Goal: Transaction & Acquisition: Purchase product/service

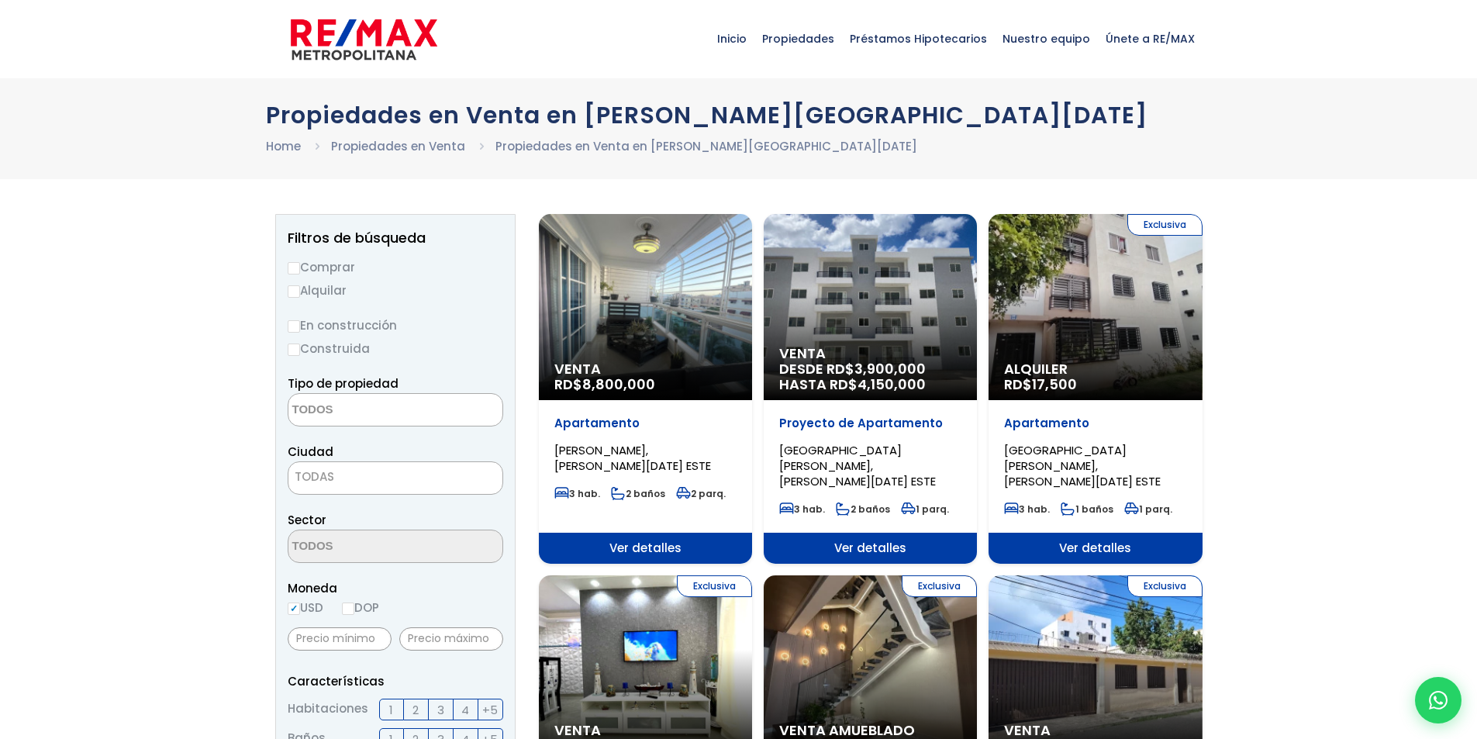
select select
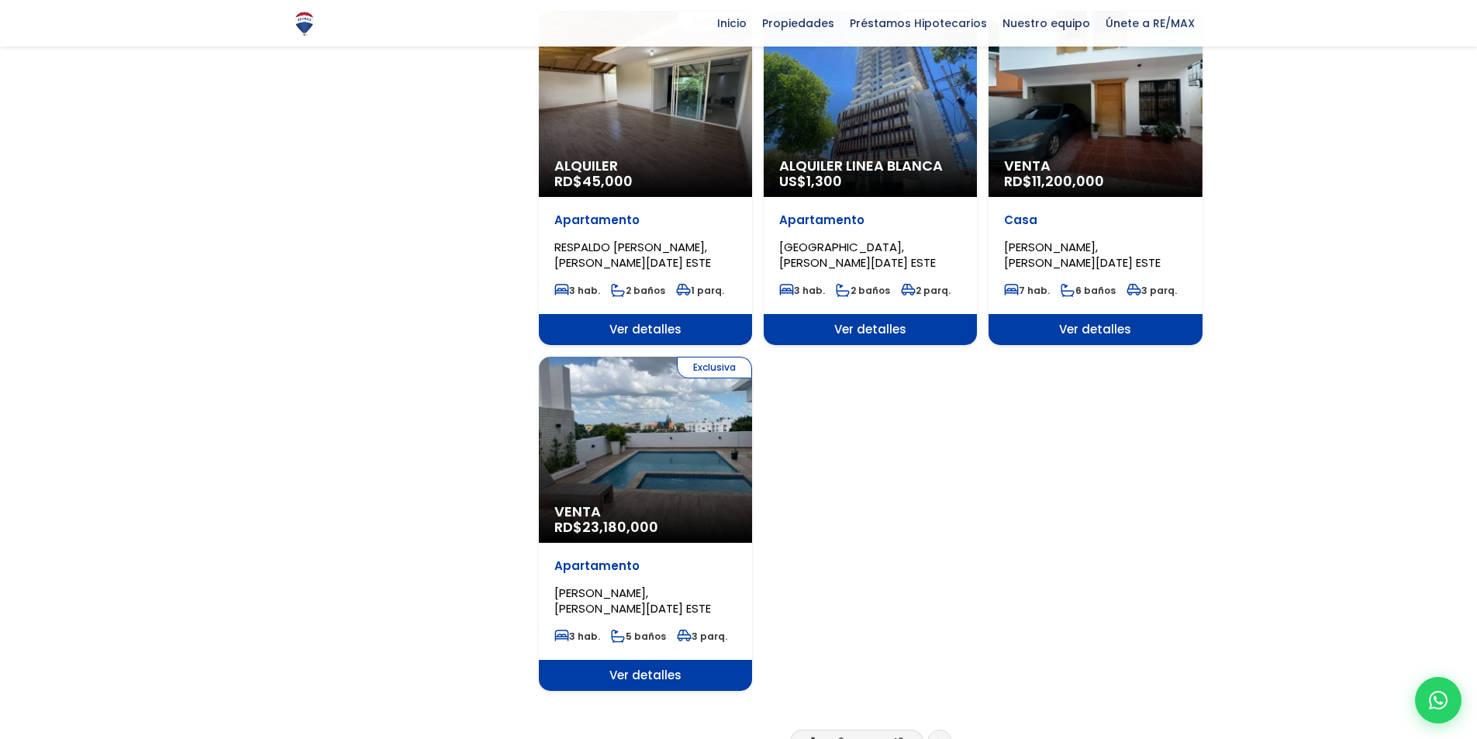
scroll to position [1706, 0]
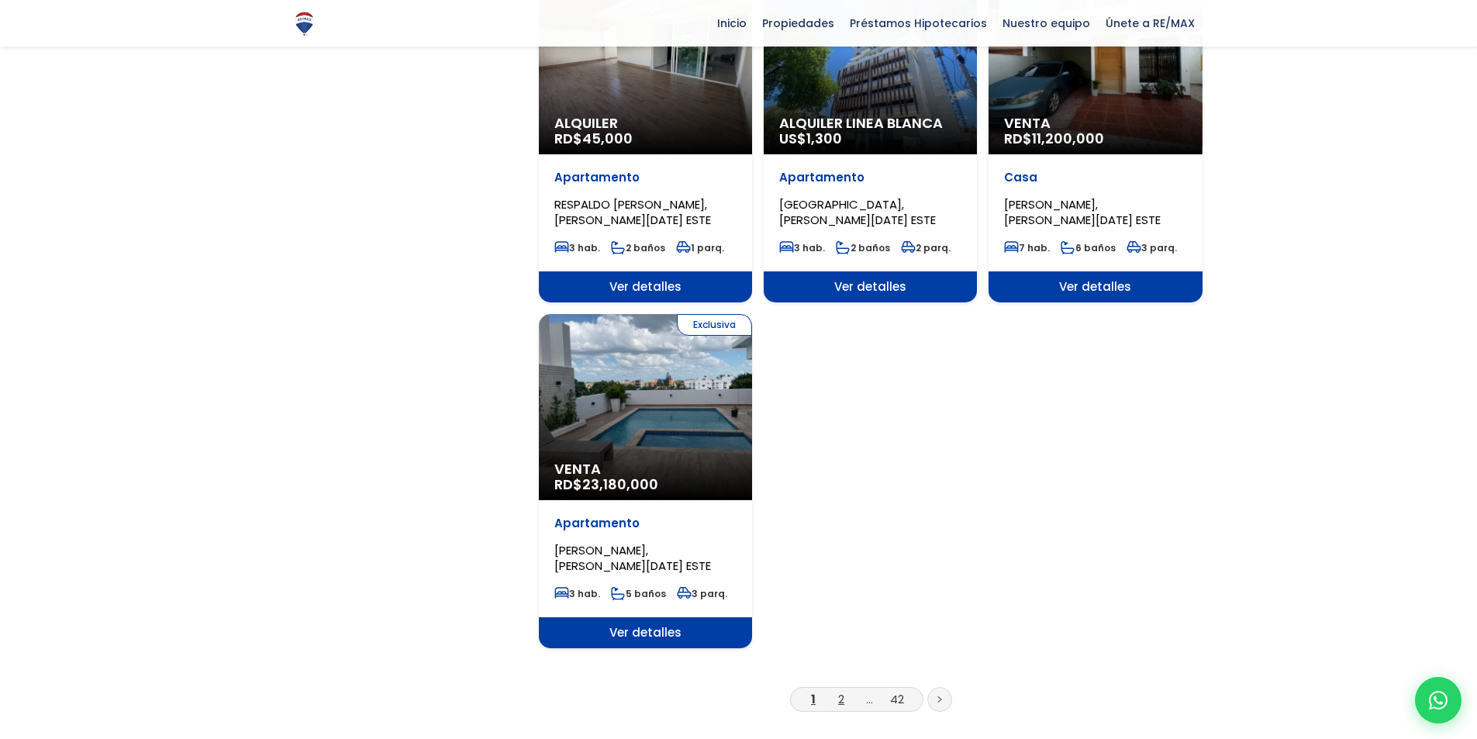
click at [840, 691] on link "2" at bounding box center [841, 699] width 6 height 16
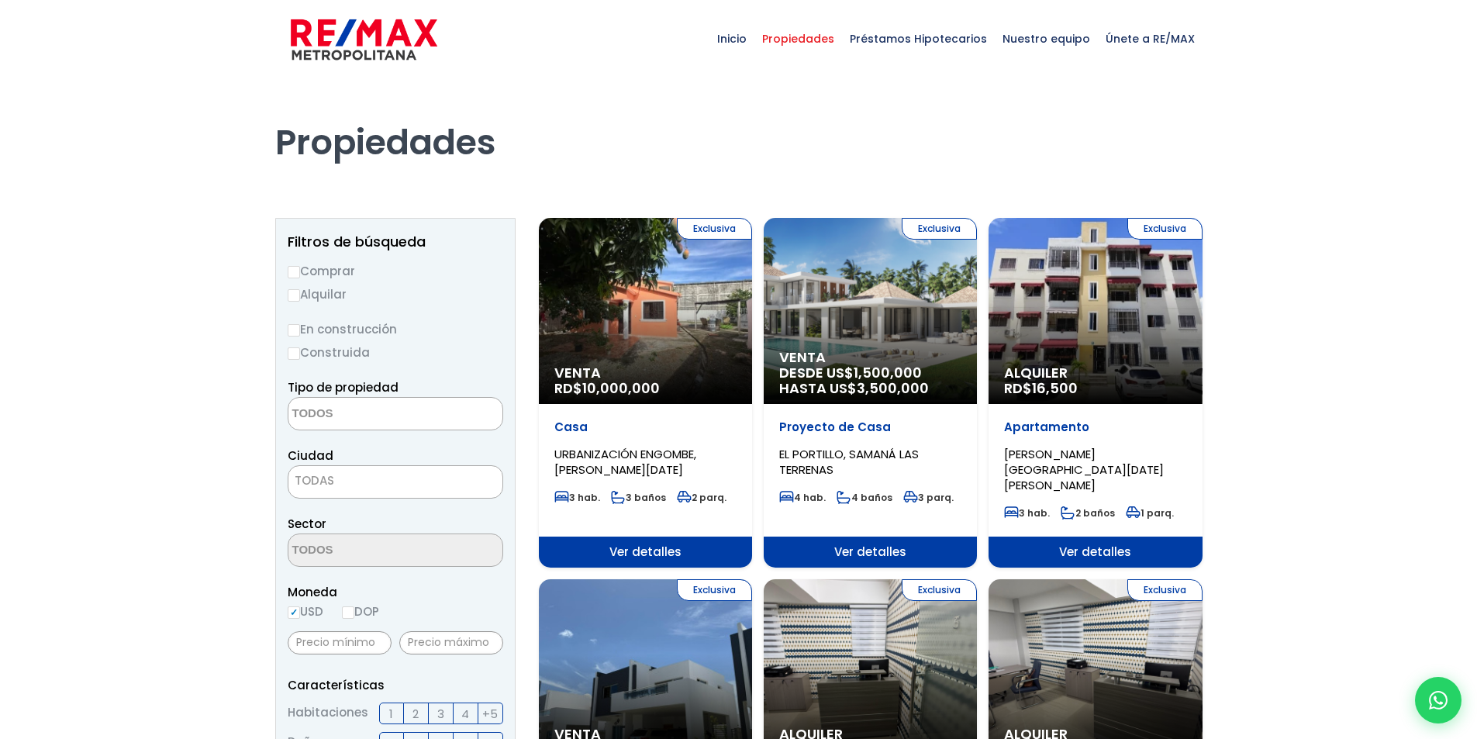
select select
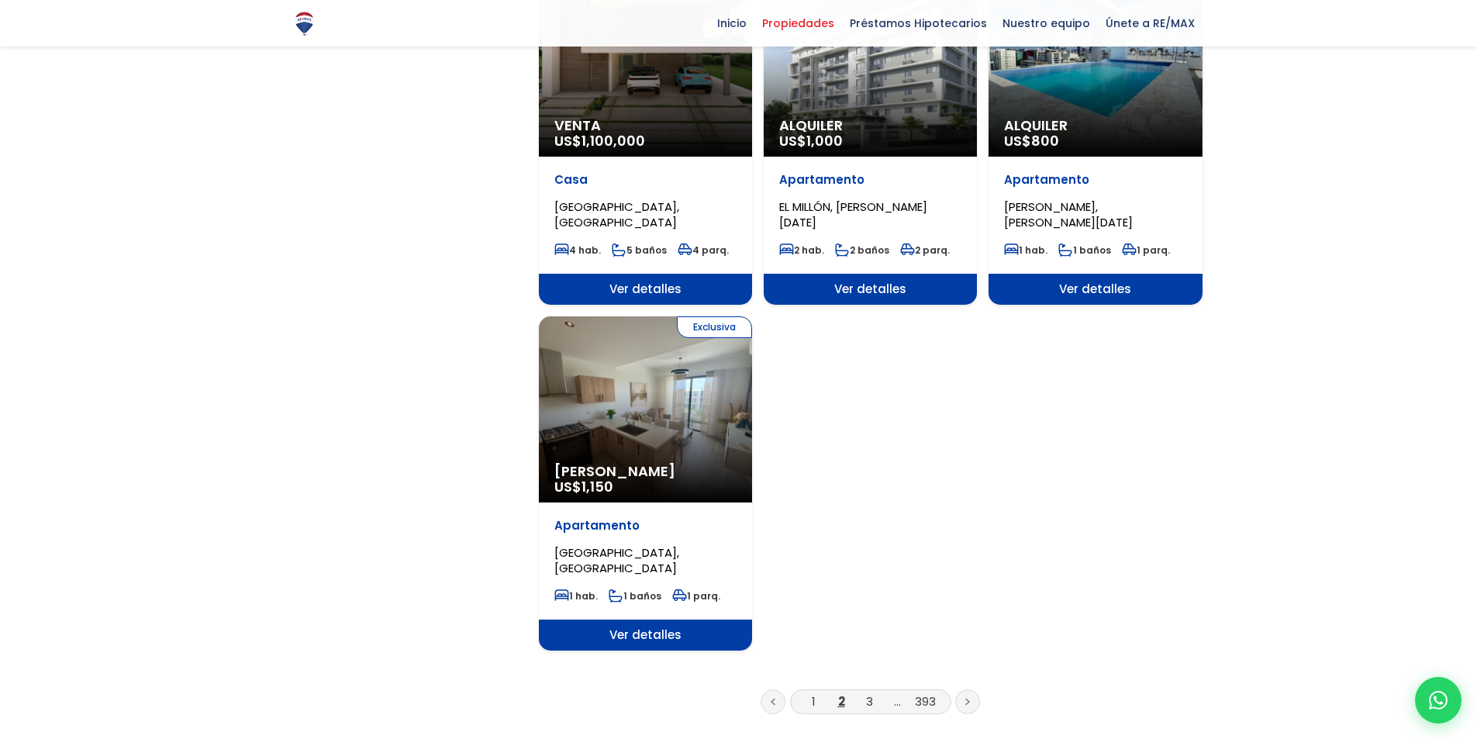
scroll to position [1706, 0]
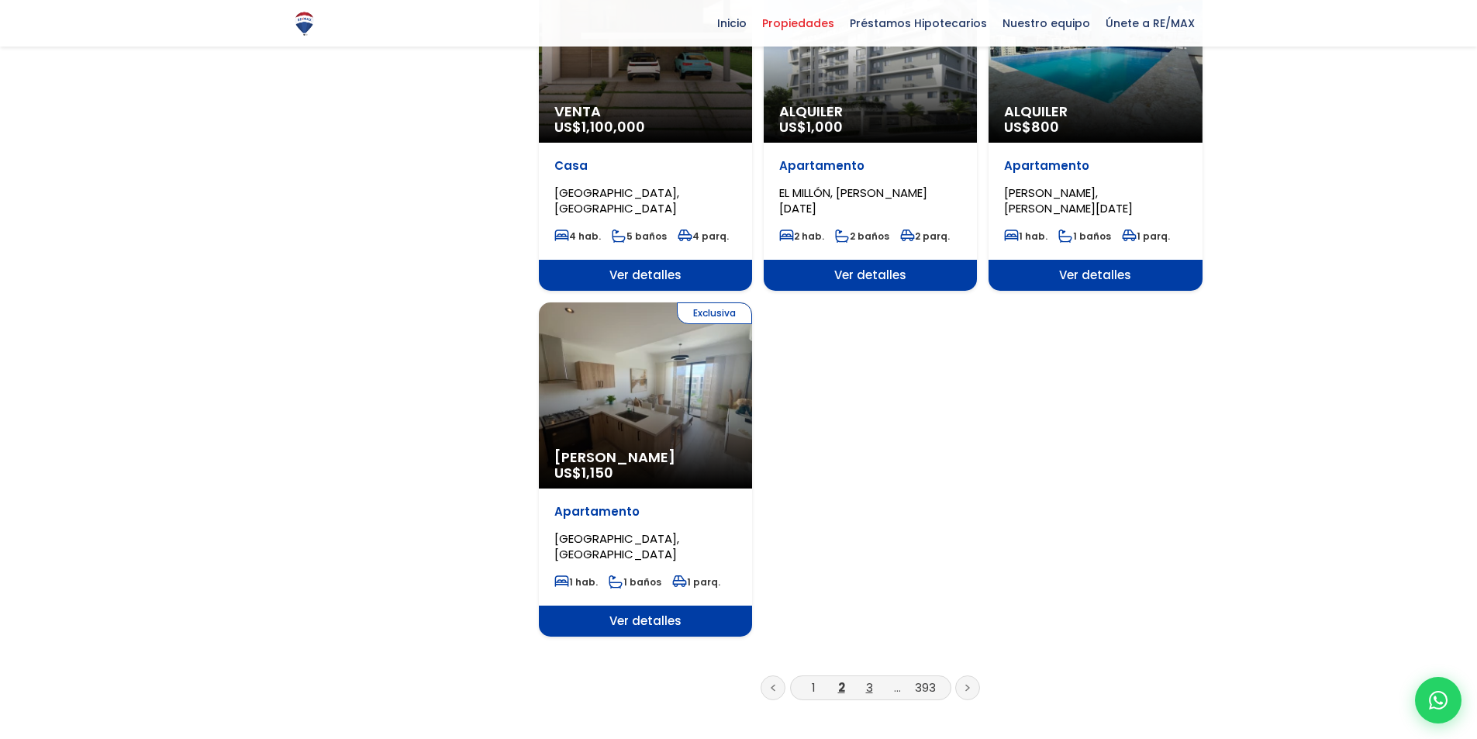
click at [869, 679] on link "3" at bounding box center [869, 687] width 7 height 16
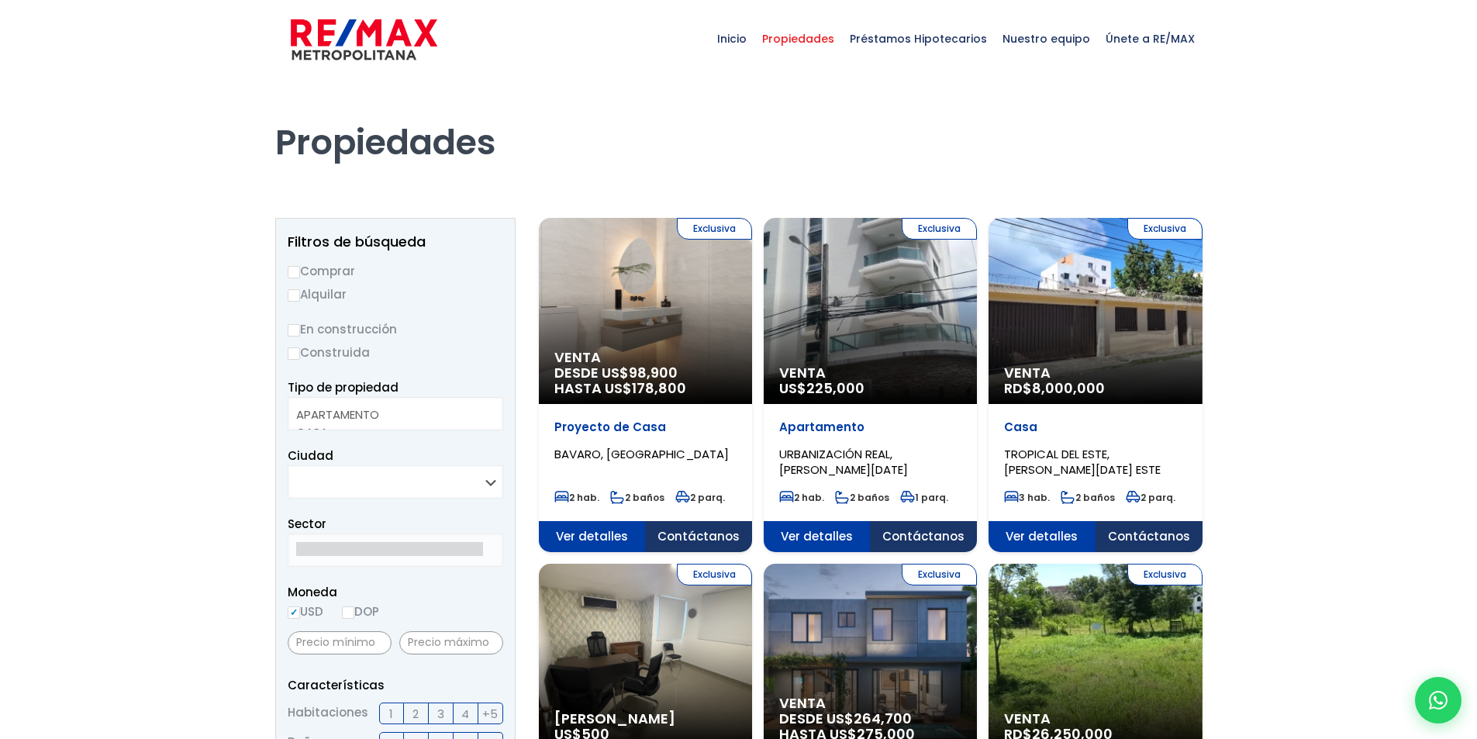
select select
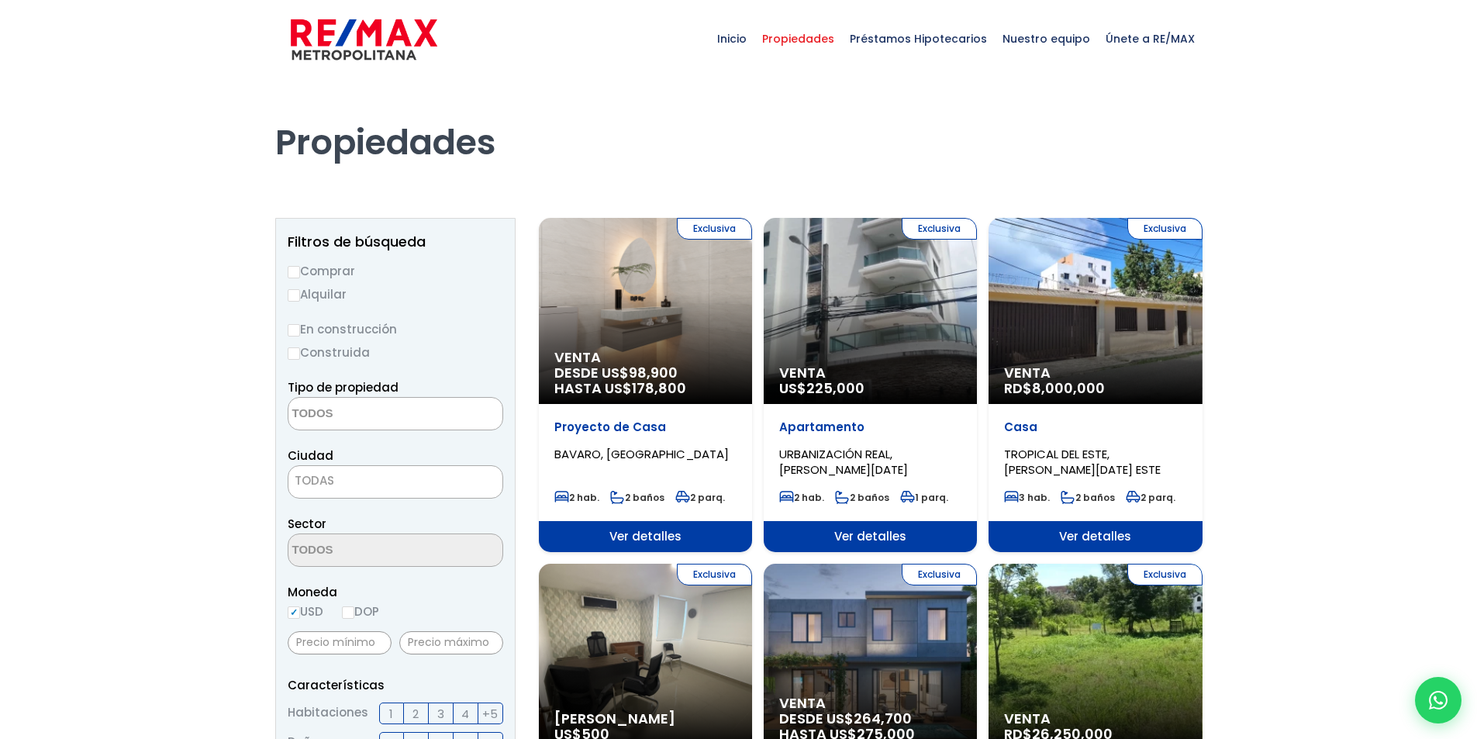
click at [301, 265] on label "Comprar" at bounding box center [396, 270] width 216 height 19
click at [300, 266] on input "Comprar" at bounding box center [294, 272] width 12 height 12
radio input "true"
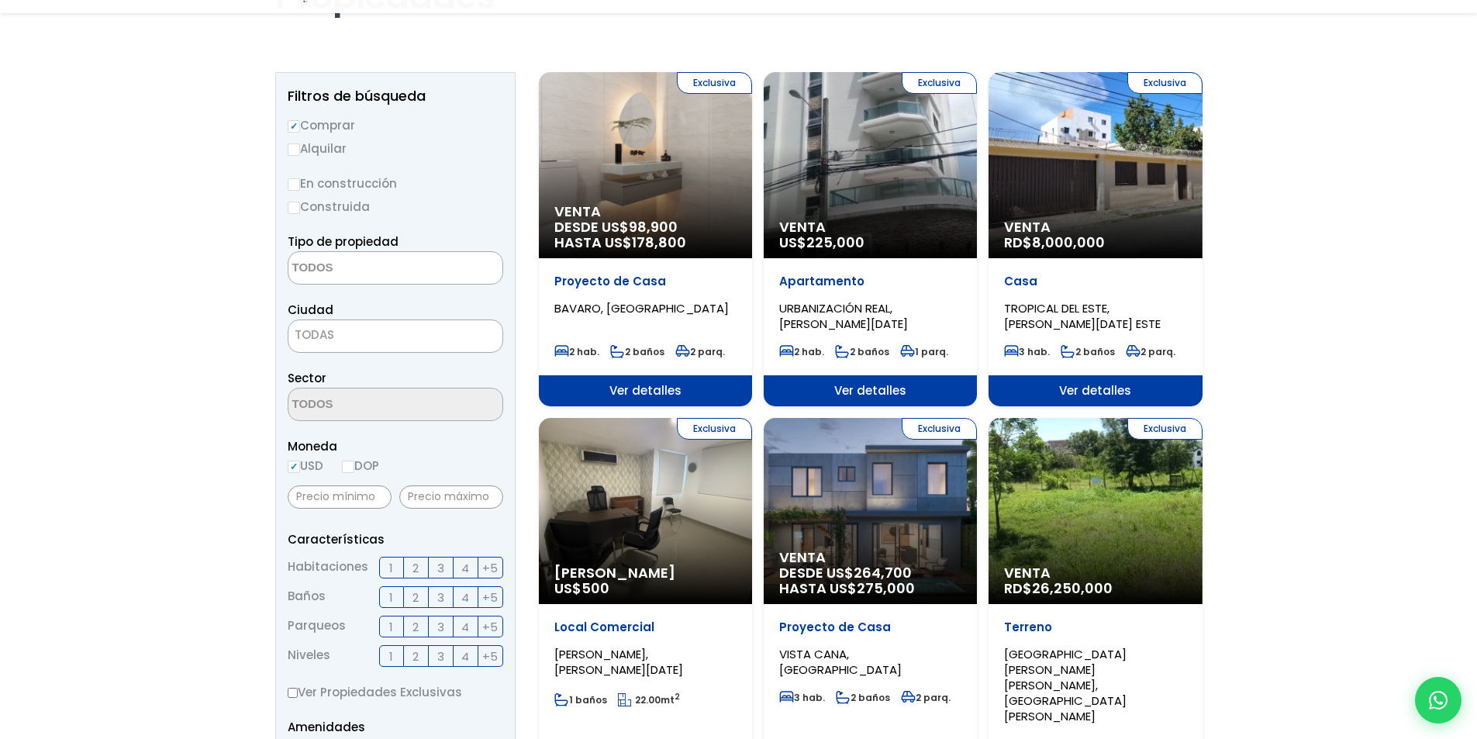
scroll to position [155, 0]
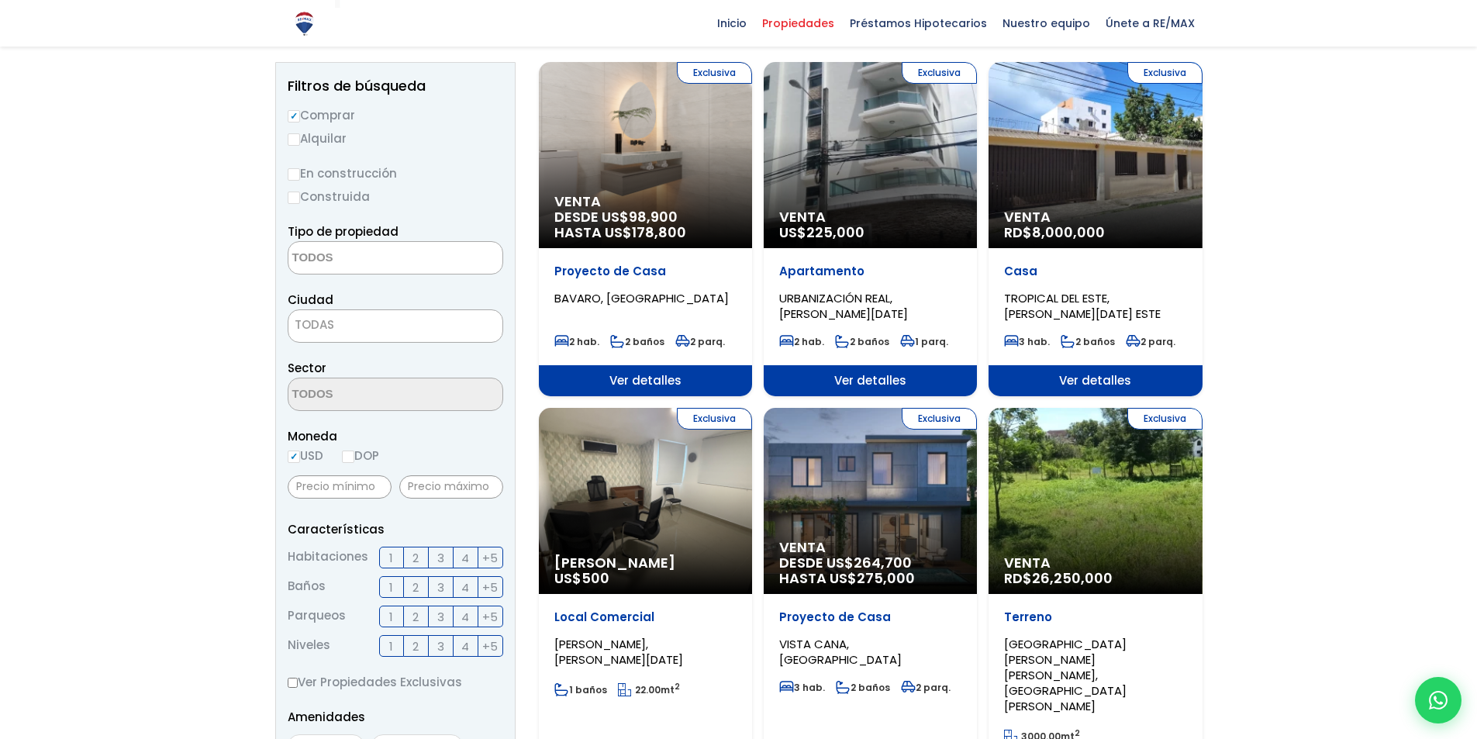
click at [292, 171] on input "En construcción" at bounding box center [294, 174] width 12 height 12
radio input "true"
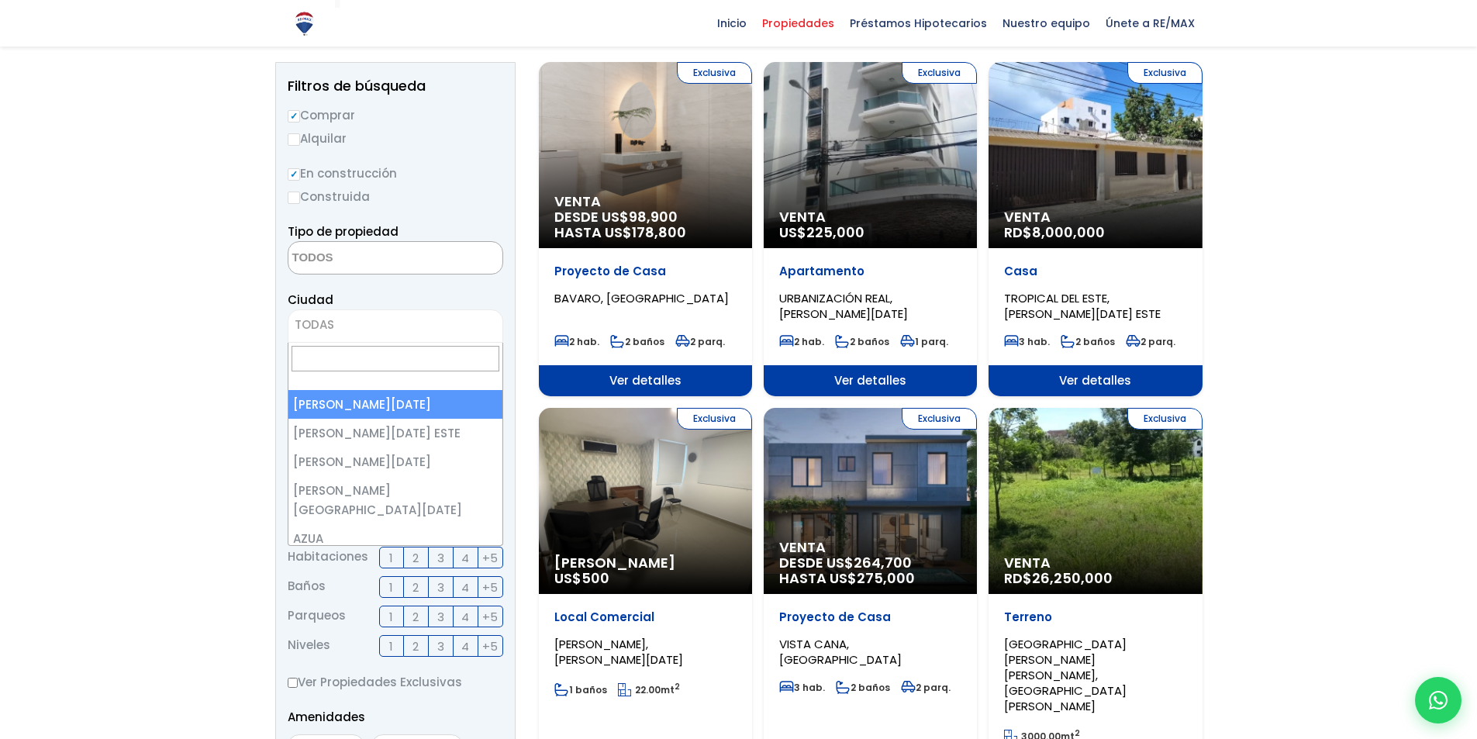
click at [357, 323] on span "TODAS" at bounding box center [395, 325] width 214 height 22
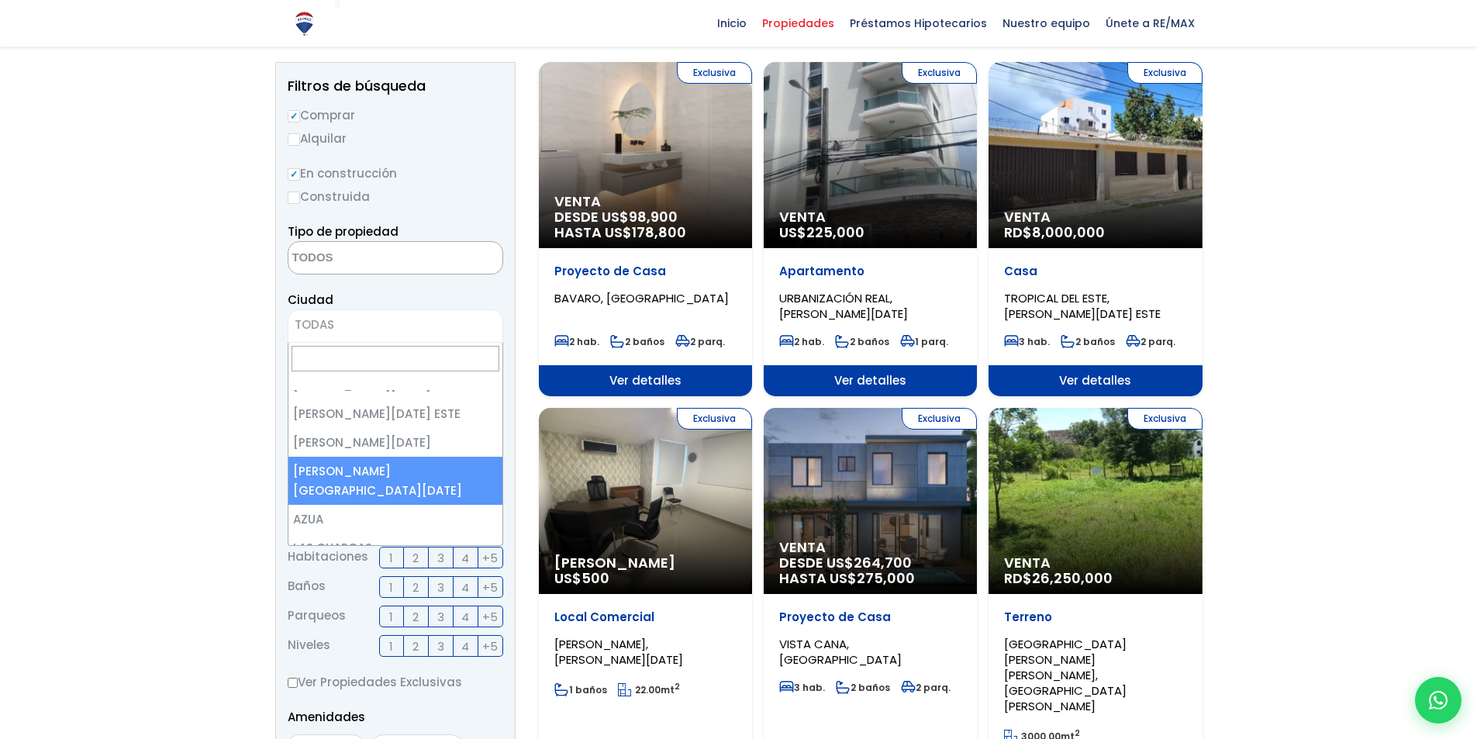
scroll to position [0, 0]
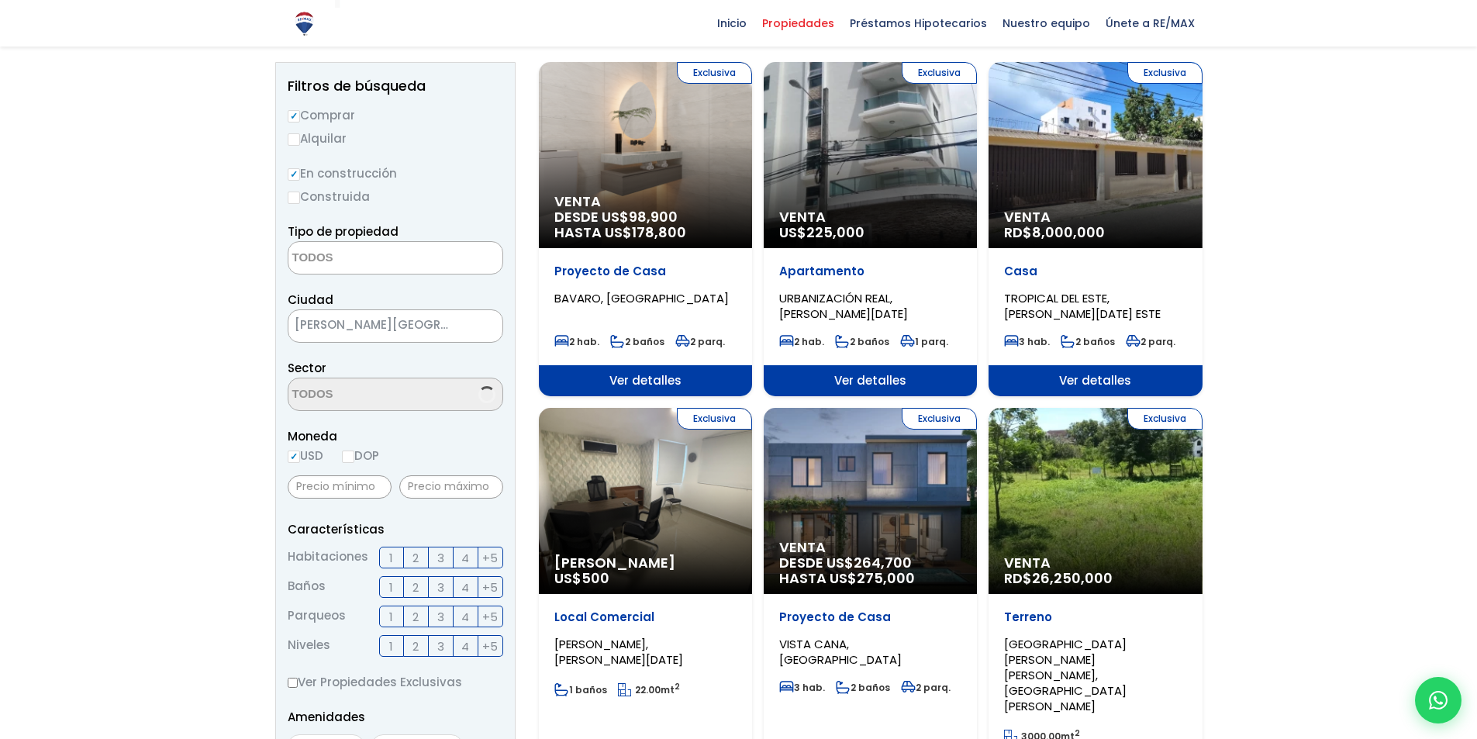
click at [403, 335] on span "[PERSON_NAME][GEOGRAPHIC_DATA][DATE]" at bounding box center [375, 325] width 175 height 22
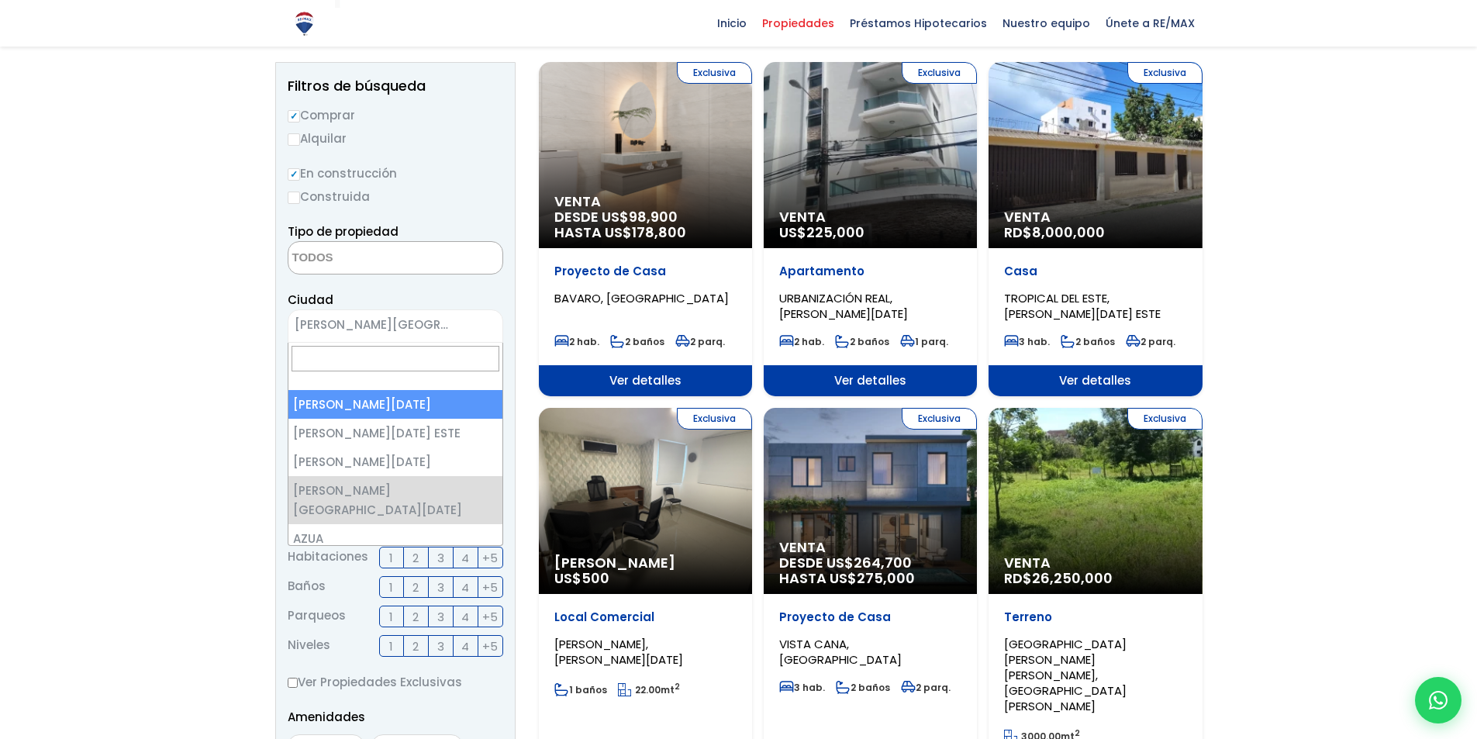
select select "1"
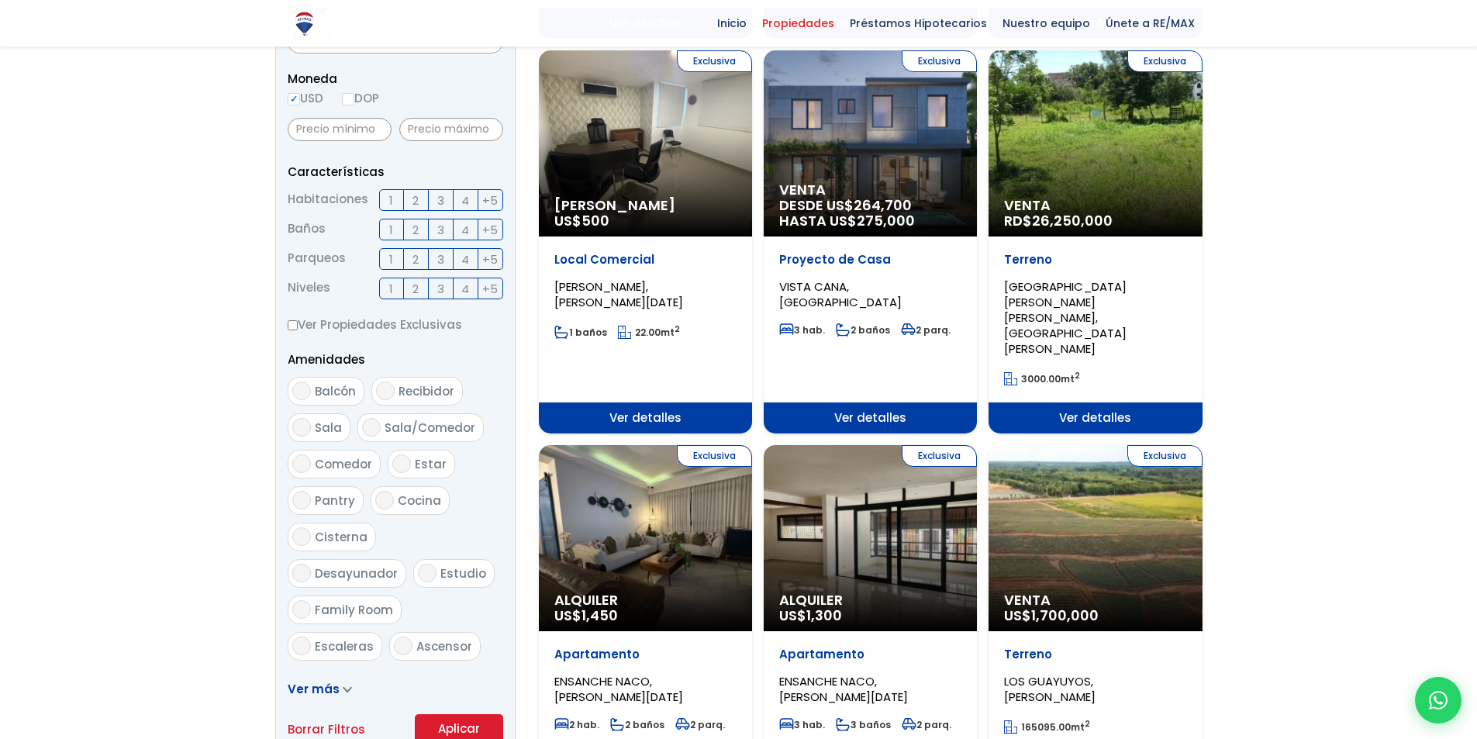
scroll to position [543, 0]
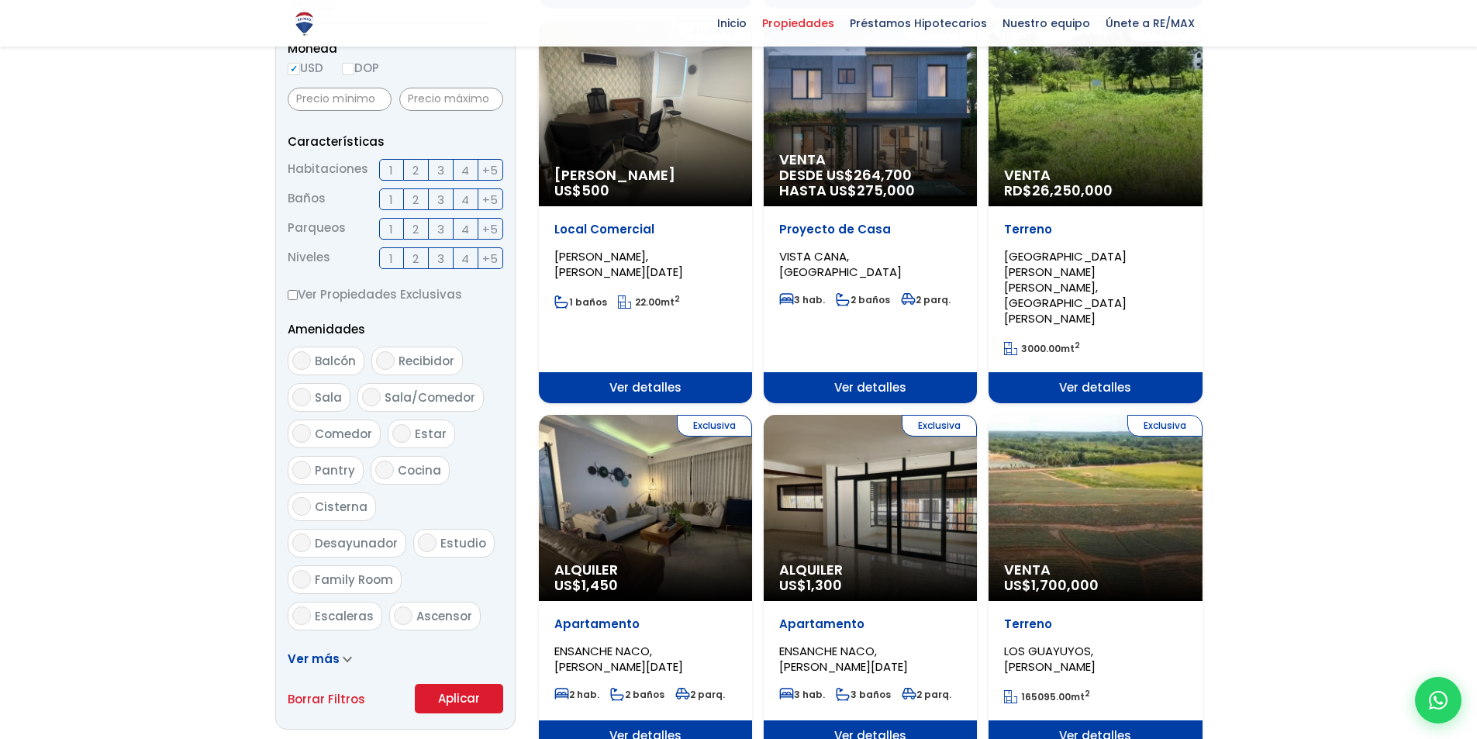
click at [416, 167] on span "2" at bounding box center [415, 169] width 6 height 19
click at [0, 0] on input "2" at bounding box center [0, 0] width 0 height 0
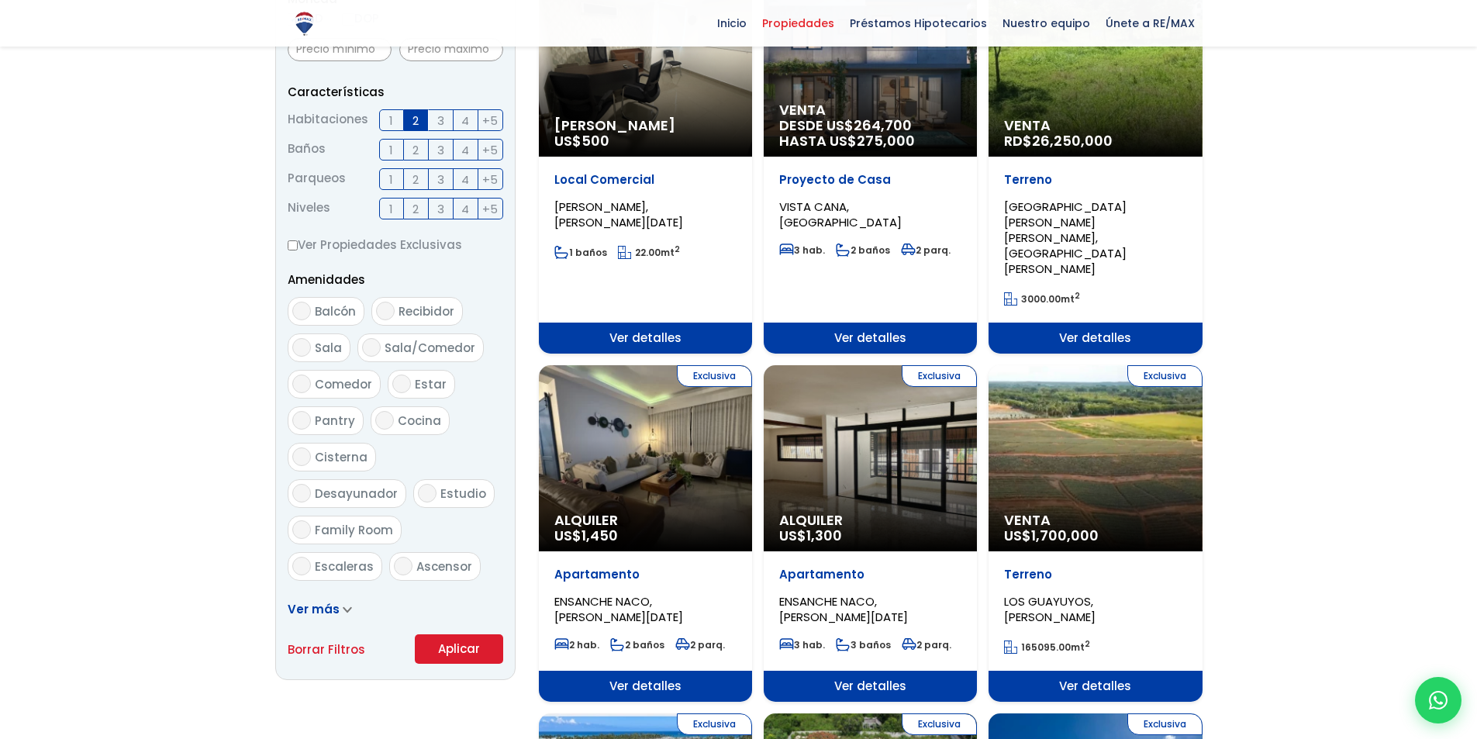
scroll to position [620, 0]
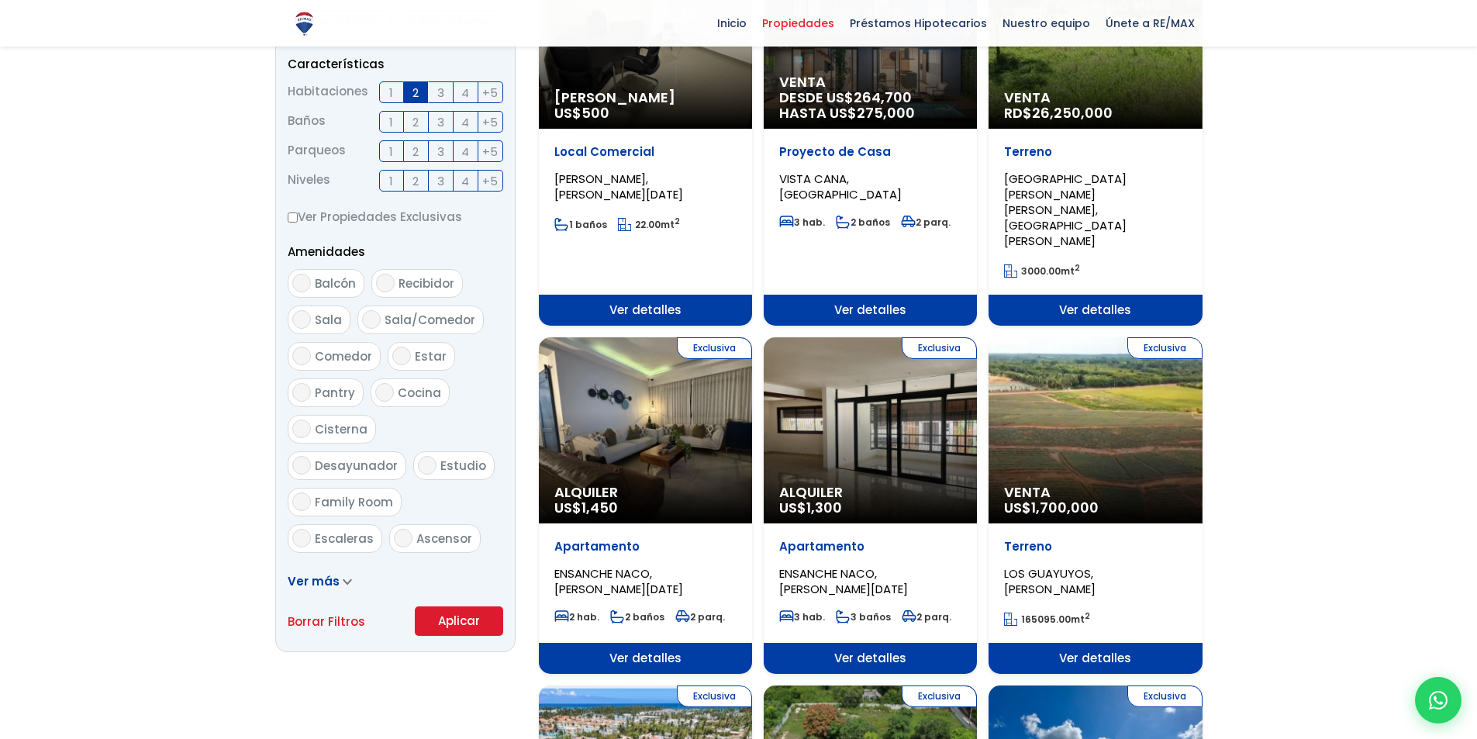
click at [451, 623] on button "Aplicar" at bounding box center [459, 620] width 88 height 29
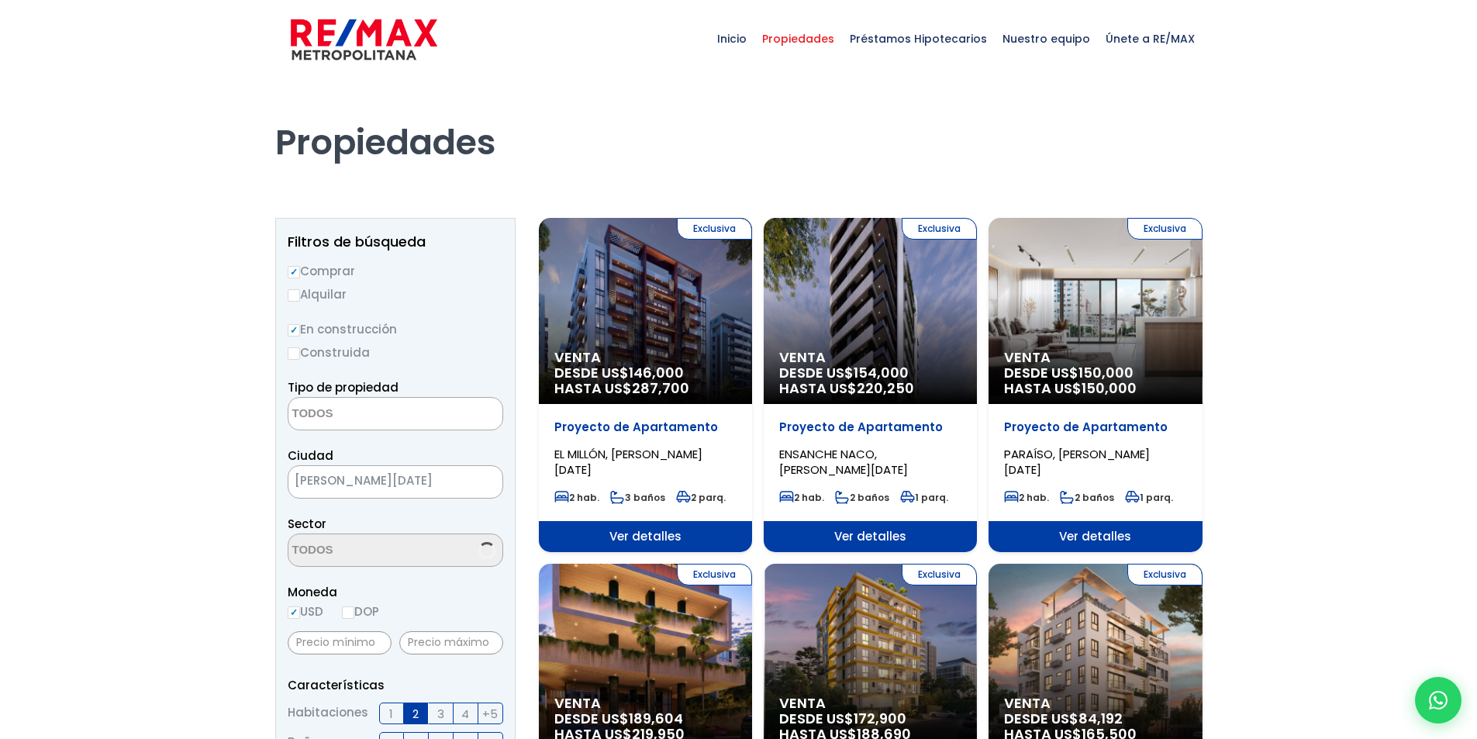
select select
click at [423, 479] on span "[PERSON_NAME][DATE]" at bounding box center [375, 481] width 175 height 22
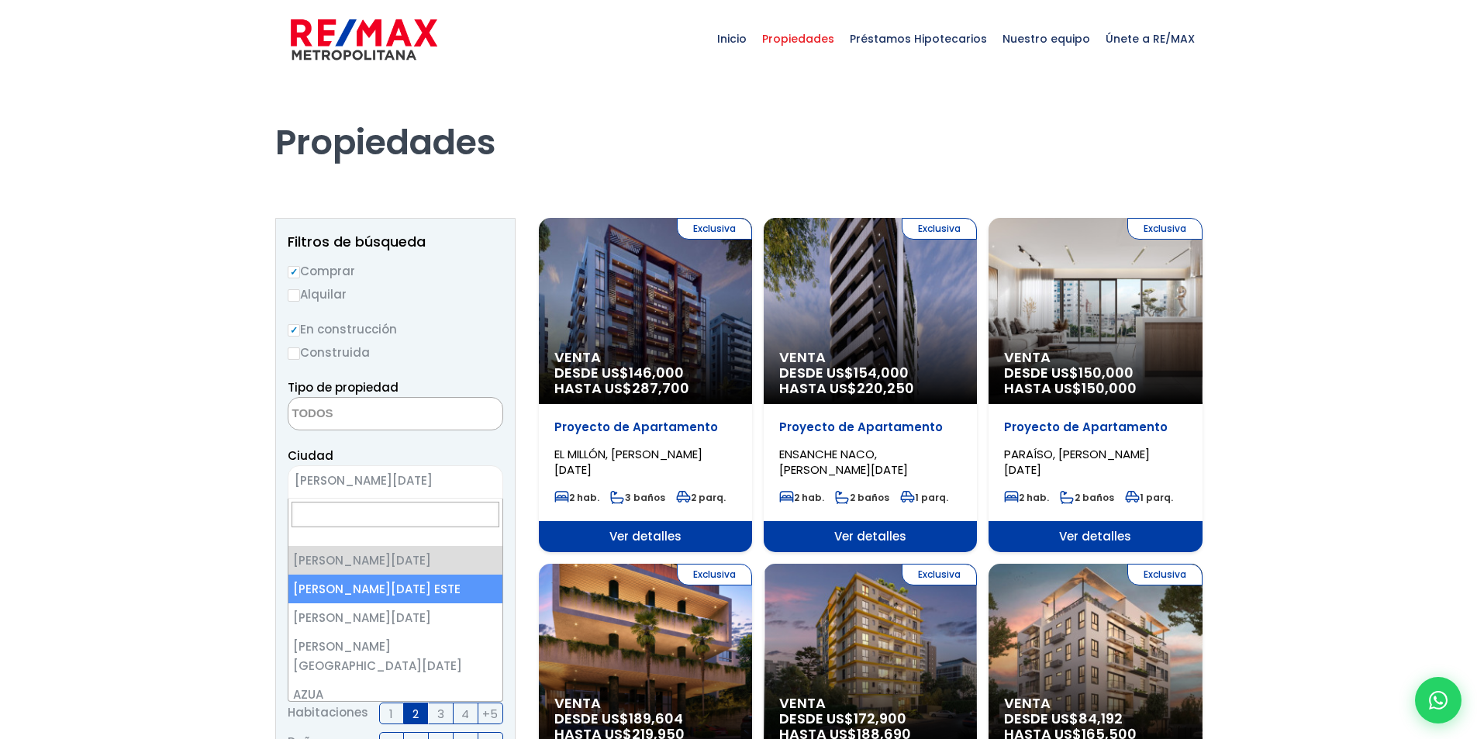
select select "148"
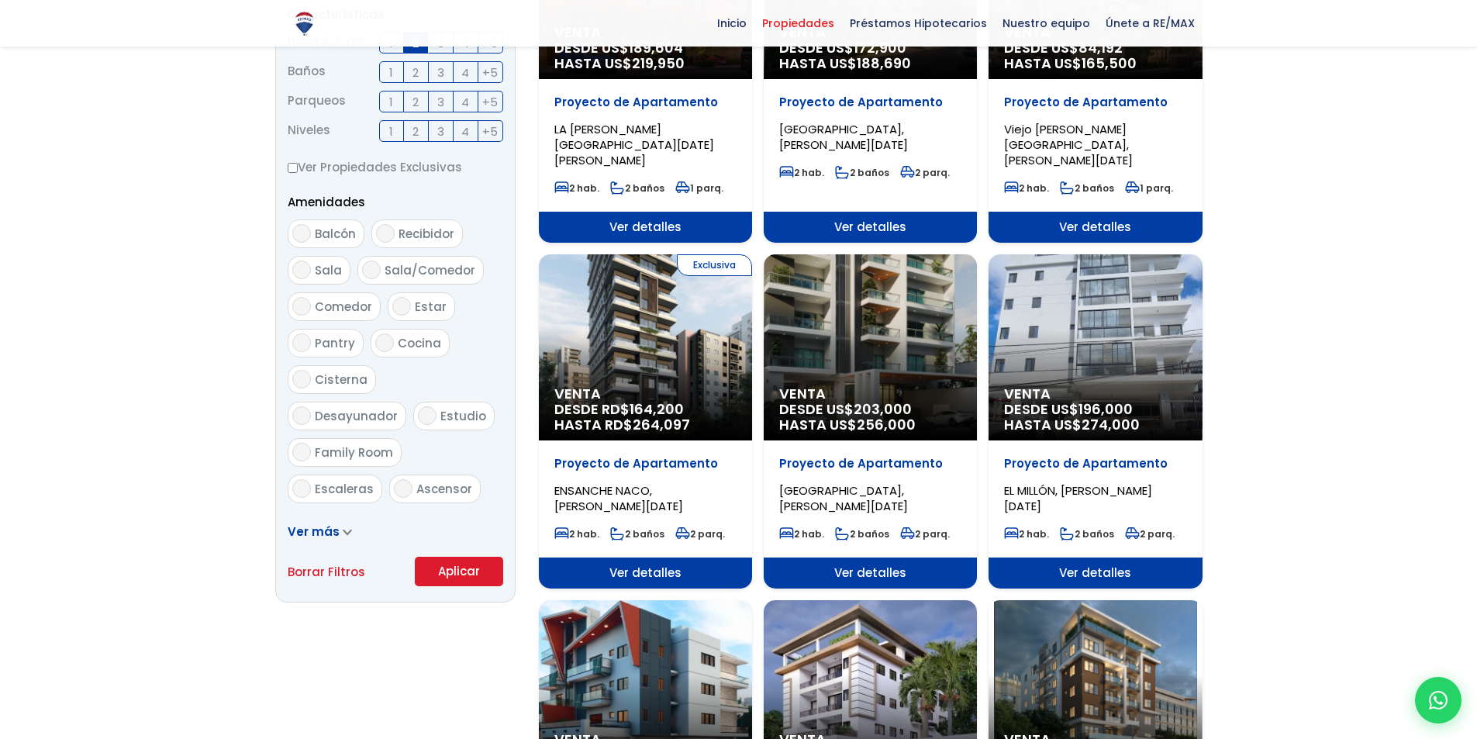
scroll to position [698, 0]
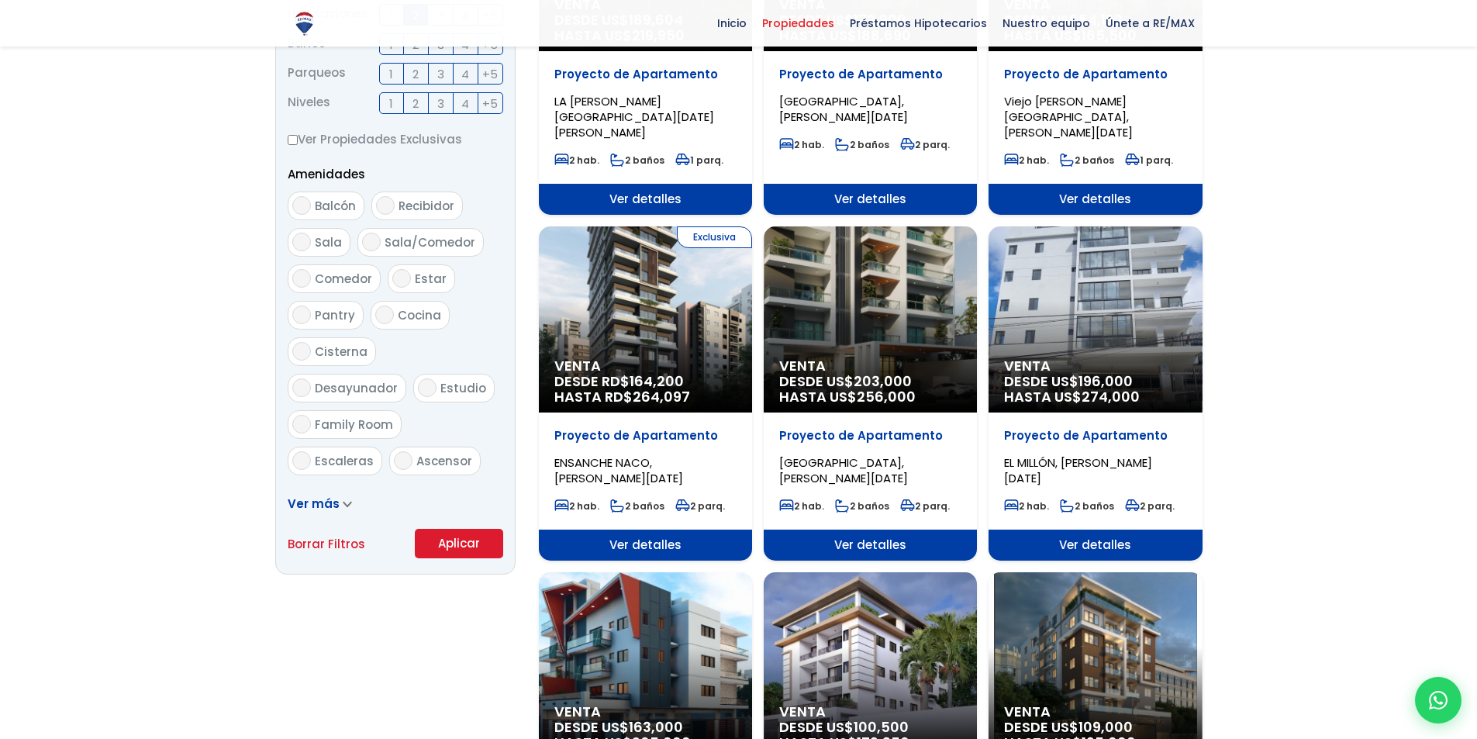
click at [450, 545] on button "Aplicar" at bounding box center [459, 543] width 88 height 29
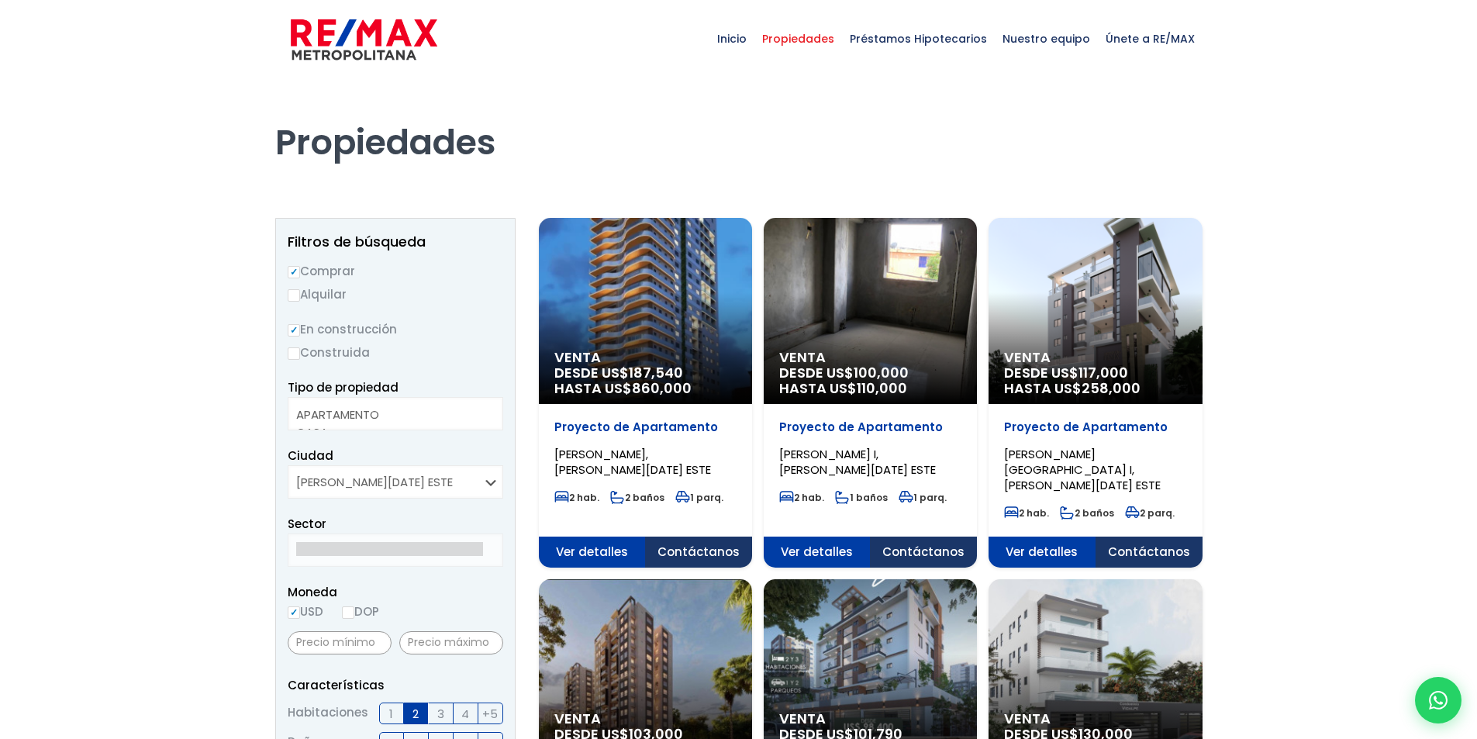
select select
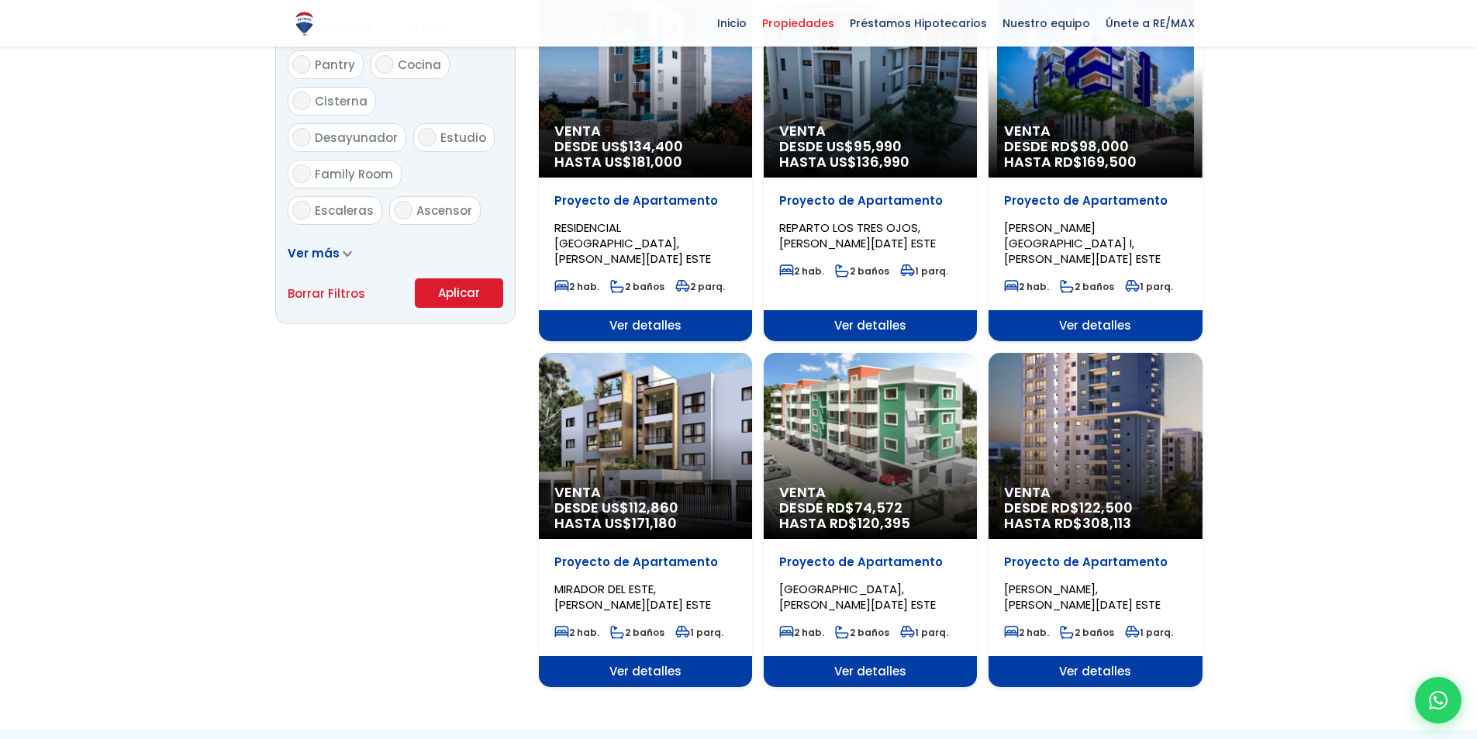
scroll to position [1008, 0]
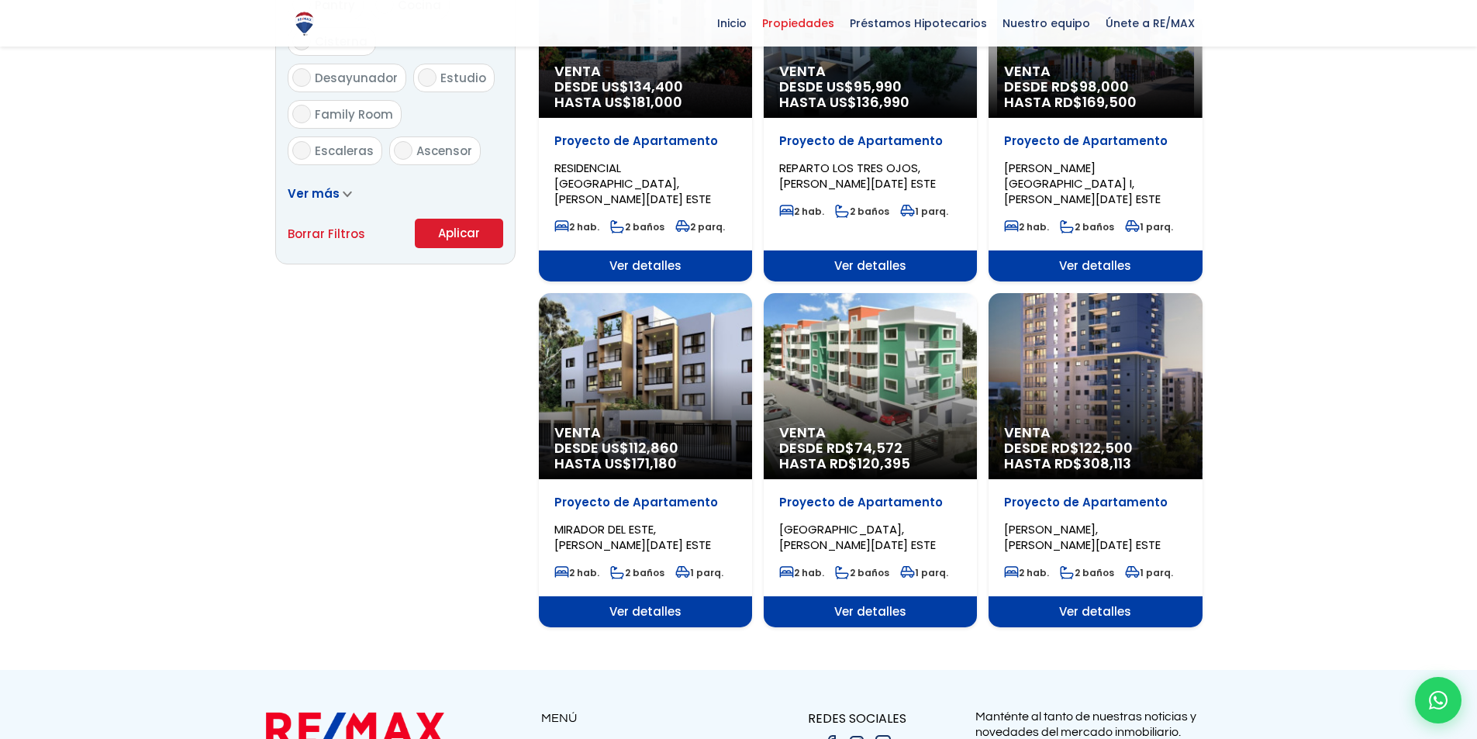
click at [599, 596] on span "Ver detalles" at bounding box center [645, 611] width 213 height 31
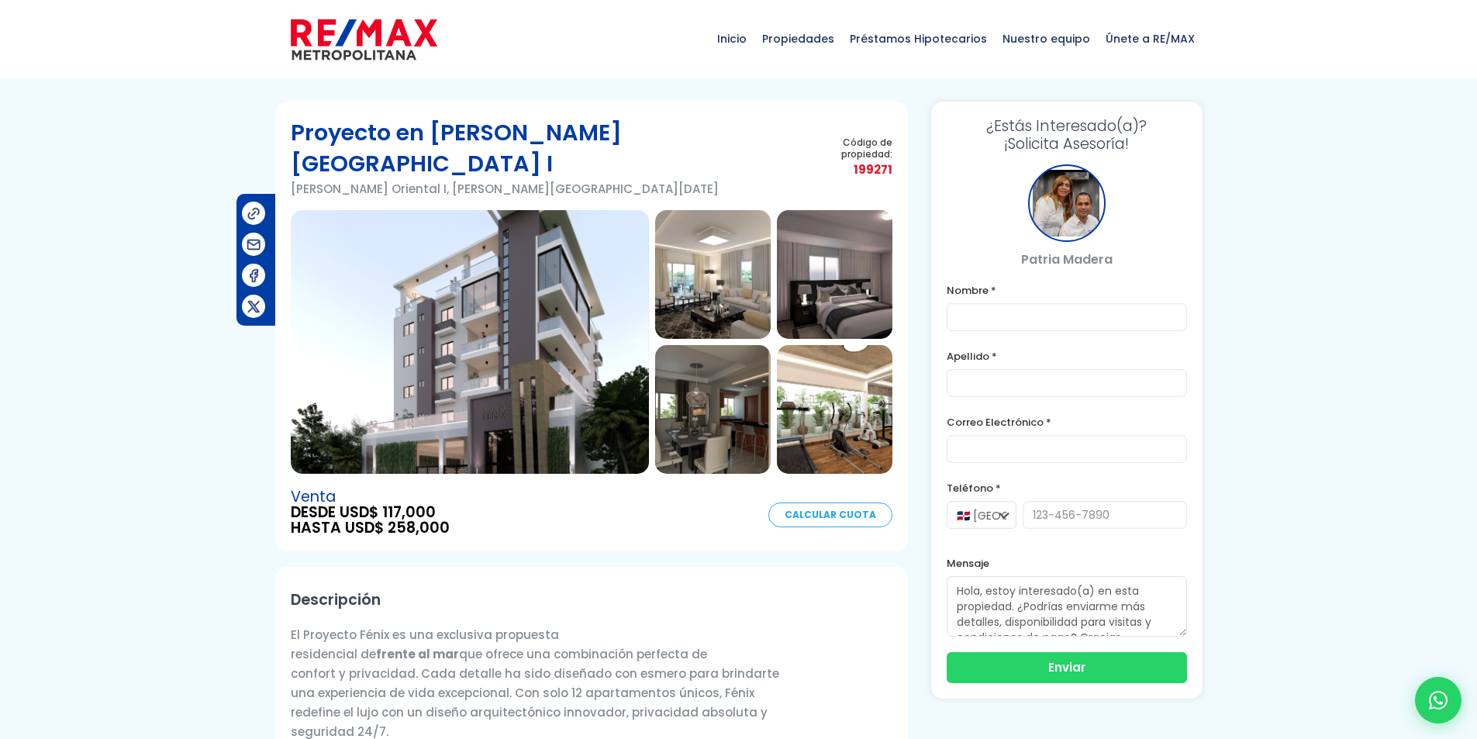
click at [692, 287] on img at bounding box center [713, 274] width 116 height 129
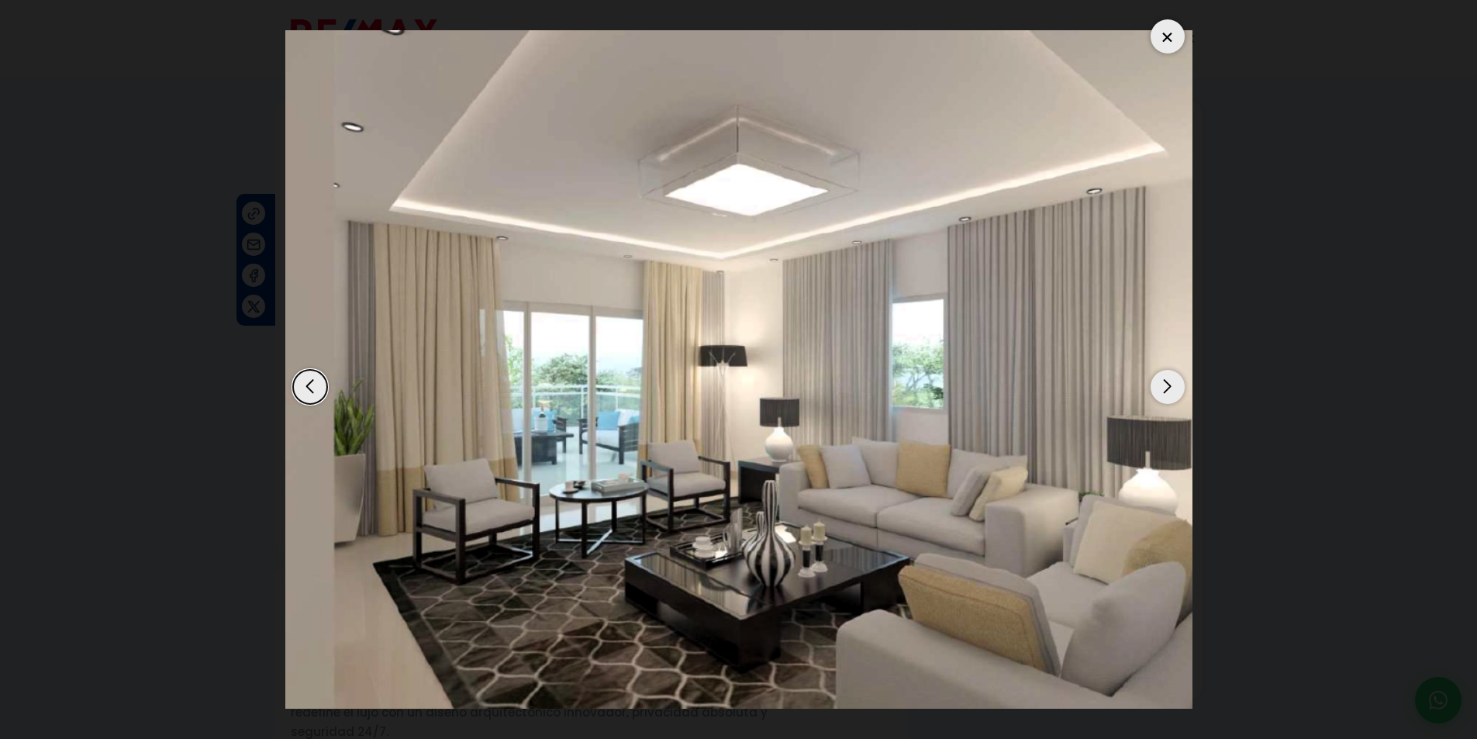
click at [1168, 390] on div "Next slide" at bounding box center [1167, 387] width 34 height 34
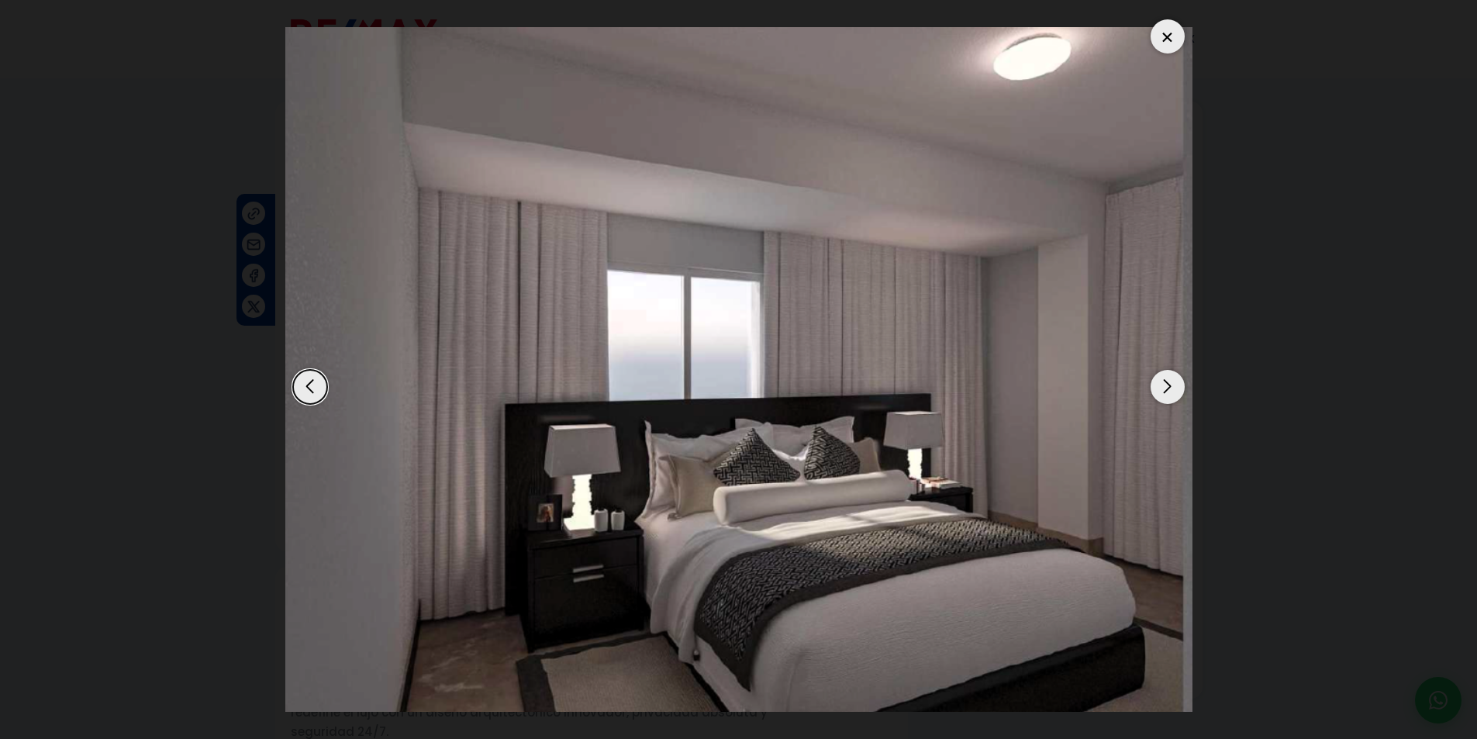
click at [1168, 390] on div "Next slide" at bounding box center [1167, 387] width 34 height 34
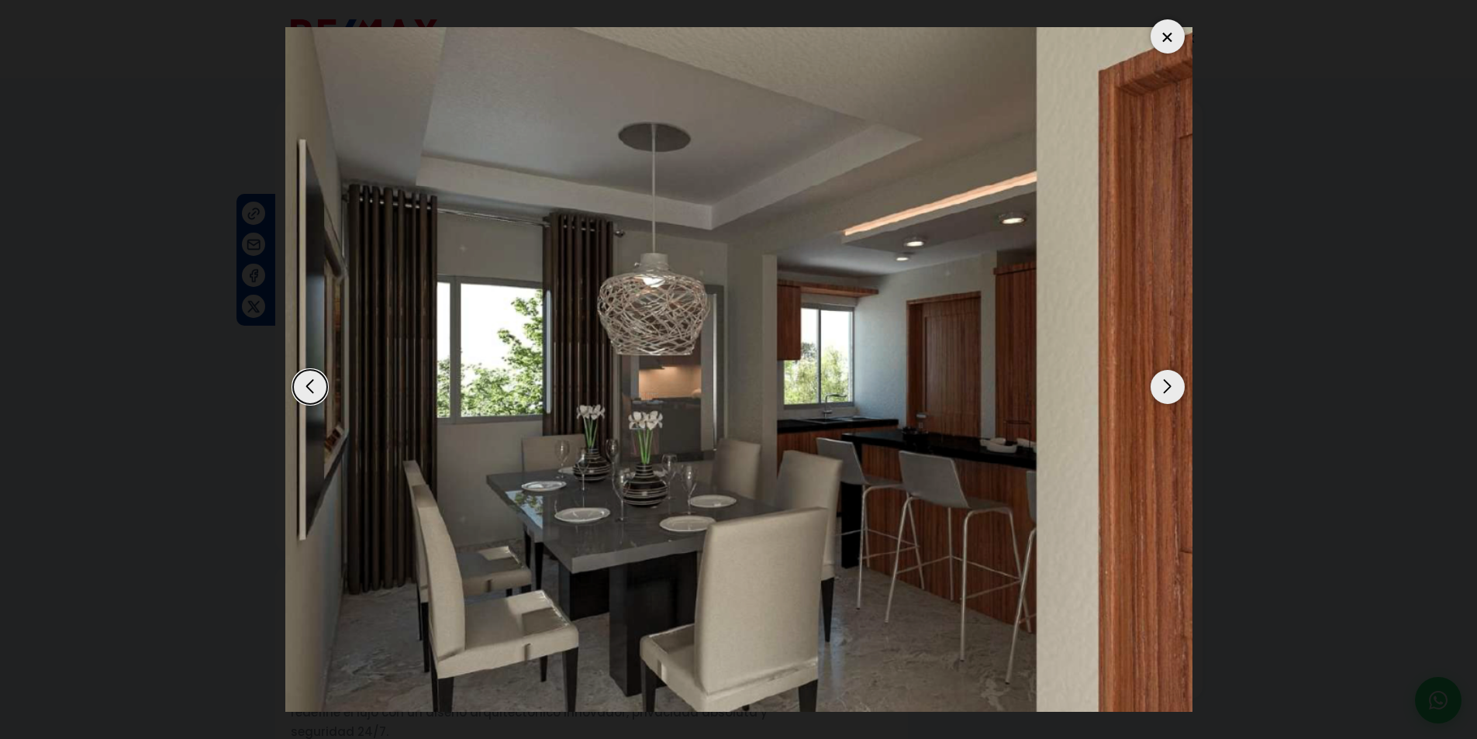
click at [1168, 390] on div "Next slide" at bounding box center [1167, 387] width 34 height 34
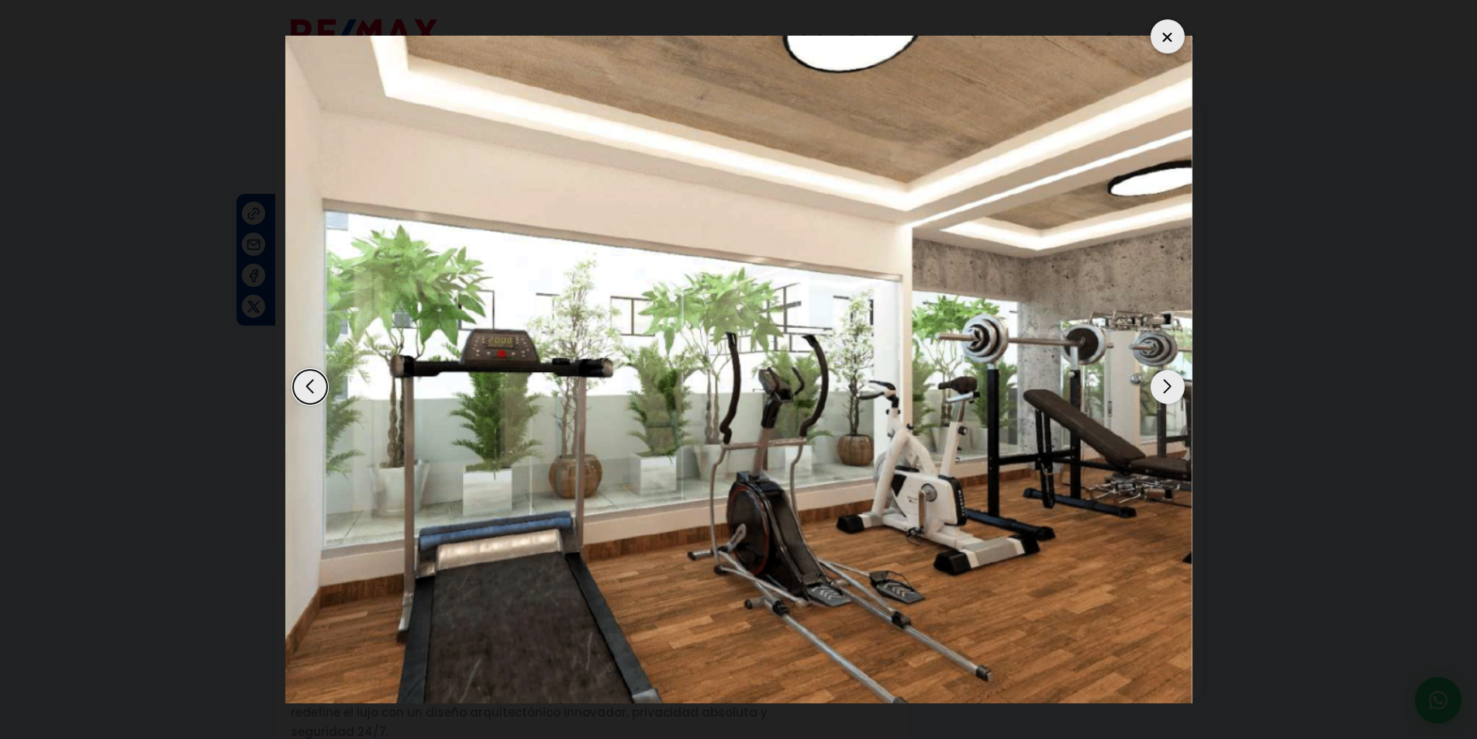
click at [1168, 390] on div "Next slide" at bounding box center [1167, 387] width 34 height 34
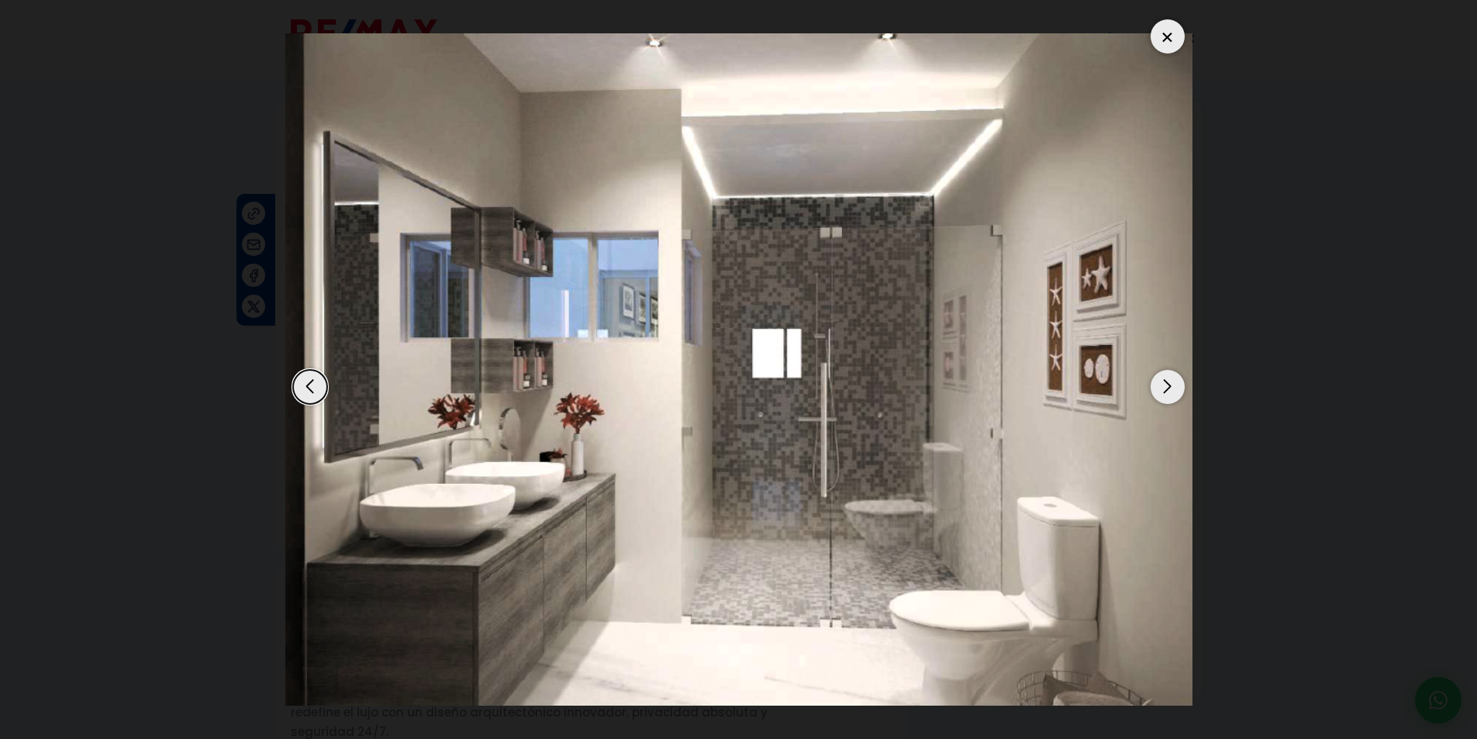
click at [1168, 390] on div "Next slide" at bounding box center [1167, 387] width 34 height 34
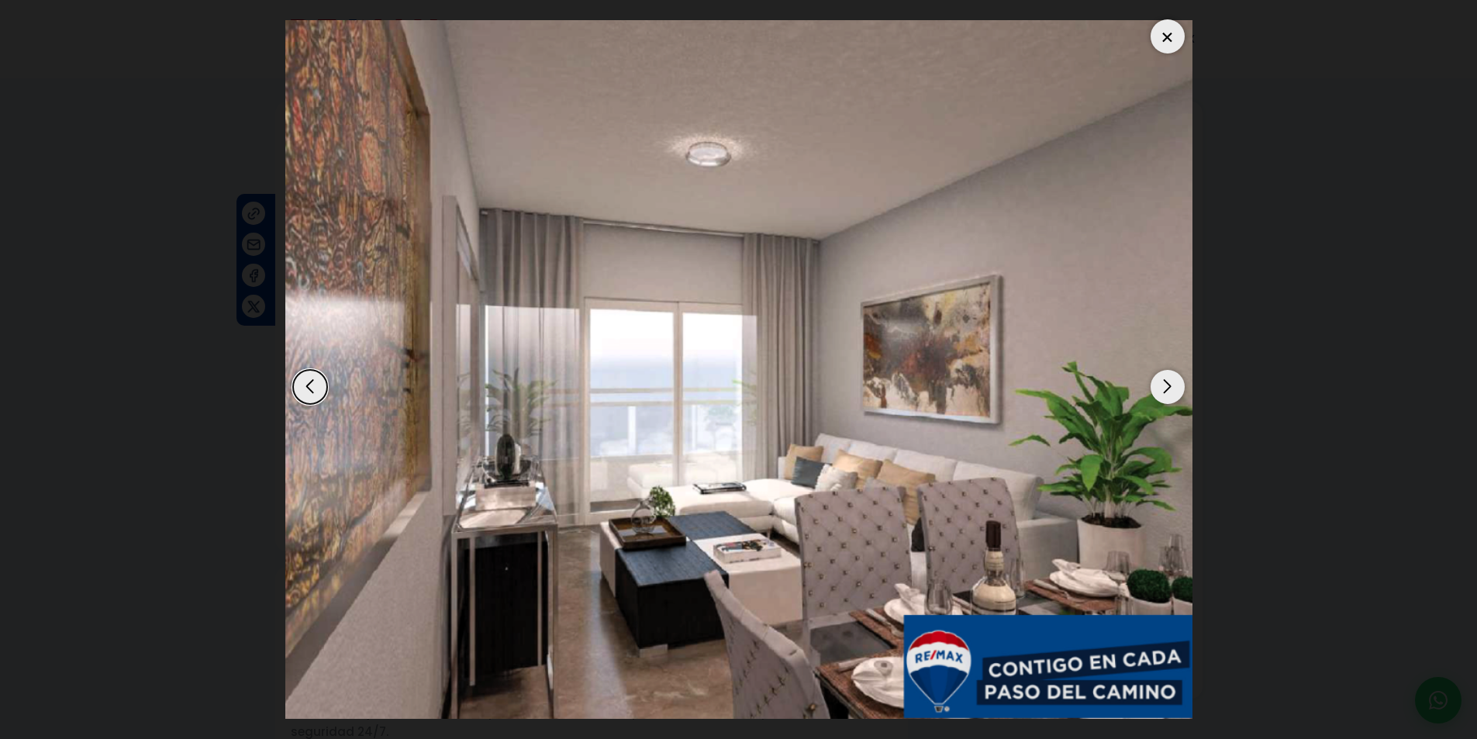
click at [1168, 390] on div "Next slide" at bounding box center [1167, 387] width 34 height 34
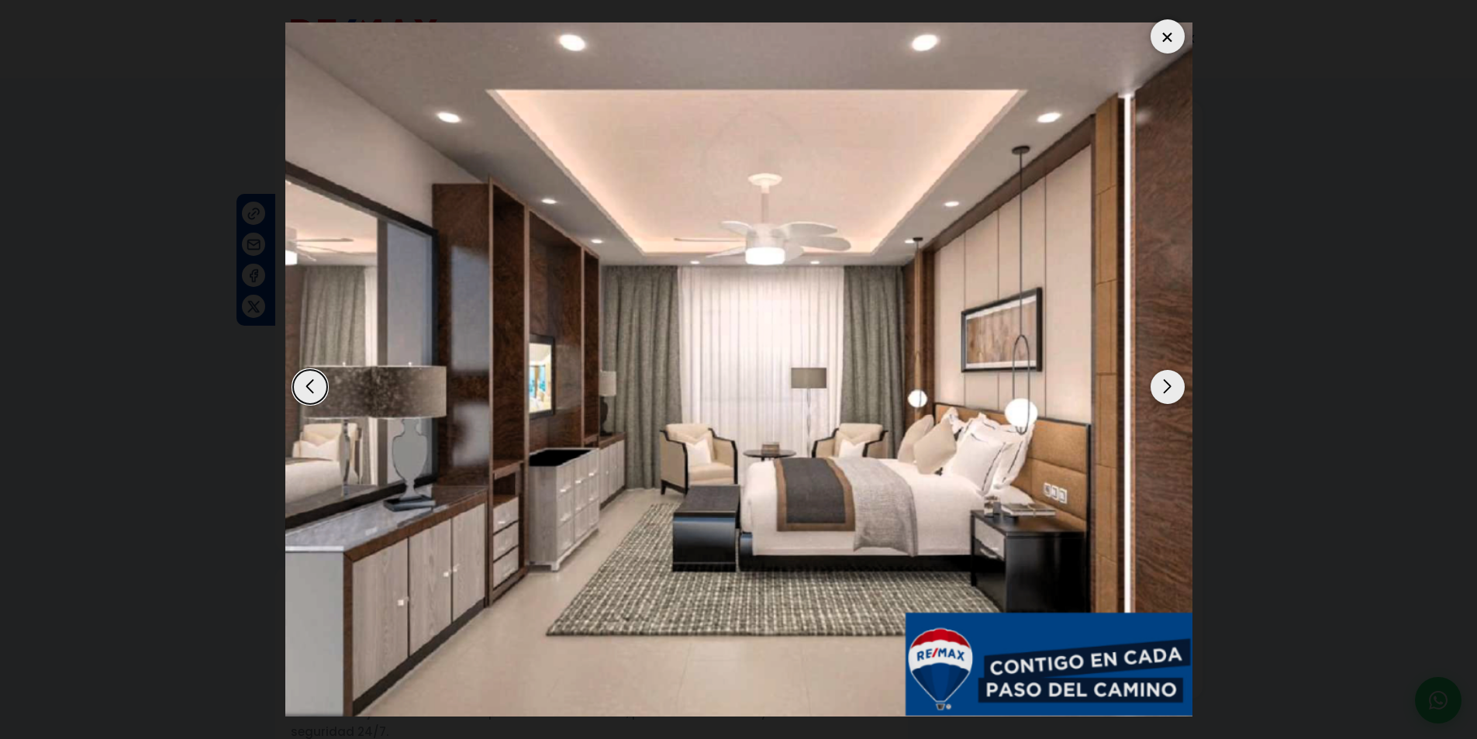
click at [1168, 390] on div "Next slide" at bounding box center [1167, 387] width 34 height 34
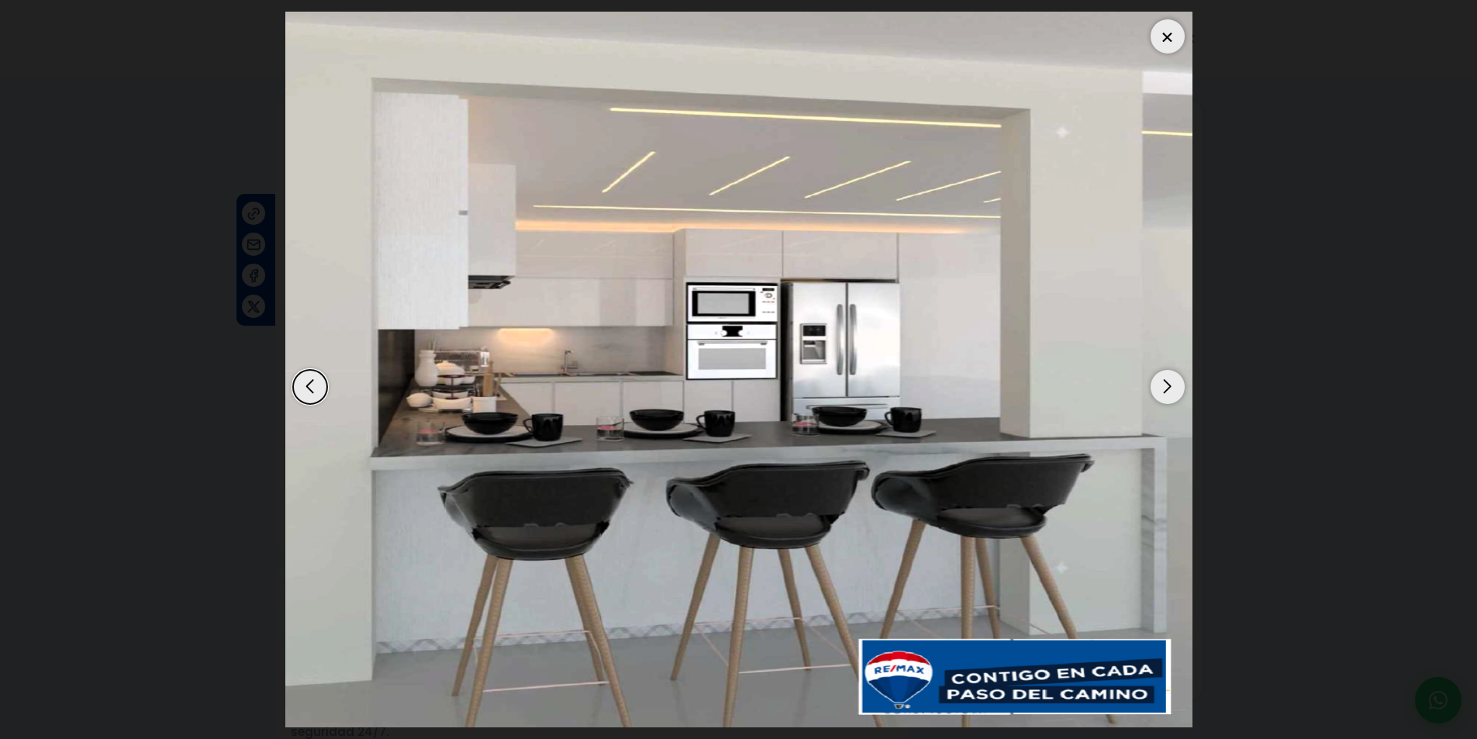
click at [1168, 390] on div "Next slide" at bounding box center [1167, 387] width 34 height 34
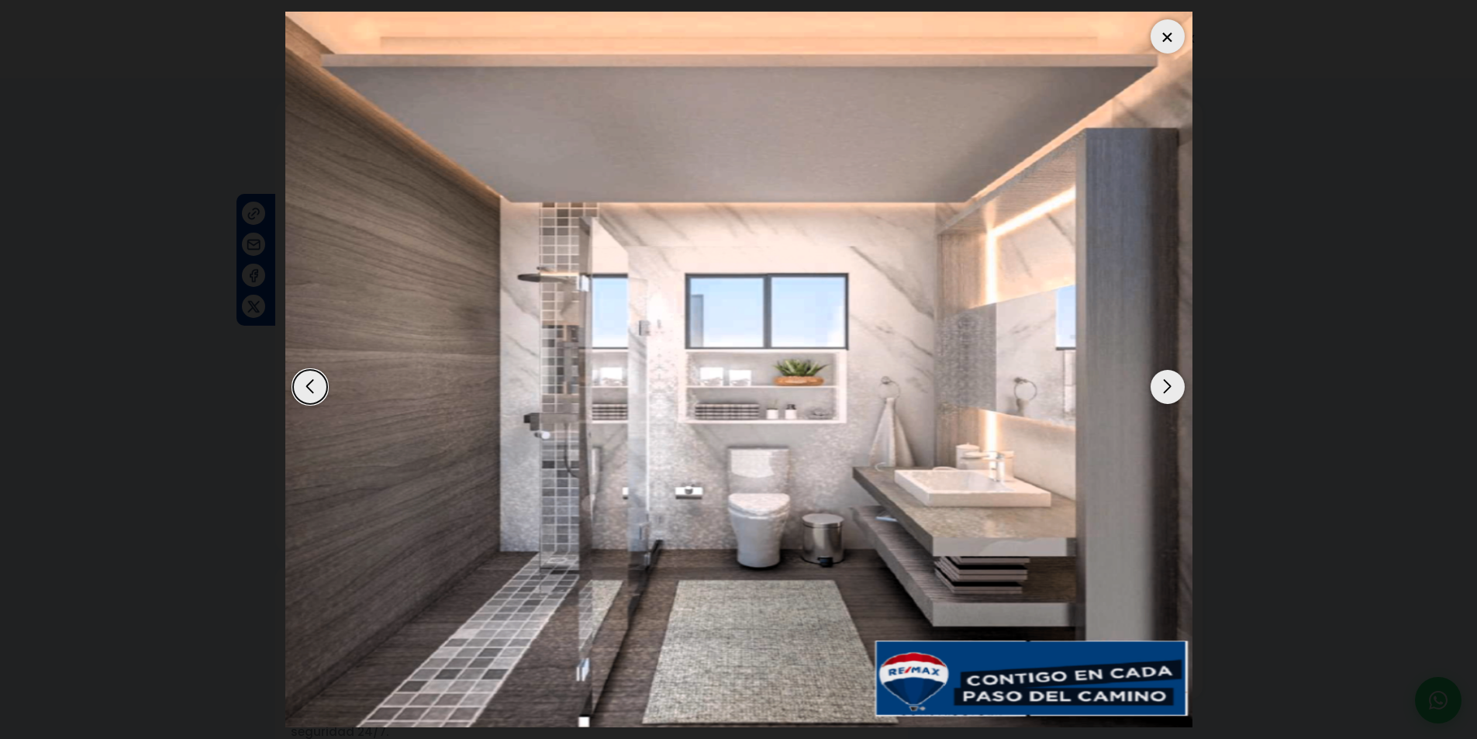
click at [1168, 390] on div "Next slide" at bounding box center [1167, 387] width 34 height 34
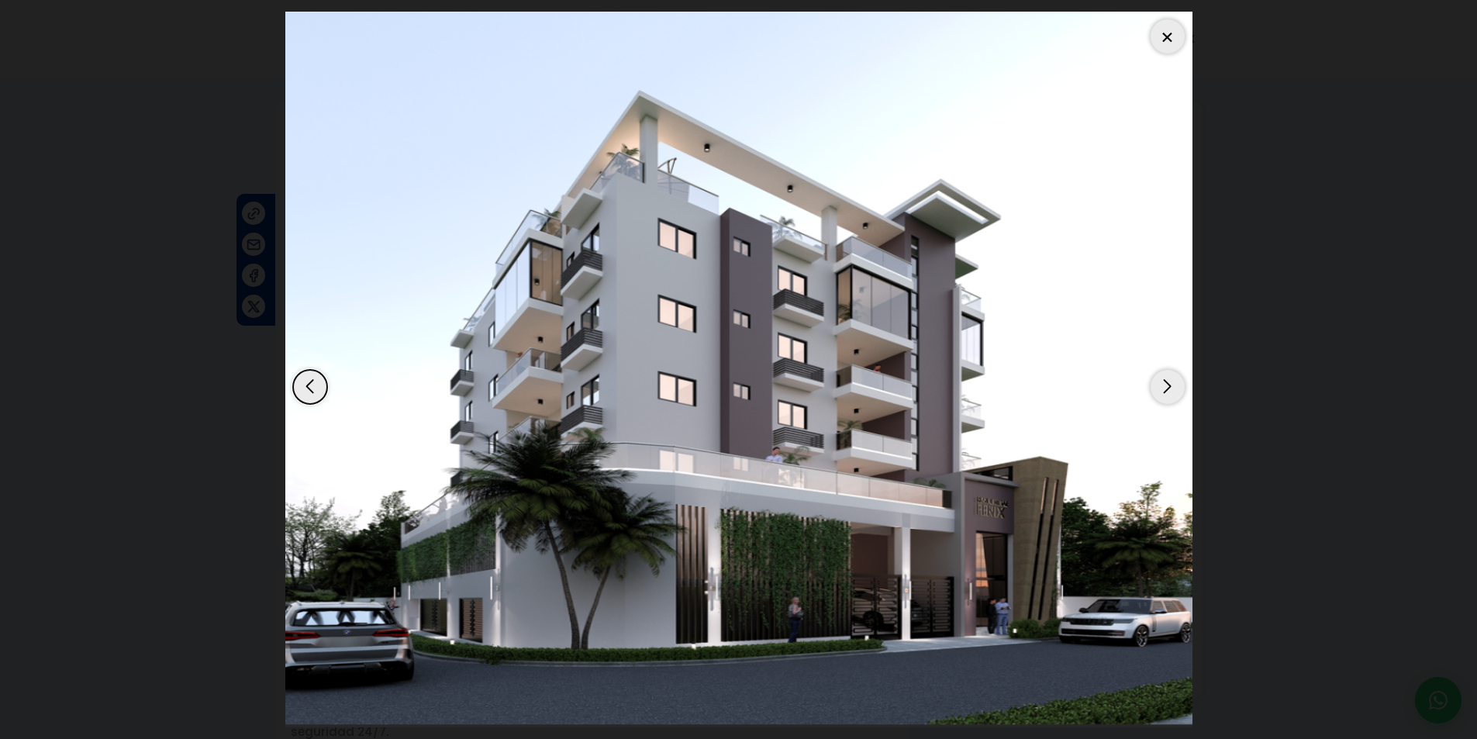
click at [1168, 390] on div "Next slide" at bounding box center [1167, 387] width 34 height 34
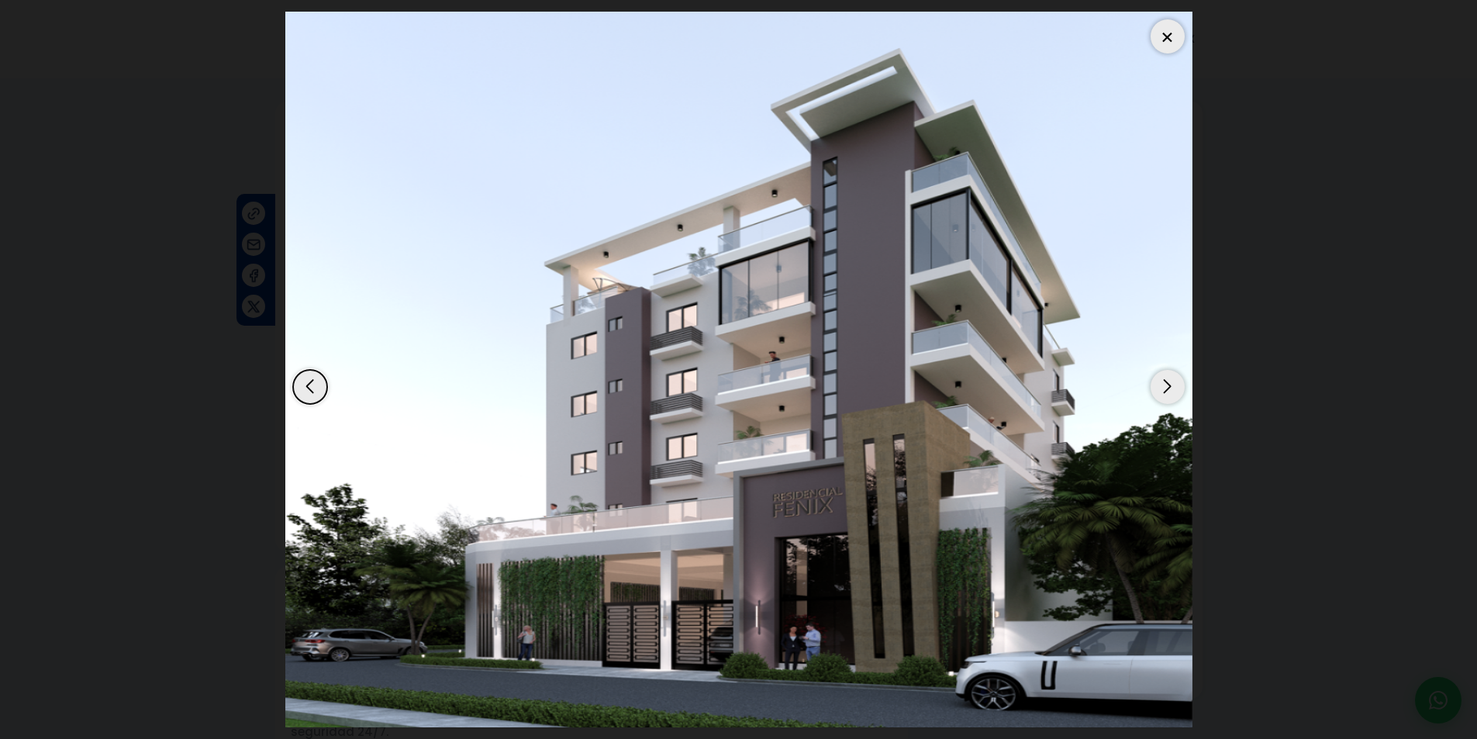
click at [1158, 27] on div at bounding box center [1167, 36] width 34 height 34
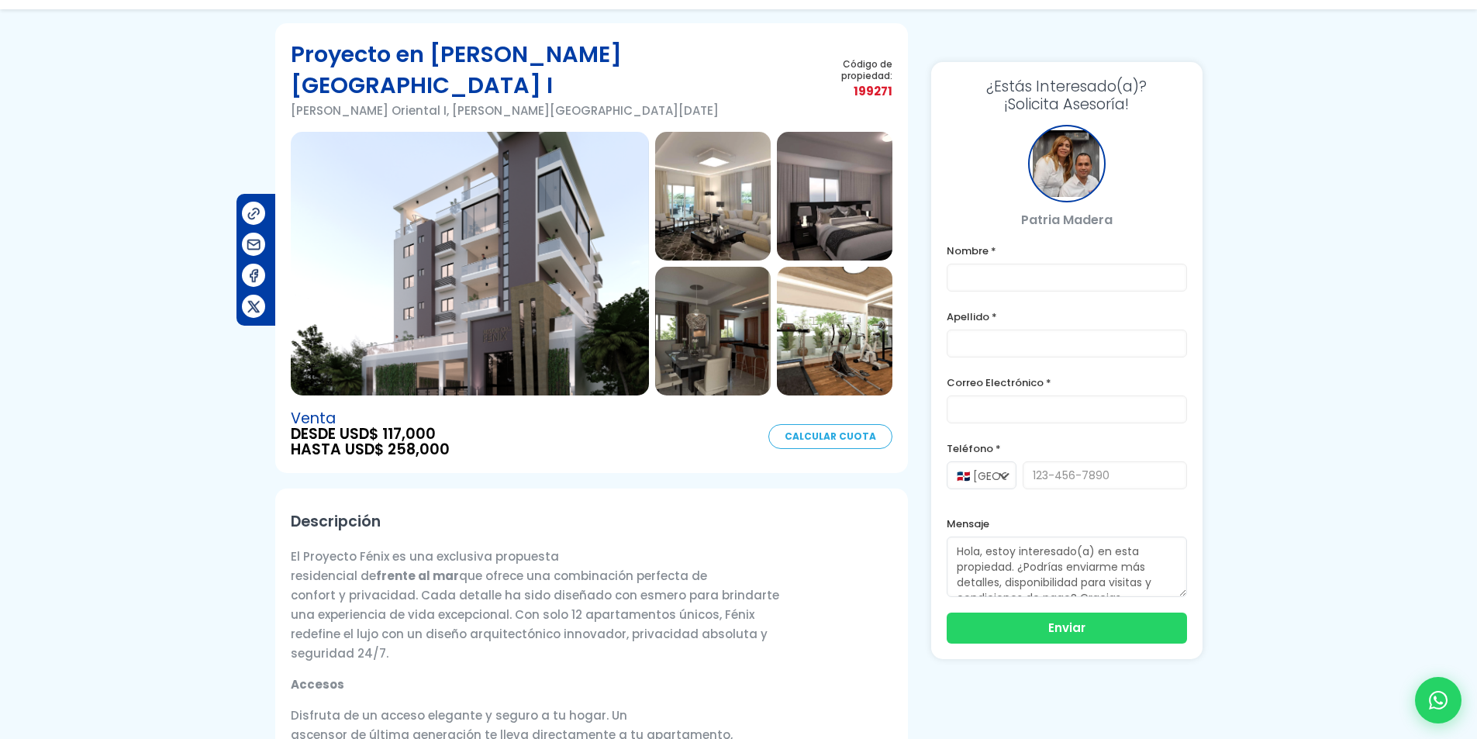
scroll to position [155, 0]
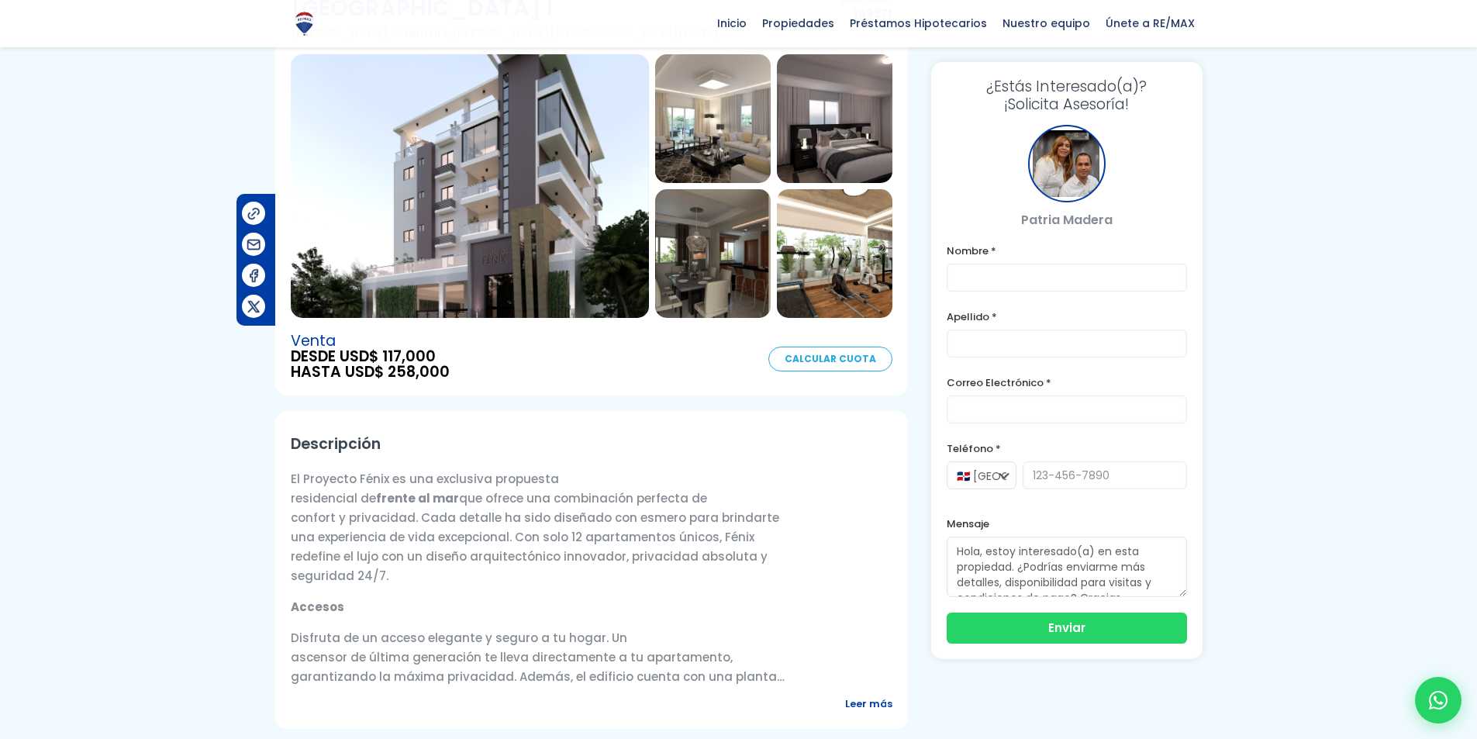
drag, startPoint x: 437, startPoint y: 327, endPoint x: 383, endPoint y: 326, distance: 54.3
click at [385, 349] on span "DESDE USD$ 117,000" at bounding box center [370, 357] width 159 height 16
click at [383, 349] on span "DESDE USD$ 117,000" at bounding box center [370, 357] width 159 height 16
click at [486, 333] on div "Venta DESDE USD$ 117,000 HASTA USD$ 258,000 Calcular Cuota" at bounding box center [592, 356] width 602 height 47
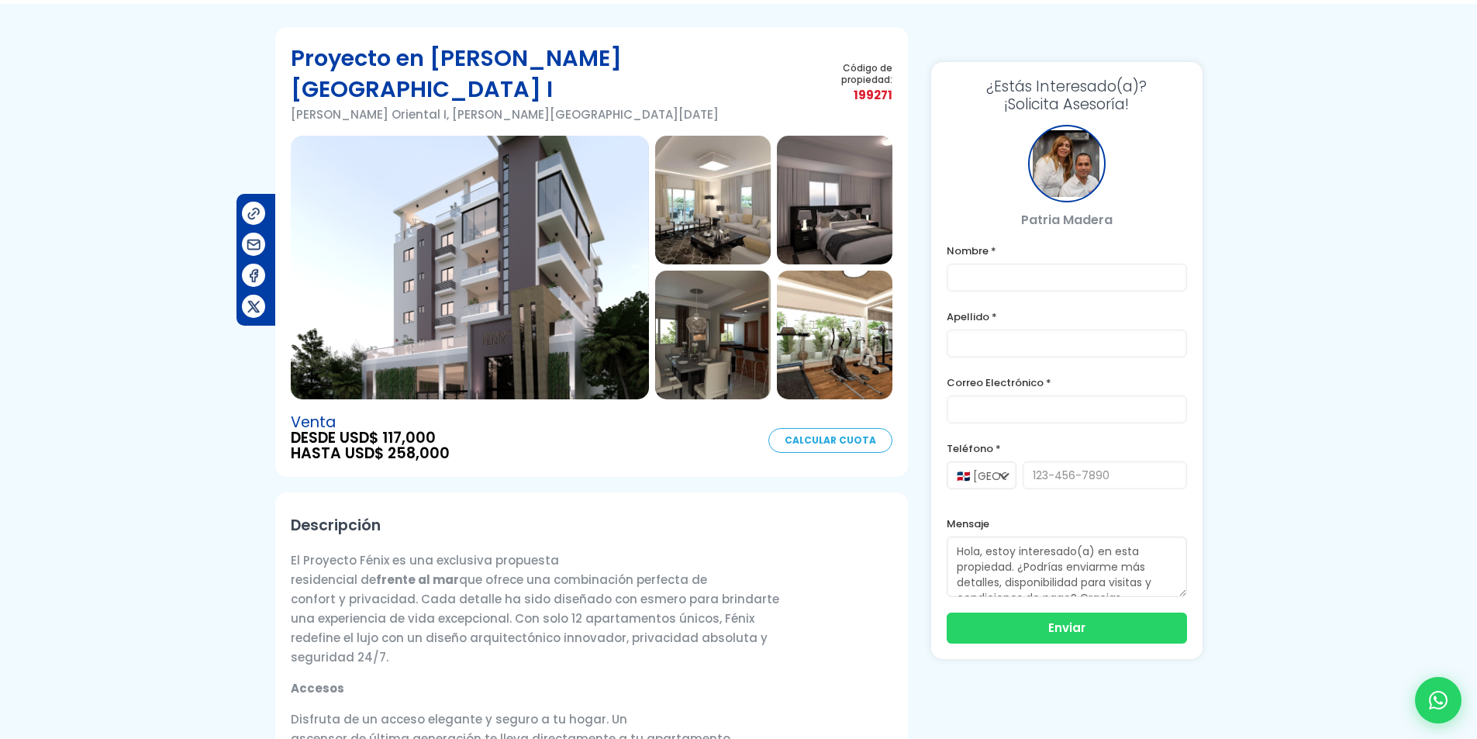
scroll to position [0, 0]
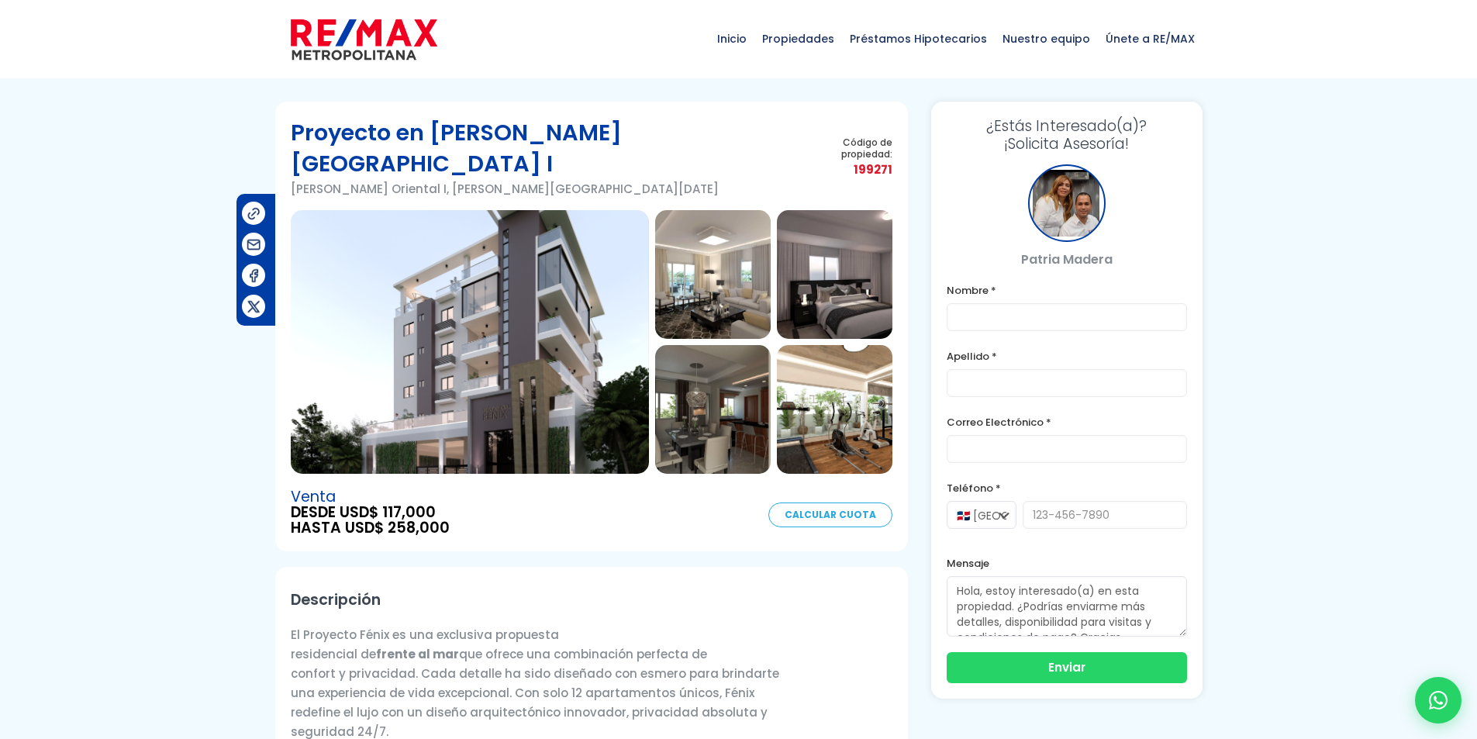
click at [788, 502] on link "Calcular Cuota" at bounding box center [830, 514] width 124 height 25
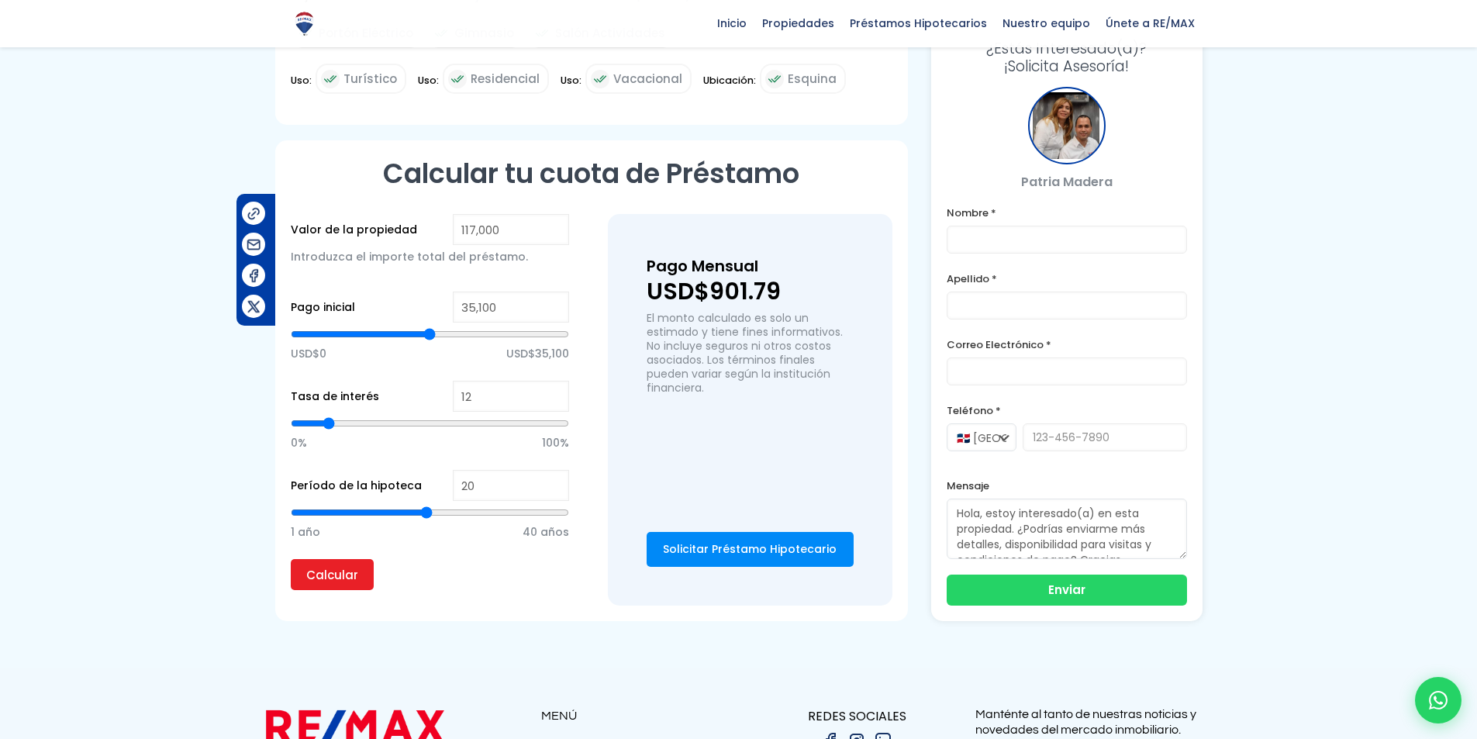
scroll to position [978, 0]
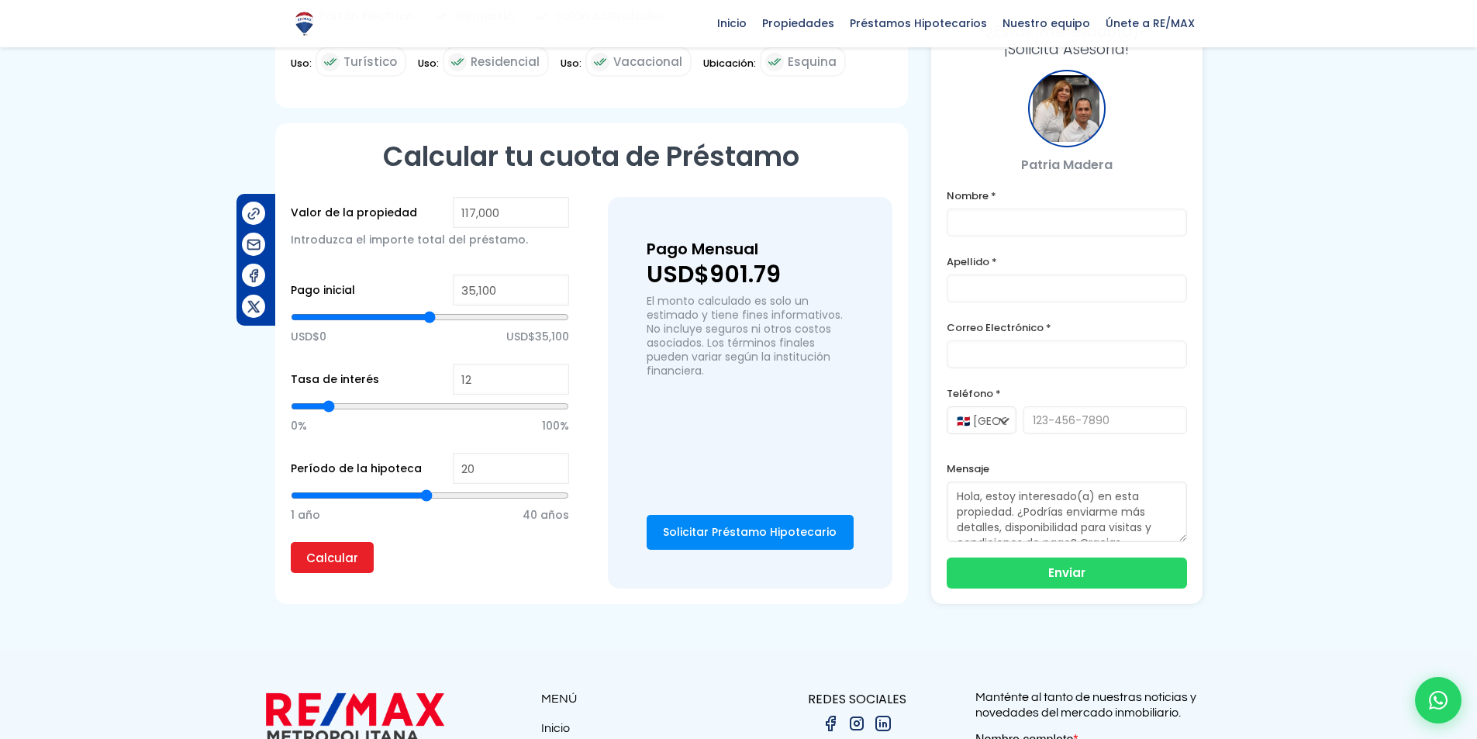
drag, startPoint x: 712, startPoint y: 247, endPoint x: 789, endPoint y: 248, distance: 76.8
click at [785, 263] on p "USD$901.79" at bounding box center [750, 274] width 207 height 23
click at [789, 263] on p "USD$901.79" at bounding box center [750, 274] width 207 height 23
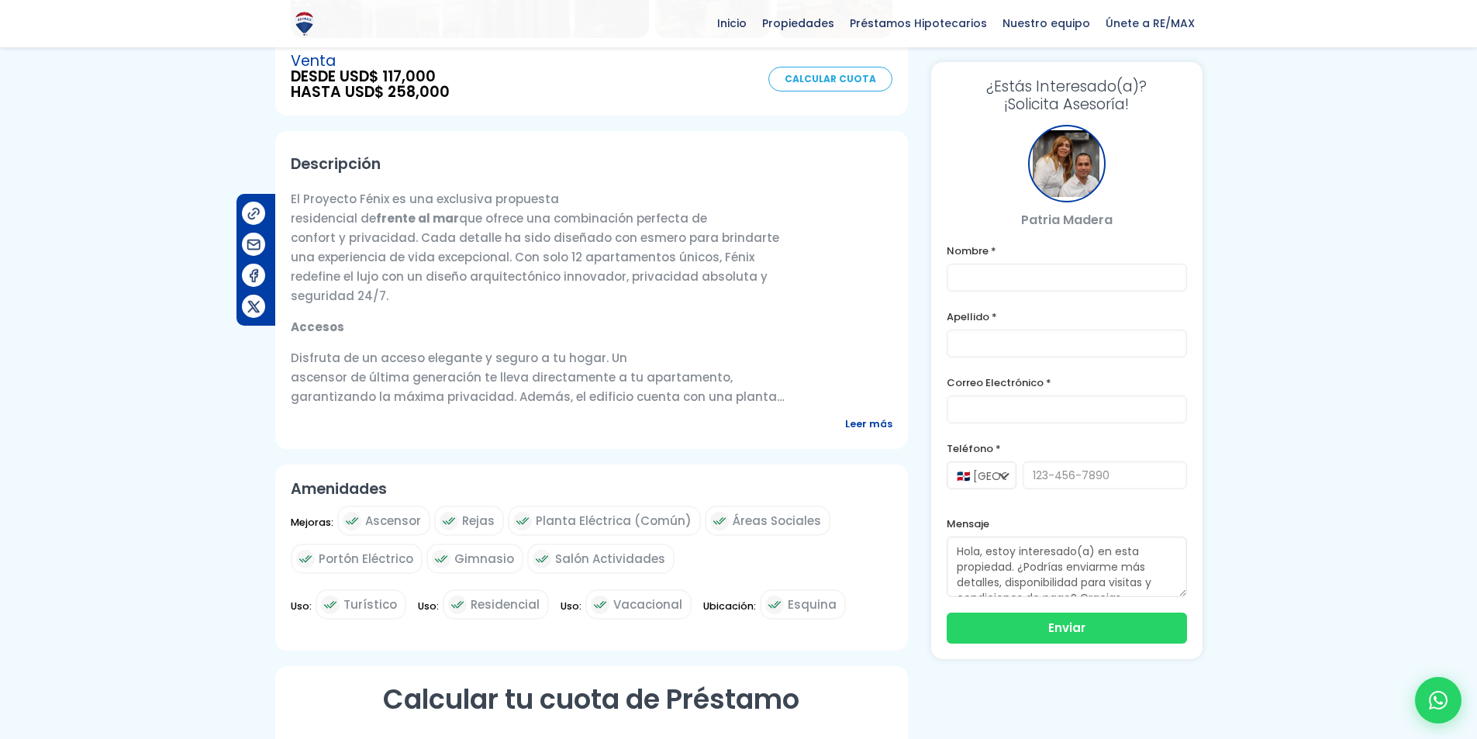
scroll to position [0, 0]
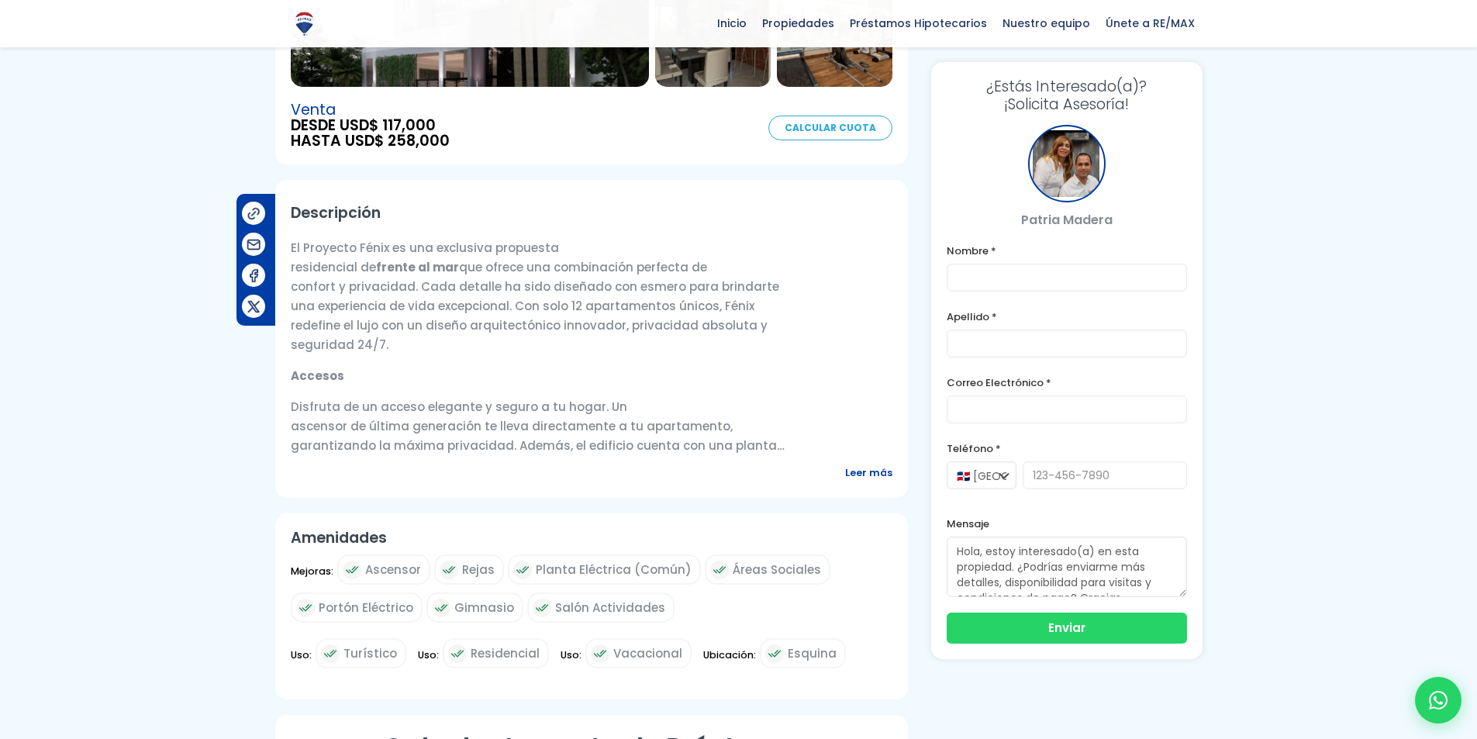
scroll to position [388, 0]
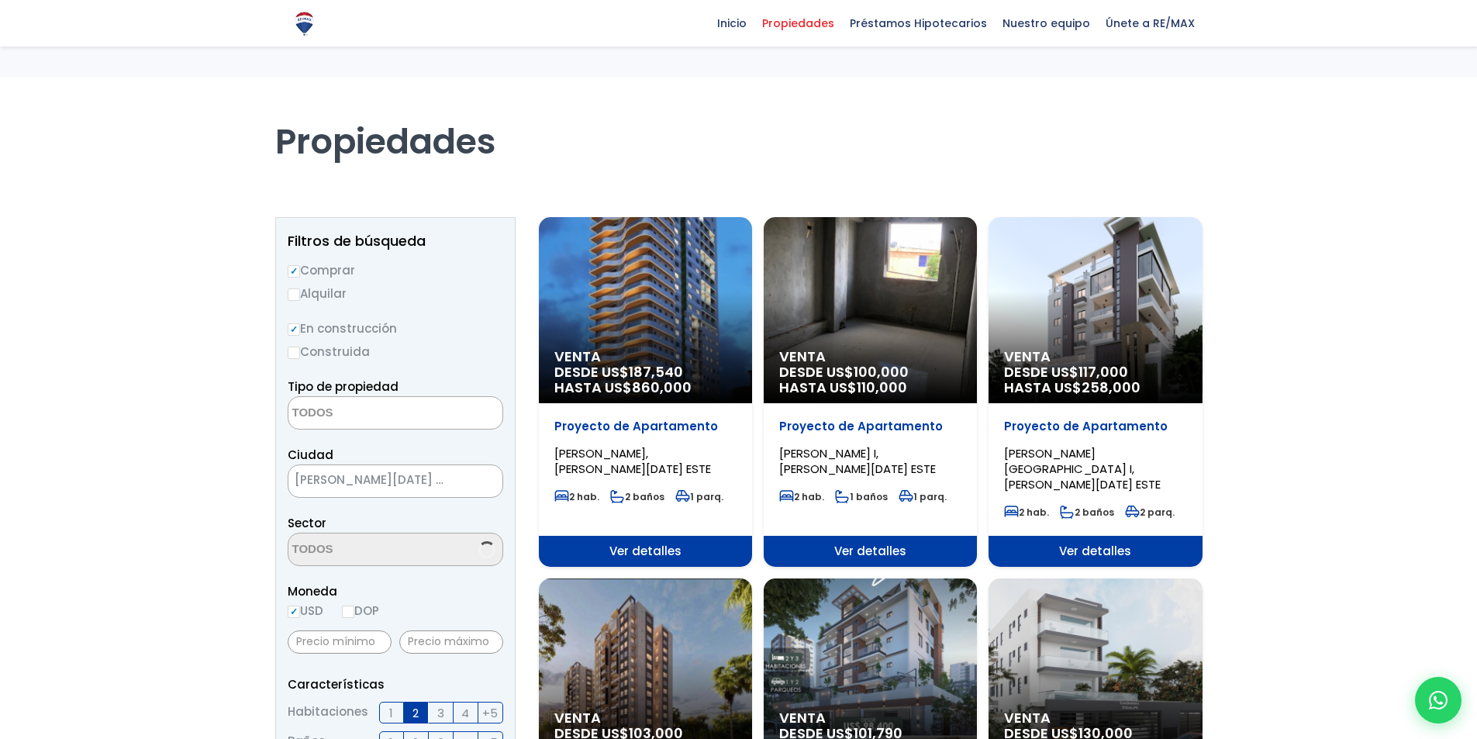
select select
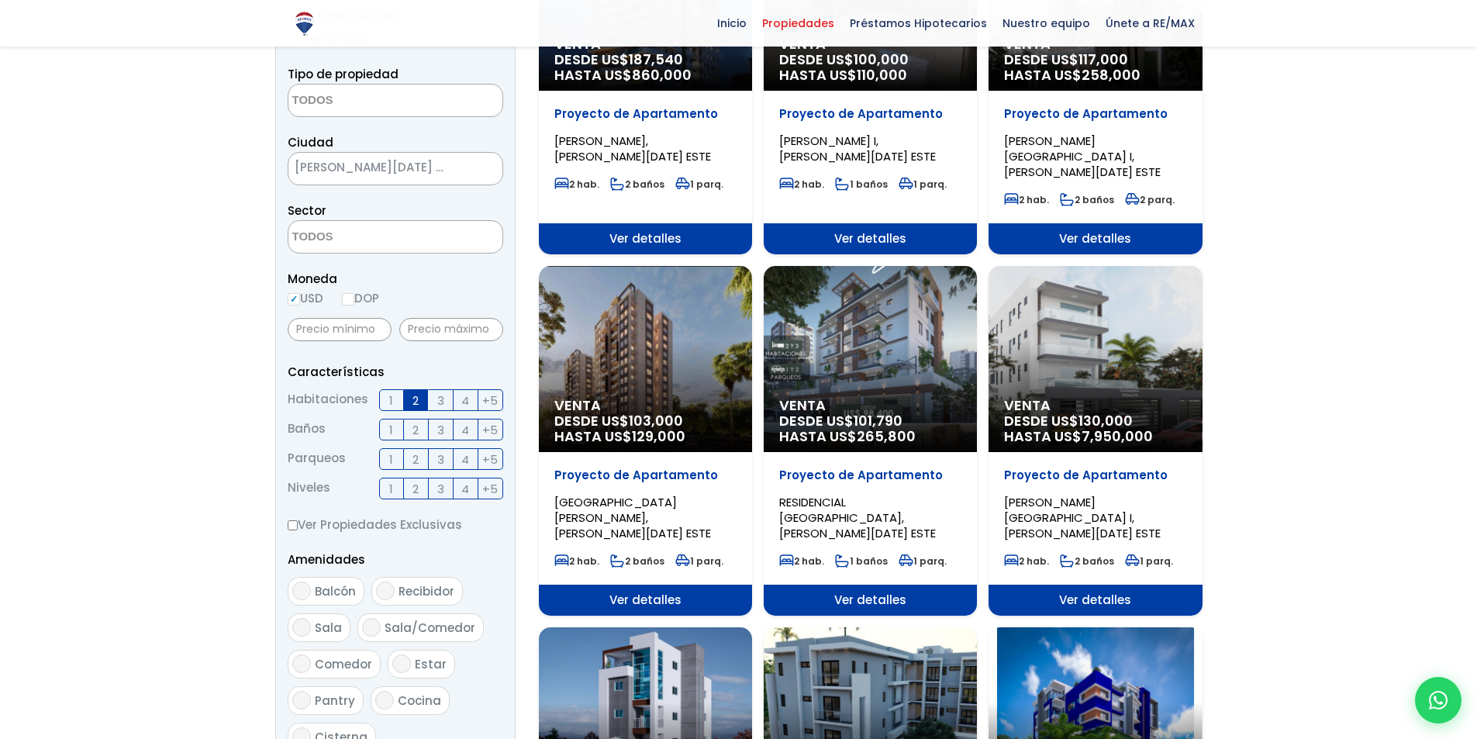
scroll to position [306, 0]
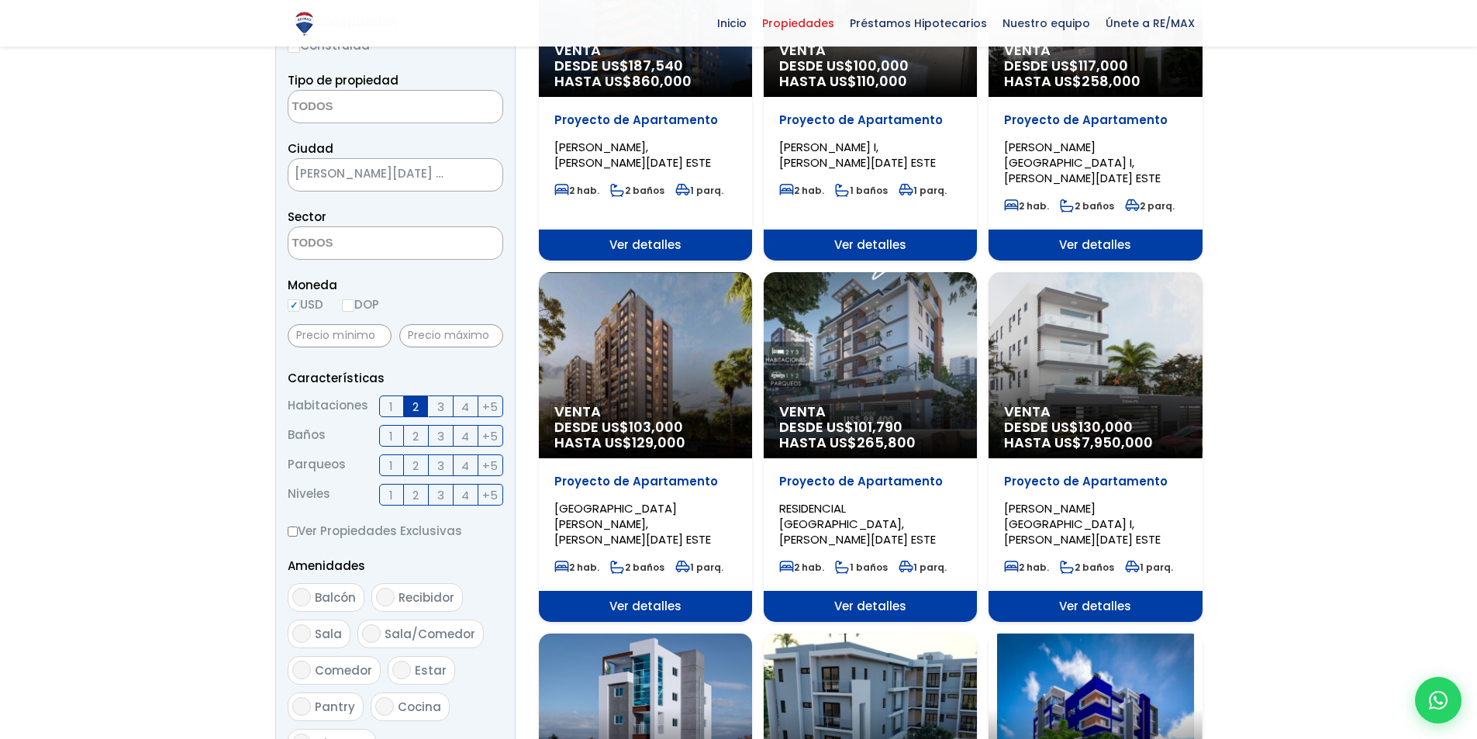
click at [390, 404] on span "1" at bounding box center [391, 406] width 4 height 19
click at [0, 0] on input "1" at bounding box center [0, 0] width 0 height 0
click at [412, 407] on label "2" at bounding box center [416, 406] width 25 height 22
click at [0, 0] on input "2" at bounding box center [0, 0] width 0 height 0
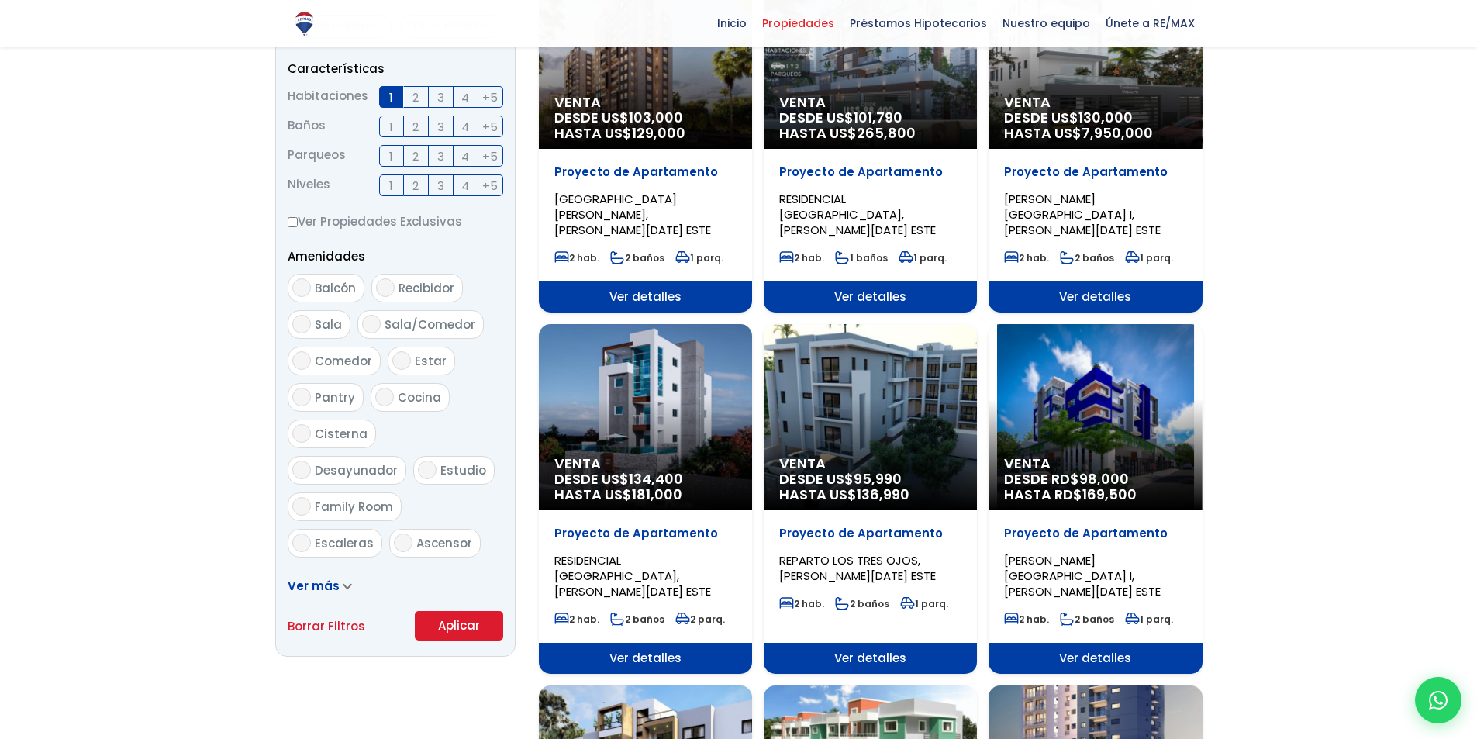
scroll to position [616, 0]
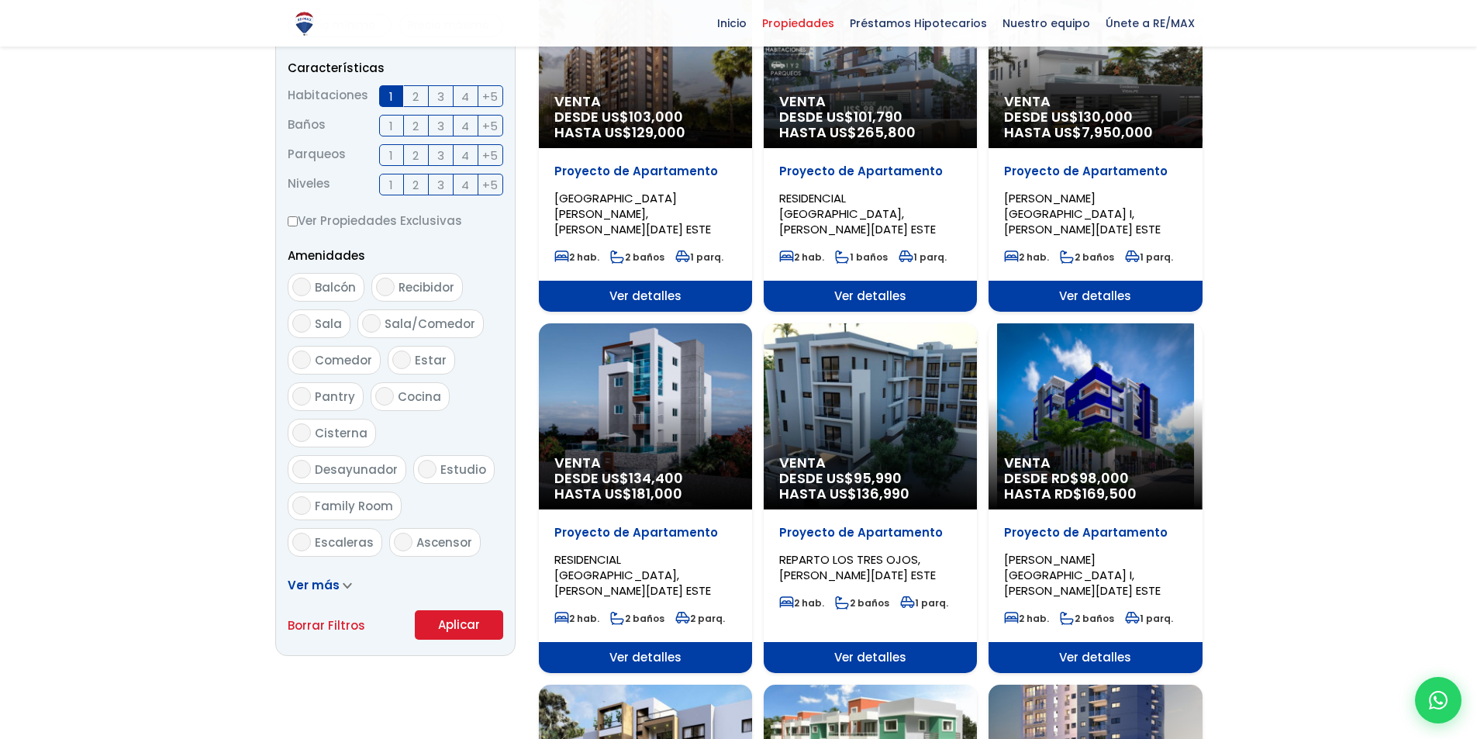
click at [449, 626] on button "Aplicar" at bounding box center [459, 624] width 88 height 29
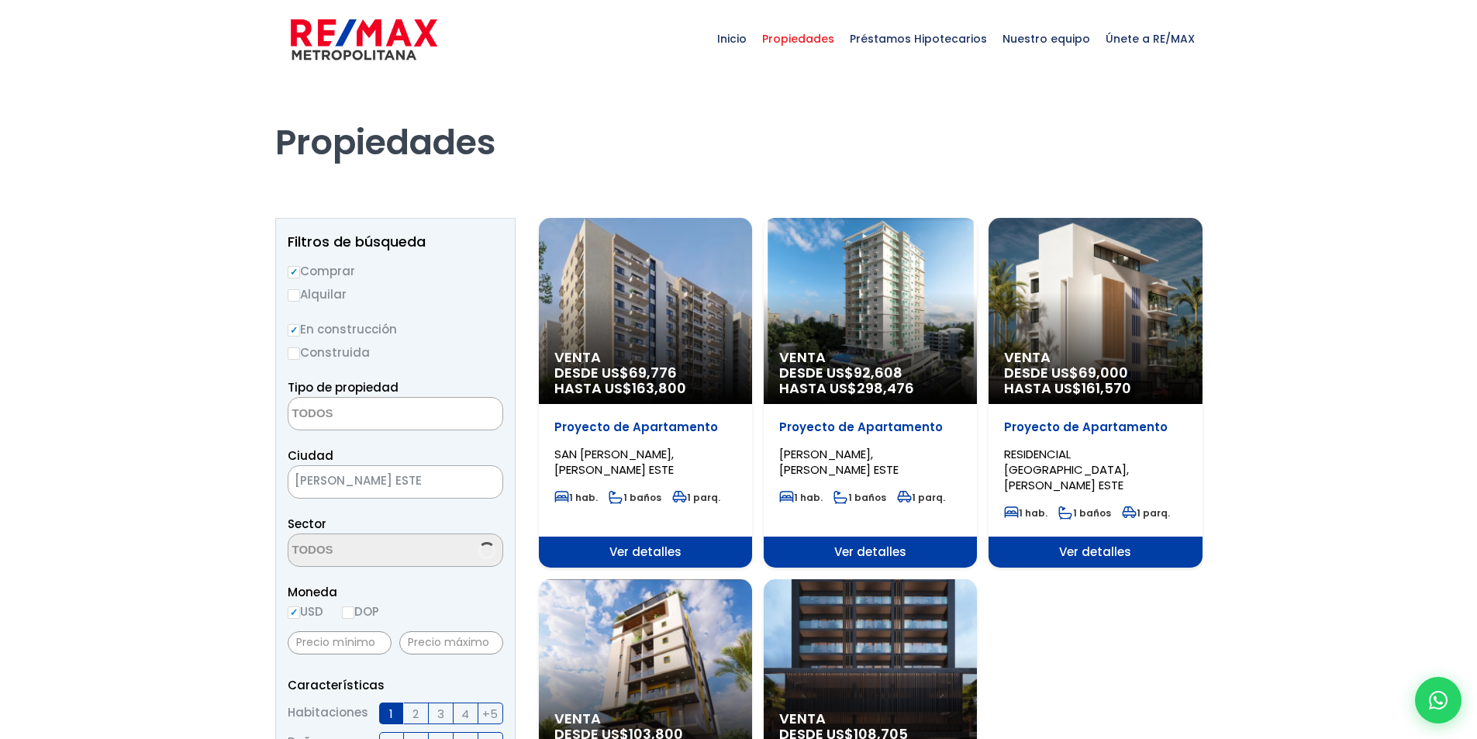
select select
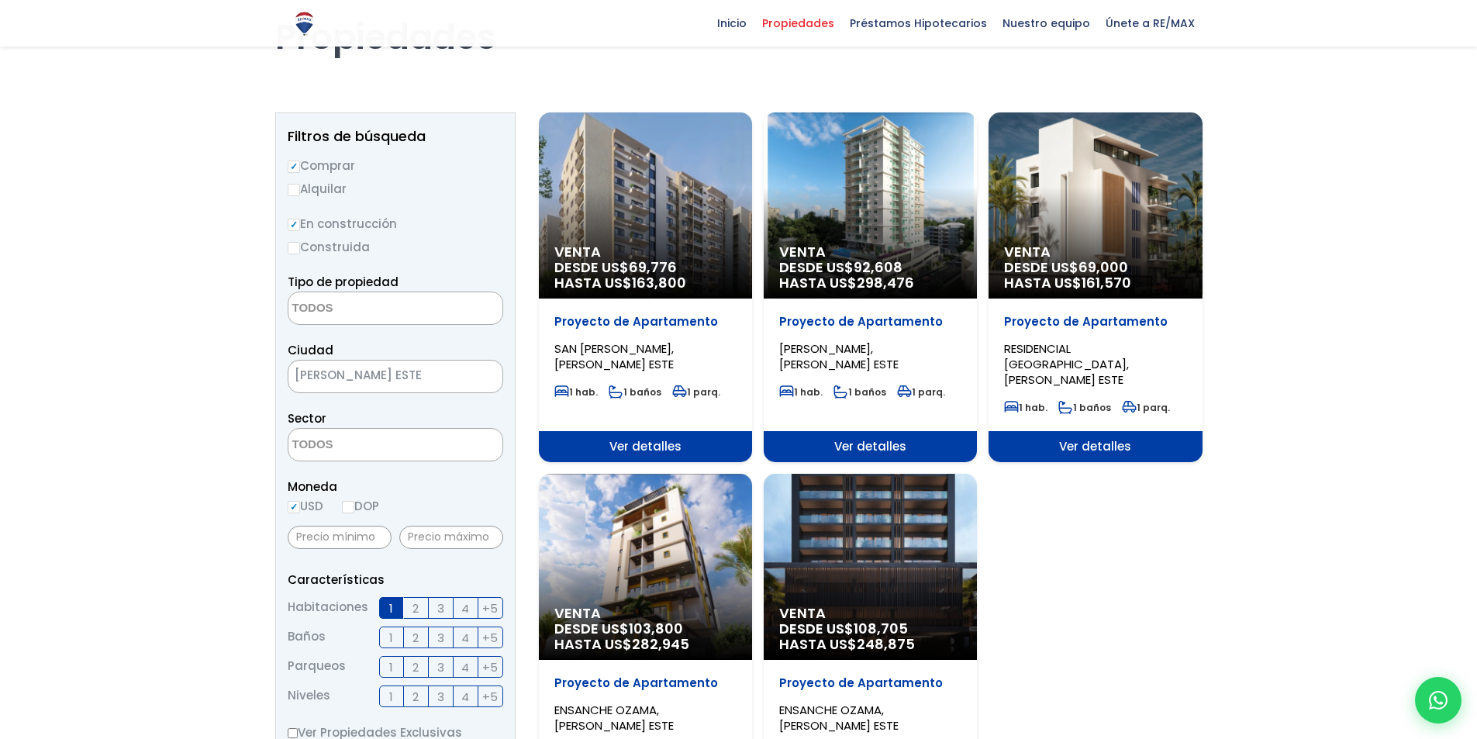
scroll to position [78, 0]
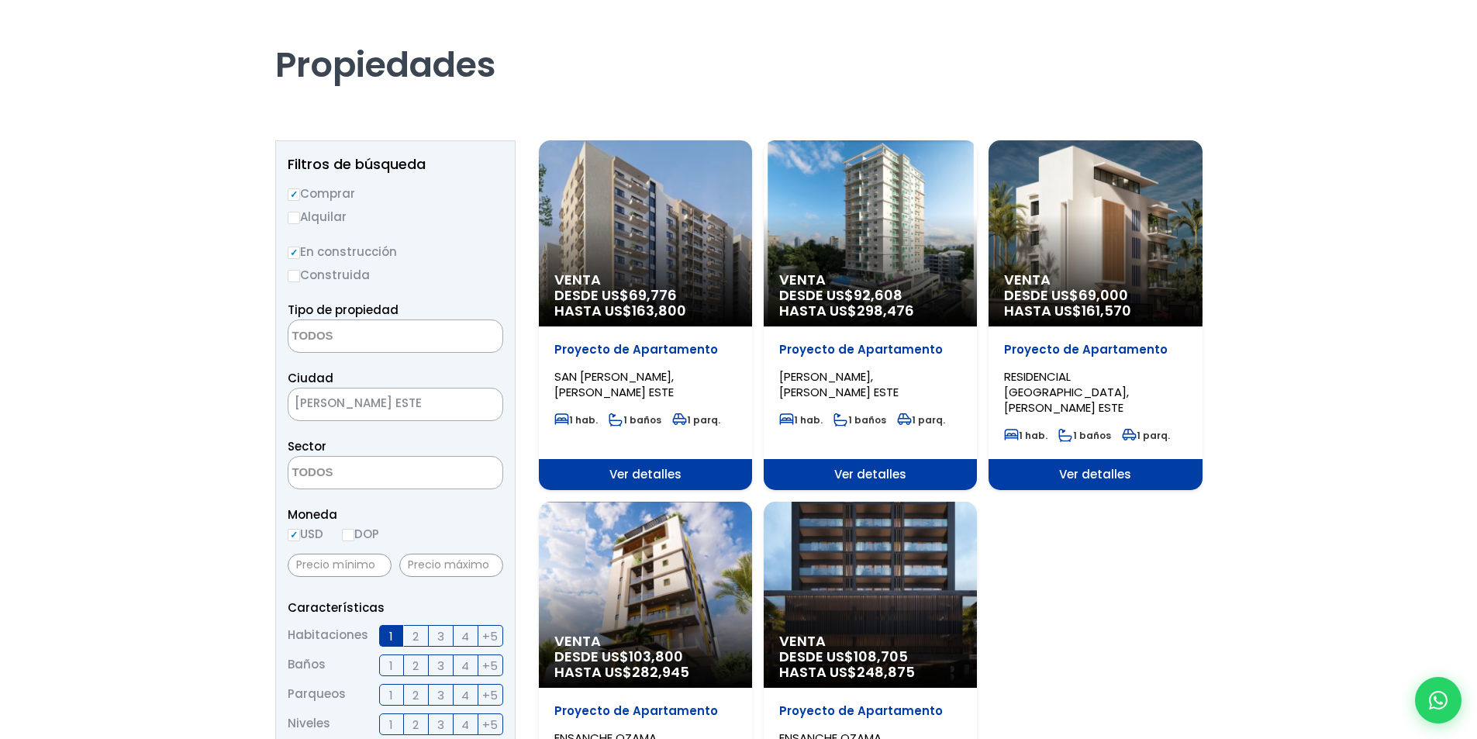
click at [900, 462] on span "Ver detalles" at bounding box center [870, 474] width 213 height 31
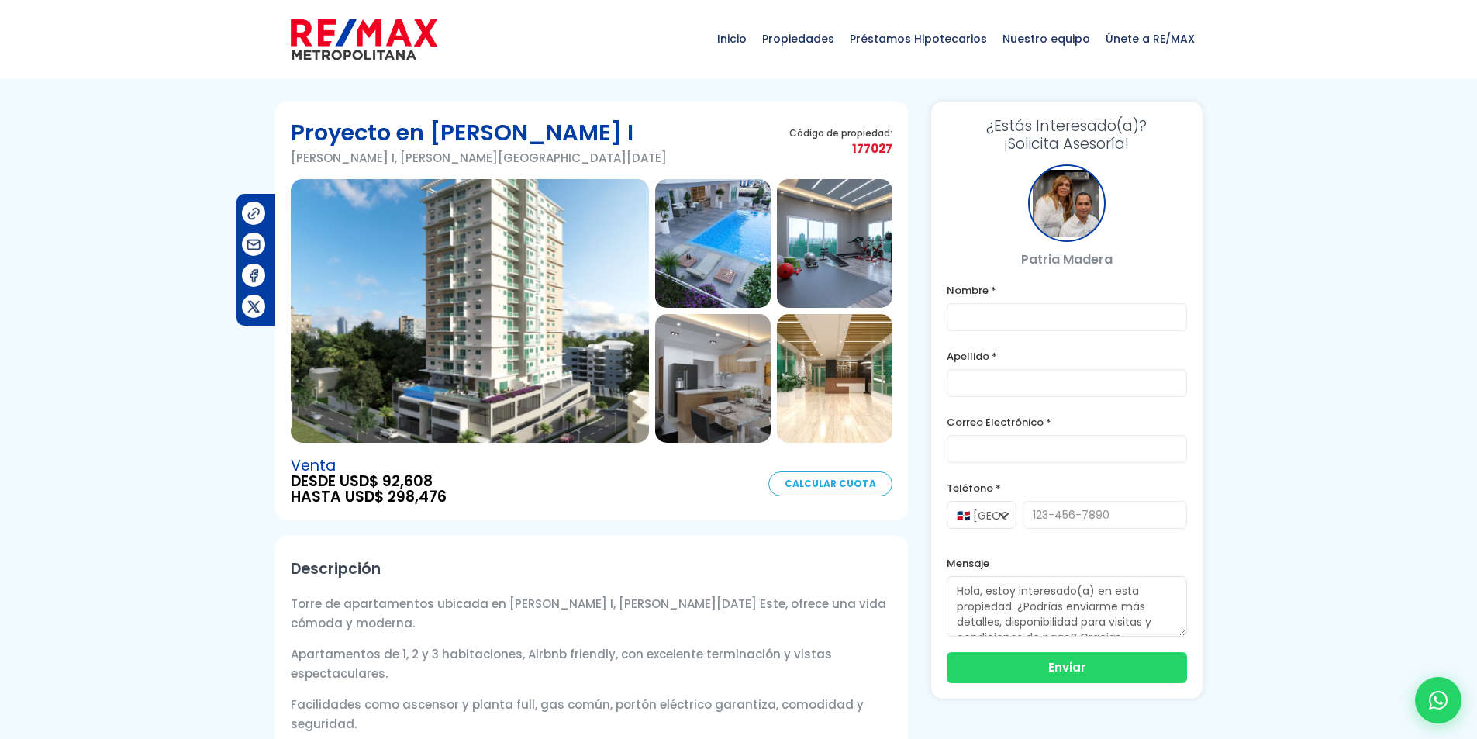
click at [569, 368] on img at bounding box center [470, 311] width 358 height 264
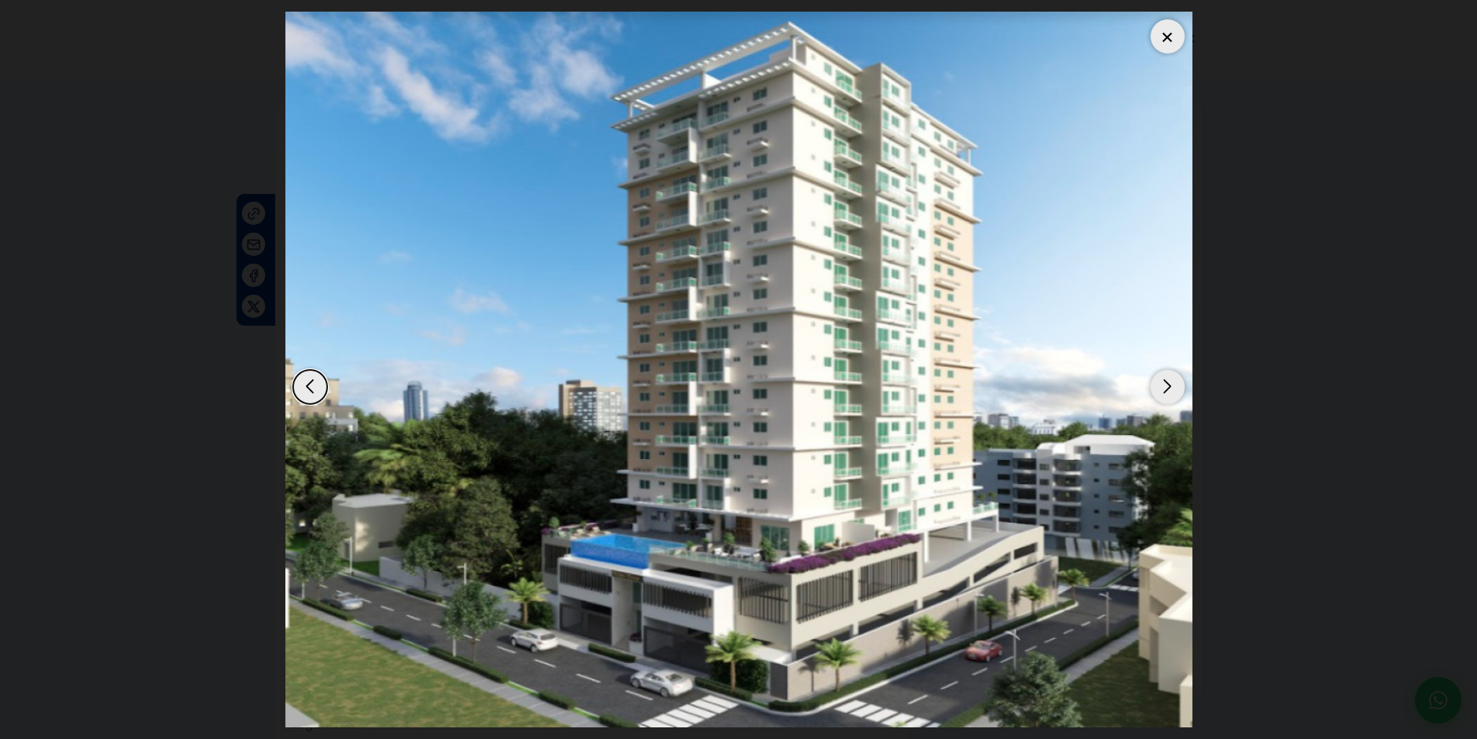
click at [1168, 388] on div "Next slide" at bounding box center [1167, 387] width 34 height 34
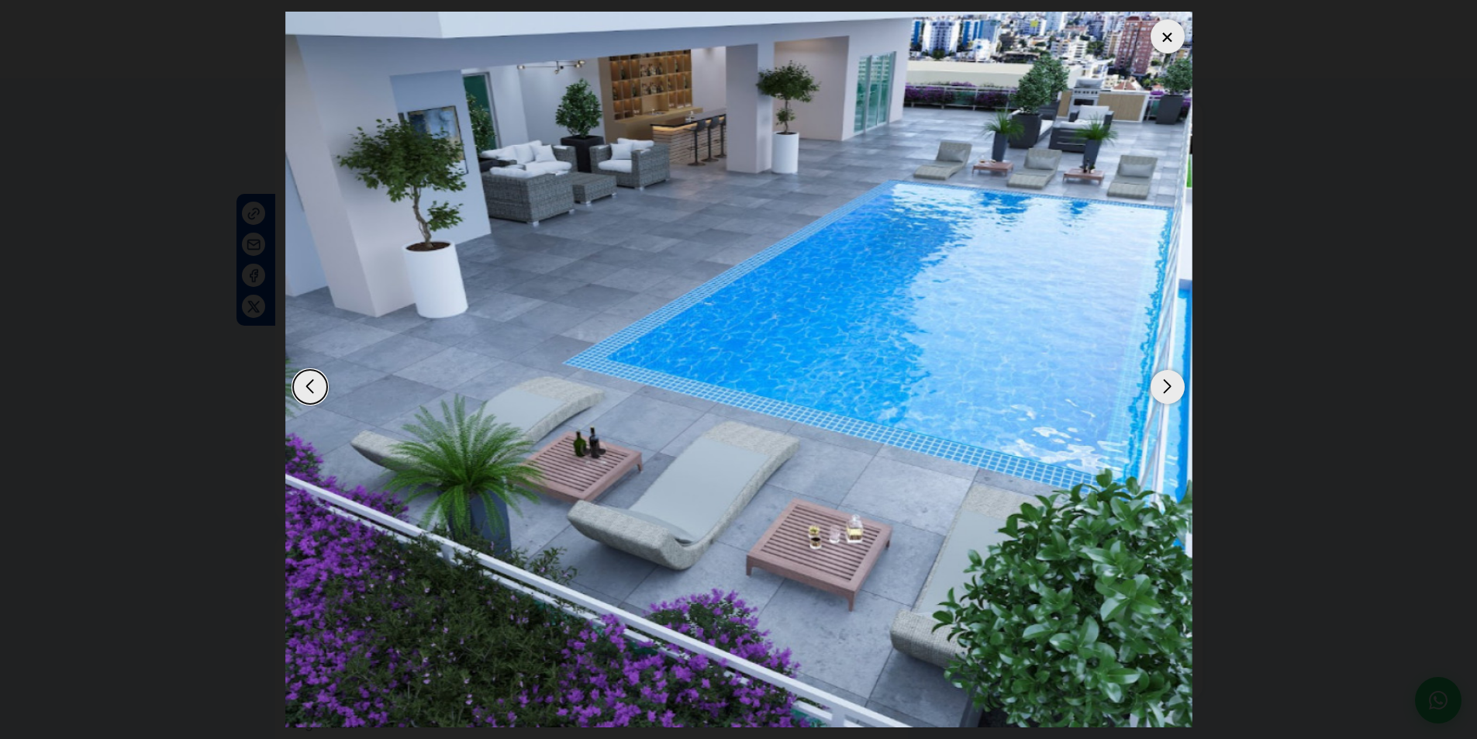
click at [1168, 388] on div "Next slide" at bounding box center [1167, 387] width 34 height 34
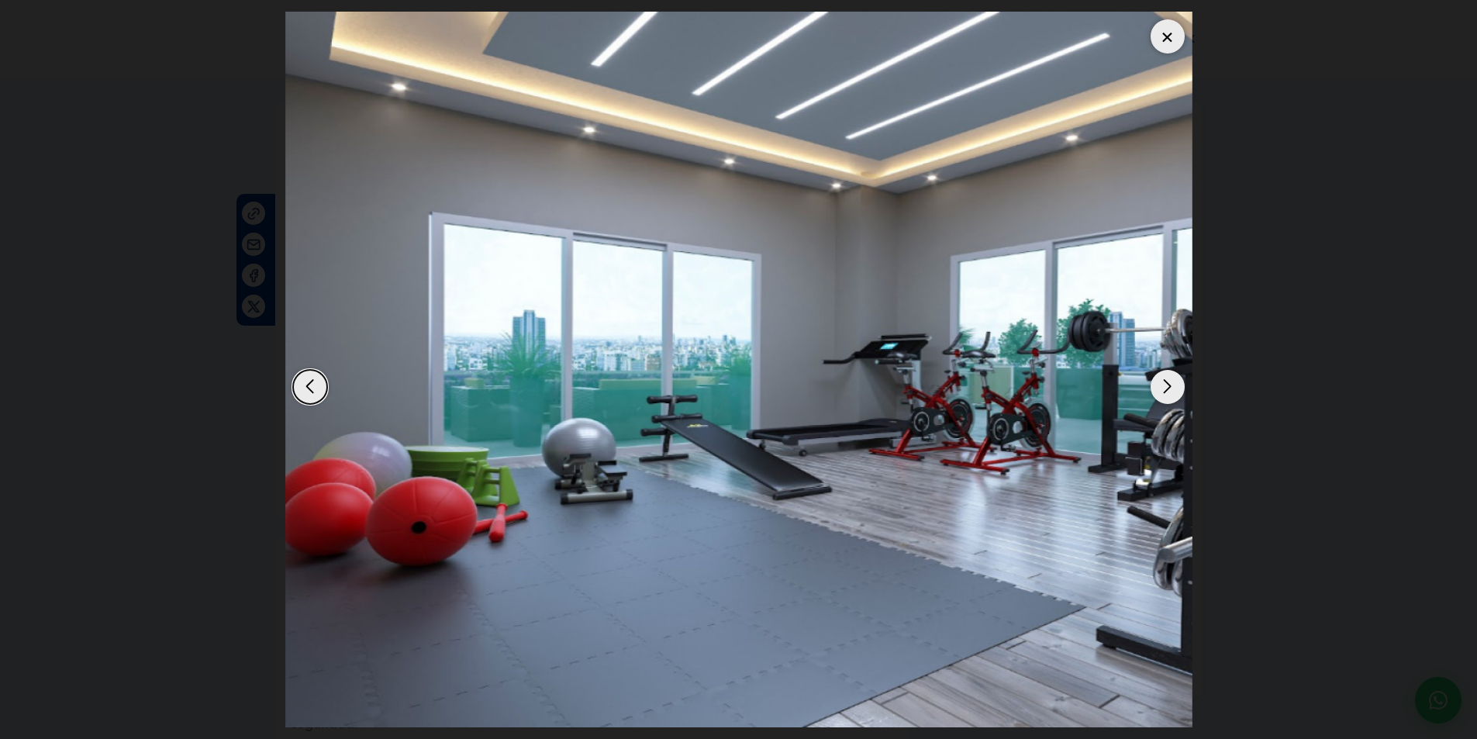
click at [1168, 388] on div "Next slide" at bounding box center [1167, 387] width 34 height 34
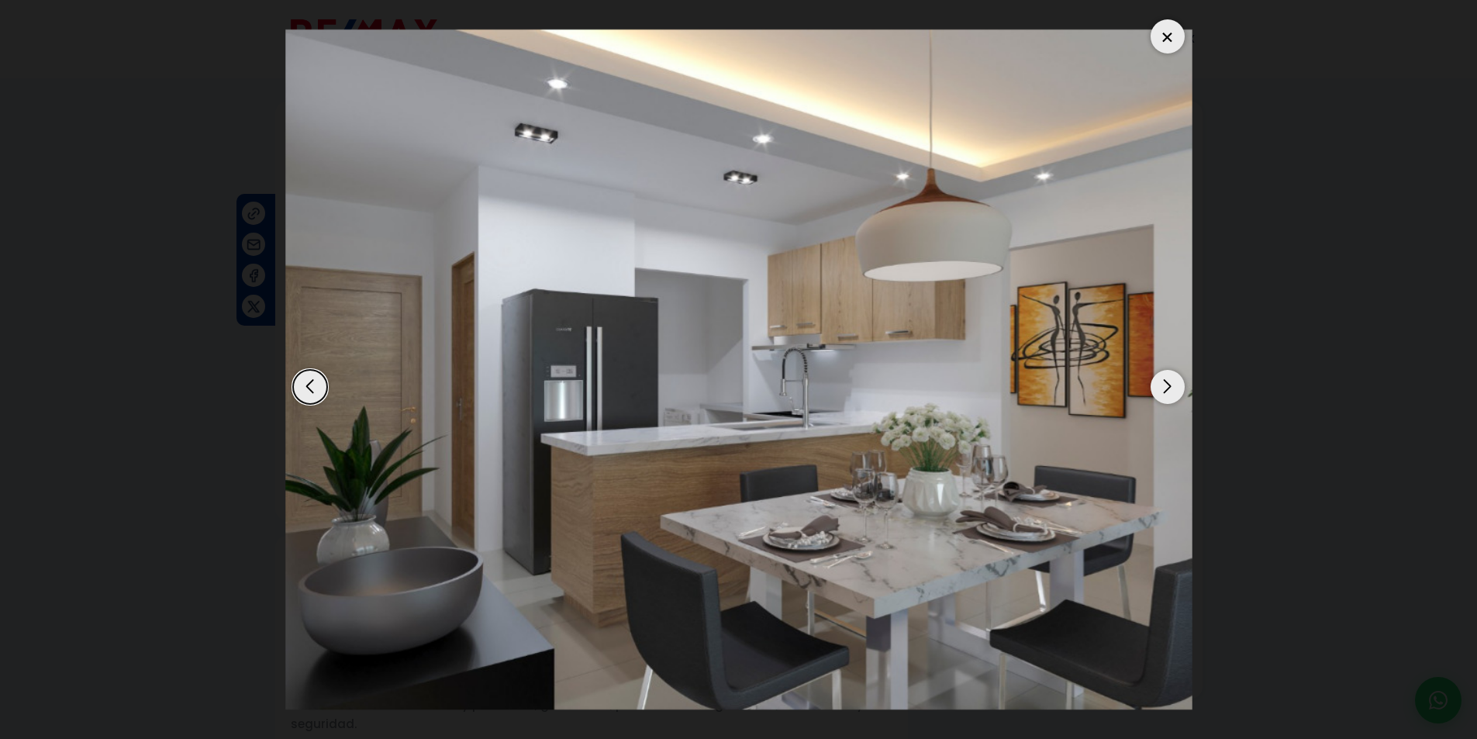
click at [1168, 388] on div "Next slide" at bounding box center [1167, 387] width 34 height 34
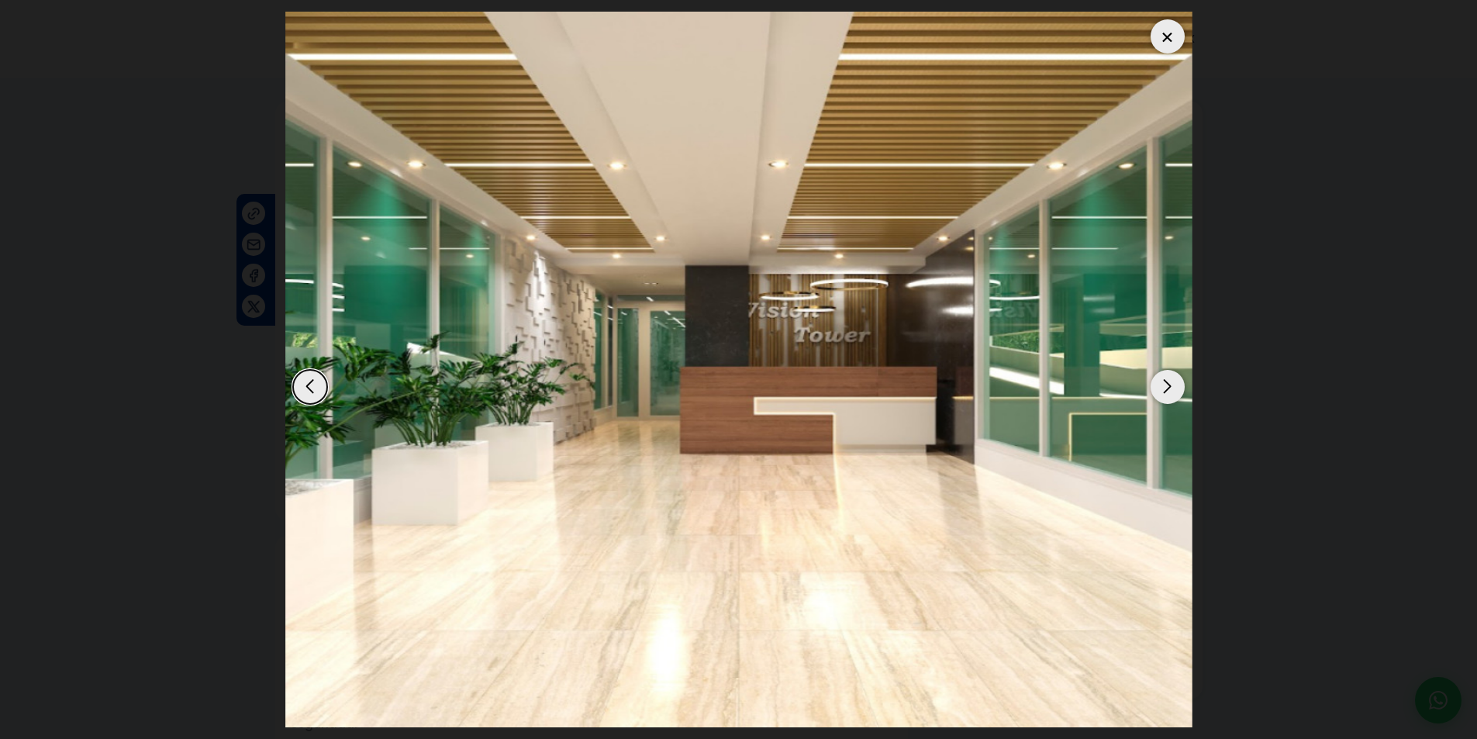
click at [1168, 388] on div "Next slide" at bounding box center [1167, 387] width 34 height 34
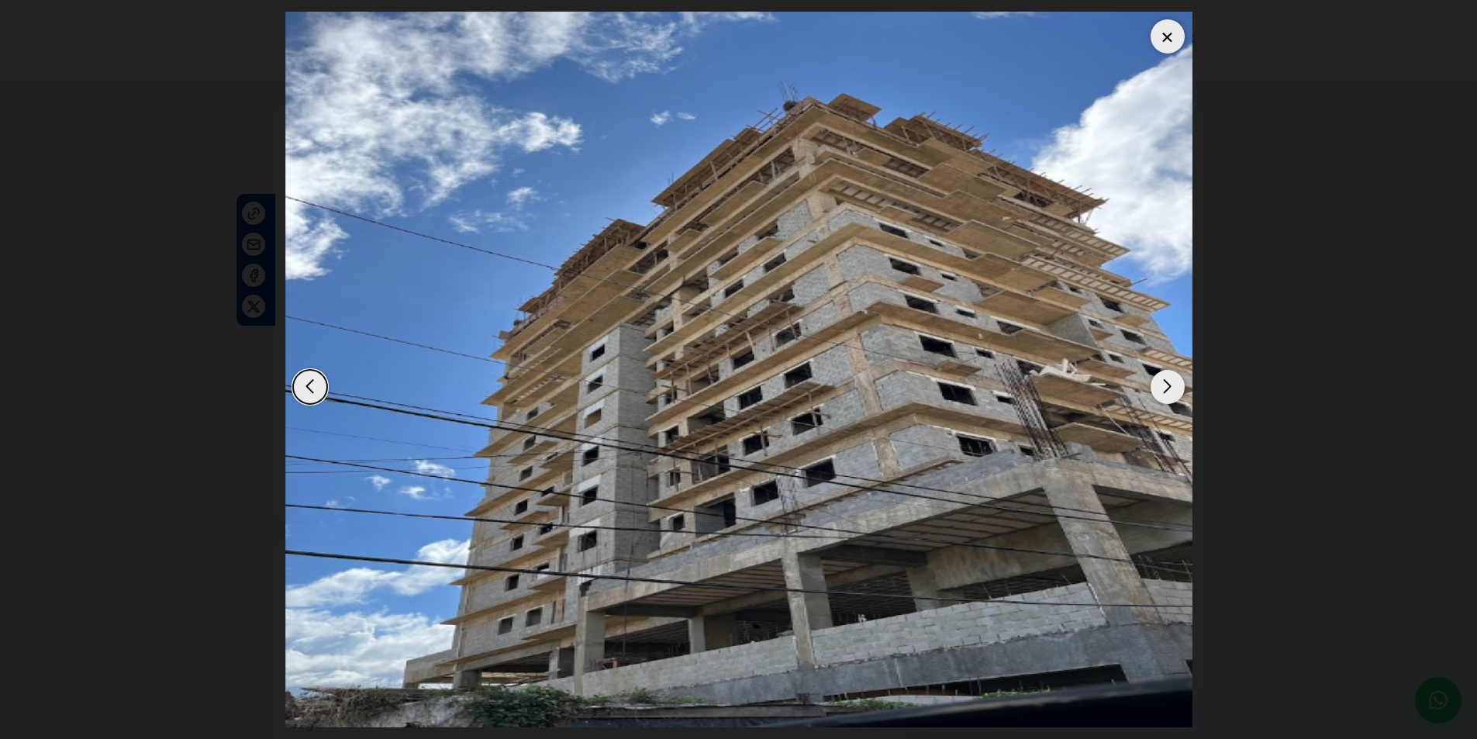
click at [311, 386] on div "Previous slide" at bounding box center [310, 387] width 34 height 34
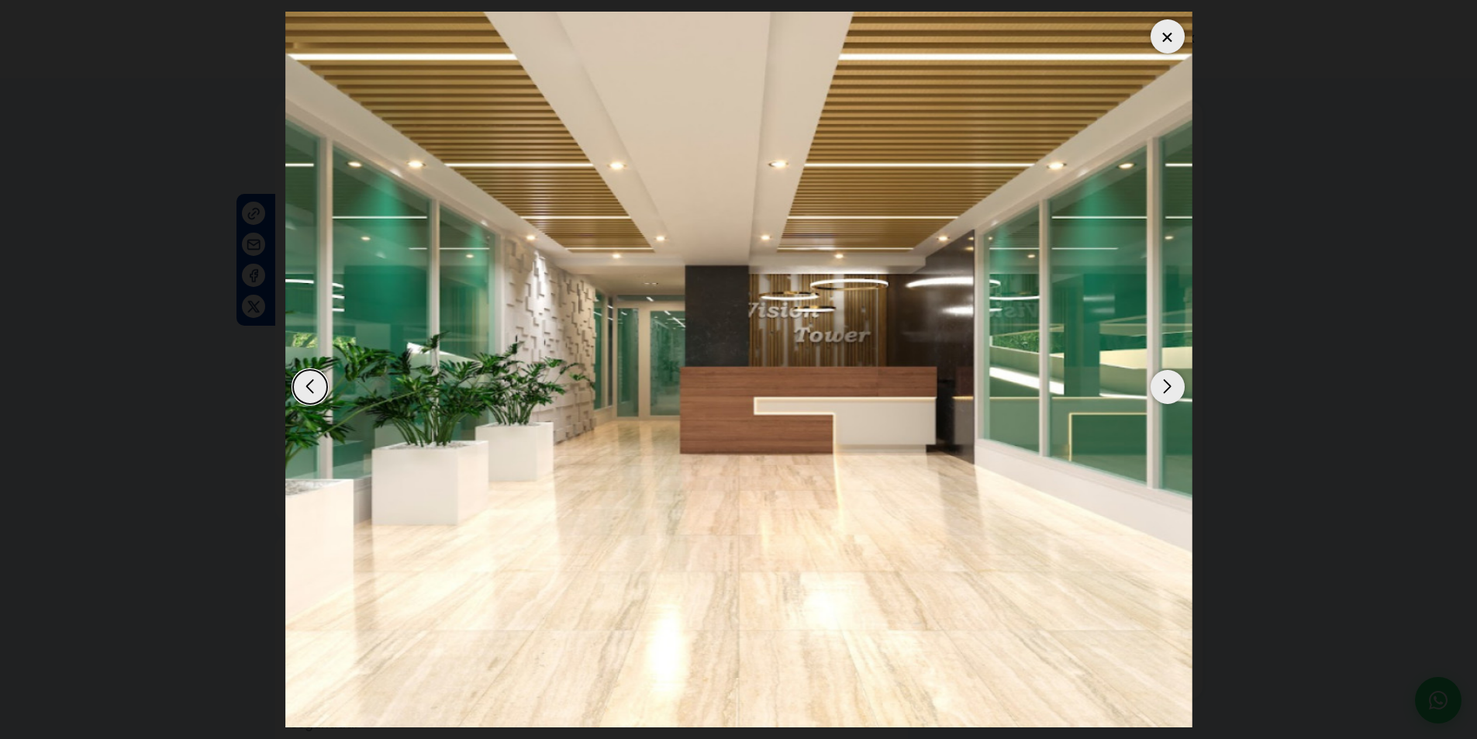
click at [311, 386] on div "Previous slide" at bounding box center [310, 387] width 34 height 34
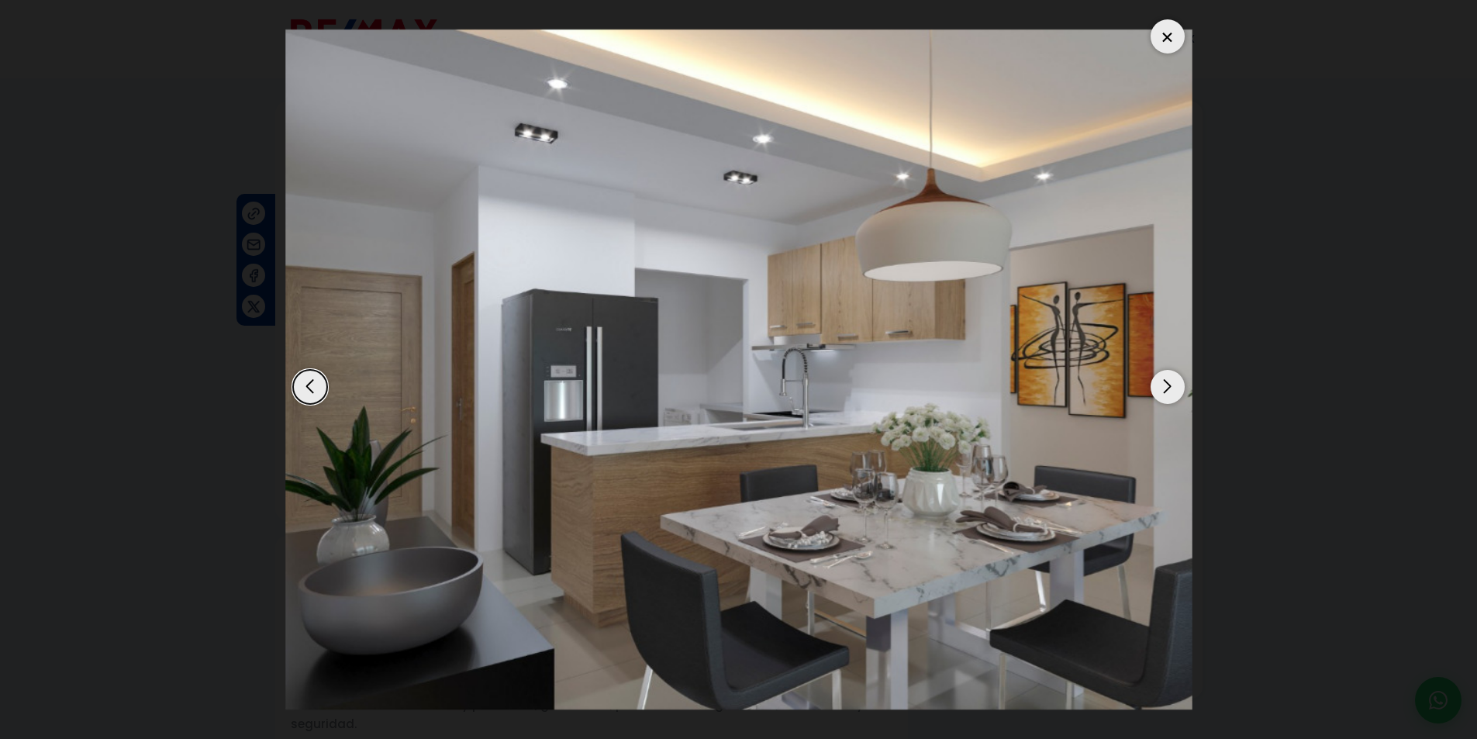
click at [1171, 42] on div at bounding box center [1167, 36] width 34 height 34
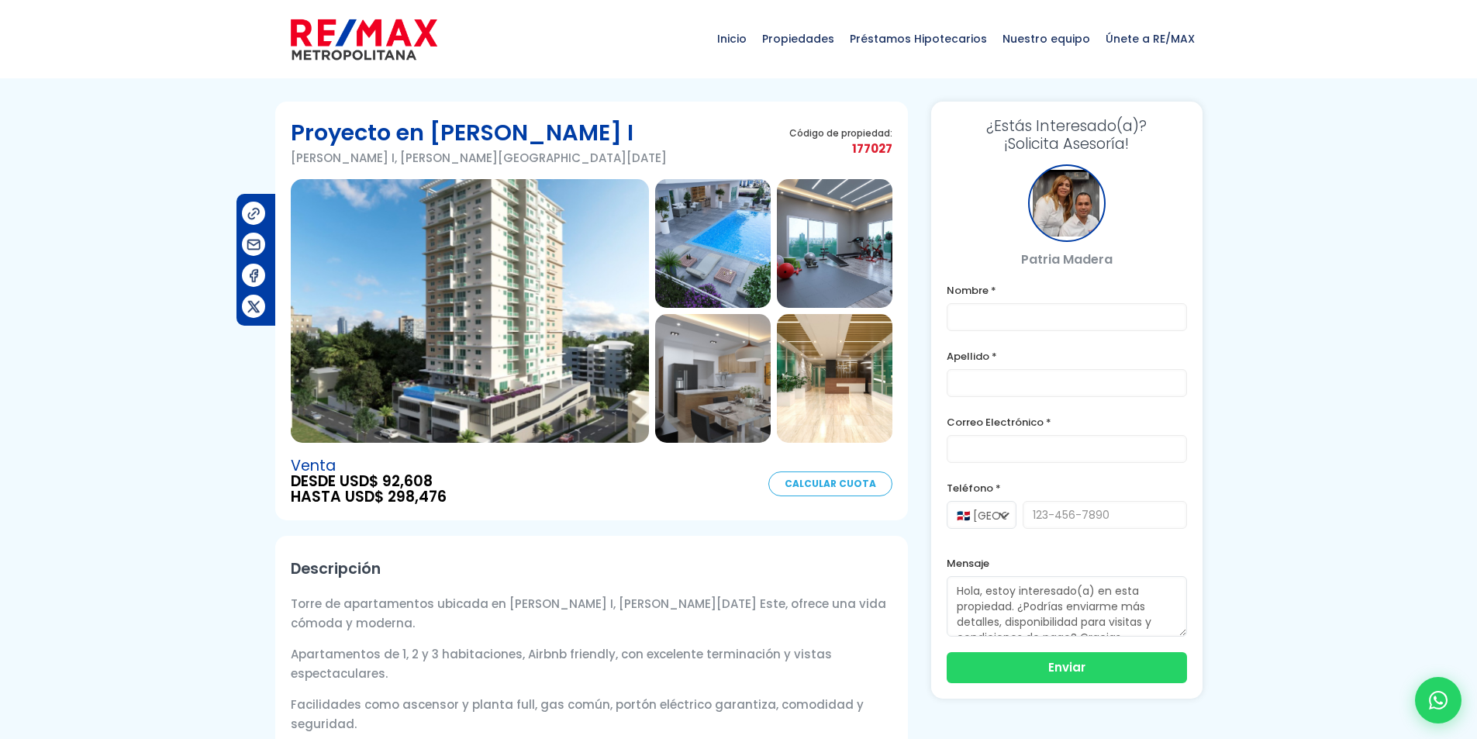
click at [567, 355] on img at bounding box center [470, 311] width 358 height 264
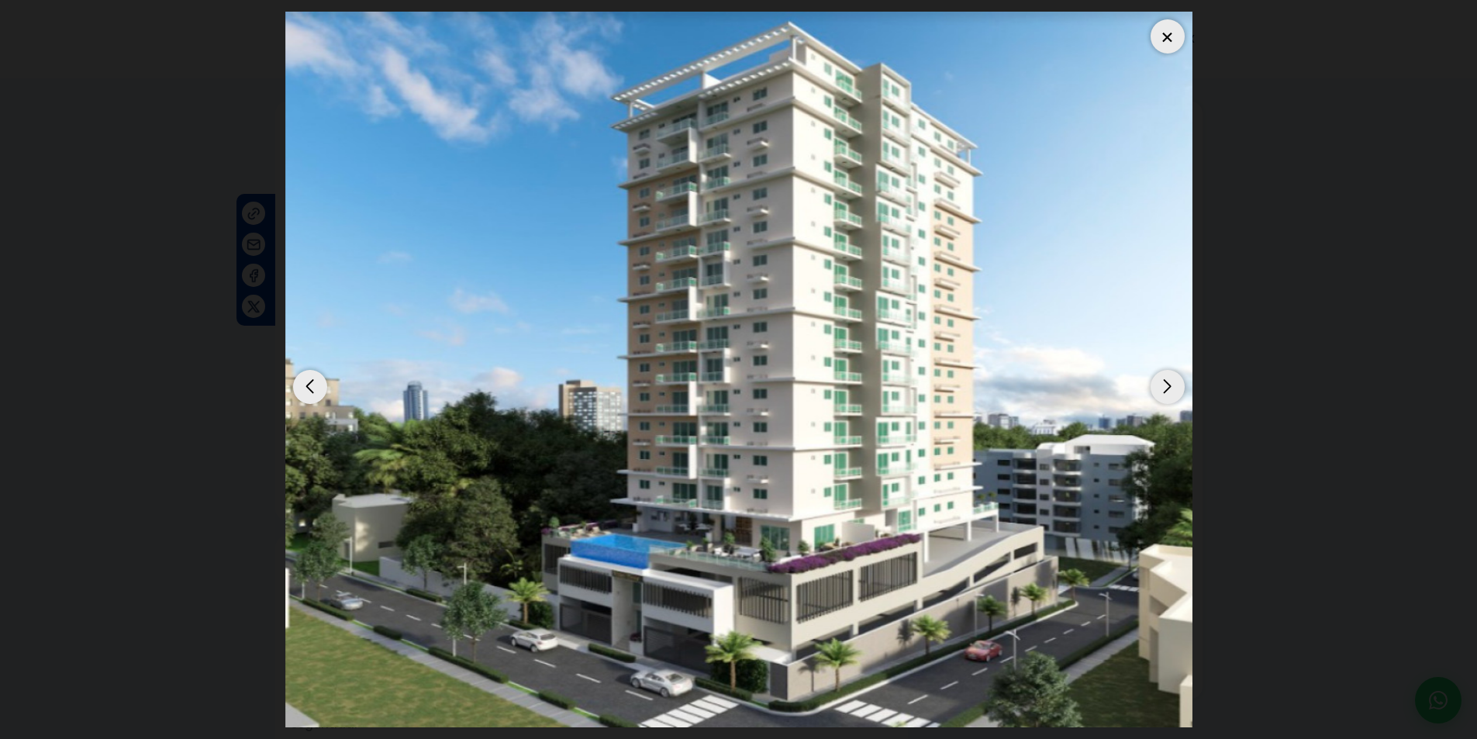
click at [1162, 381] on div "Next slide" at bounding box center [1167, 387] width 34 height 34
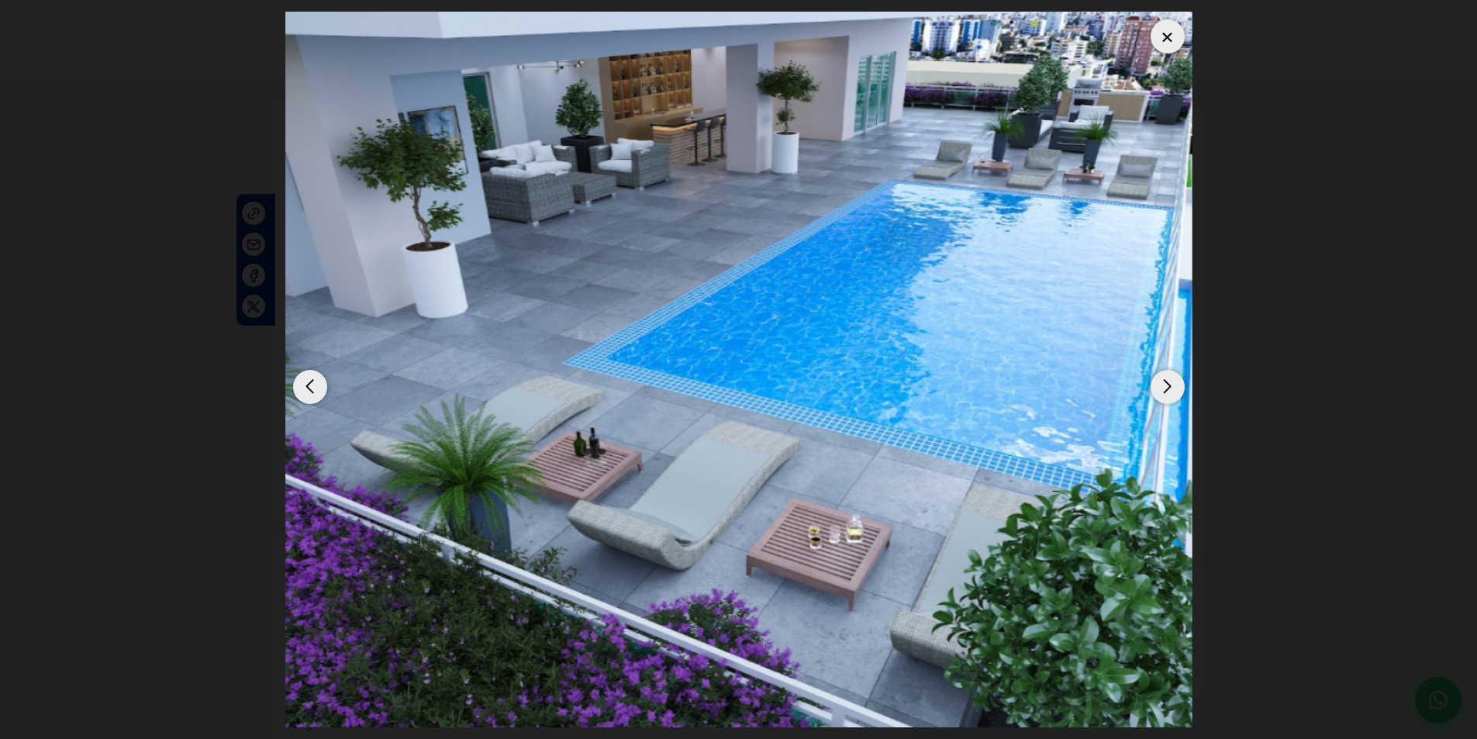
click at [1161, 390] on div "Next slide" at bounding box center [1167, 387] width 34 height 34
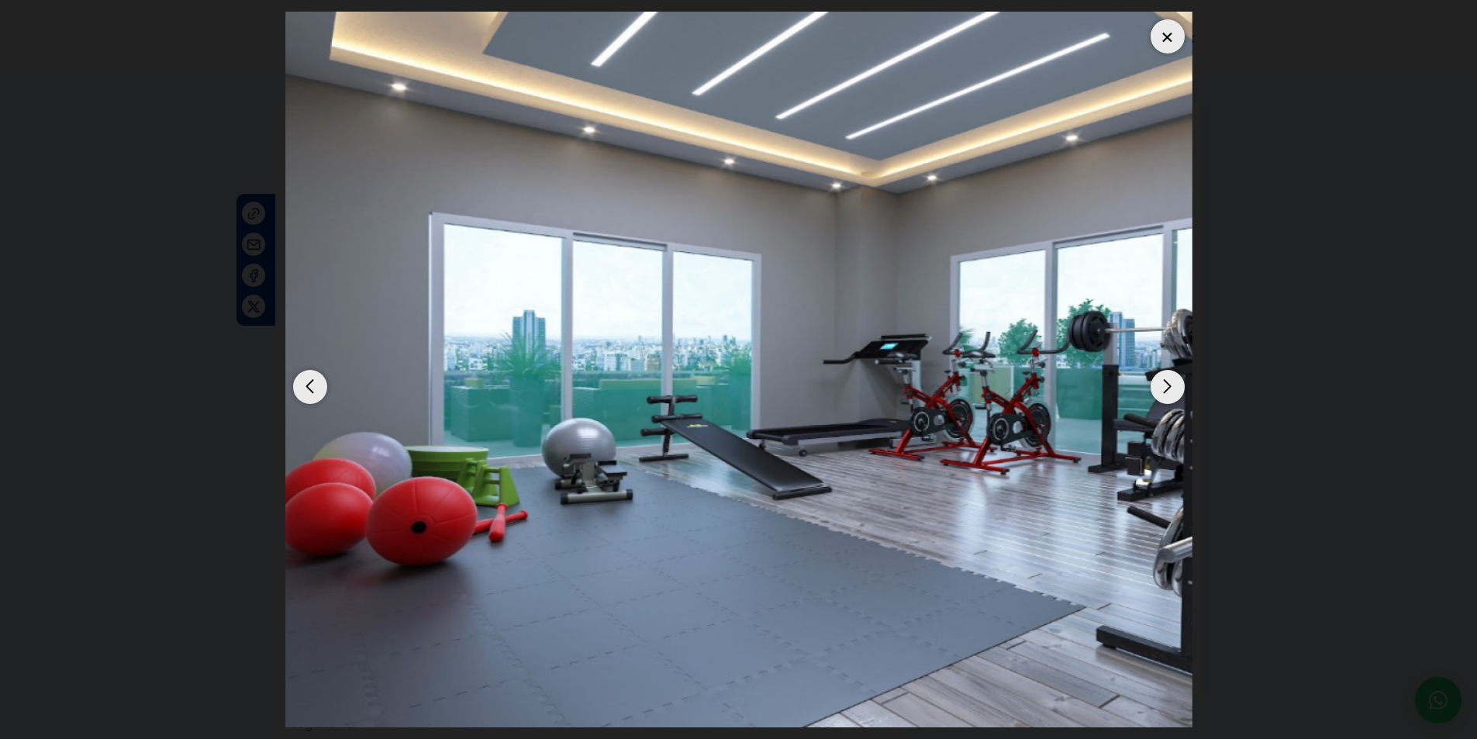
click at [1165, 390] on div "Next slide" at bounding box center [1167, 387] width 34 height 34
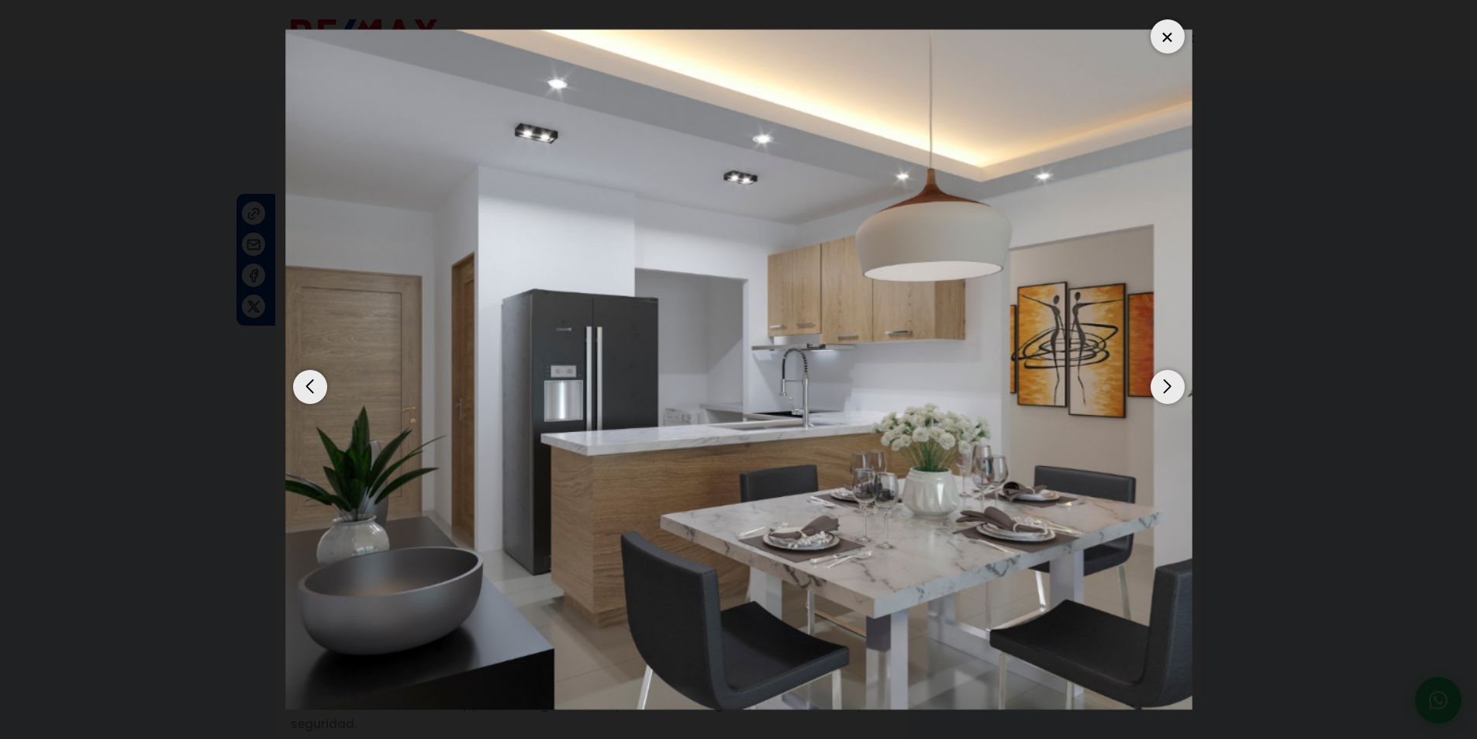
click at [1165, 390] on div "Next slide" at bounding box center [1167, 387] width 34 height 34
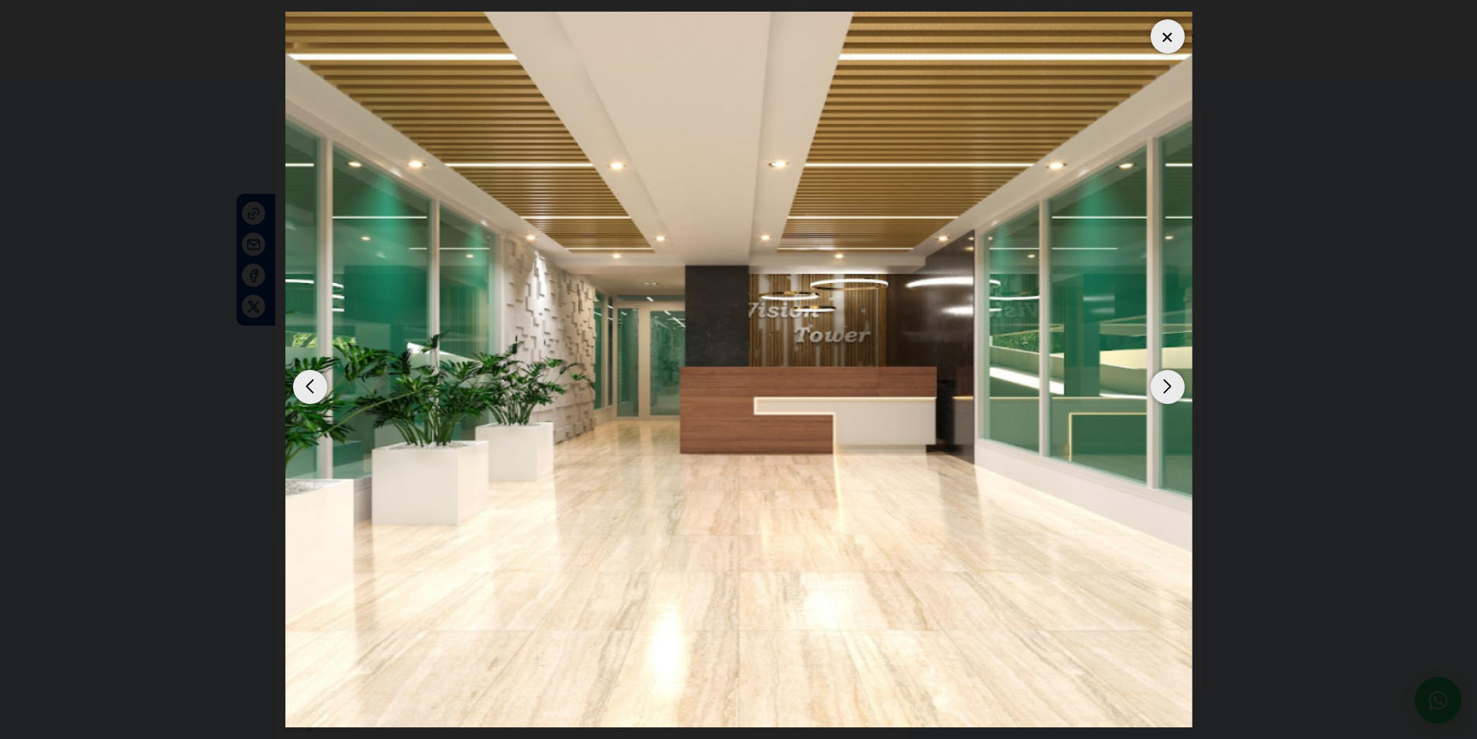
click at [1165, 390] on div "Next slide" at bounding box center [1167, 387] width 34 height 34
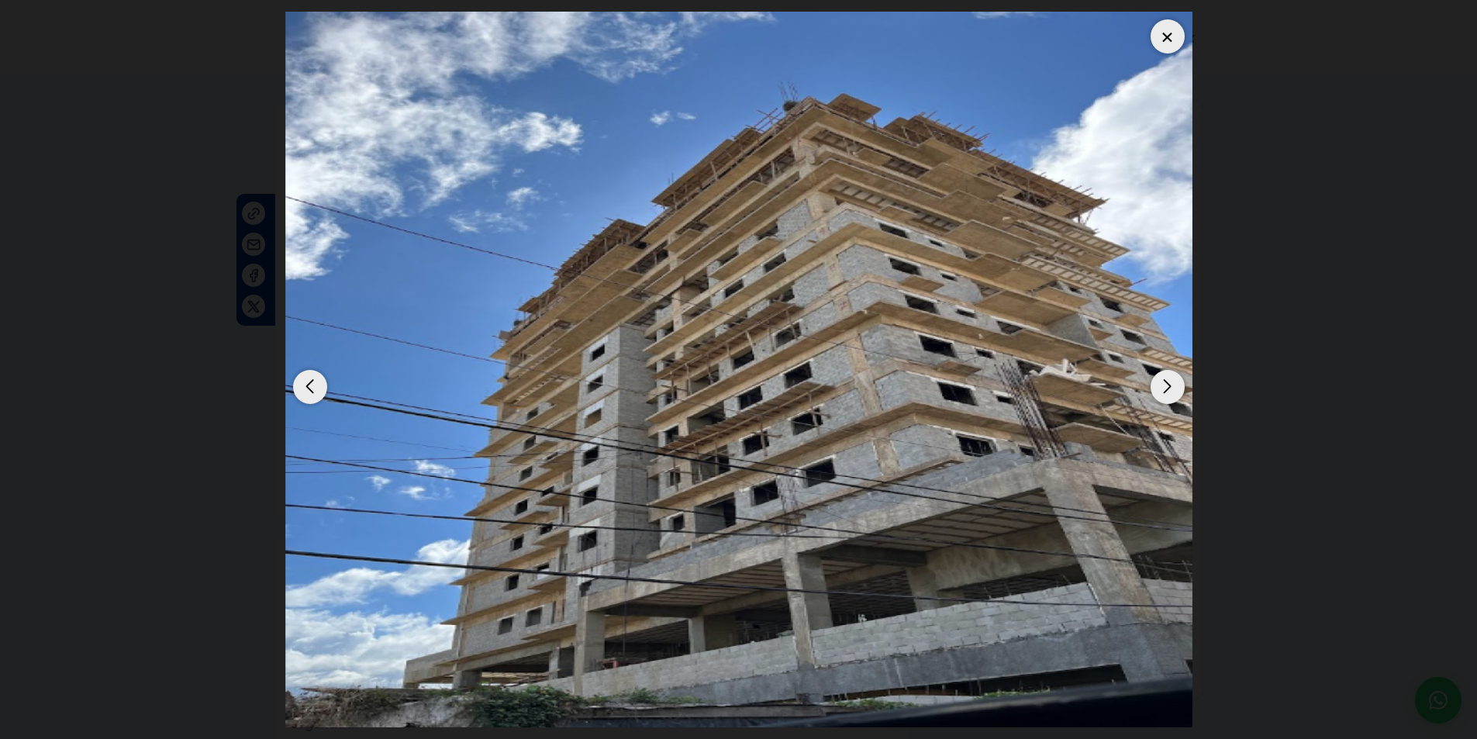
click at [1165, 390] on div "Next slide" at bounding box center [1167, 387] width 34 height 34
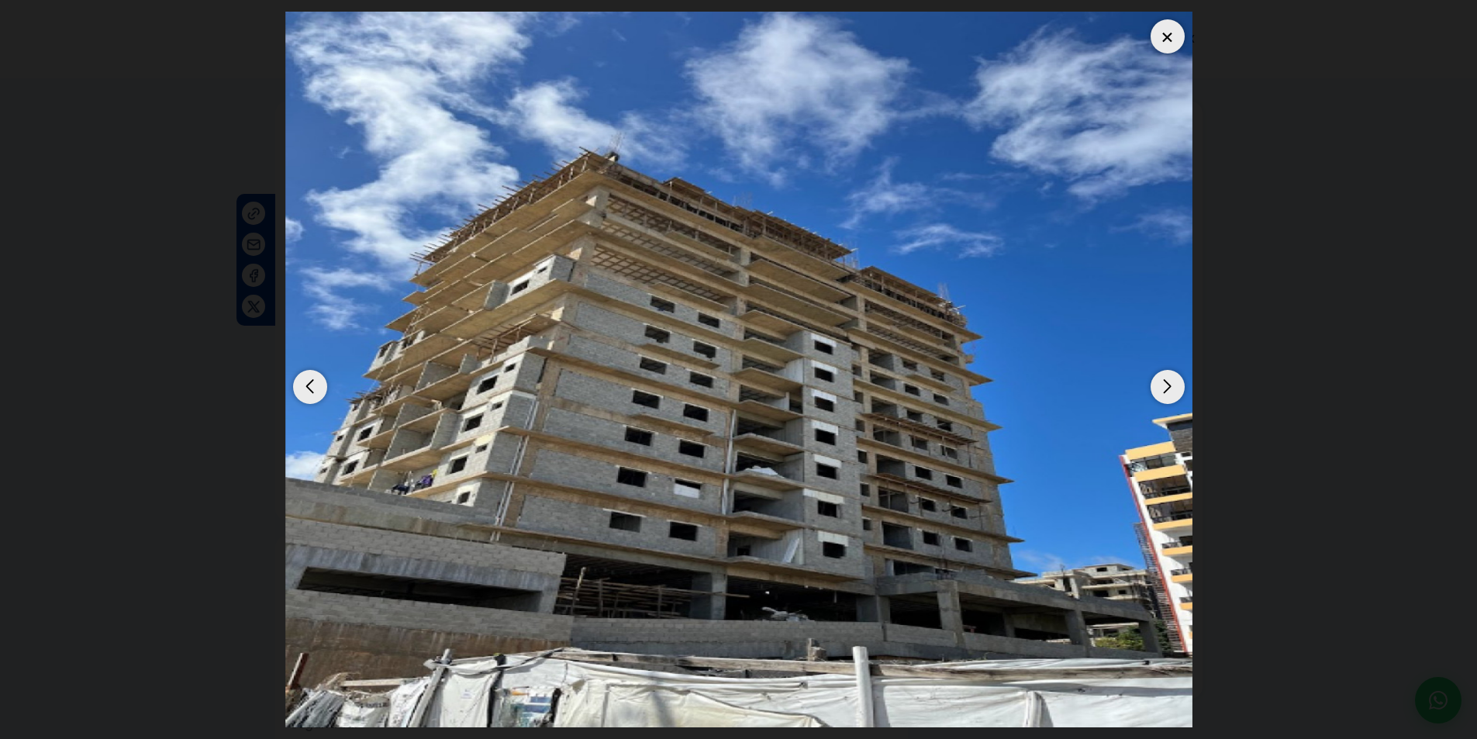
click at [1165, 390] on div "Next slide" at bounding box center [1167, 387] width 34 height 34
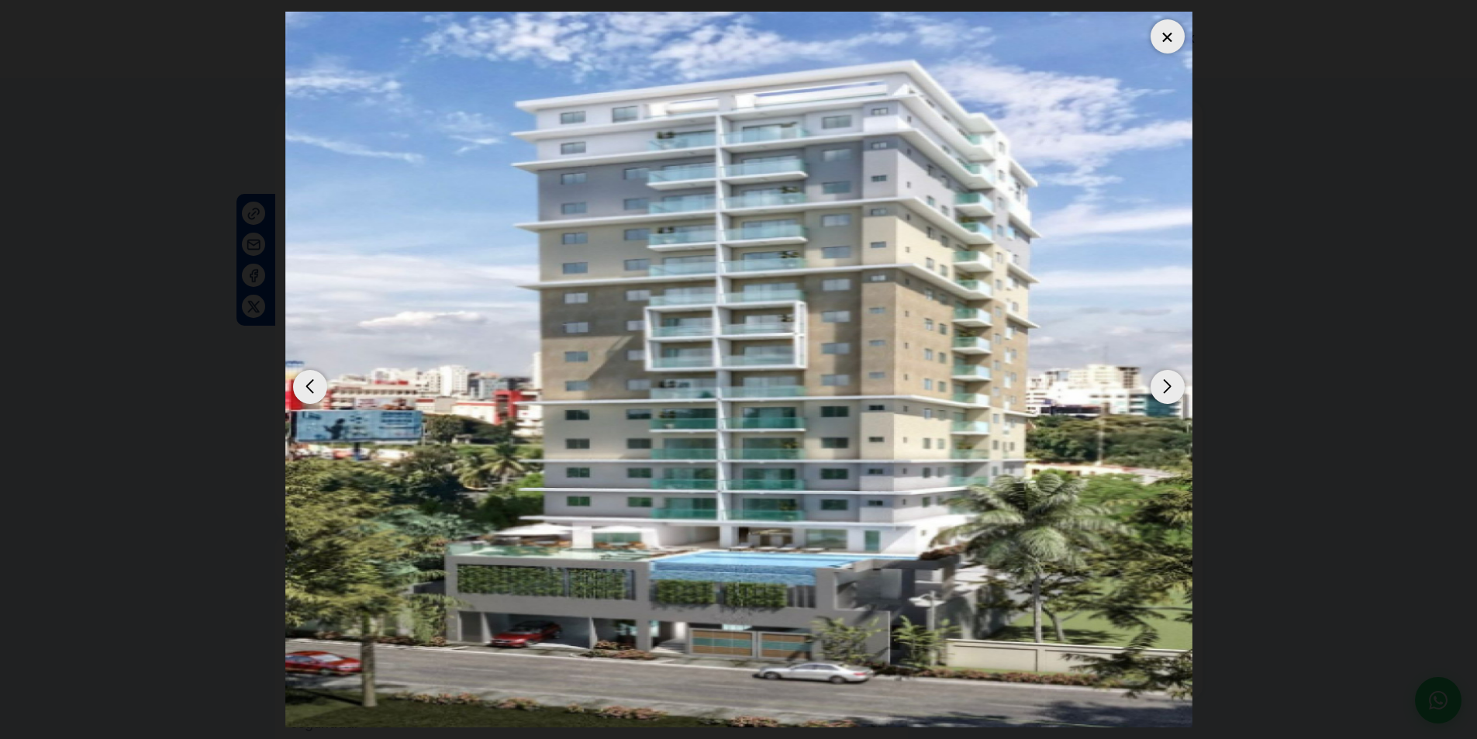
click at [1165, 390] on div "Next slide" at bounding box center [1167, 387] width 34 height 34
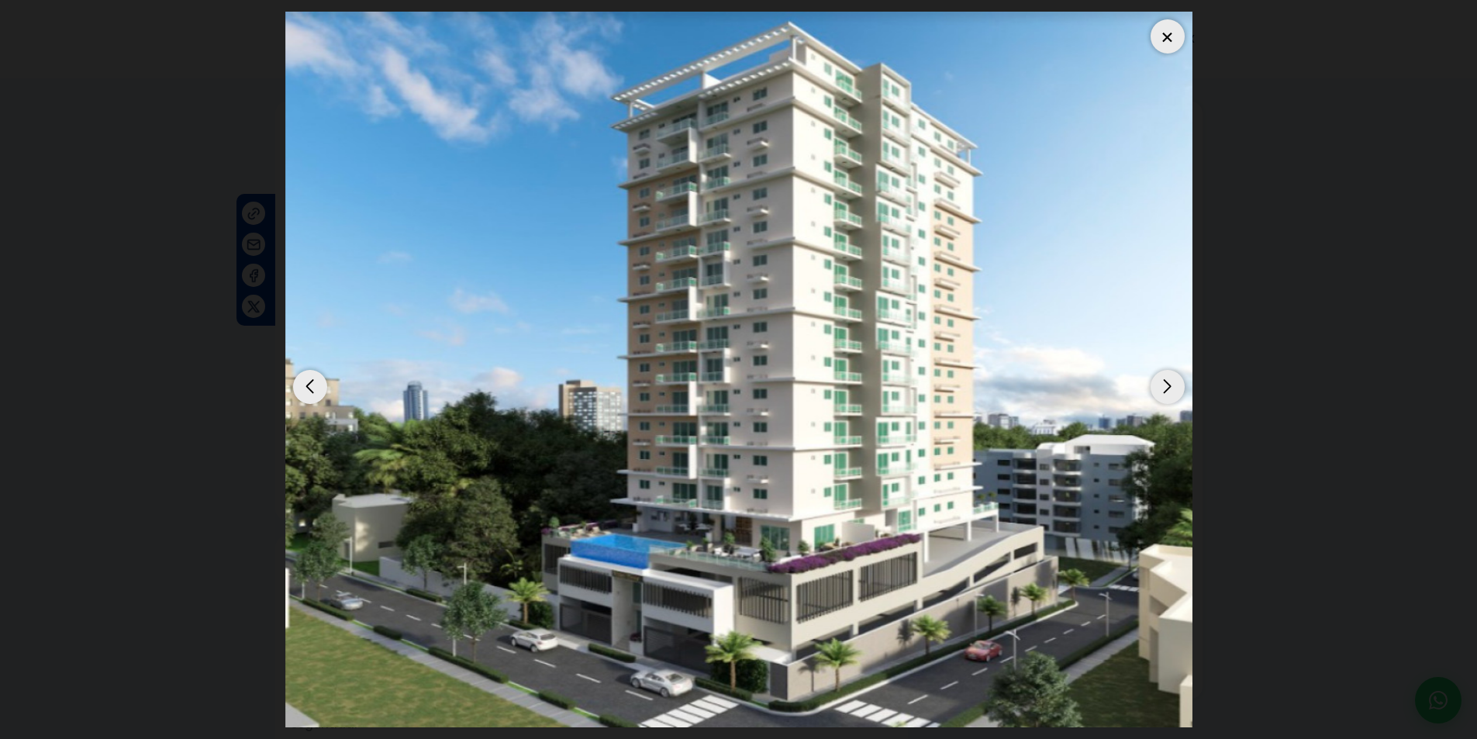
click at [1165, 390] on div "Next slide" at bounding box center [1167, 387] width 34 height 34
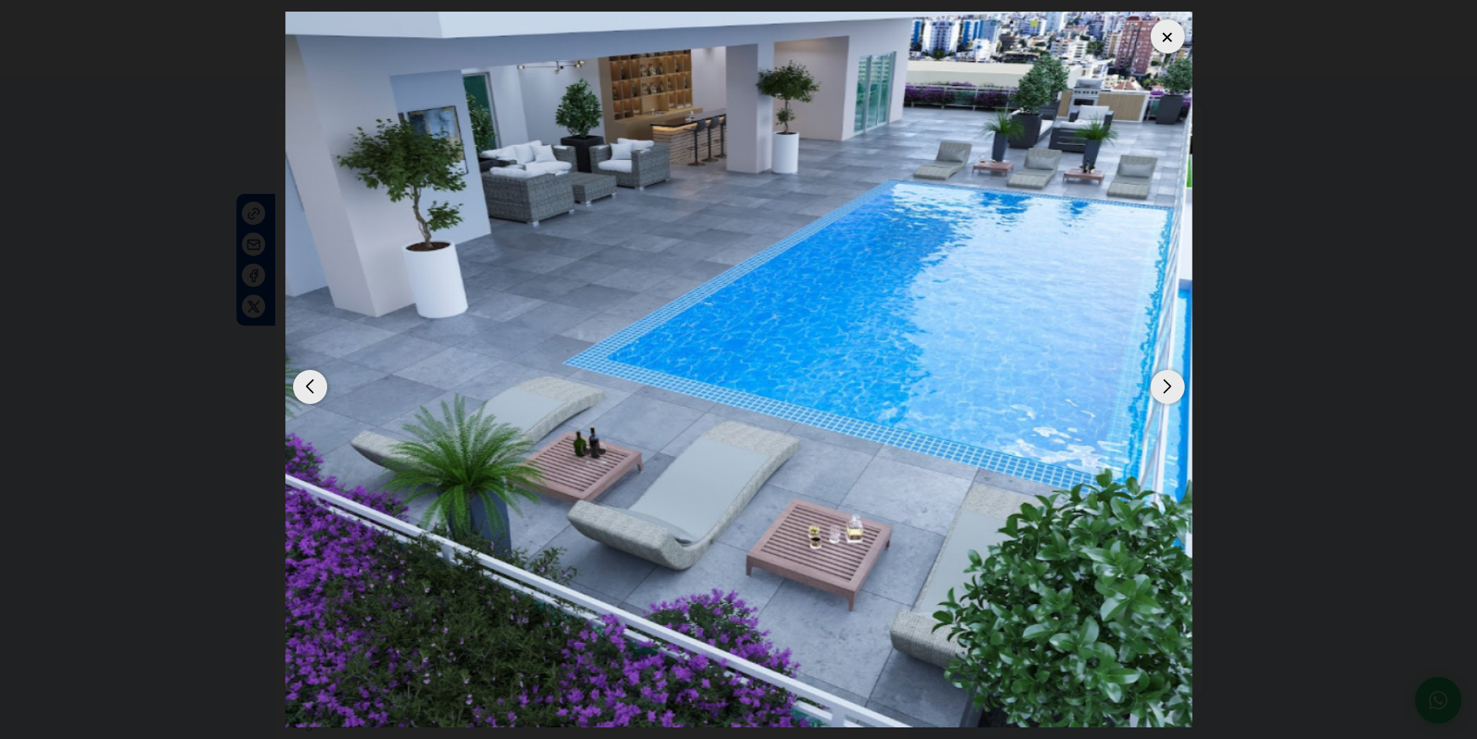
click at [1165, 390] on div "Next slide" at bounding box center [1167, 387] width 34 height 34
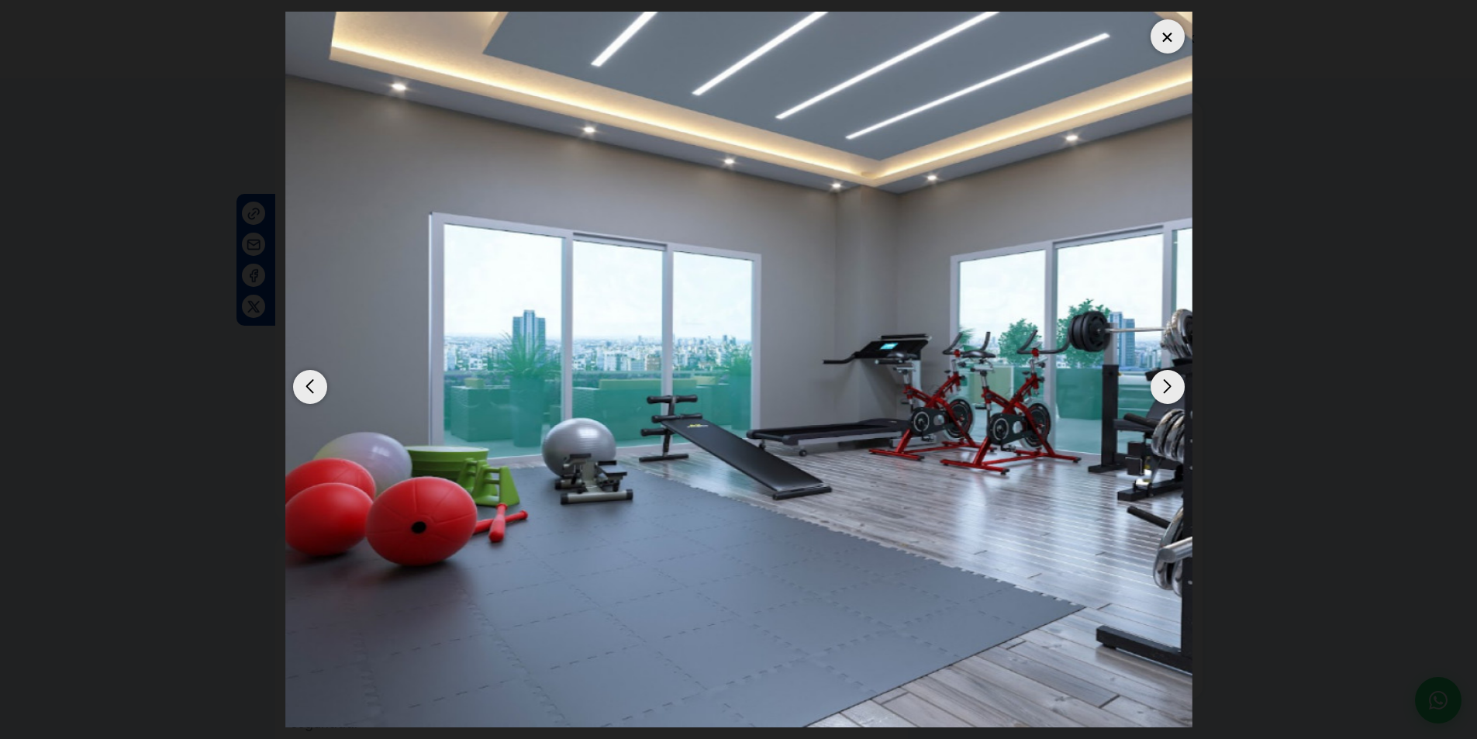
click at [1165, 390] on div "Next slide" at bounding box center [1167, 387] width 34 height 34
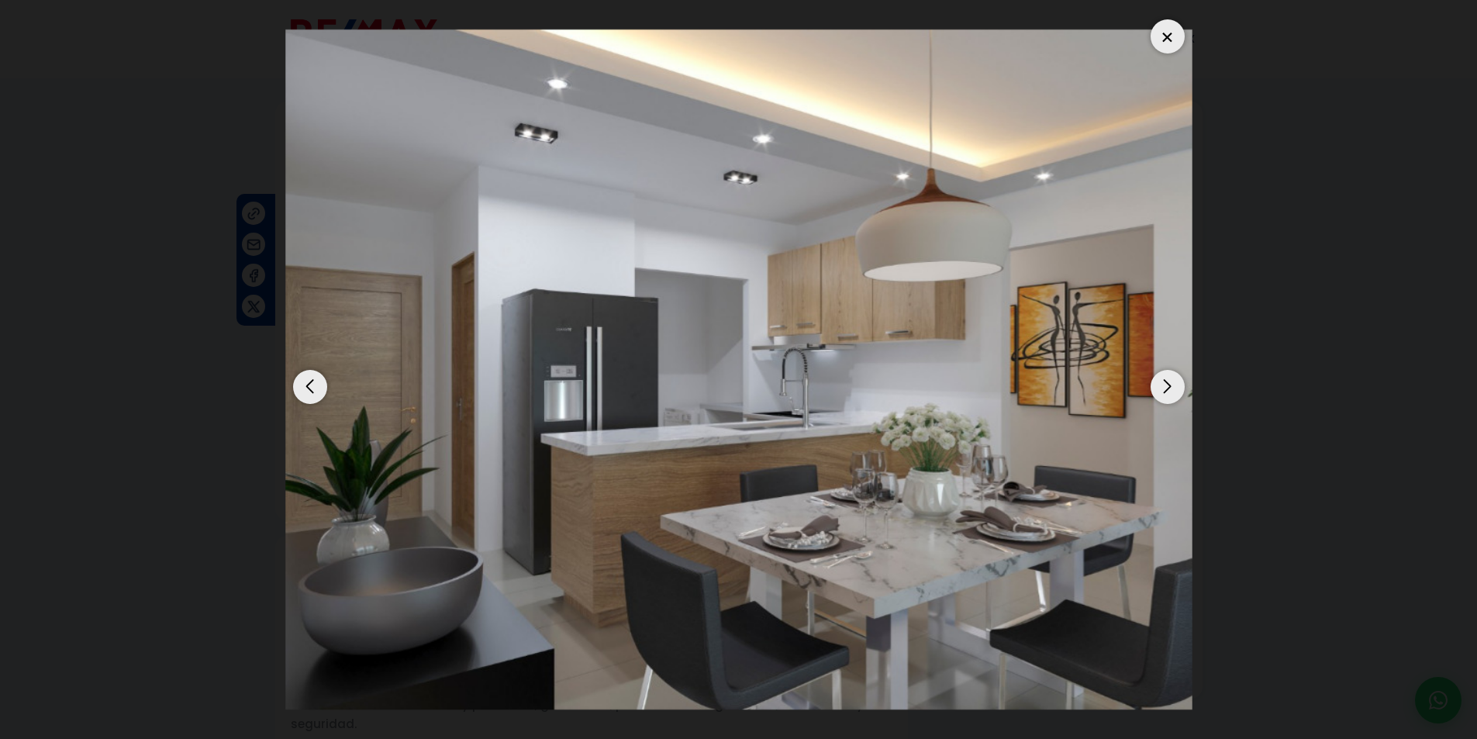
click at [1171, 37] on div at bounding box center [1167, 36] width 34 height 34
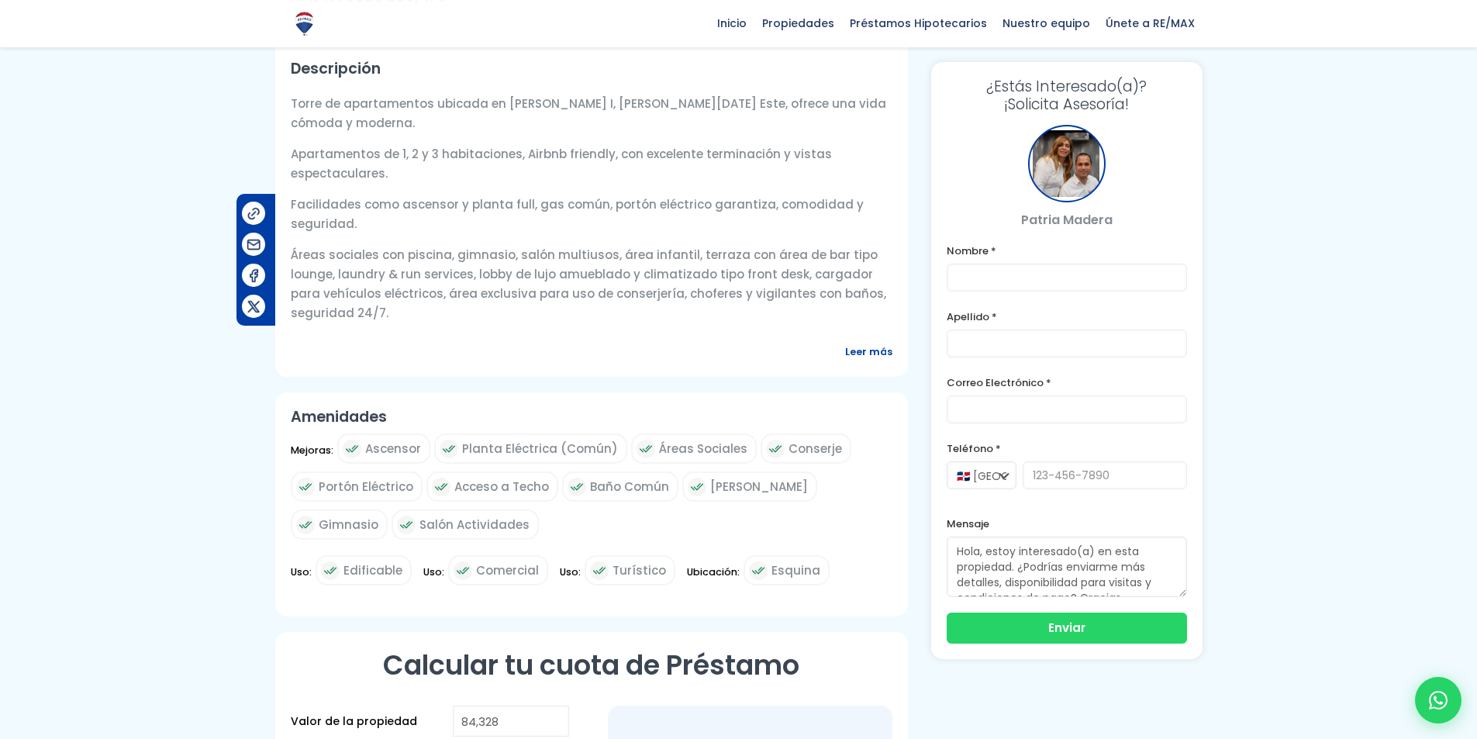
scroll to position [543, 0]
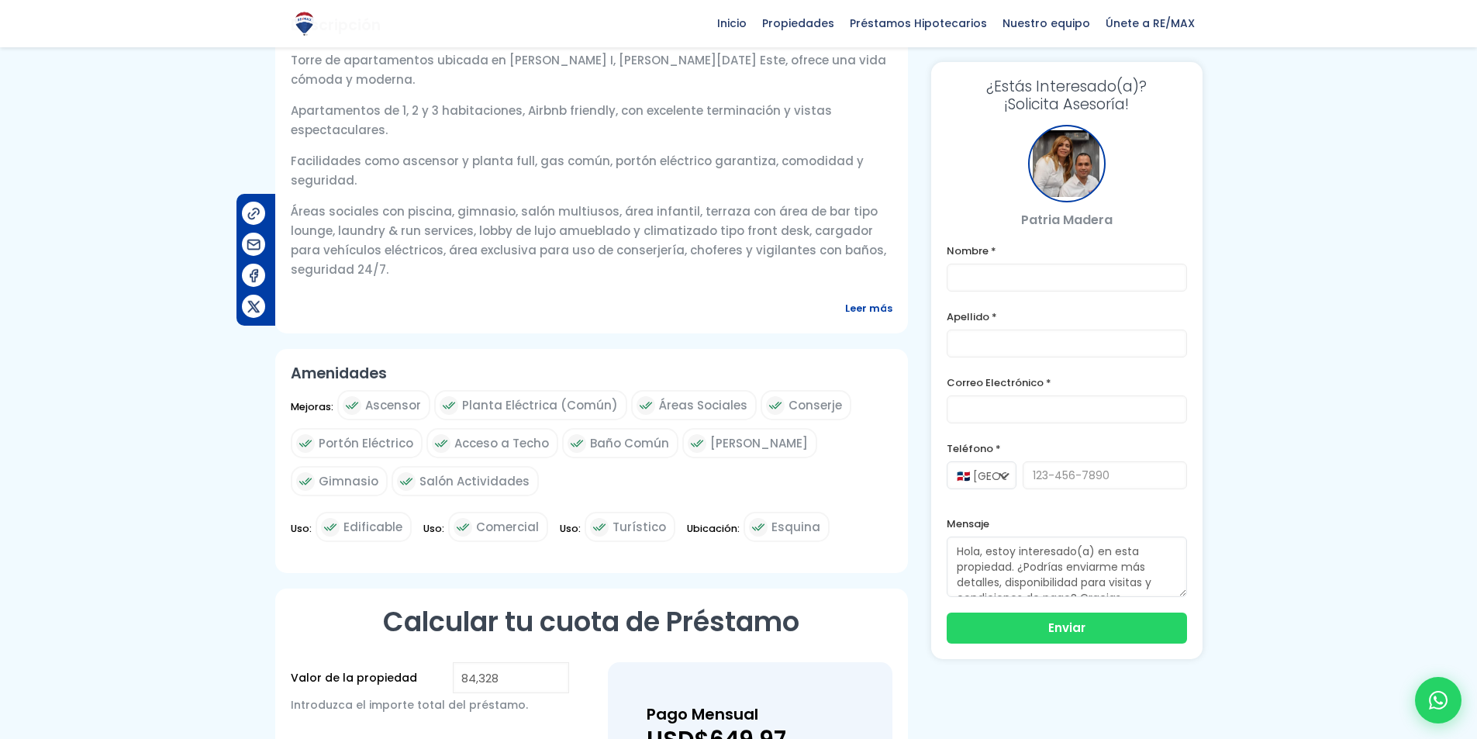
click at [881, 309] on span "Leer más" at bounding box center [868, 307] width 47 height 19
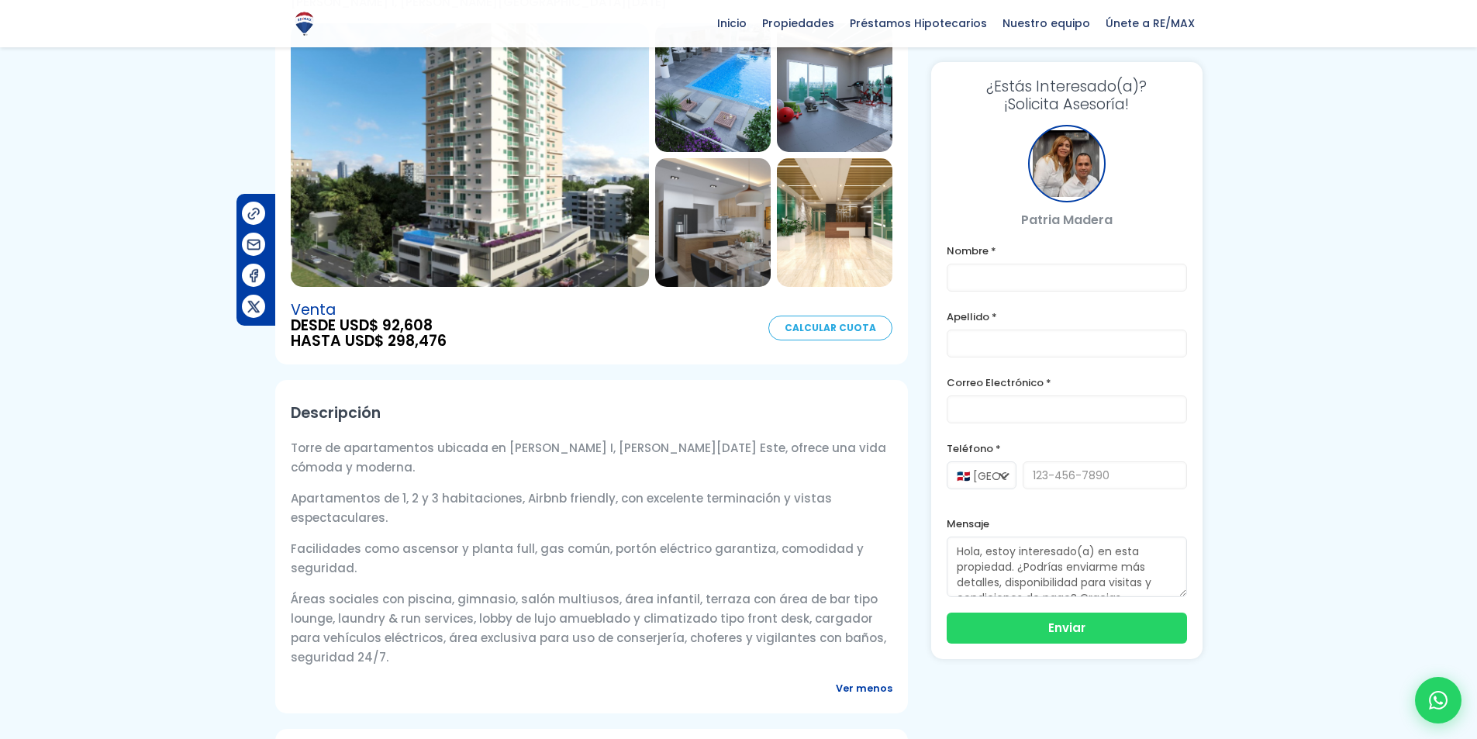
scroll to position [78, 0]
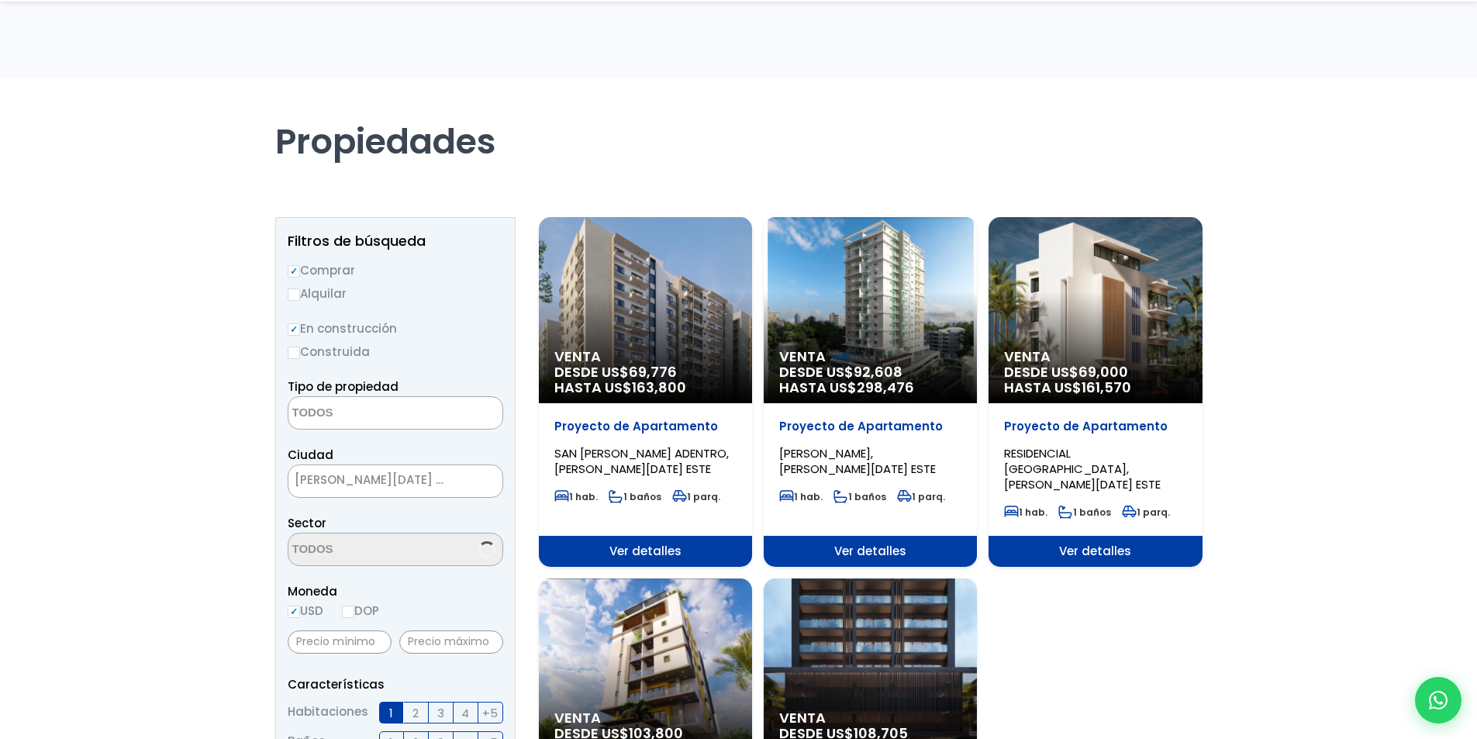
select select
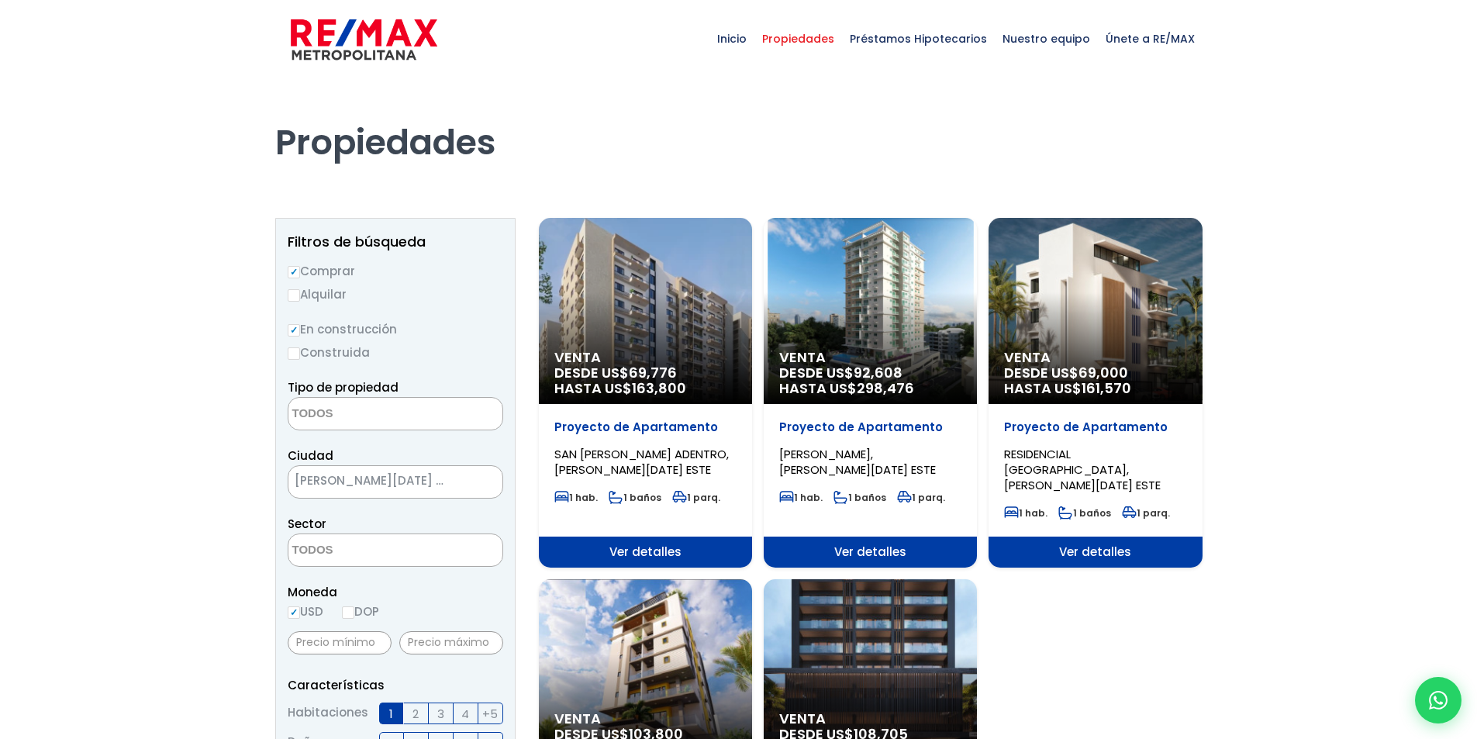
click at [297, 351] on input "Construida" at bounding box center [294, 353] width 12 height 12
radio input "true"
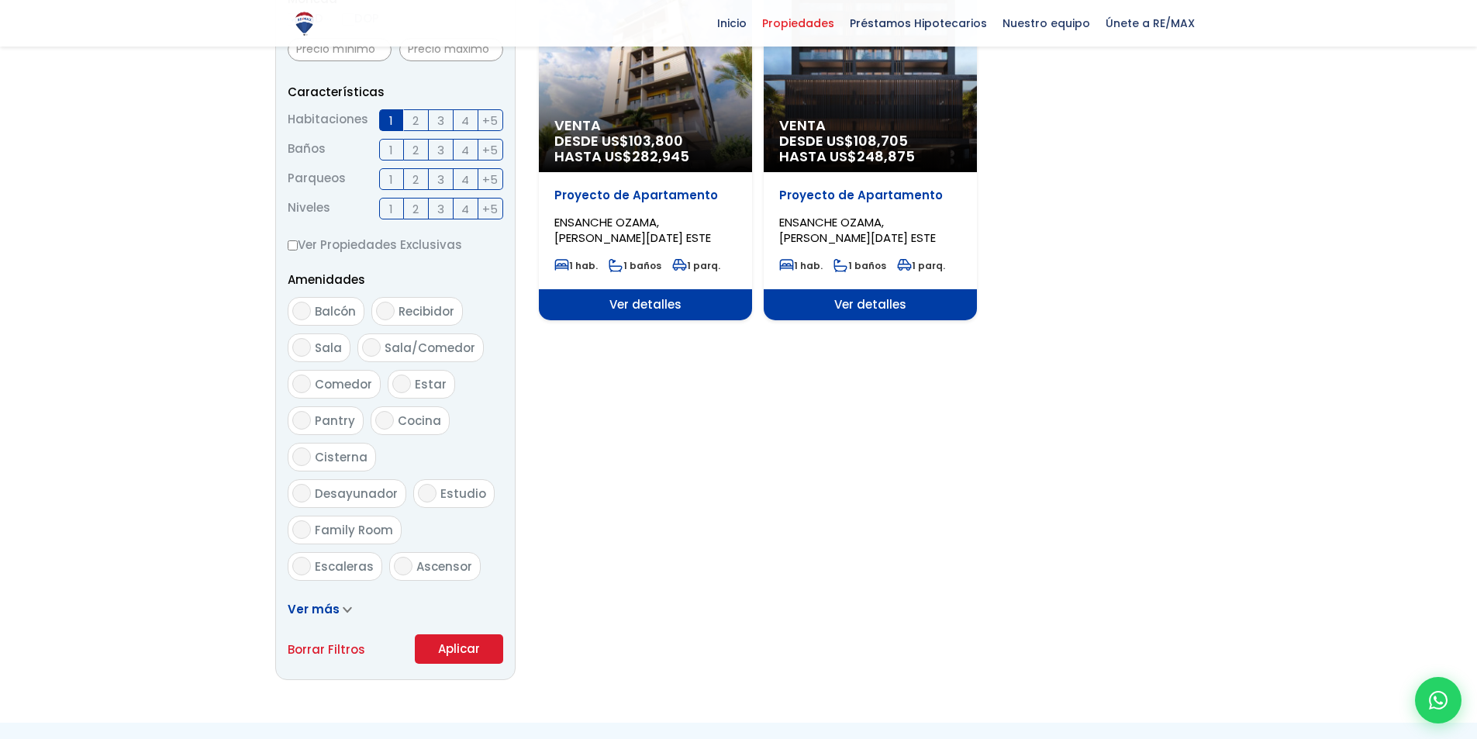
scroll to position [620, 0]
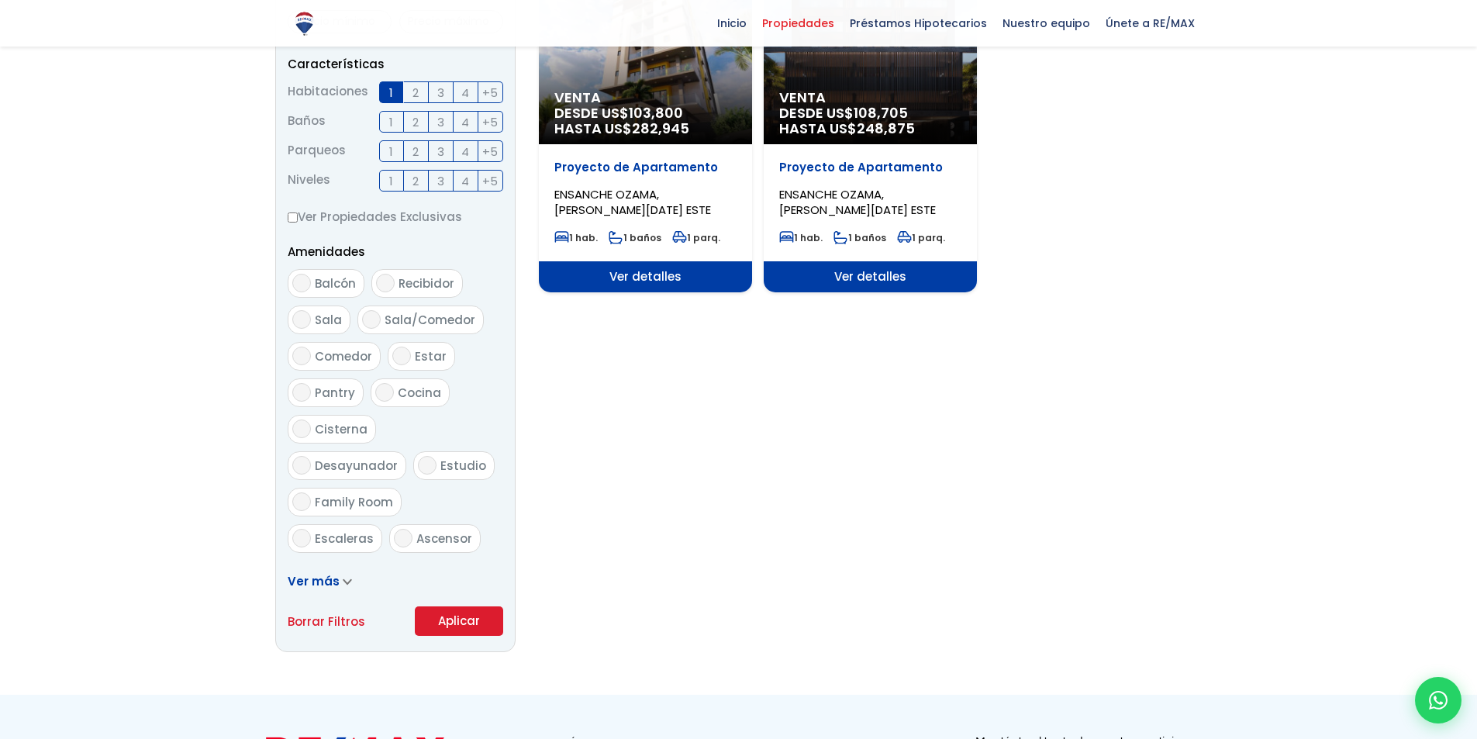
click at [470, 625] on button "Aplicar" at bounding box center [459, 620] width 88 height 29
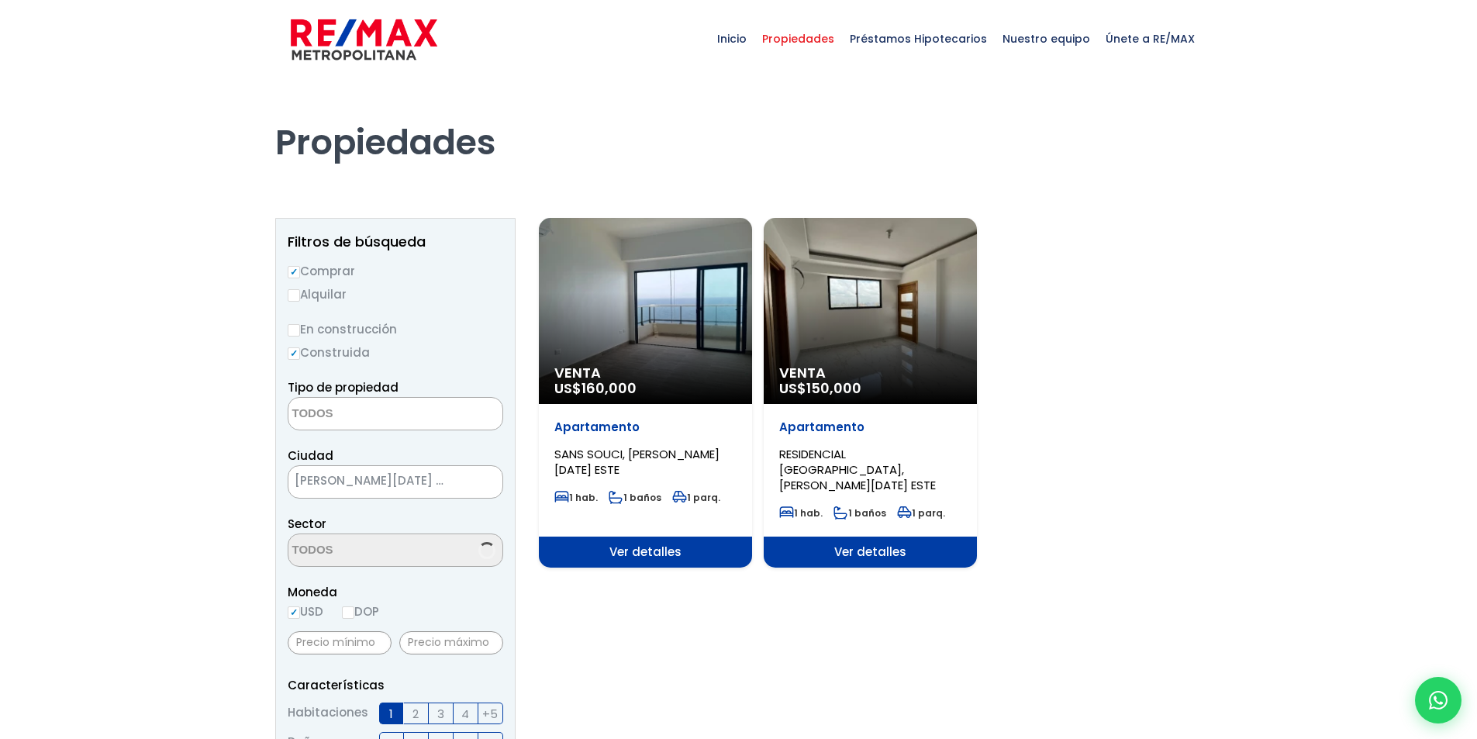
select select
click at [333, 329] on label "En construcción" at bounding box center [396, 328] width 216 height 19
click at [0, 0] on input "En construcción" at bounding box center [0, 0] width 0 height 0
click at [294, 330] on input "En construcción" at bounding box center [294, 330] width 12 height 12
radio input "true"
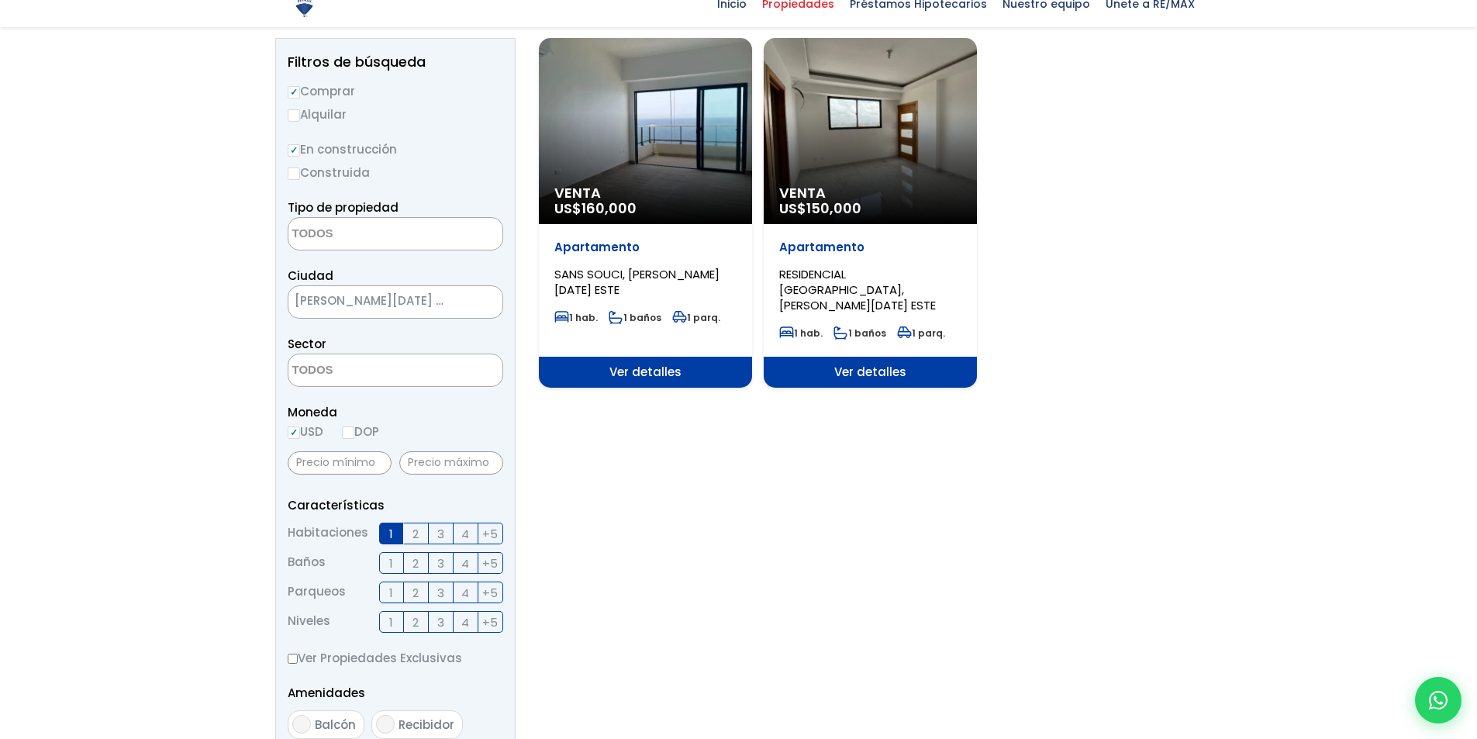
scroll to position [233, 0]
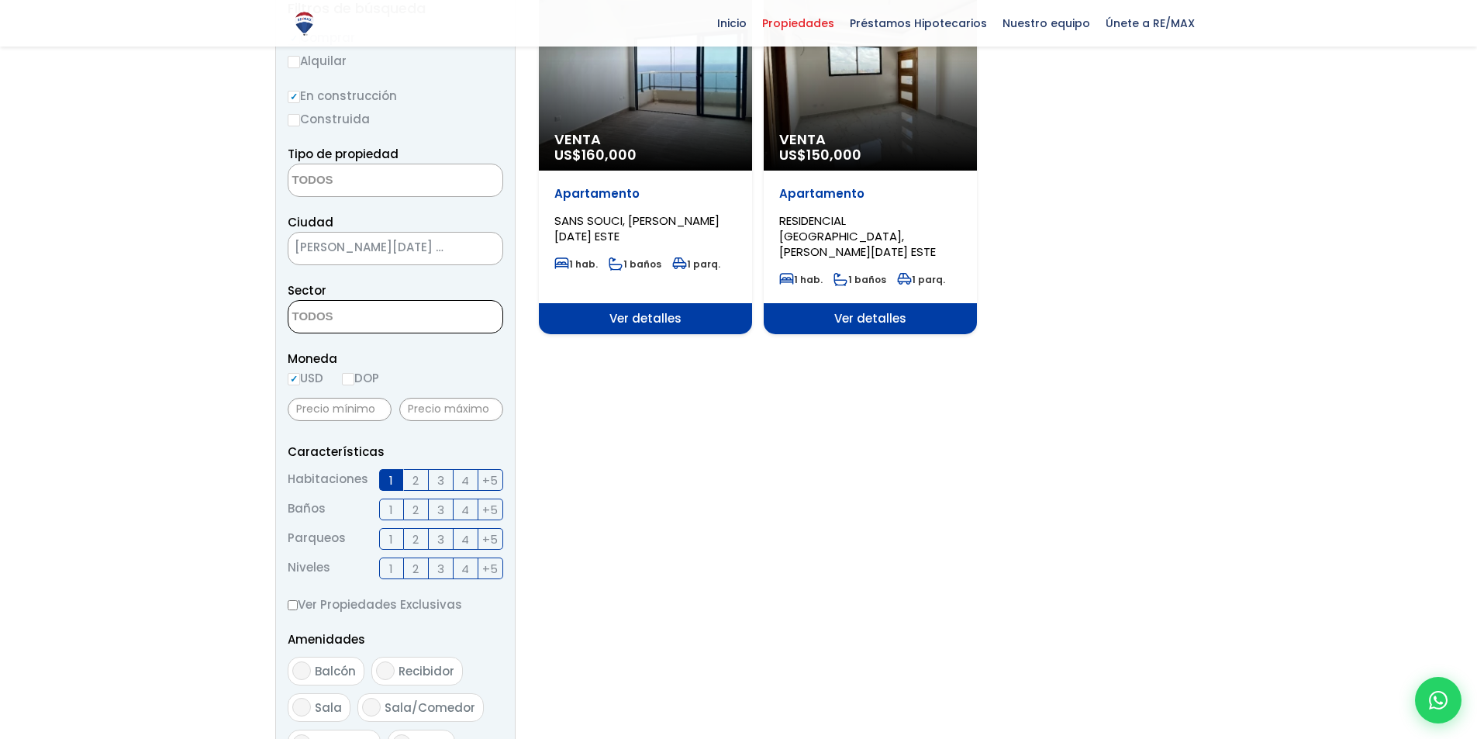
click at [373, 318] on textarea "Search" at bounding box center [363, 317] width 150 height 33
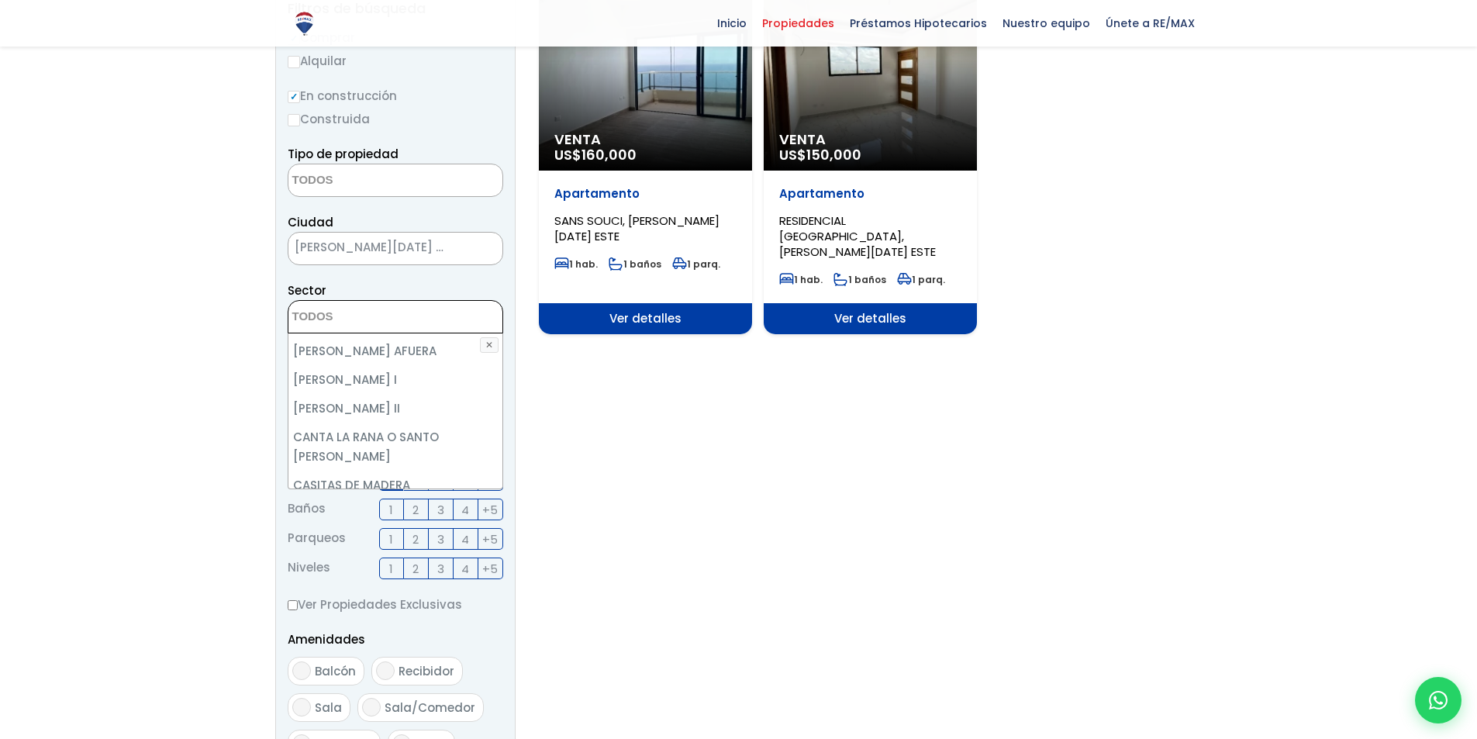
scroll to position [775, 0]
click at [673, 451] on section "Venta US$ 160,000 Apartamento SANS SOUCI, SANTO DOMINGO ESTE 1 hab. 1 baños 1 p…" at bounding box center [871, 511] width 664 height 1055
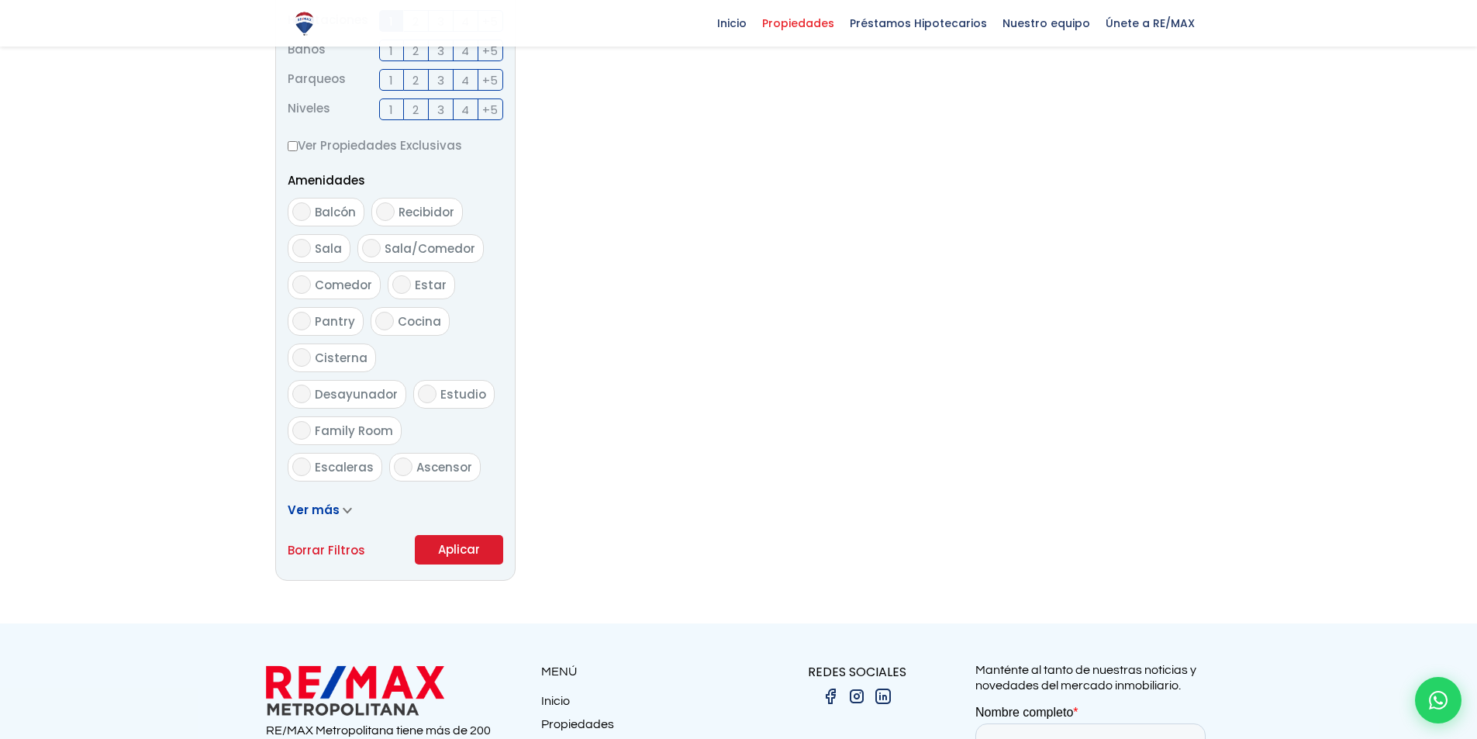
scroll to position [698, 0]
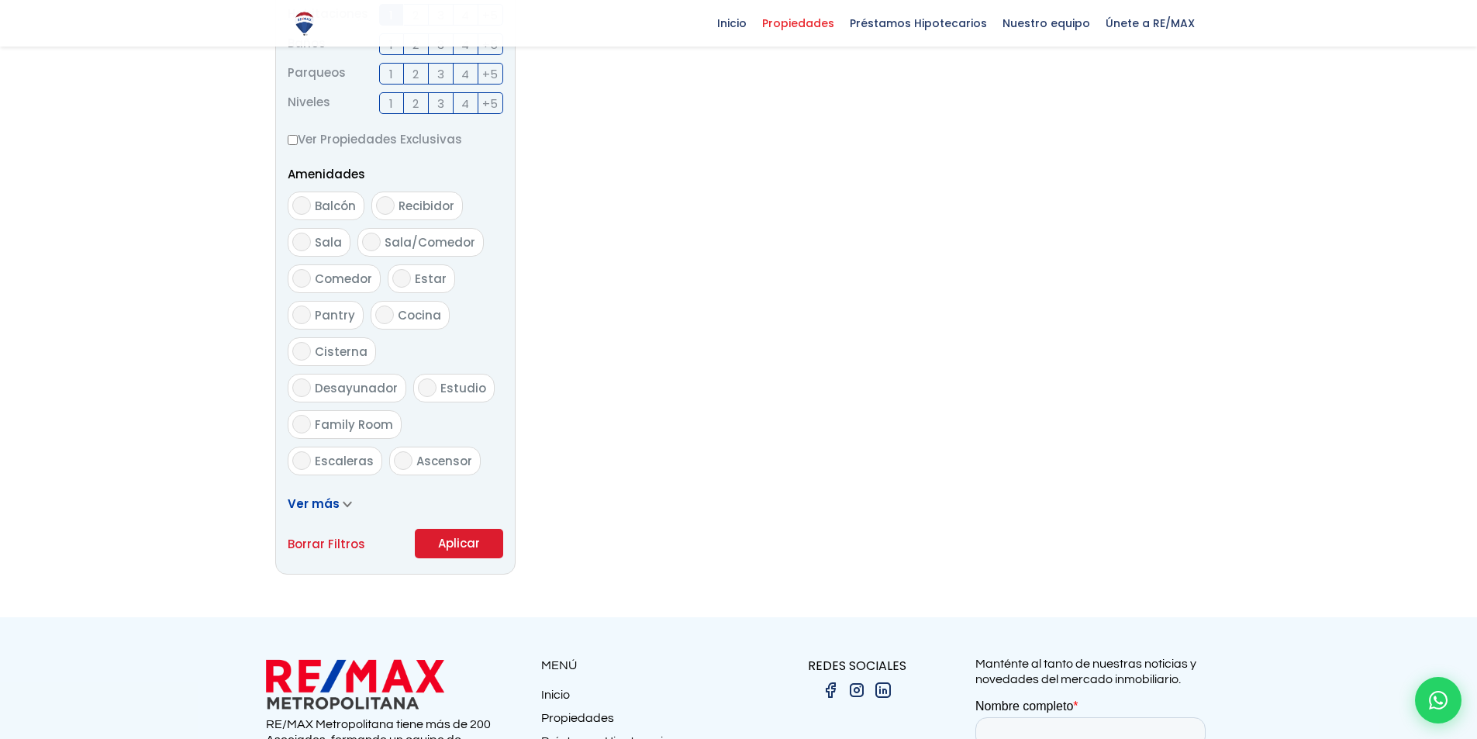
click at [464, 533] on button "Aplicar" at bounding box center [459, 543] width 88 height 29
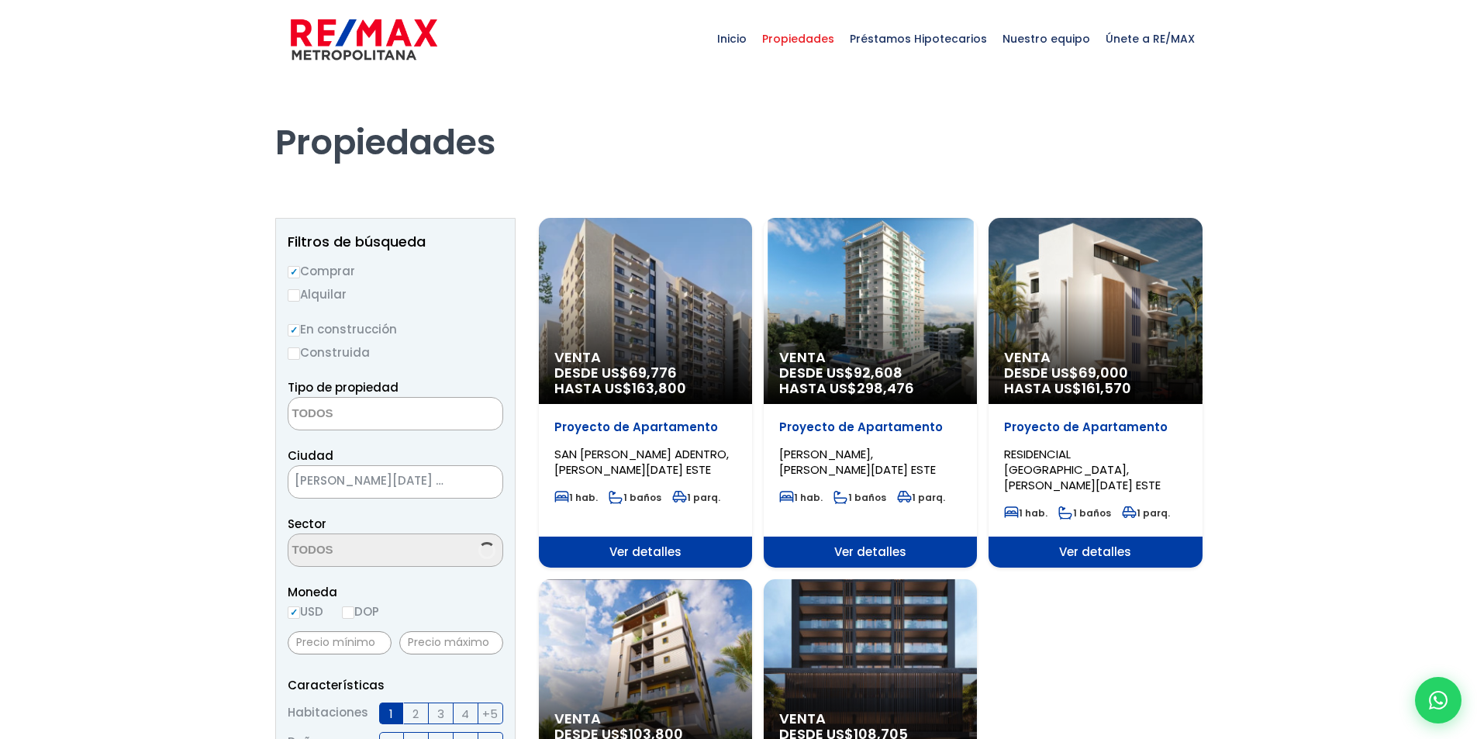
select select
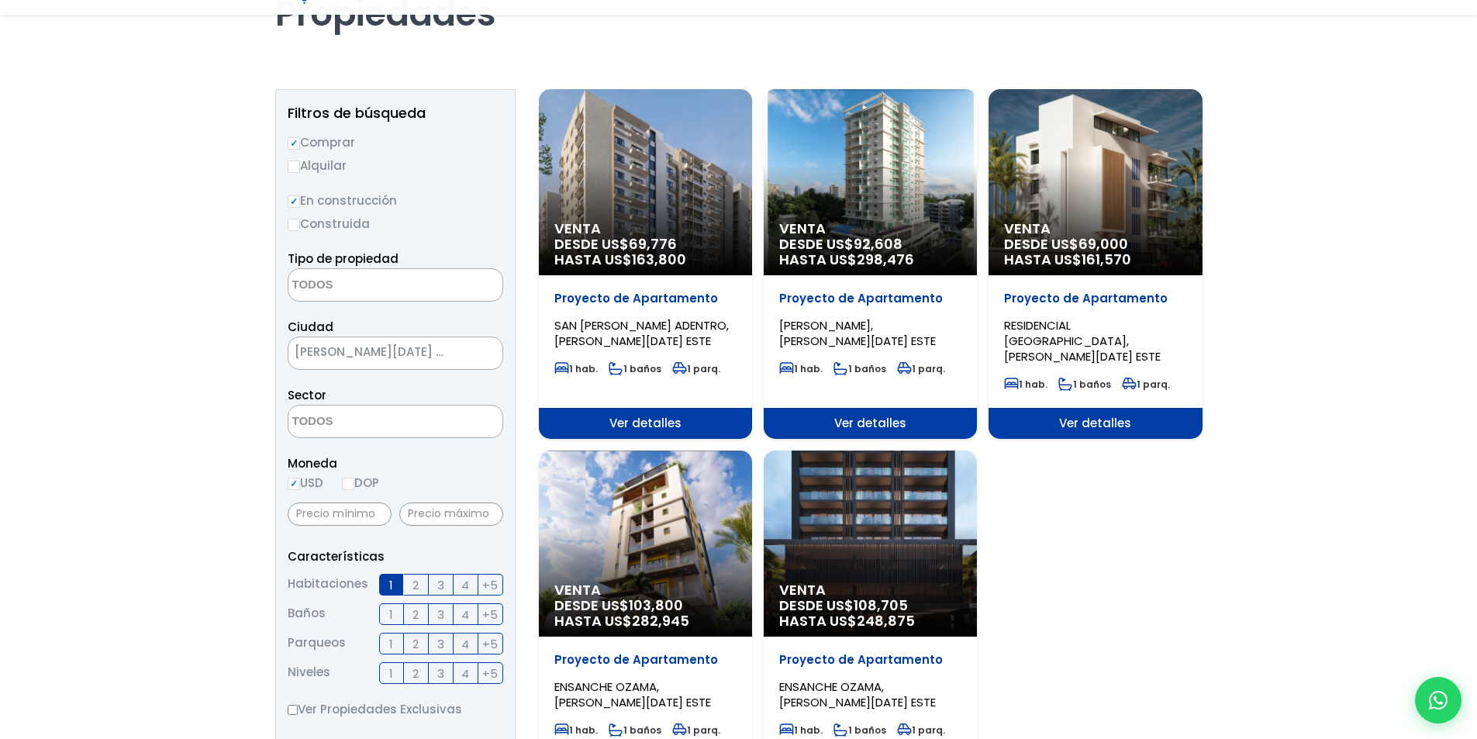
scroll to position [155, 0]
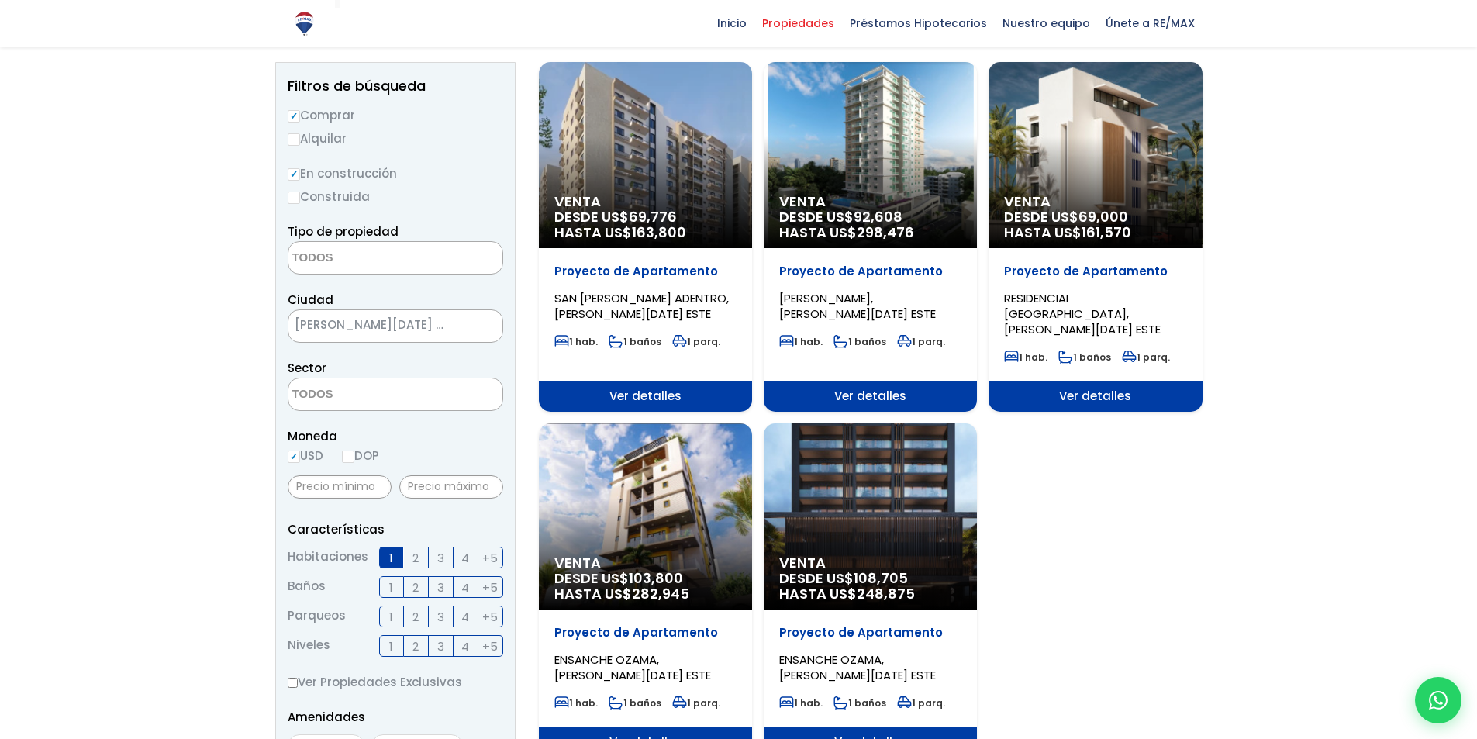
click at [630, 571] on span "DESDE US$ 103,800 HASTA US$ 282,945" at bounding box center [645, 586] width 182 height 31
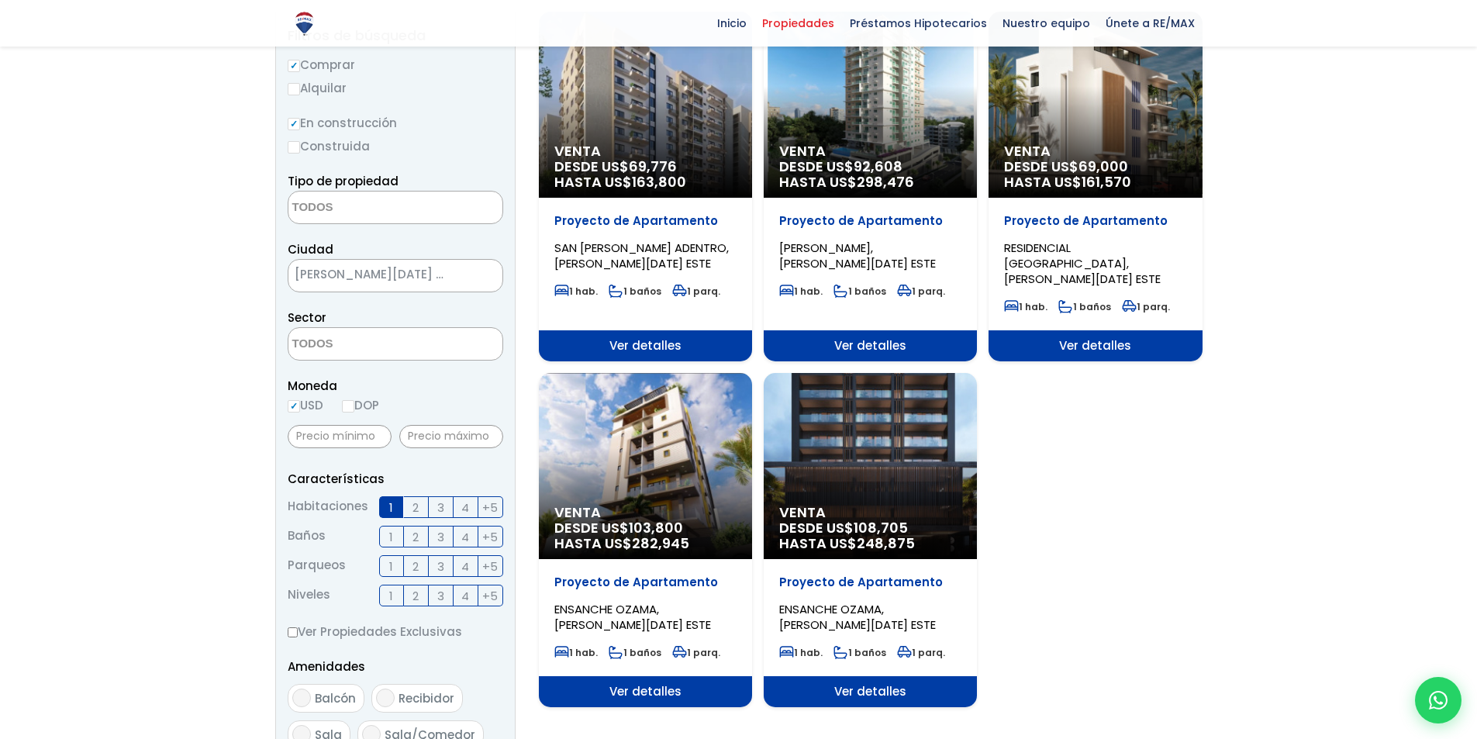
scroll to position [233, 0]
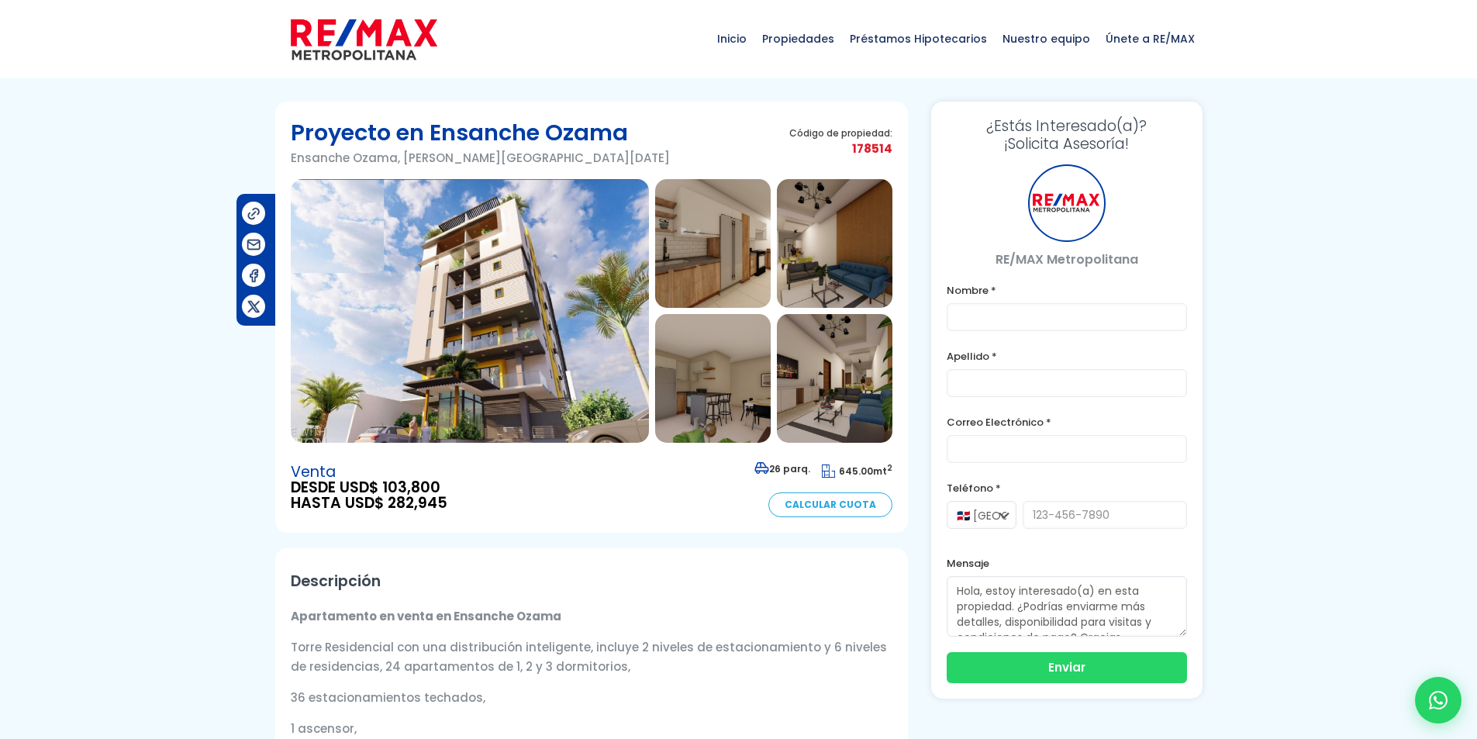
click at [561, 329] on img at bounding box center [470, 311] width 358 height 264
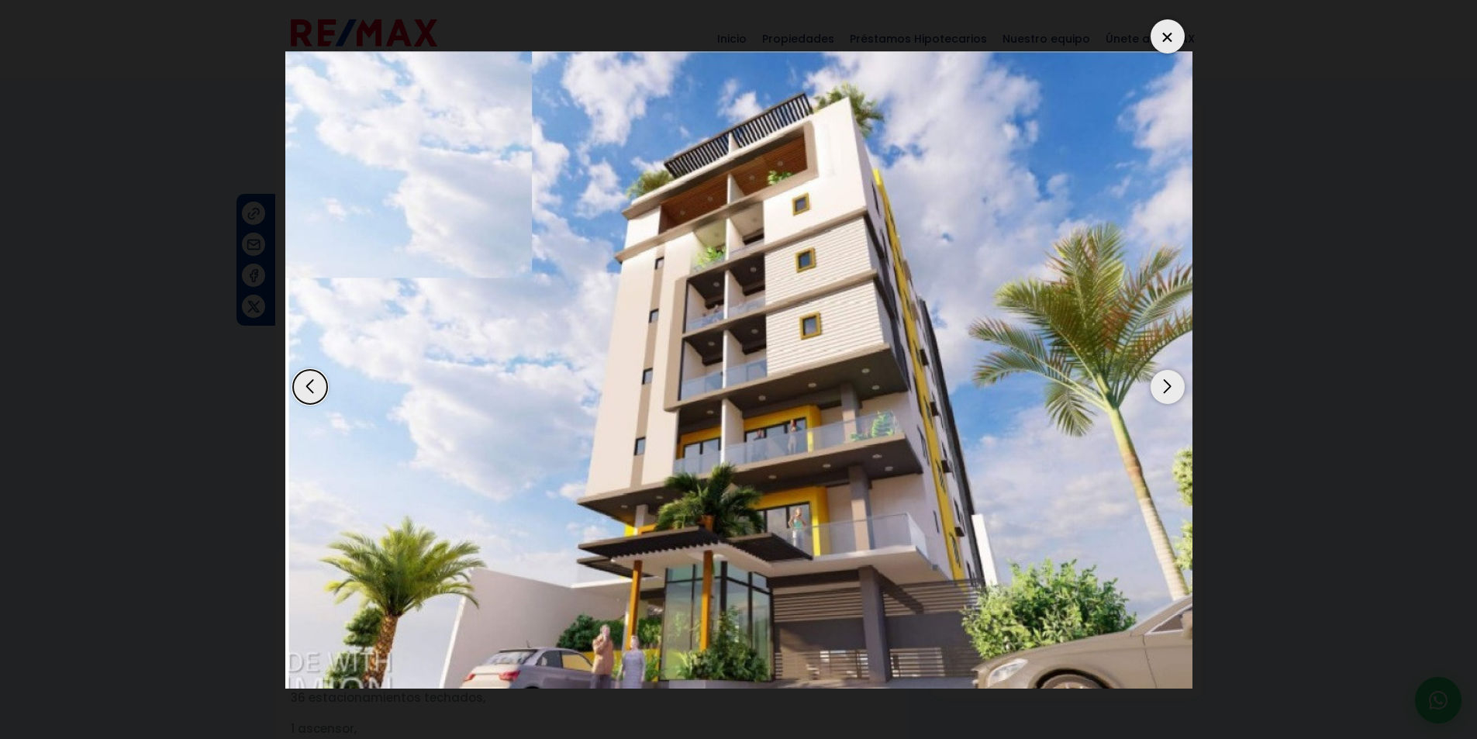
click at [1161, 385] on div "Next slide" at bounding box center [1167, 387] width 34 height 34
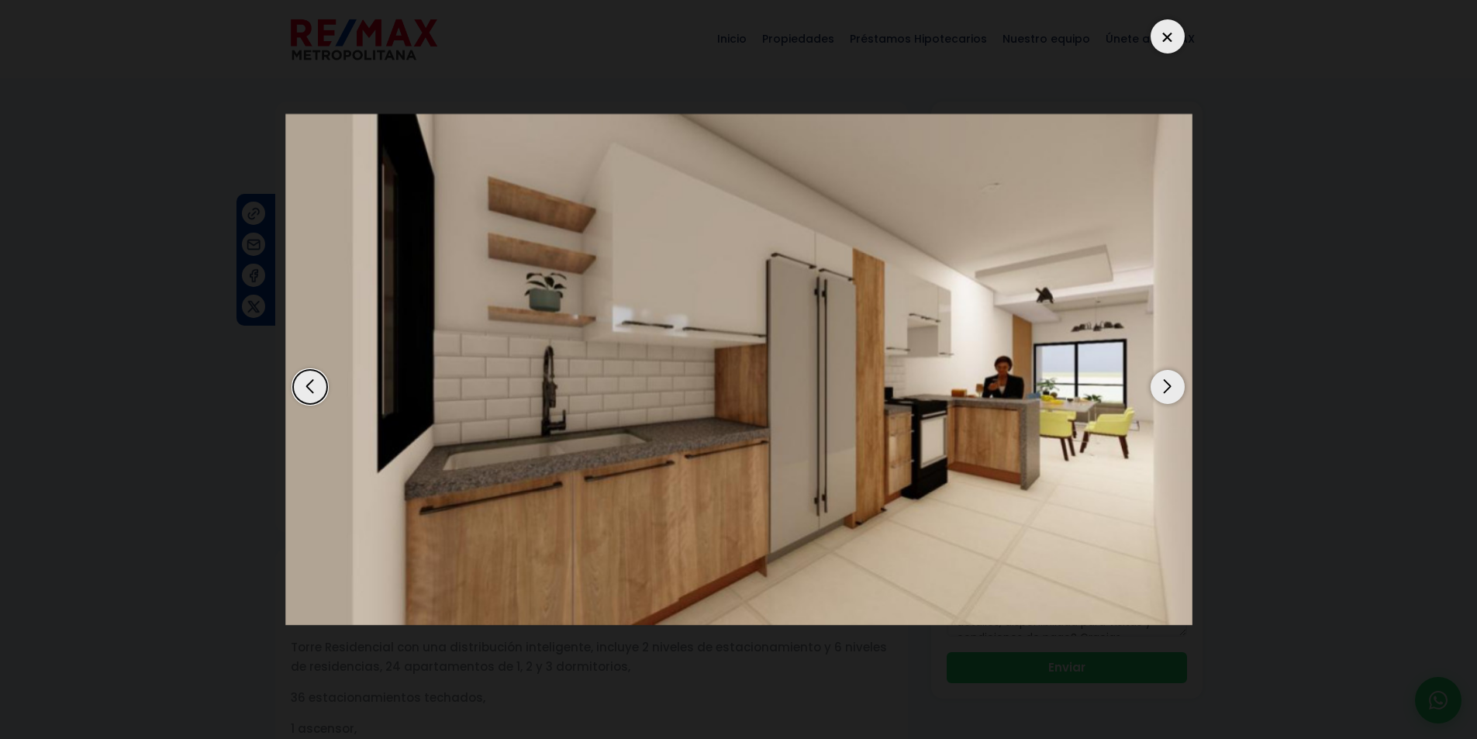
click at [1161, 385] on div "Next slide" at bounding box center [1167, 387] width 34 height 34
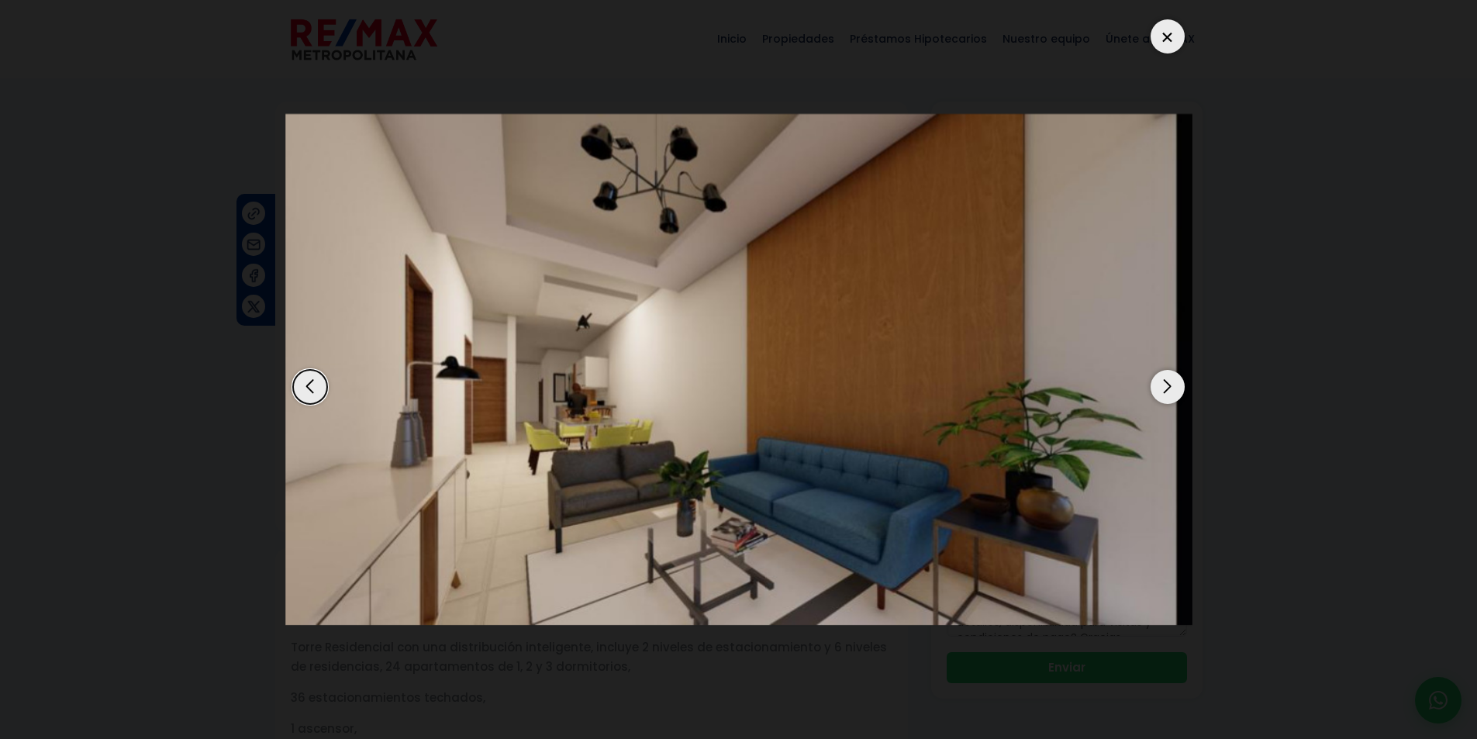
click at [1161, 385] on div "Next slide" at bounding box center [1167, 387] width 34 height 34
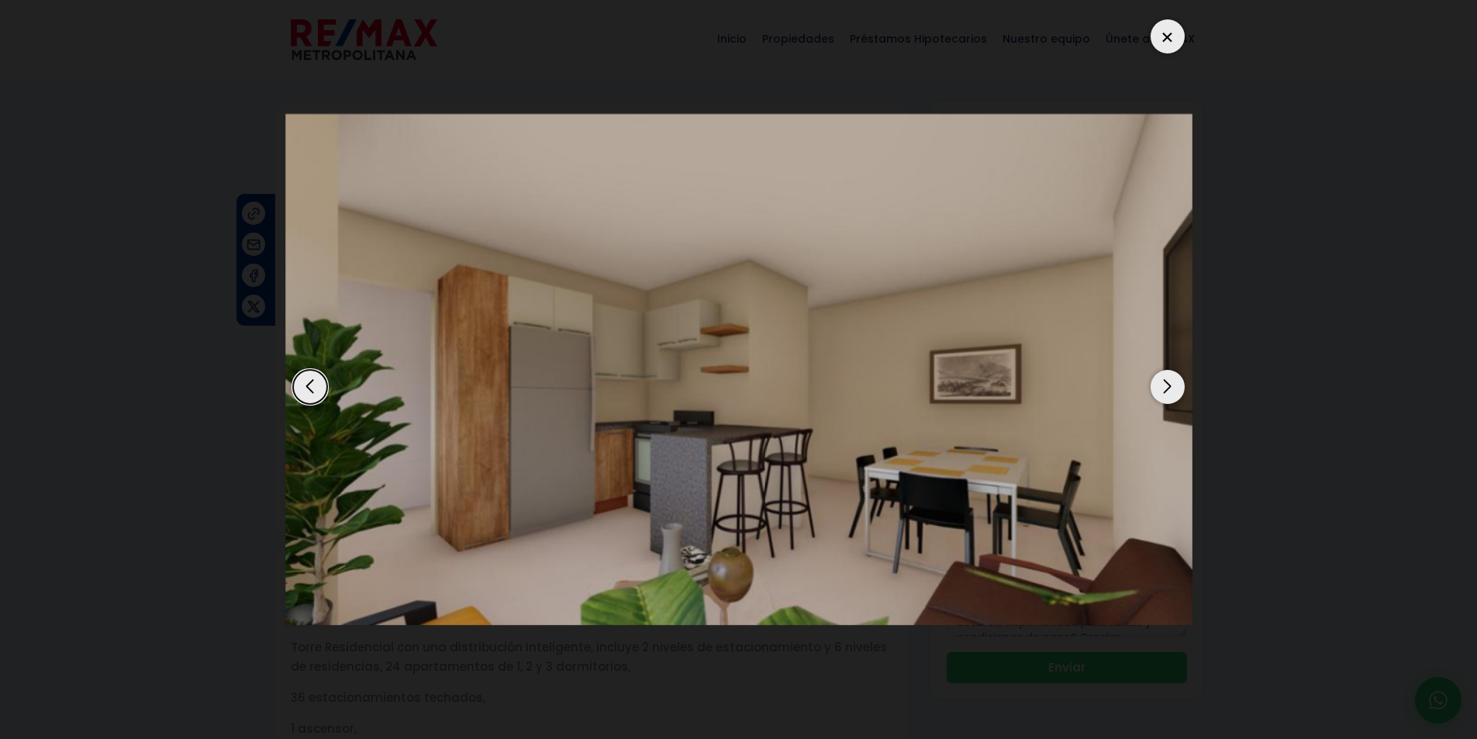
click at [1161, 385] on div "Next slide" at bounding box center [1167, 387] width 34 height 34
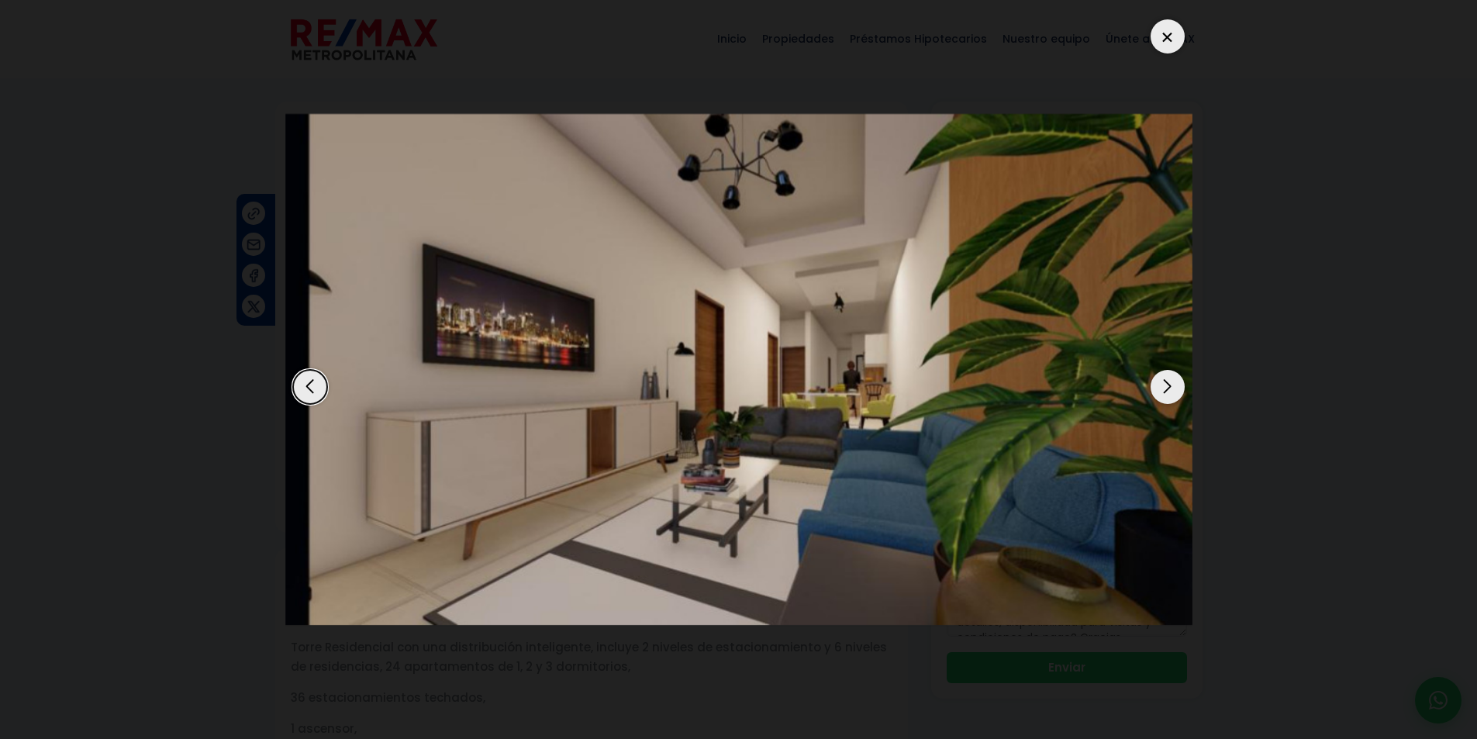
click at [1161, 385] on div "Next slide" at bounding box center [1167, 387] width 34 height 34
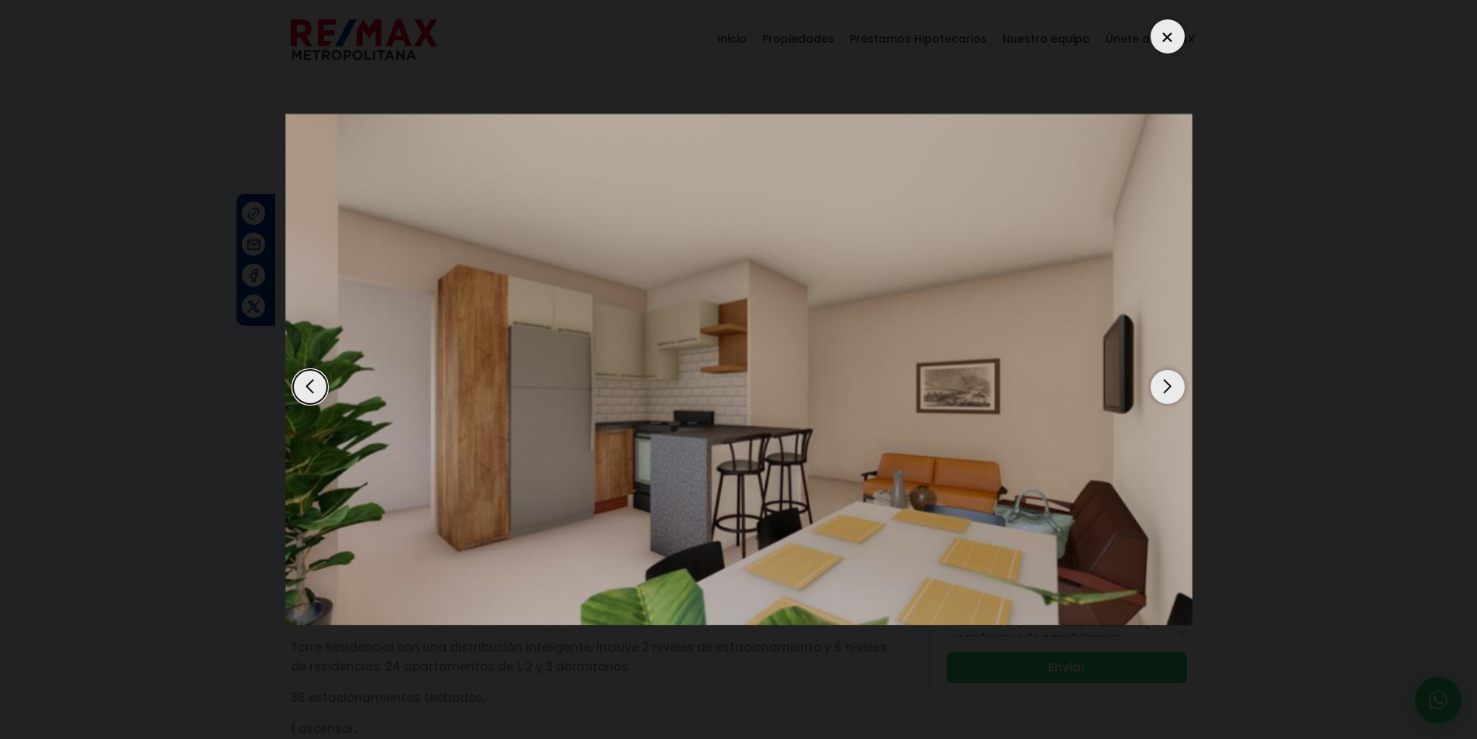
click at [1161, 385] on div "Next slide" at bounding box center [1167, 387] width 34 height 34
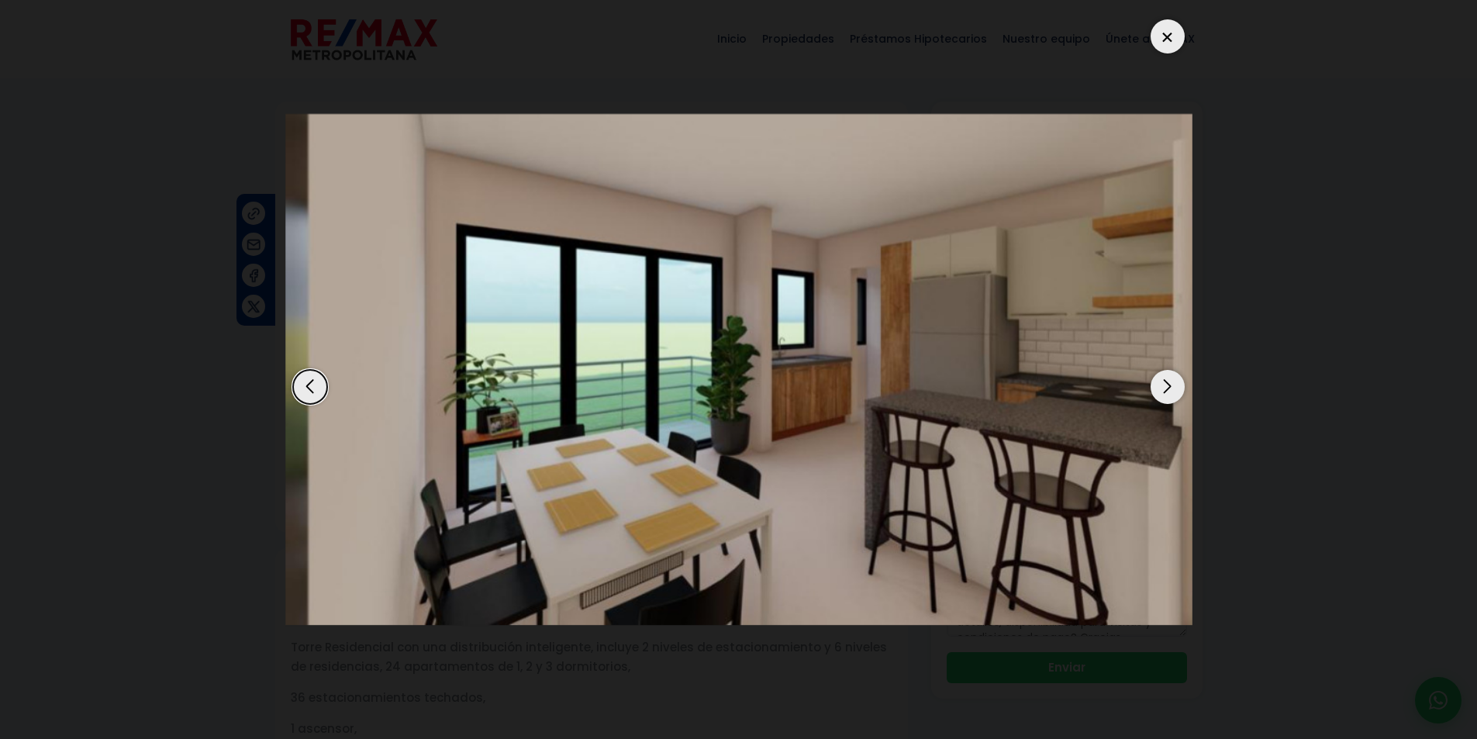
click at [1161, 385] on div "Next slide" at bounding box center [1167, 387] width 34 height 34
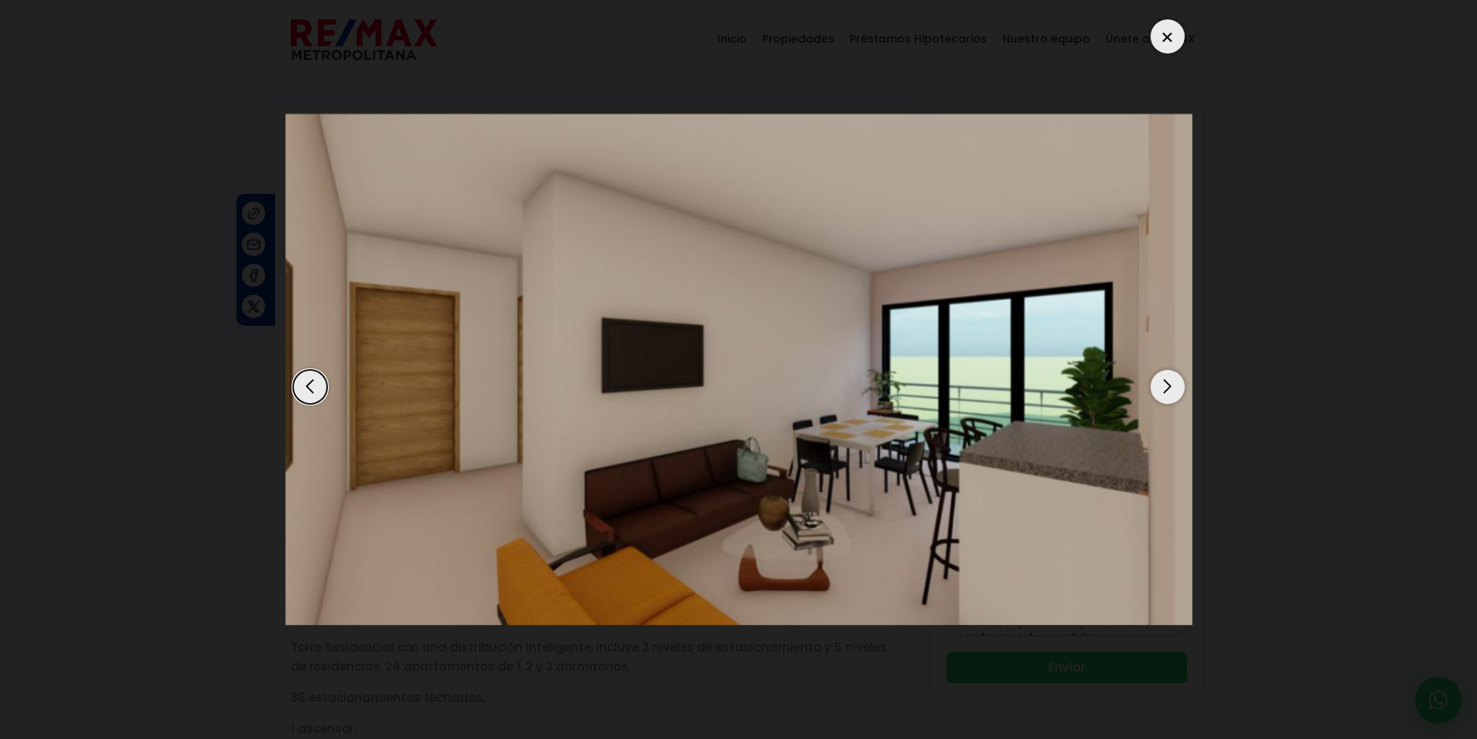
click at [1161, 385] on div "Next slide" at bounding box center [1167, 387] width 34 height 34
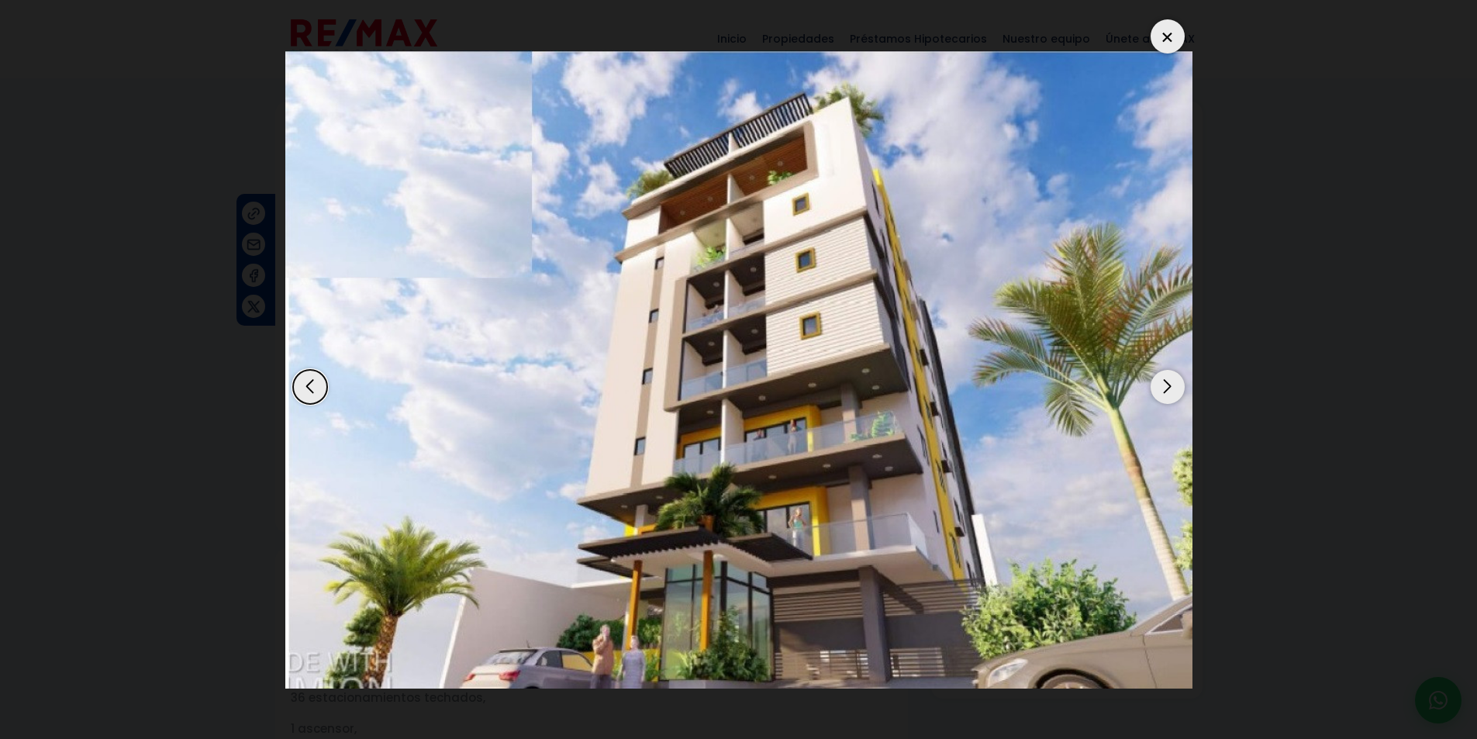
click at [1161, 385] on div "Next slide" at bounding box center [1167, 387] width 34 height 34
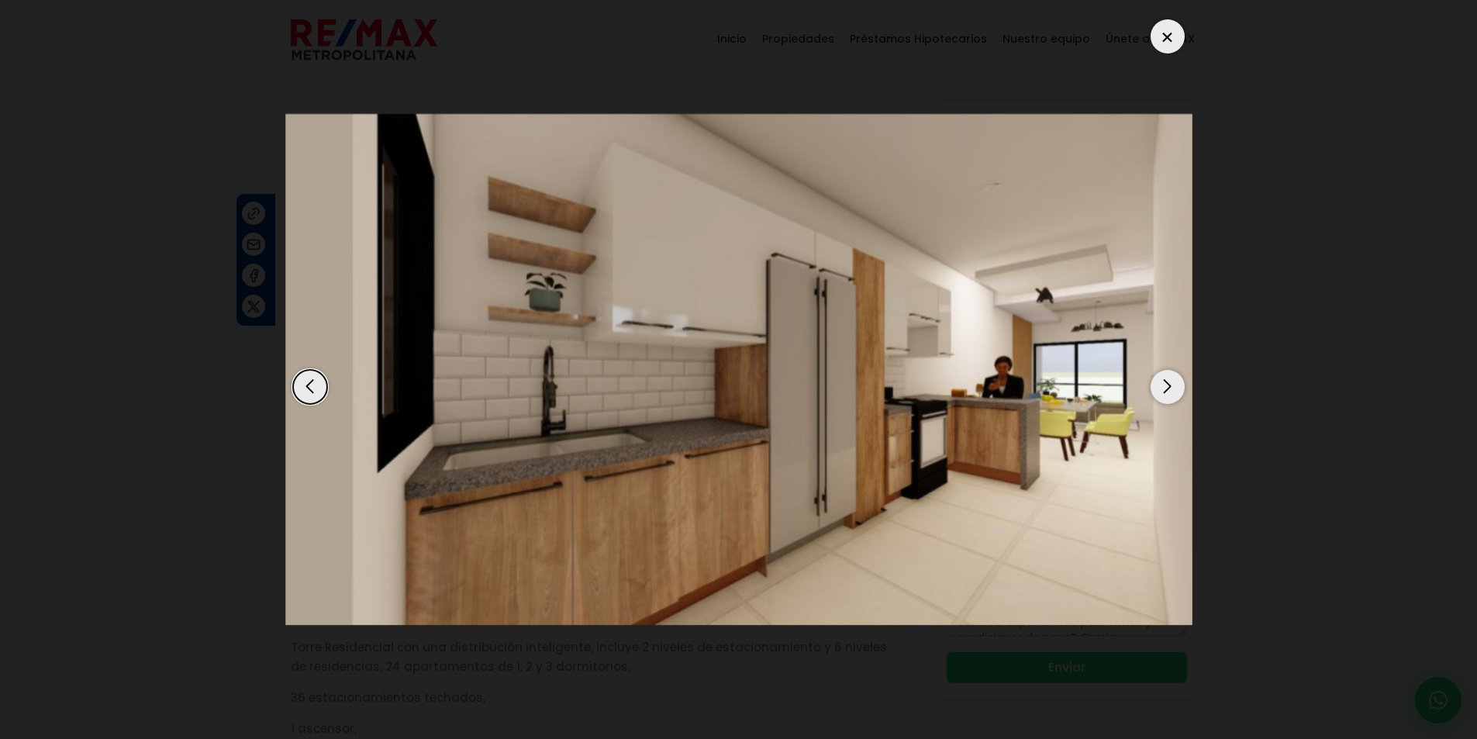
click at [1161, 385] on div "Next slide" at bounding box center [1167, 387] width 34 height 34
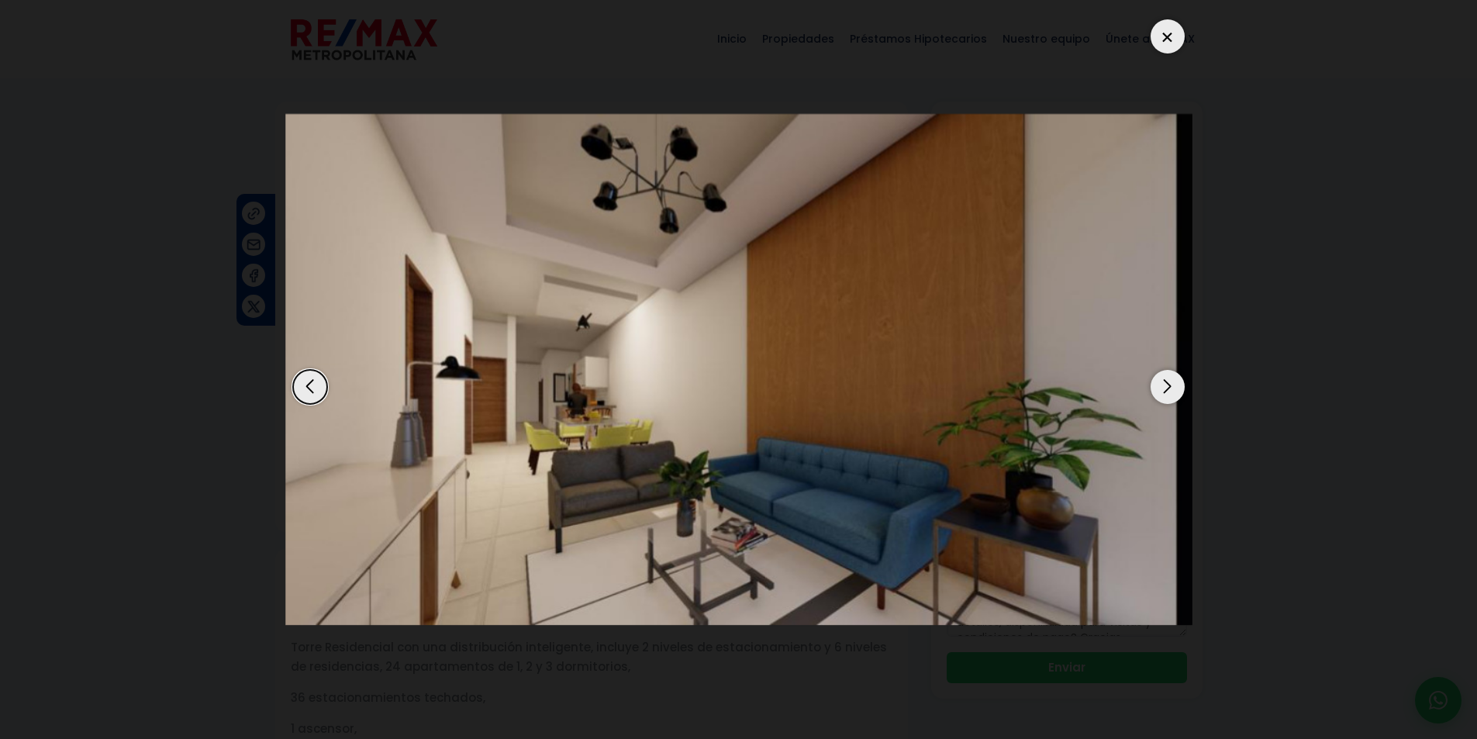
click at [1161, 385] on div "Next slide" at bounding box center [1167, 387] width 34 height 34
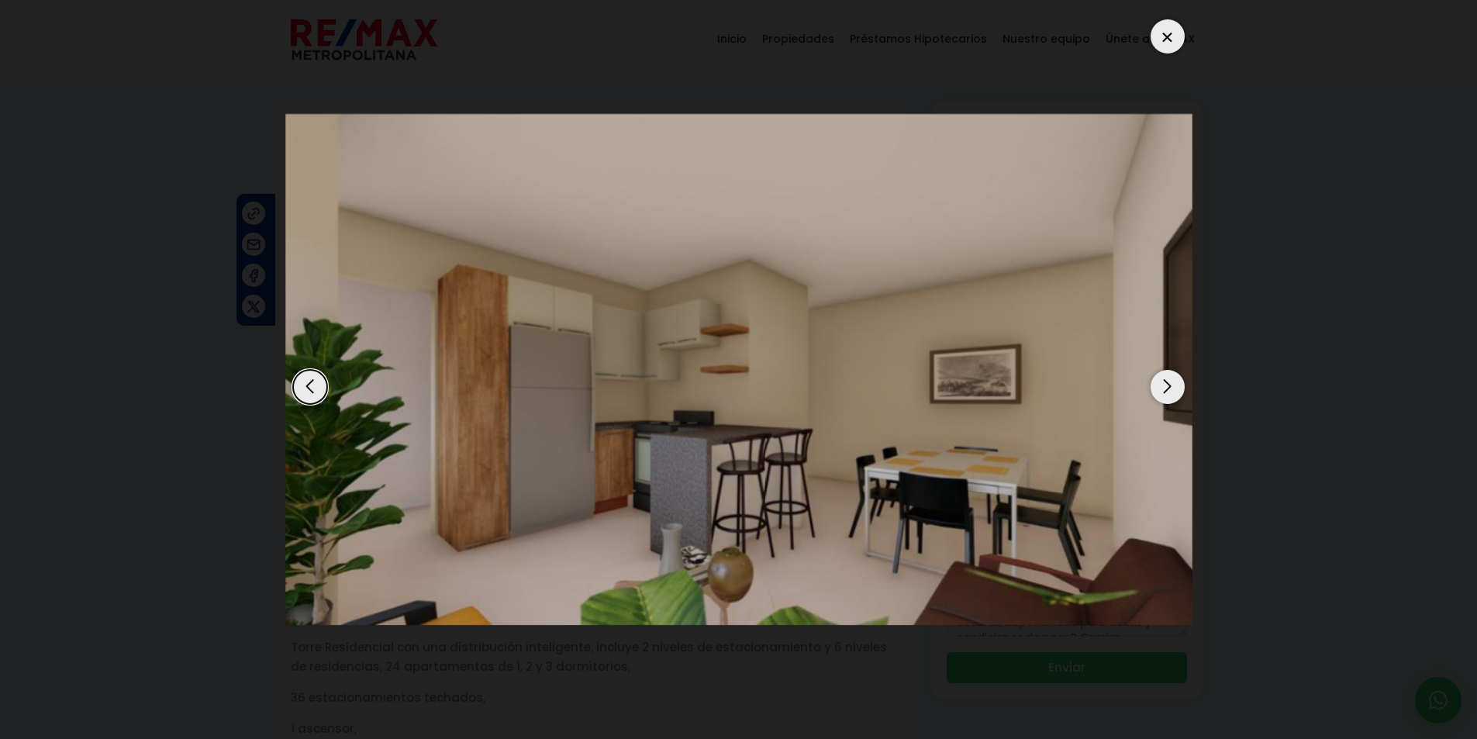
click at [1161, 385] on div "Next slide" at bounding box center [1167, 387] width 34 height 34
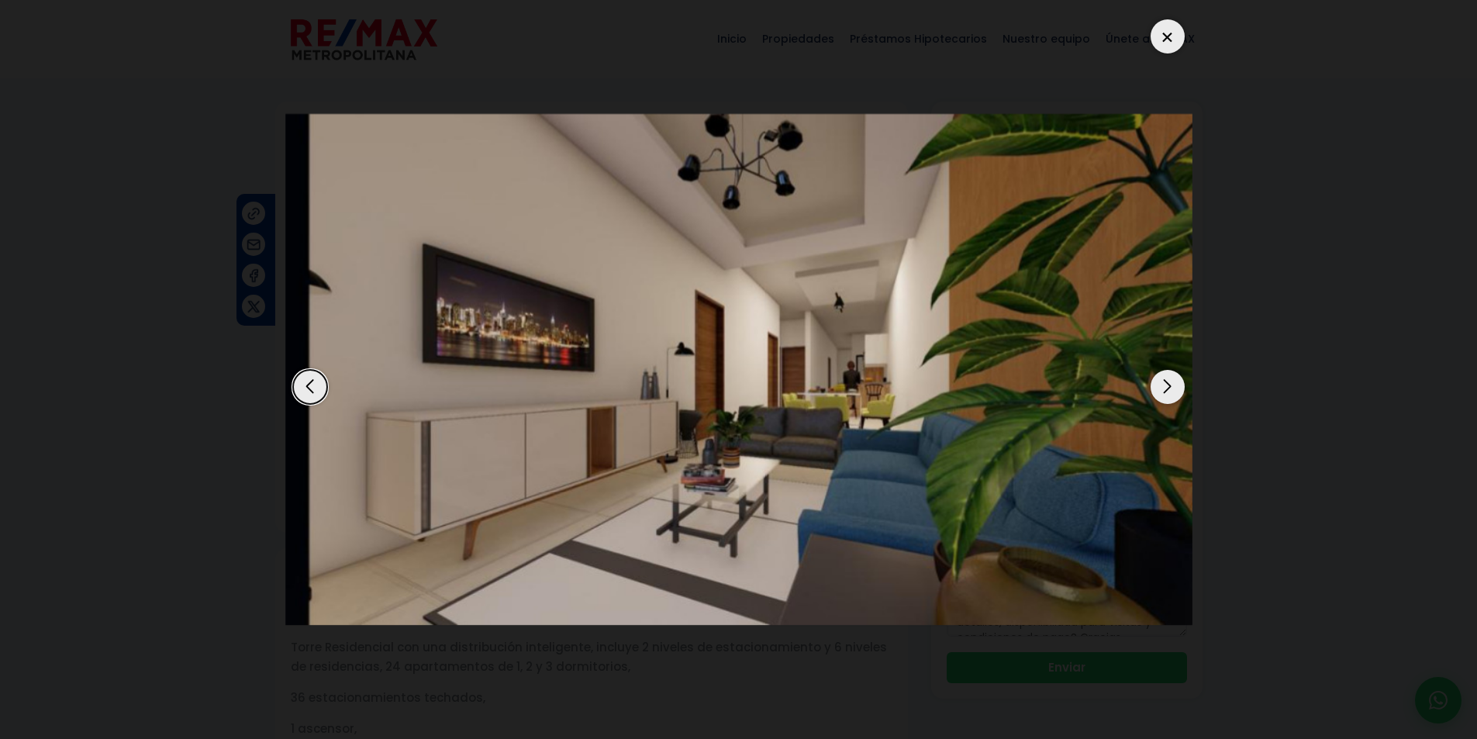
click at [1167, 36] on div at bounding box center [1167, 36] width 34 height 34
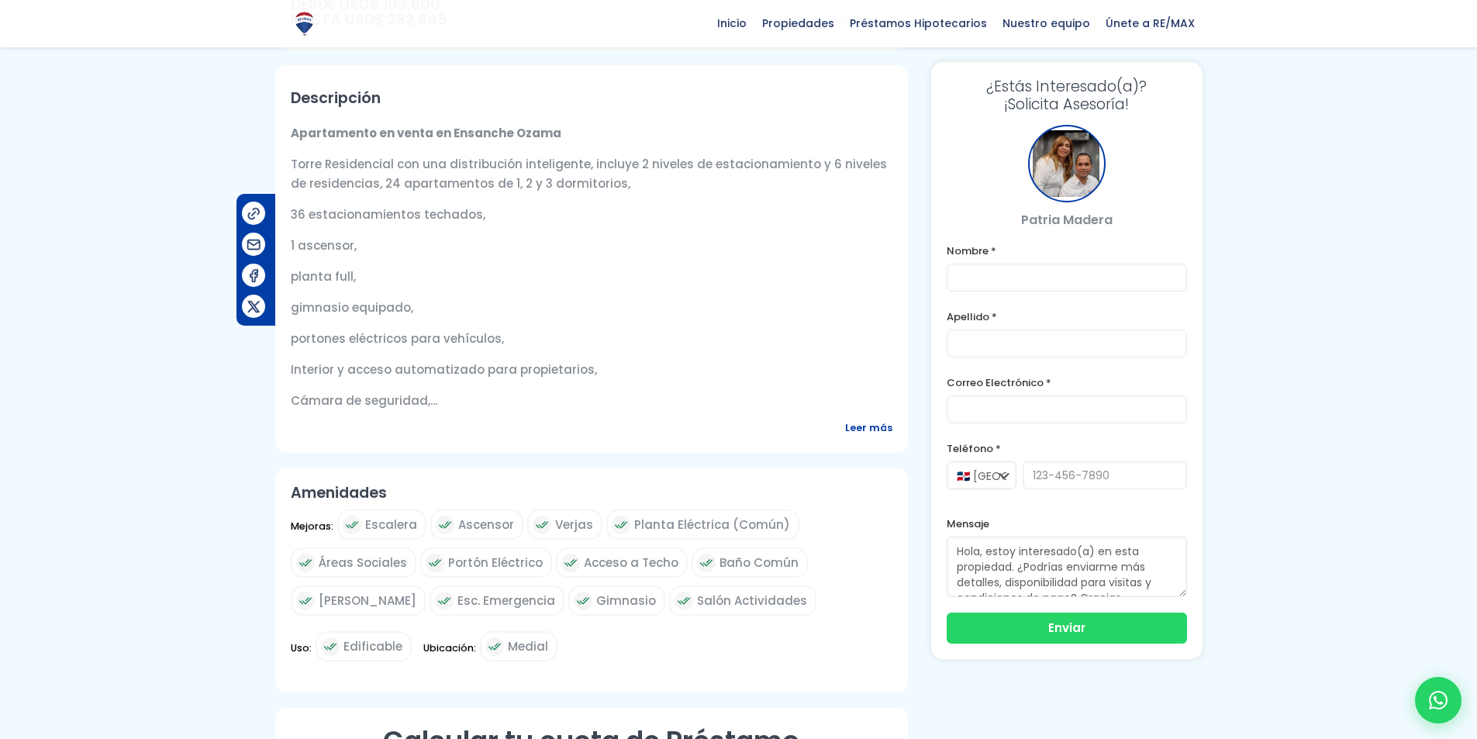
scroll to position [465, 0]
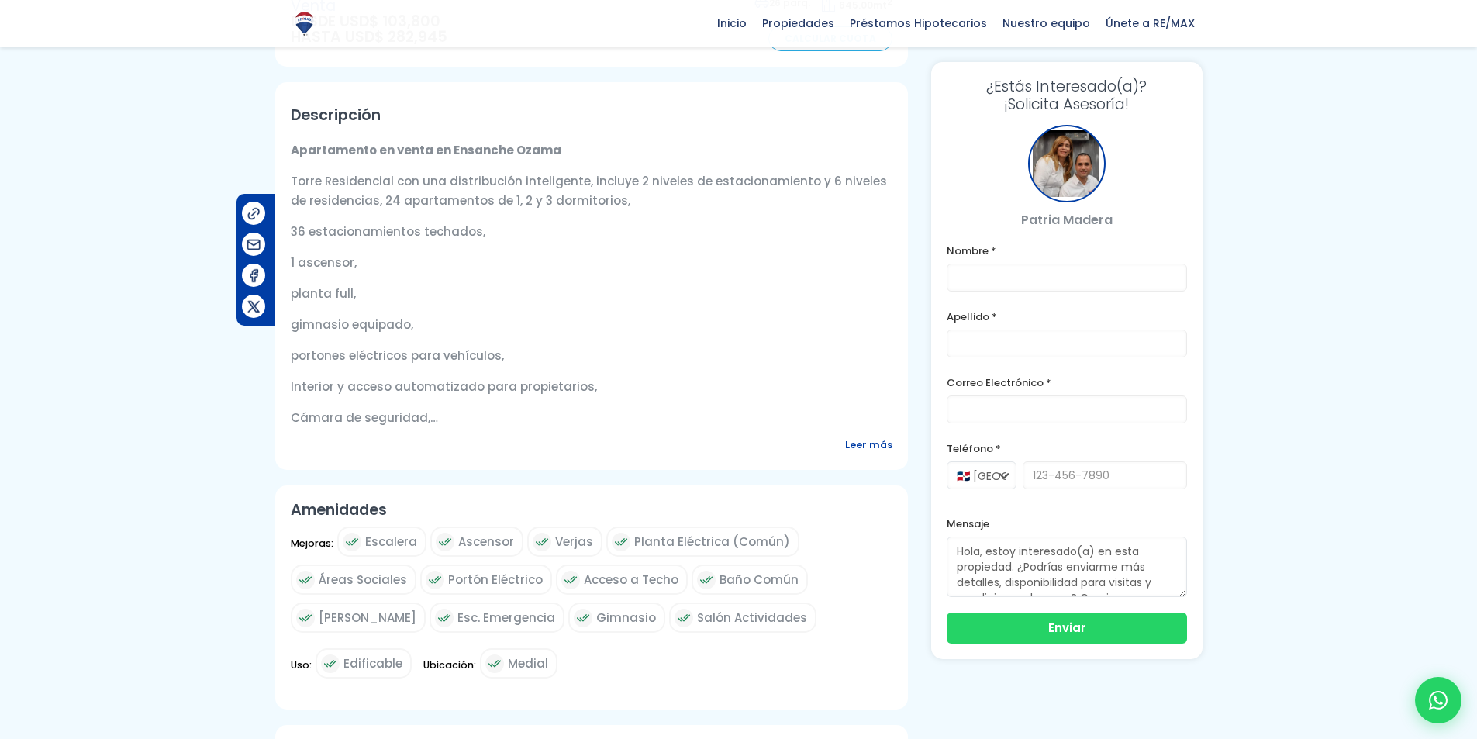
click at [882, 452] on span "Leer más" at bounding box center [868, 444] width 47 height 19
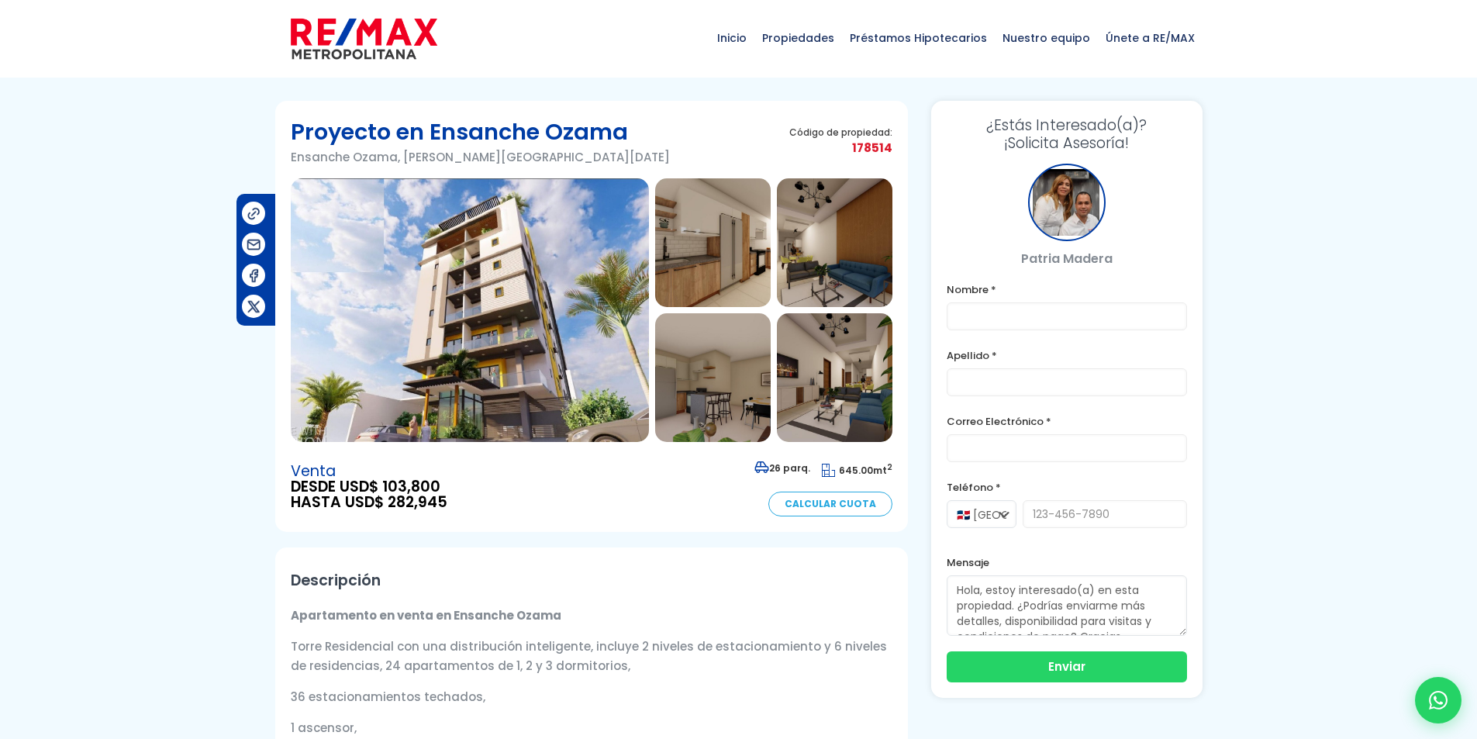
scroll to position [0, 0]
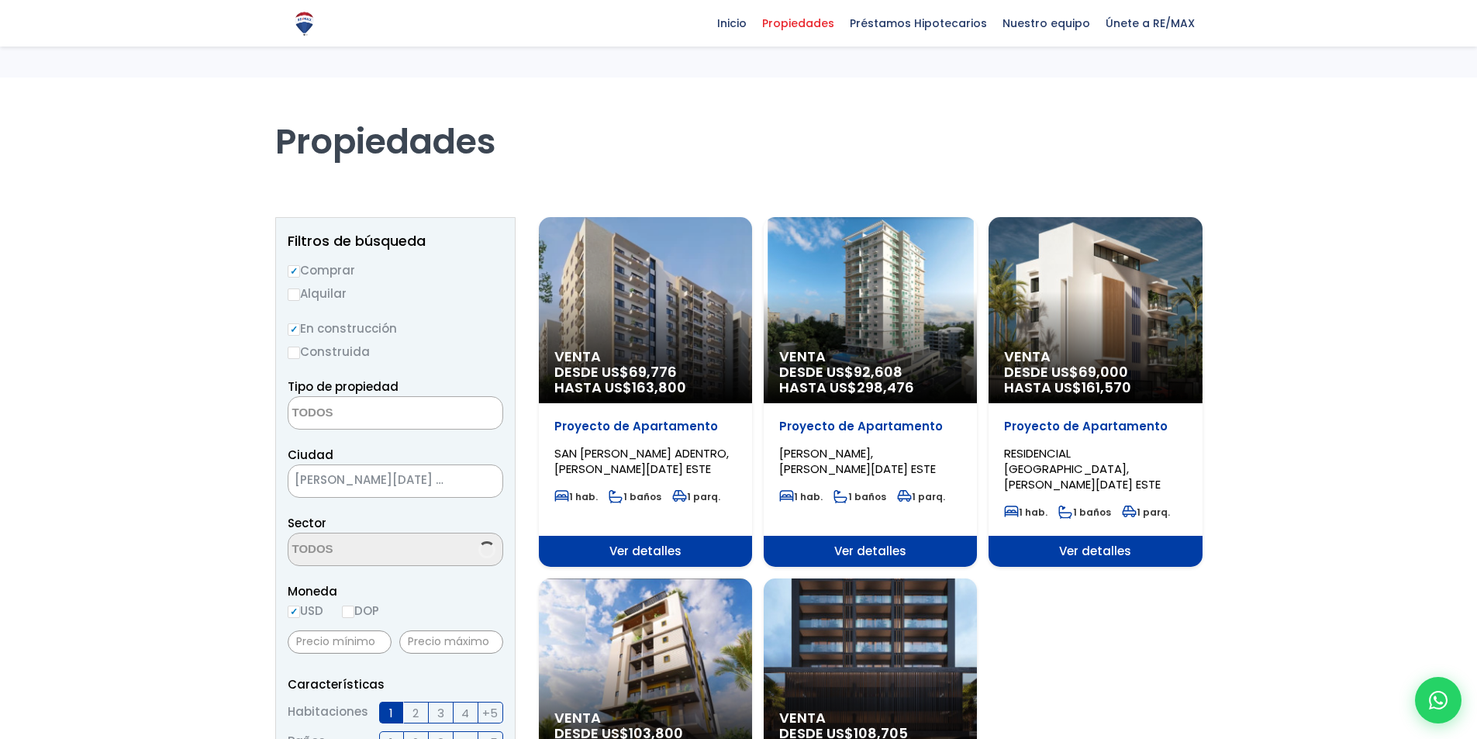
select select
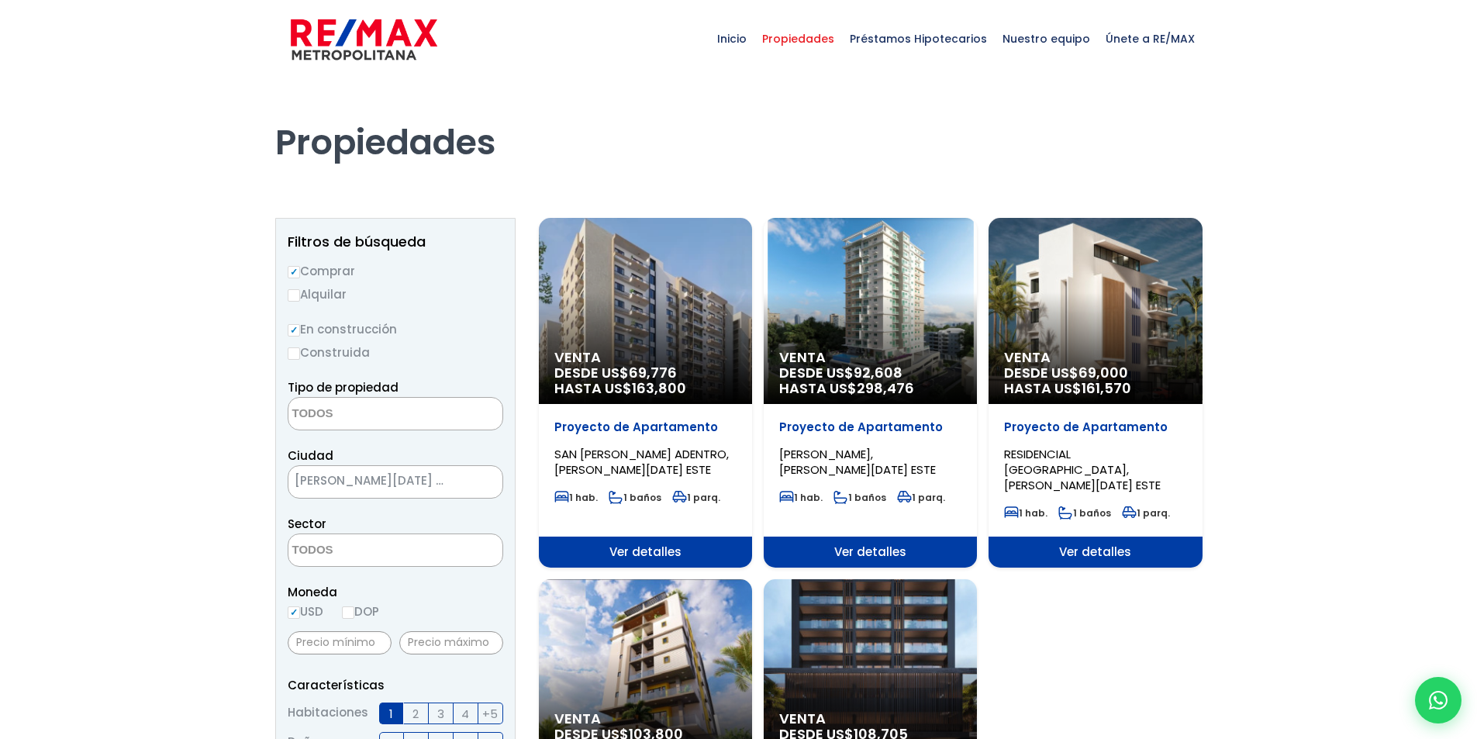
click at [292, 351] on input "Construida" at bounding box center [294, 353] width 12 height 12
radio input "true"
click at [300, 297] on label "Alquilar" at bounding box center [396, 294] width 216 height 19
click at [300, 297] on input "Alquilar" at bounding box center [294, 295] width 12 height 12
radio input "true"
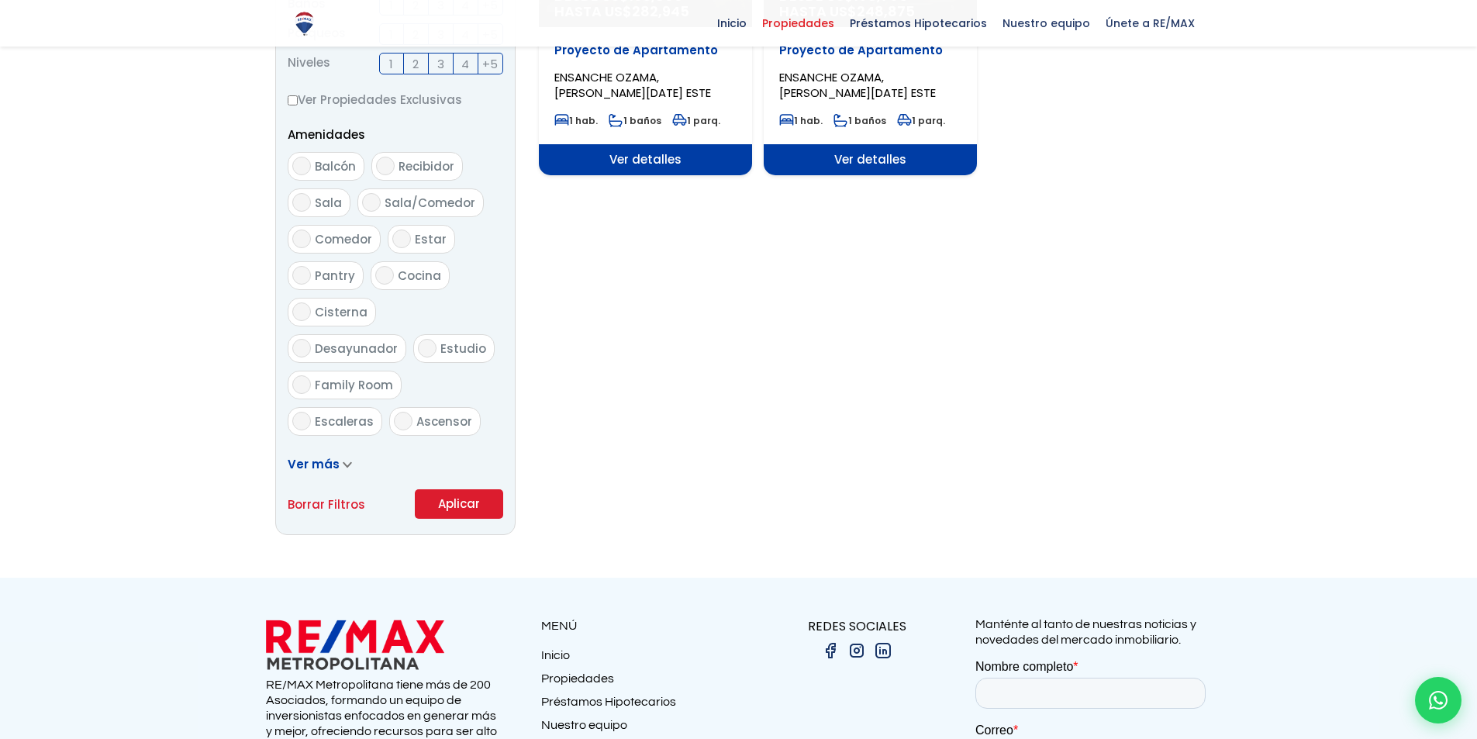
scroll to position [775, 0]
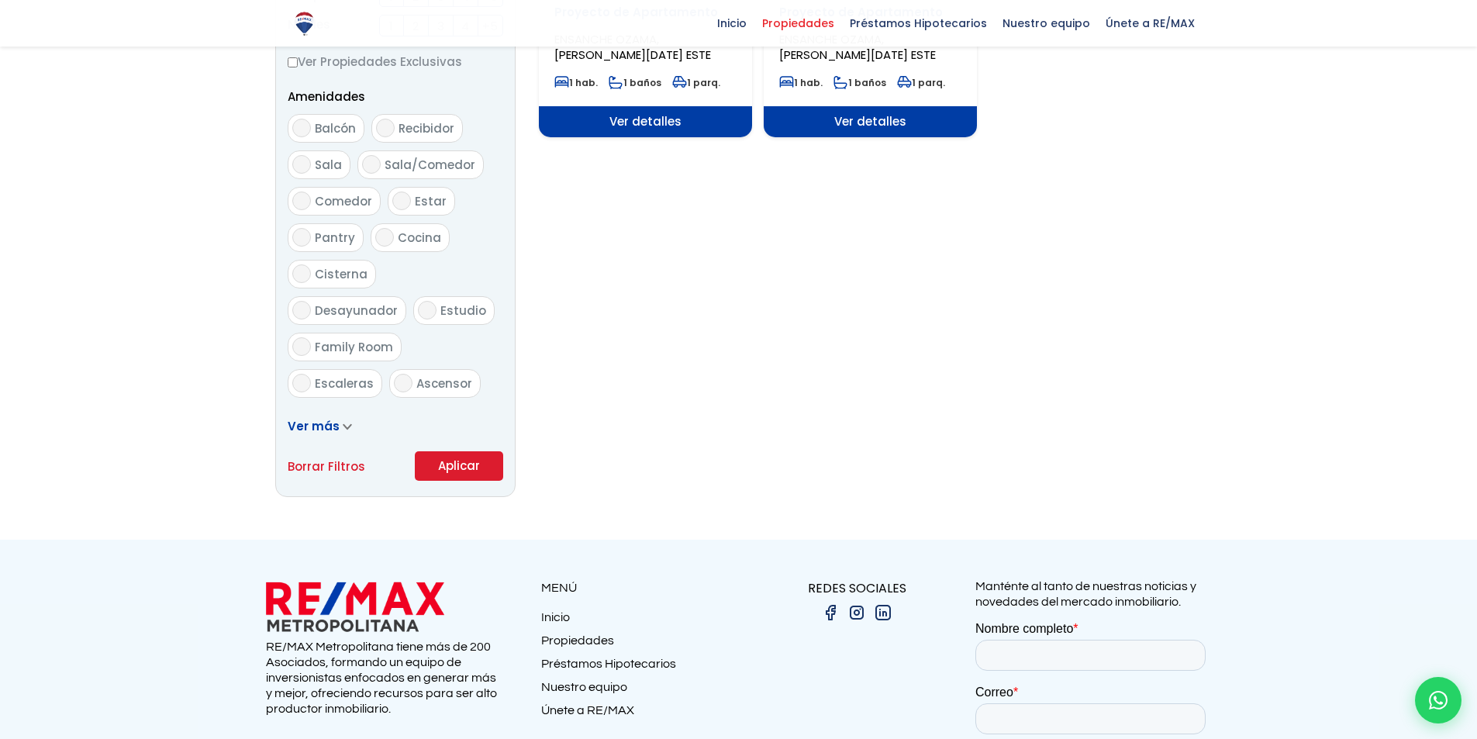
click at [453, 467] on button "Aplicar" at bounding box center [459, 465] width 88 height 29
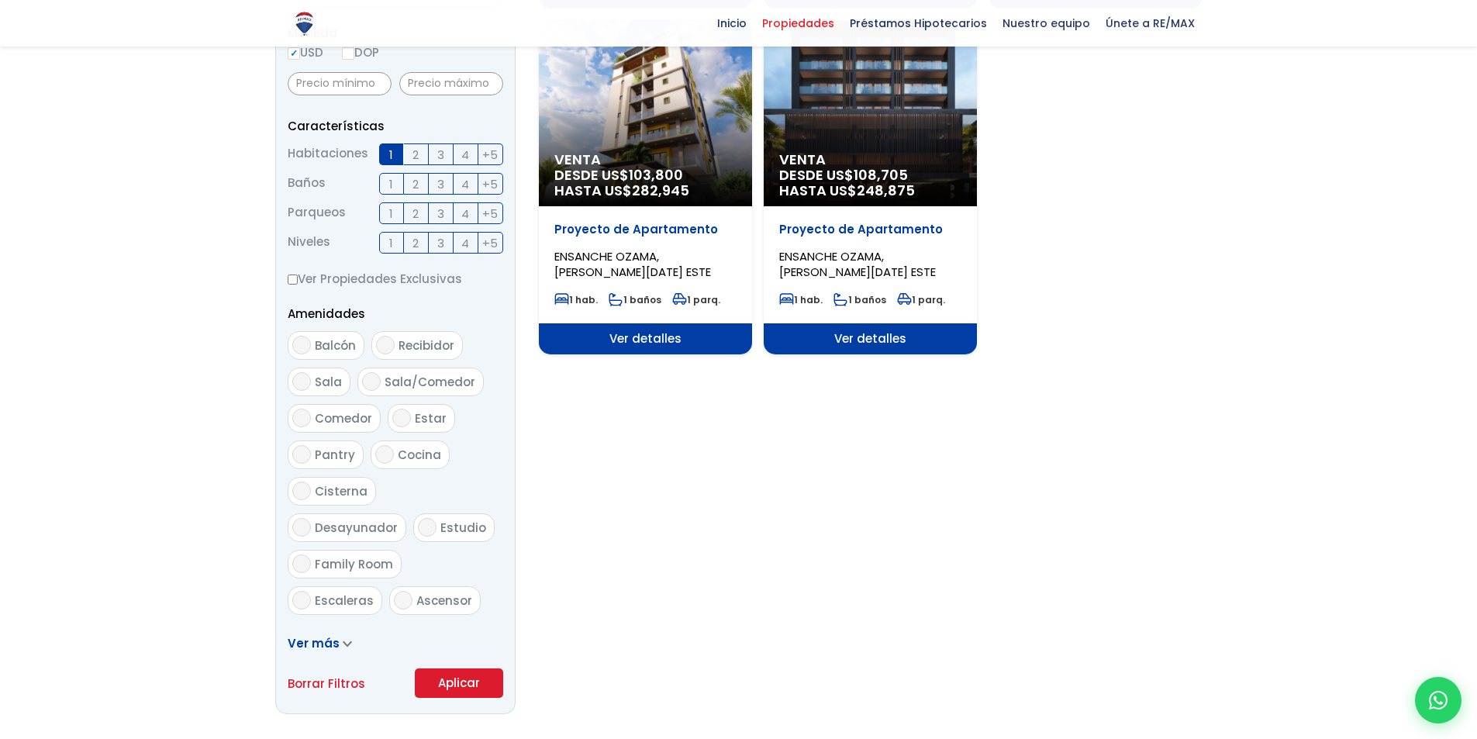
scroll to position [543, 0]
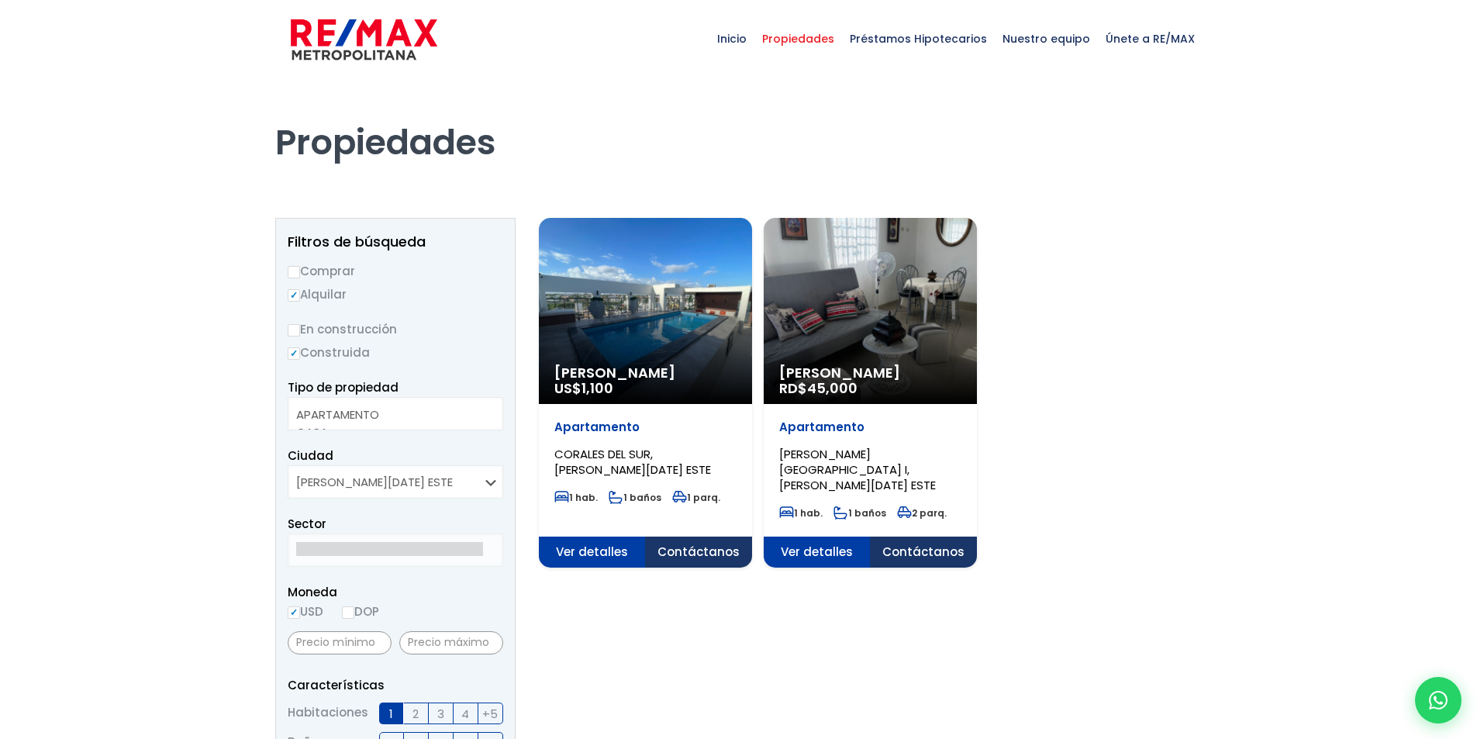
select select
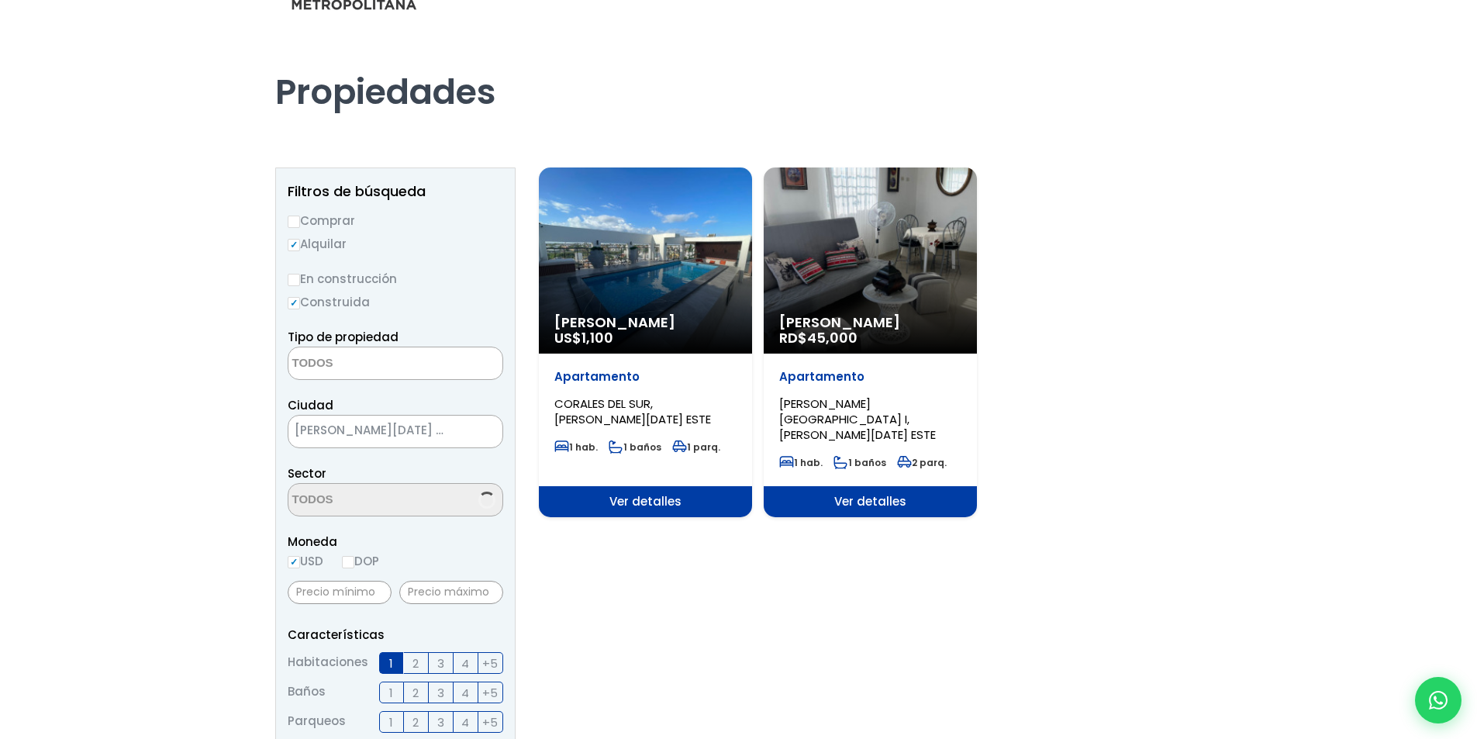
scroll to position [78, 0]
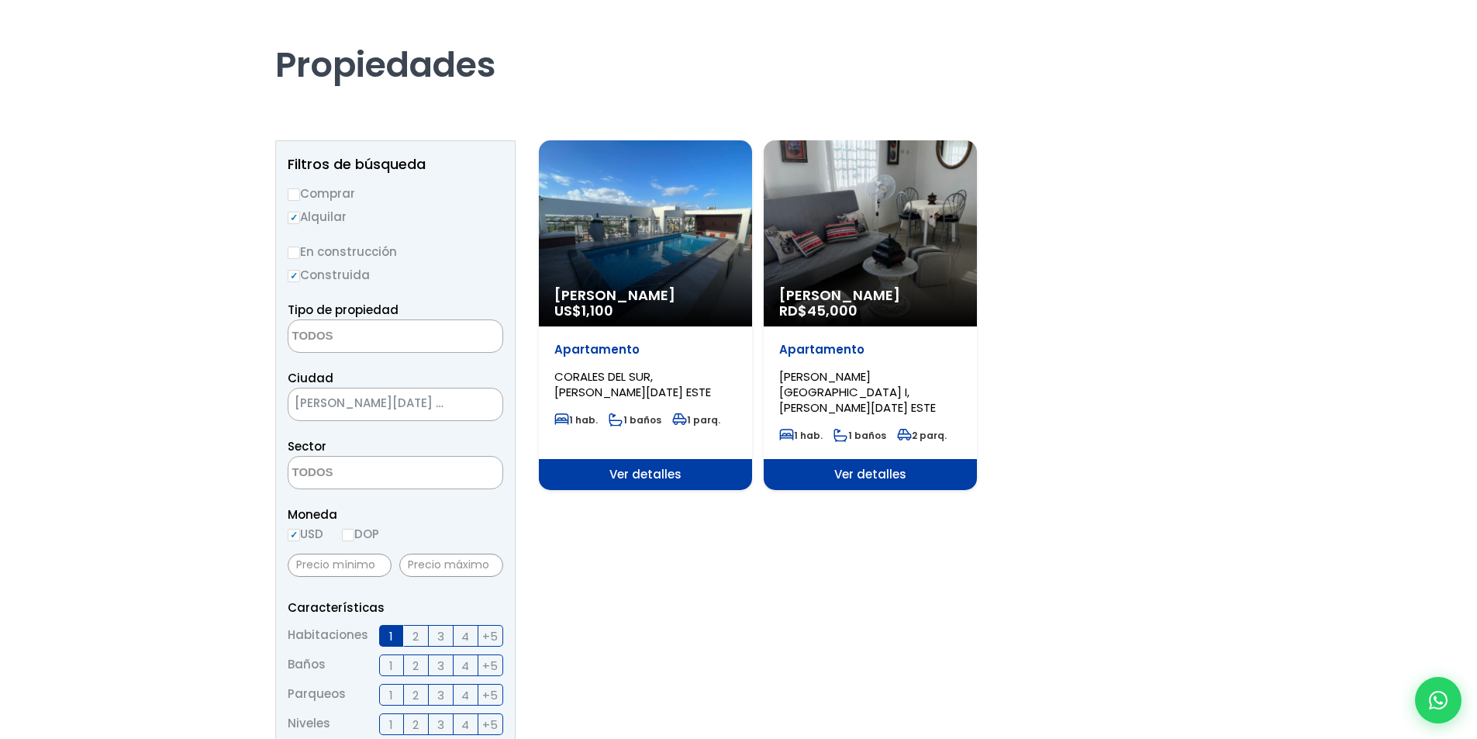
click at [895, 309] on p "Alquiler Amueblado RD$ 45,000" at bounding box center [870, 303] width 182 height 31
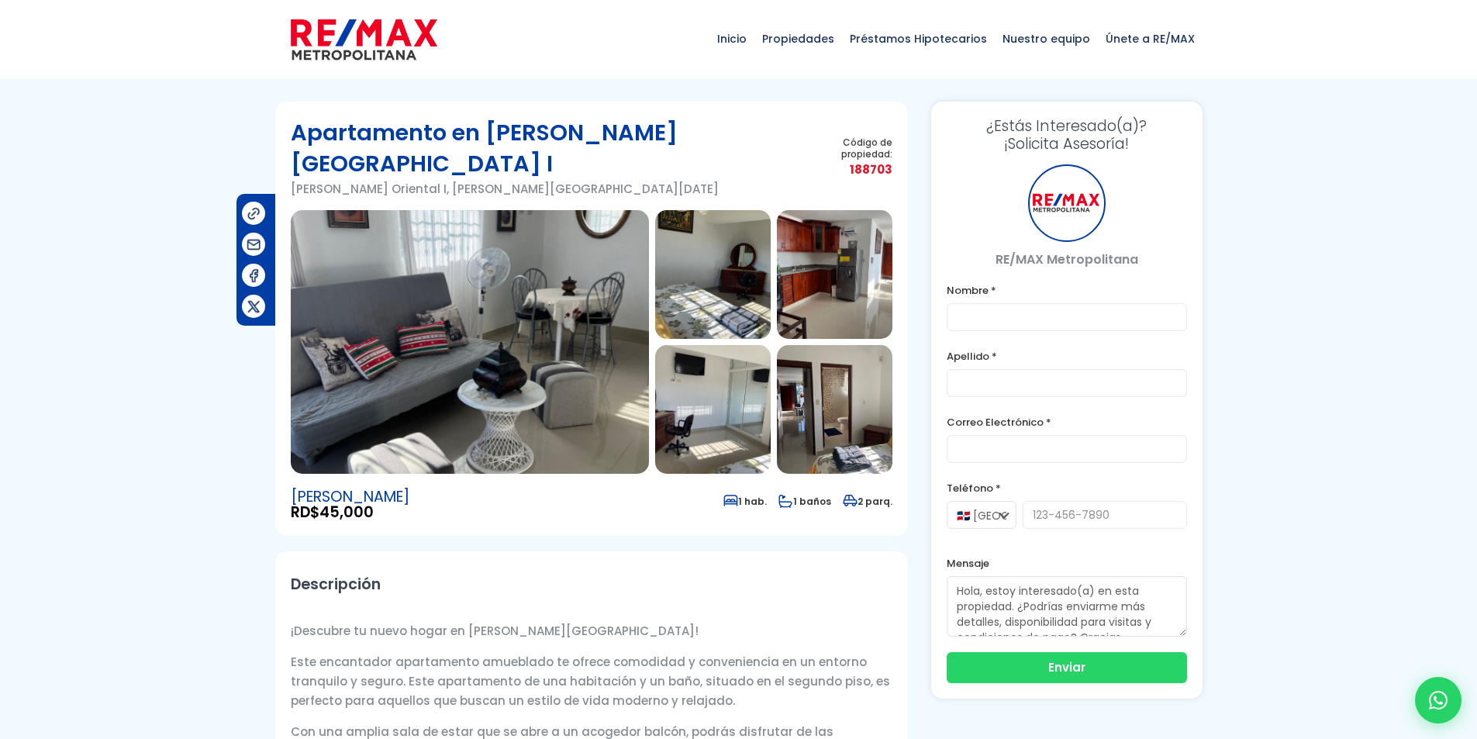
click at [491, 303] on img at bounding box center [470, 342] width 358 height 264
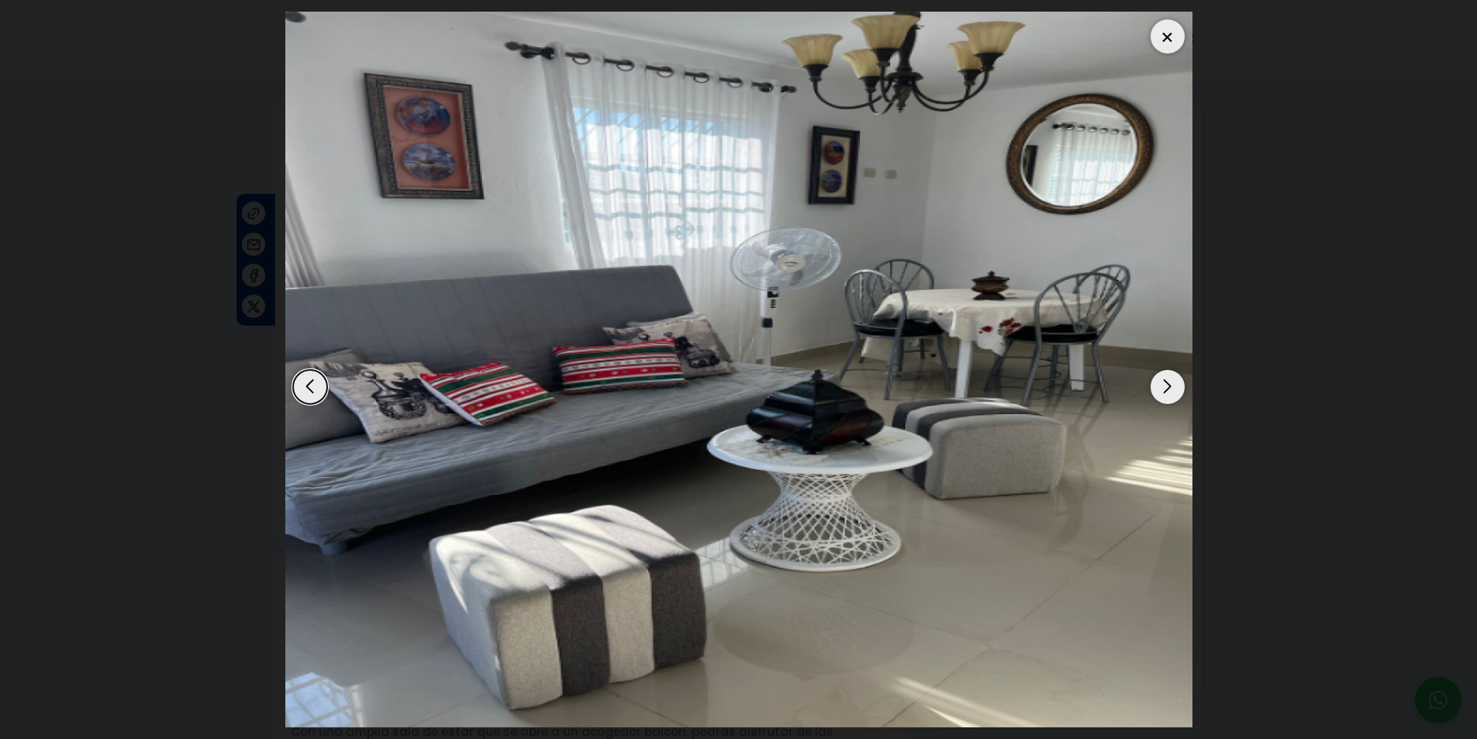
drag, startPoint x: 1171, startPoint y: 388, endPoint x: 1149, endPoint y: 383, distance: 22.2
click at [1168, 387] on div "Next slide" at bounding box center [1167, 387] width 34 height 34
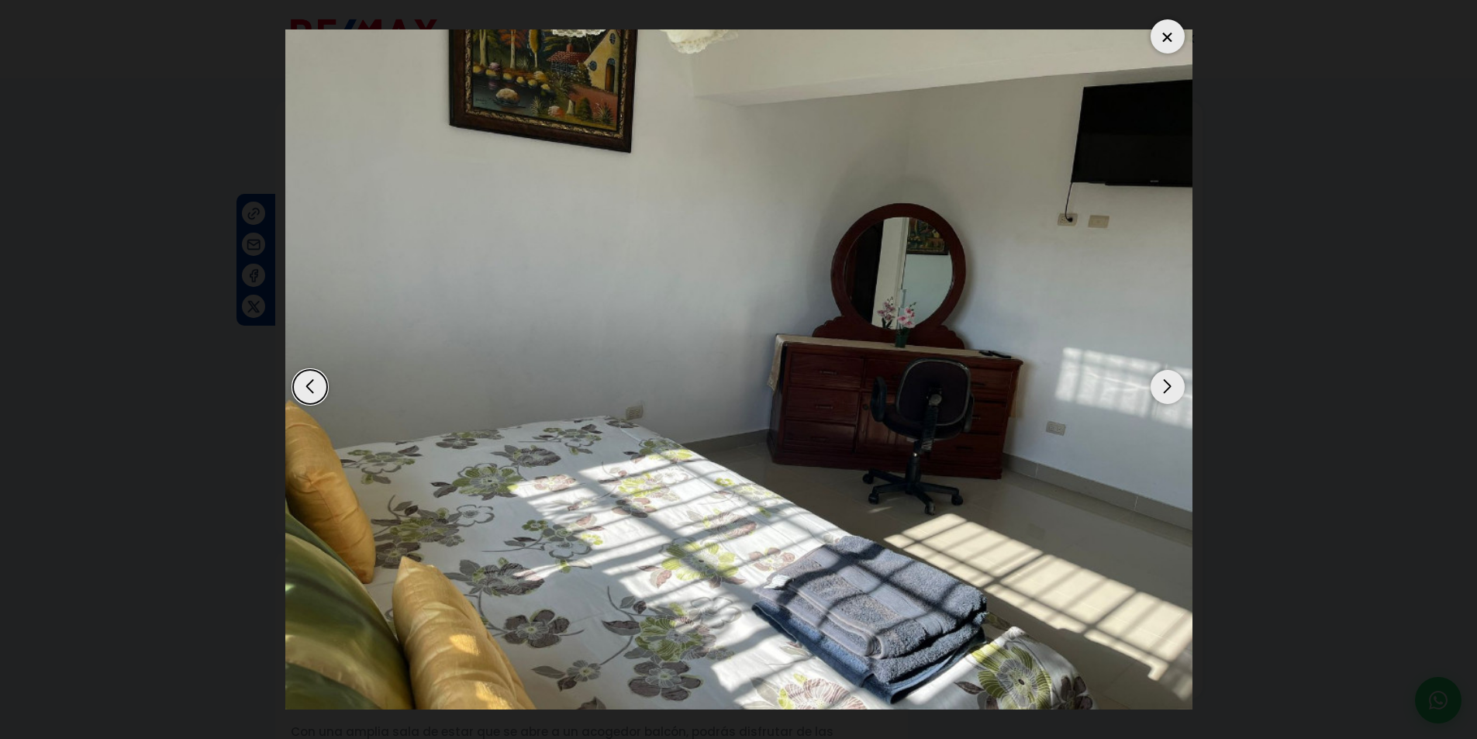
click at [1153, 382] on div "Next slide" at bounding box center [1167, 387] width 34 height 34
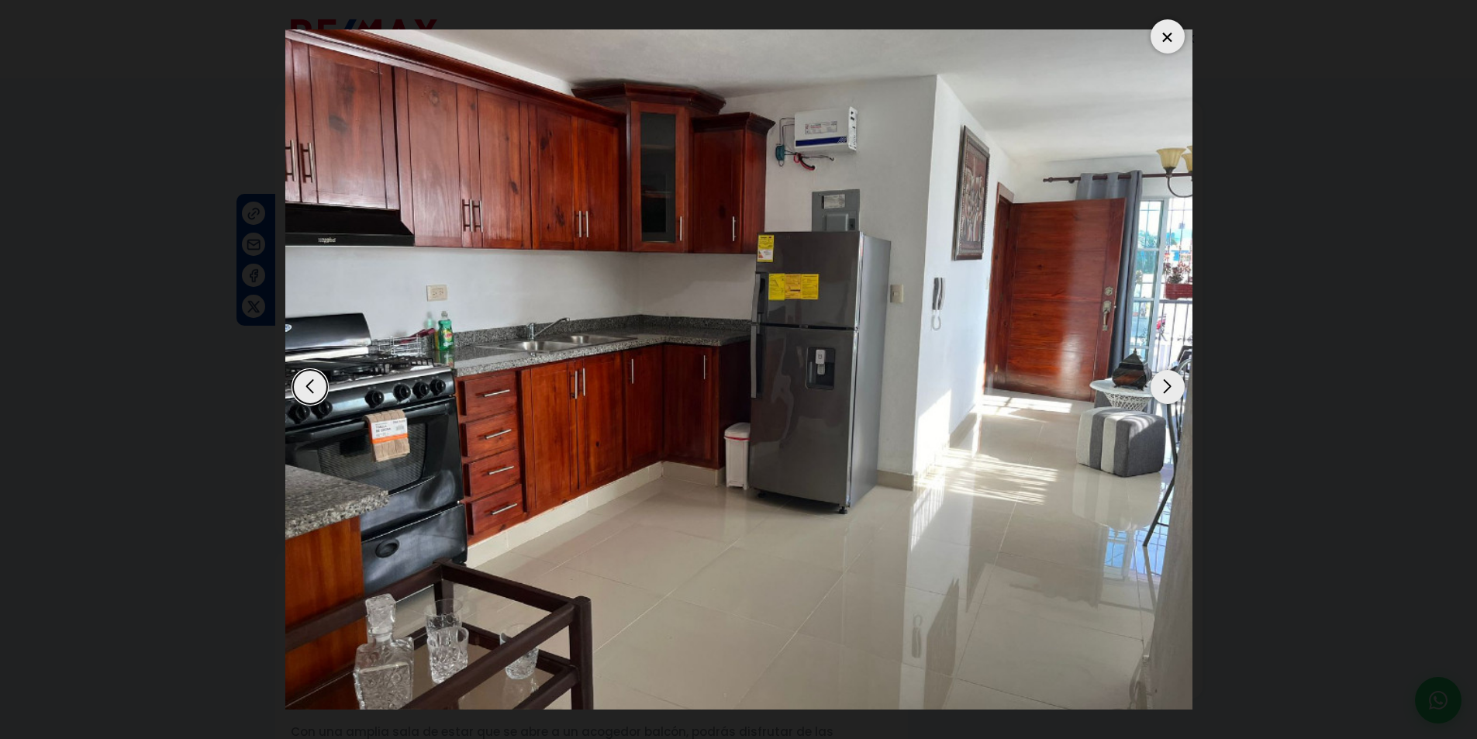
click at [1153, 382] on div "Next slide" at bounding box center [1167, 387] width 34 height 34
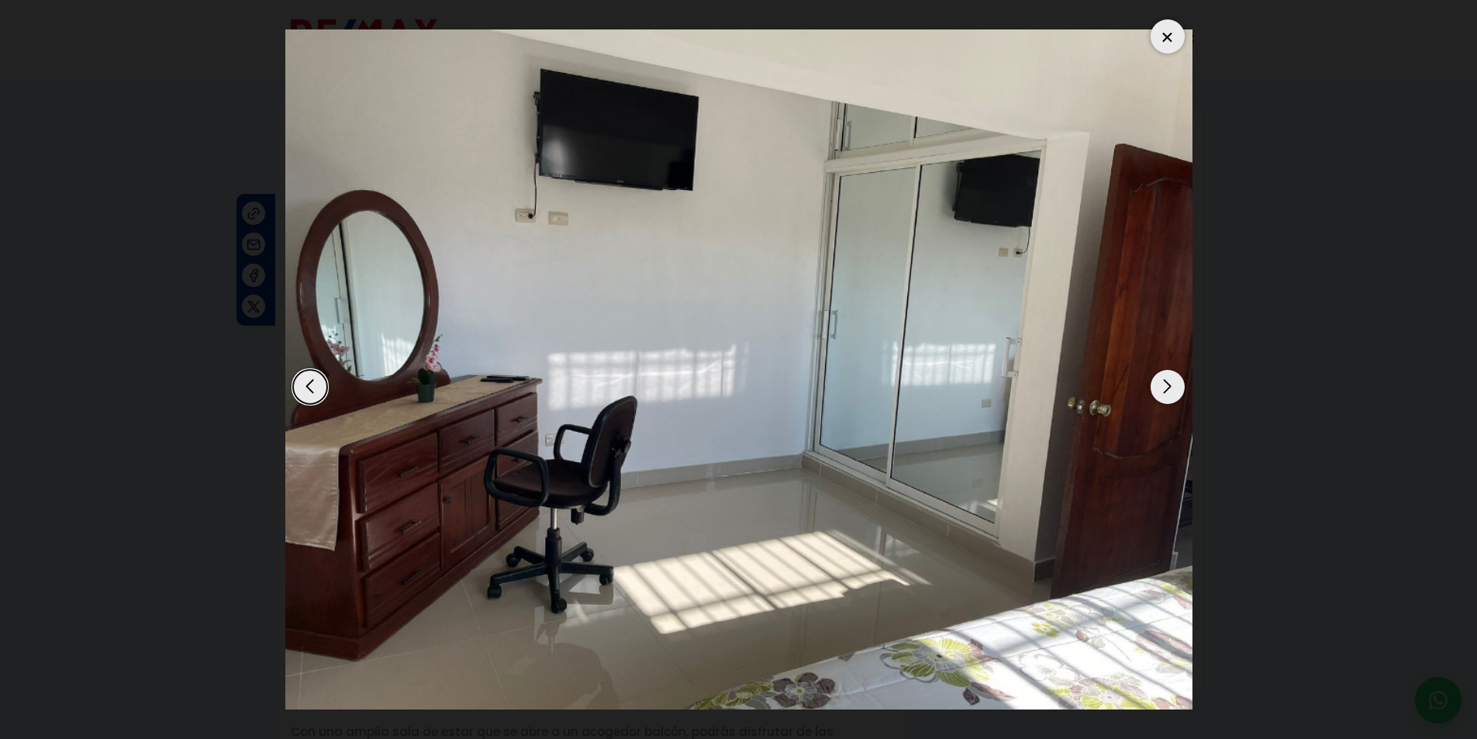
click at [1153, 382] on div "Next slide" at bounding box center [1167, 387] width 34 height 34
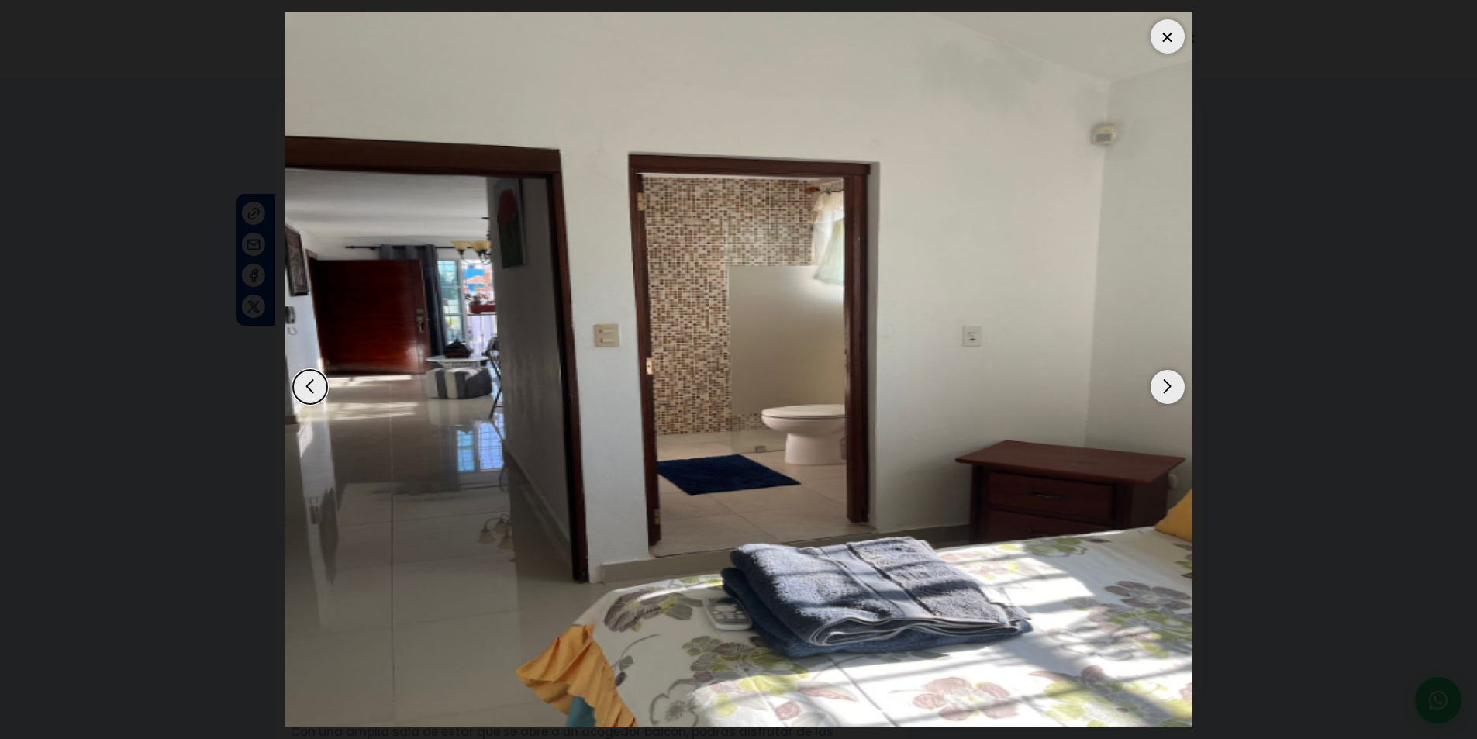
click at [1153, 382] on div "Next slide" at bounding box center [1167, 387] width 34 height 34
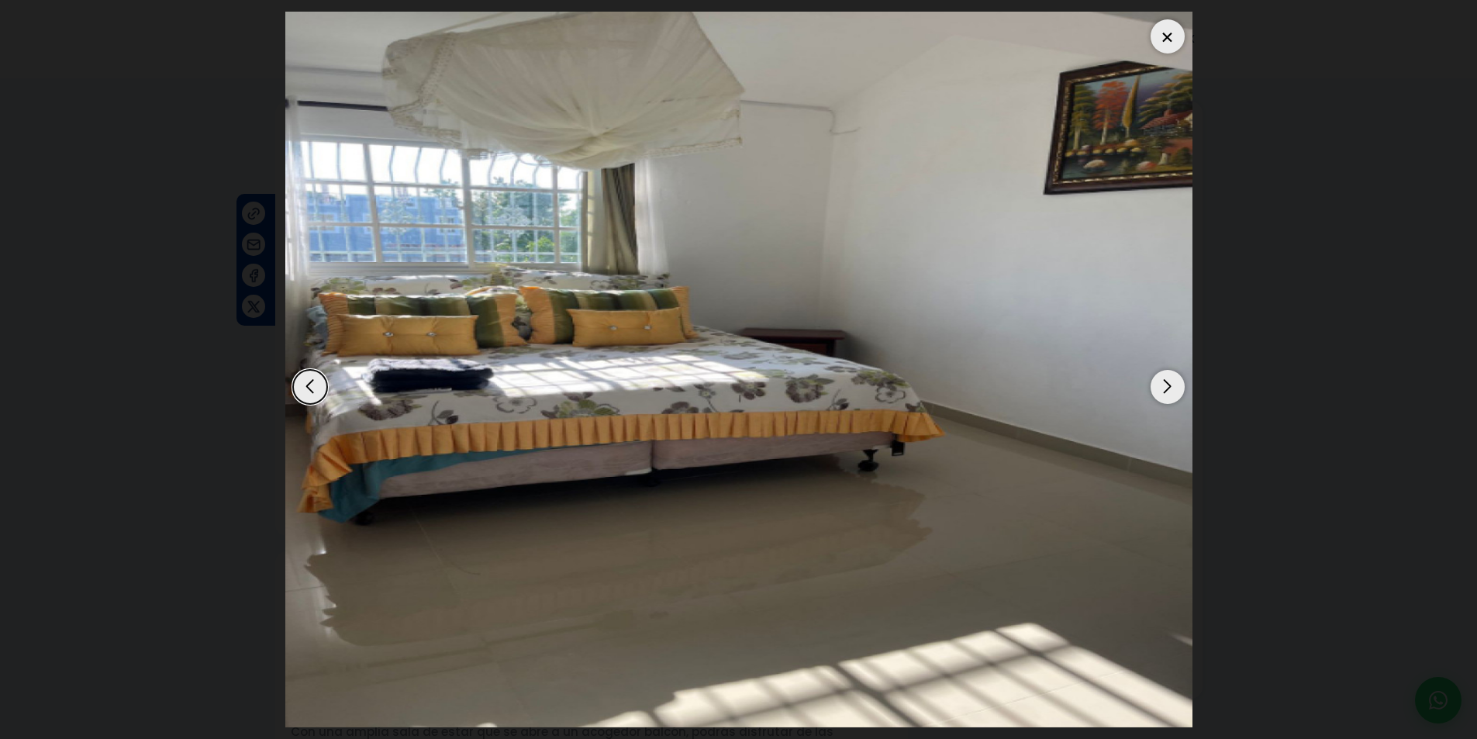
click at [1153, 382] on div "Next slide" at bounding box center [1167, 387] width 34 height 34
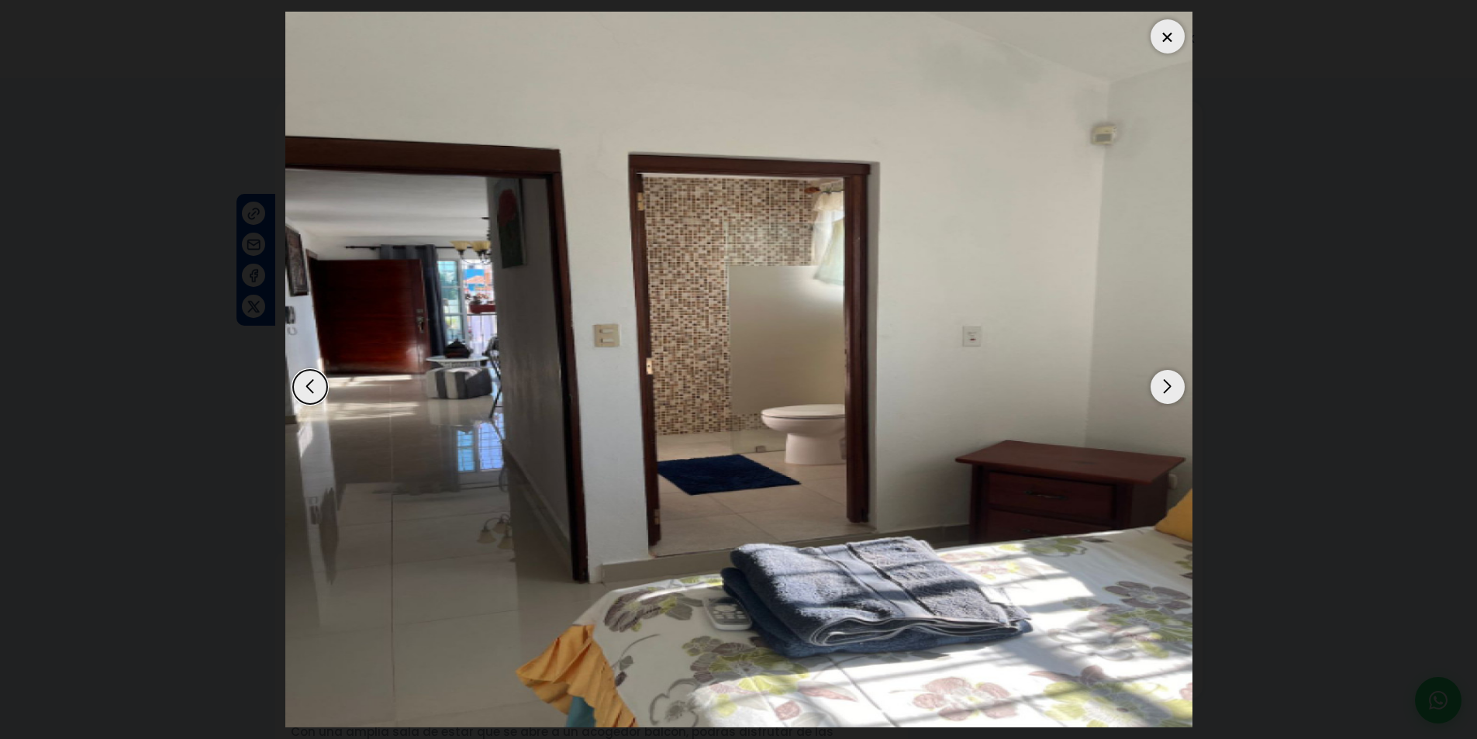
click at [1153, 382] on div "Next slide" at bounding box center [1167, 387] width 34 height 34
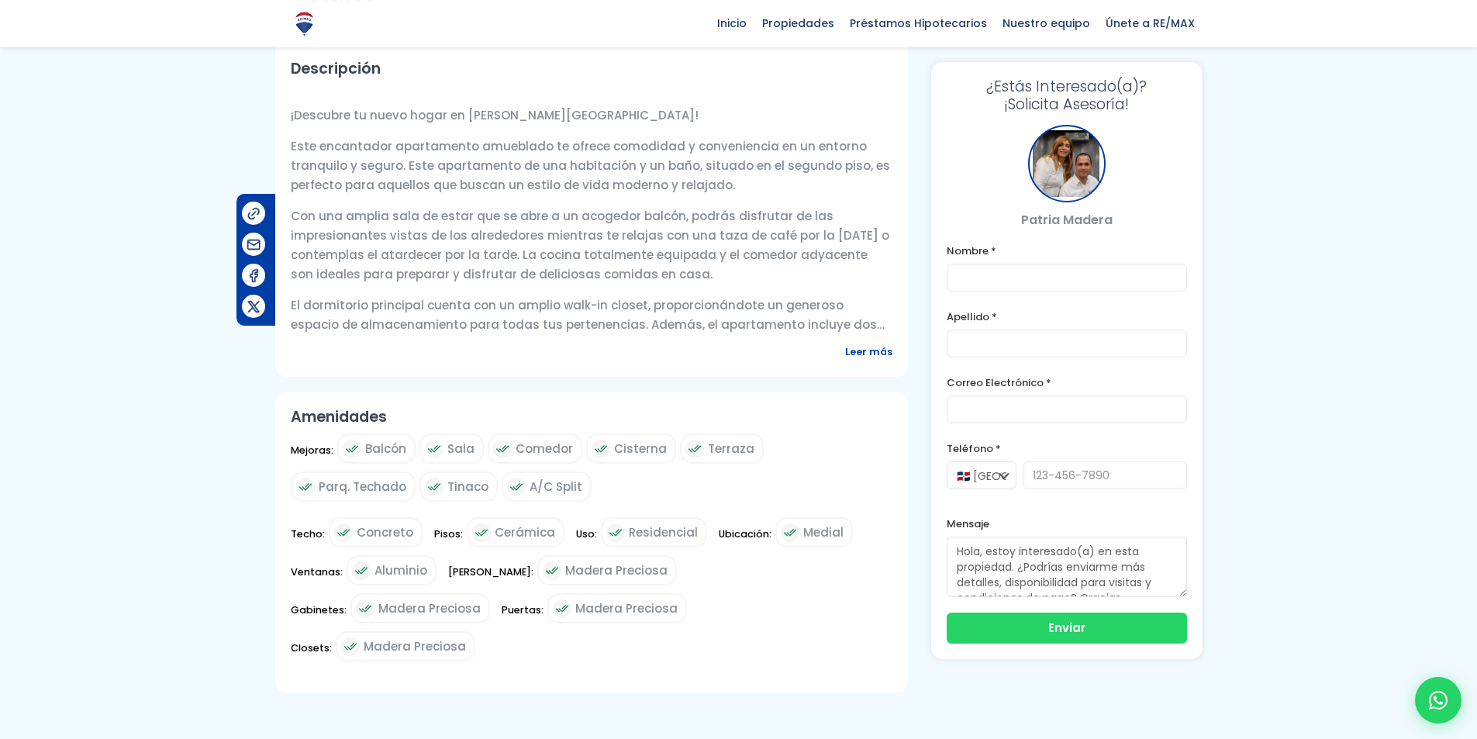
scroll to position [543, 0]
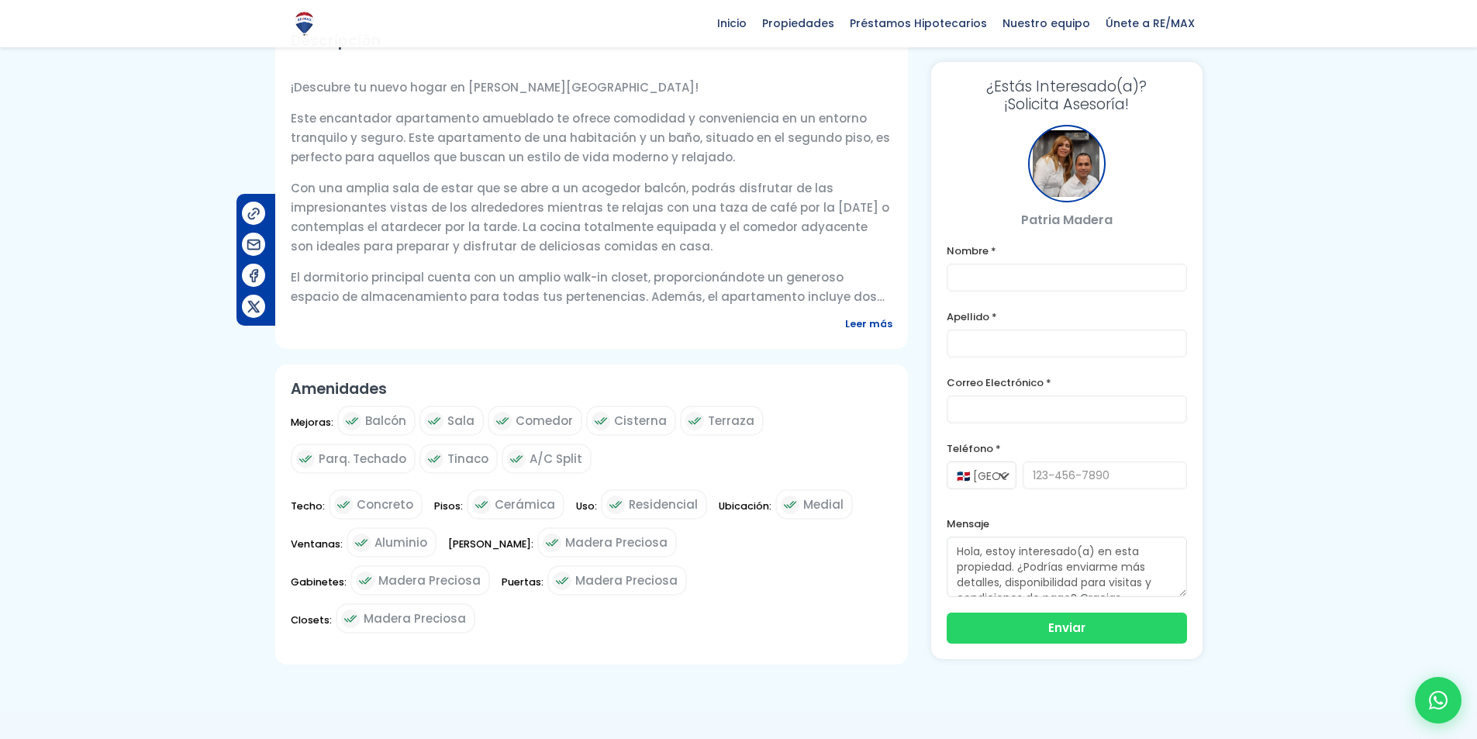
click at [851, 314] on span "Leer más" at bounding box center [868, 323] width 47 height 19
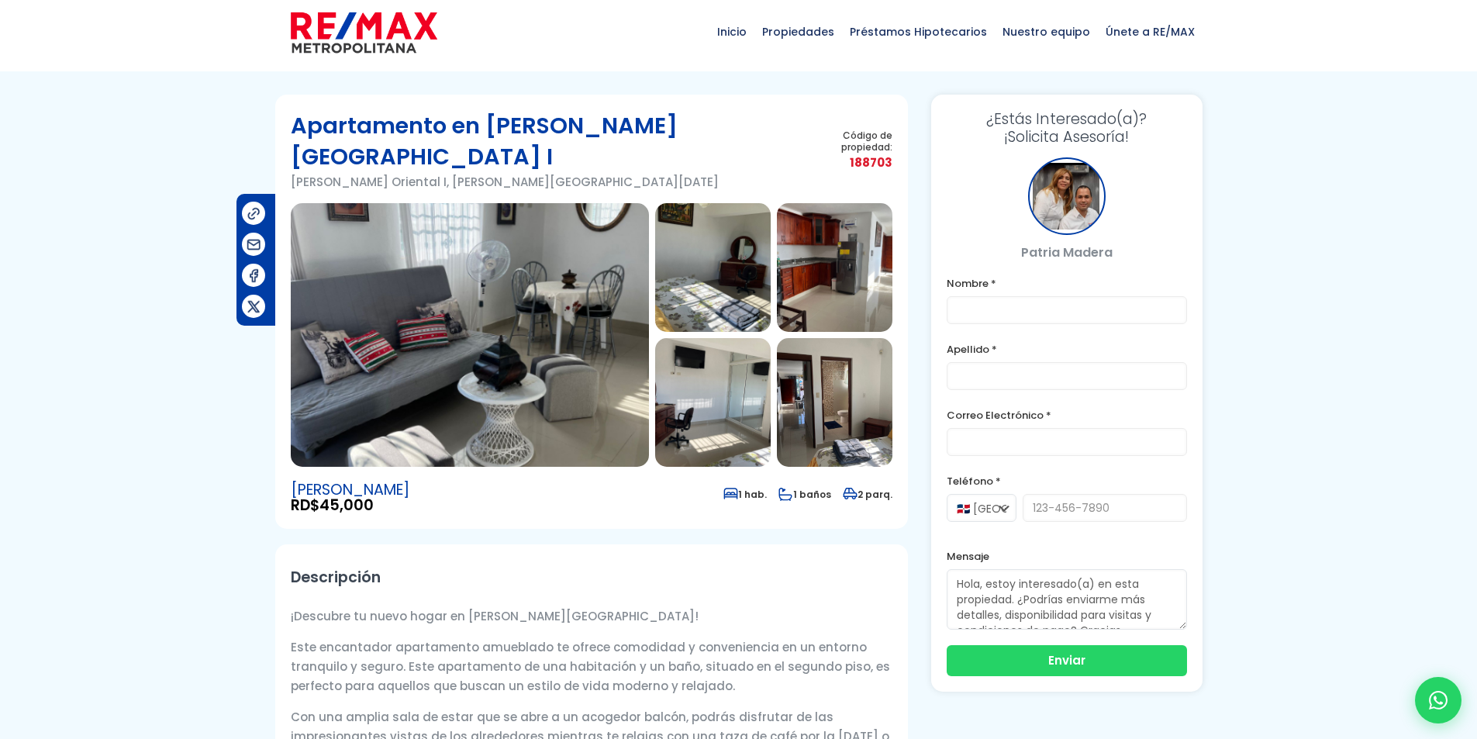
scroll to position [0, 0]
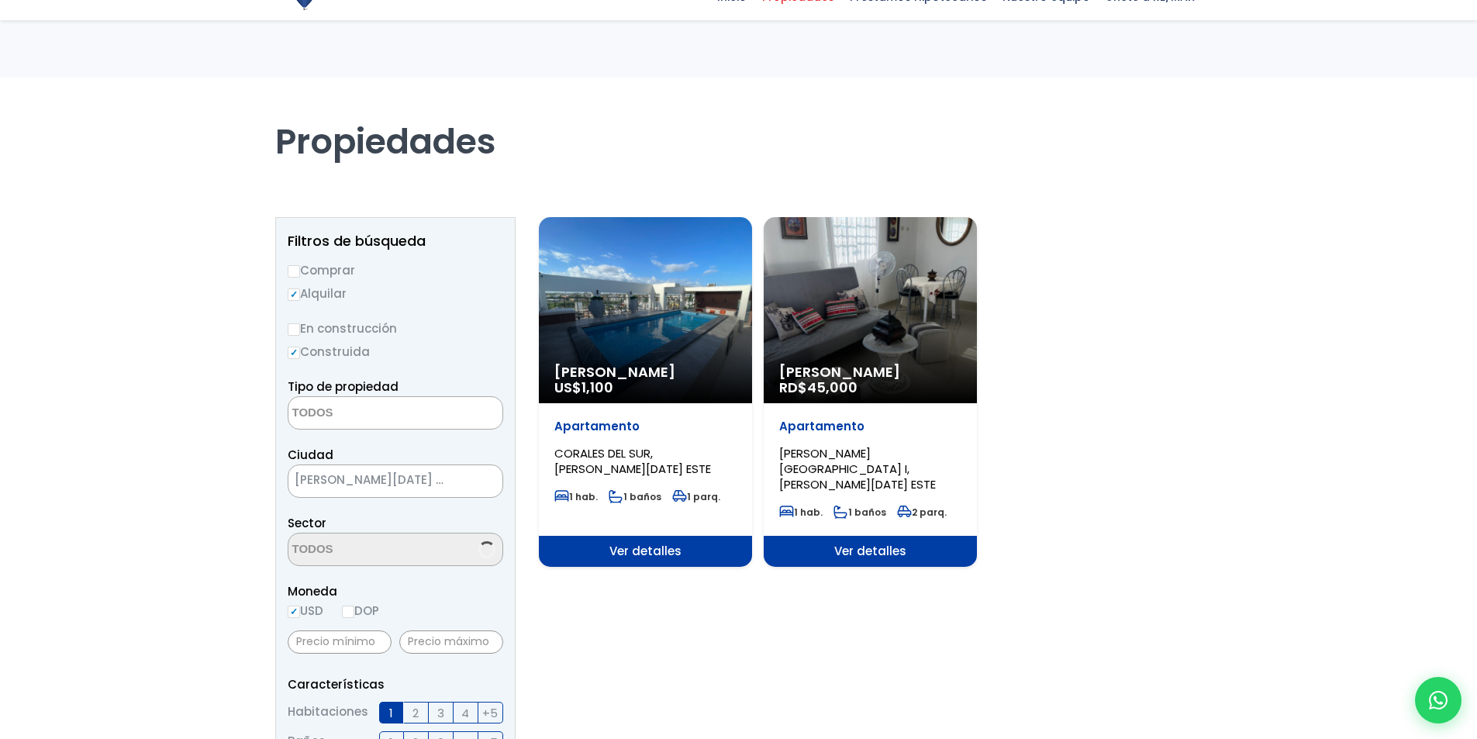
select select
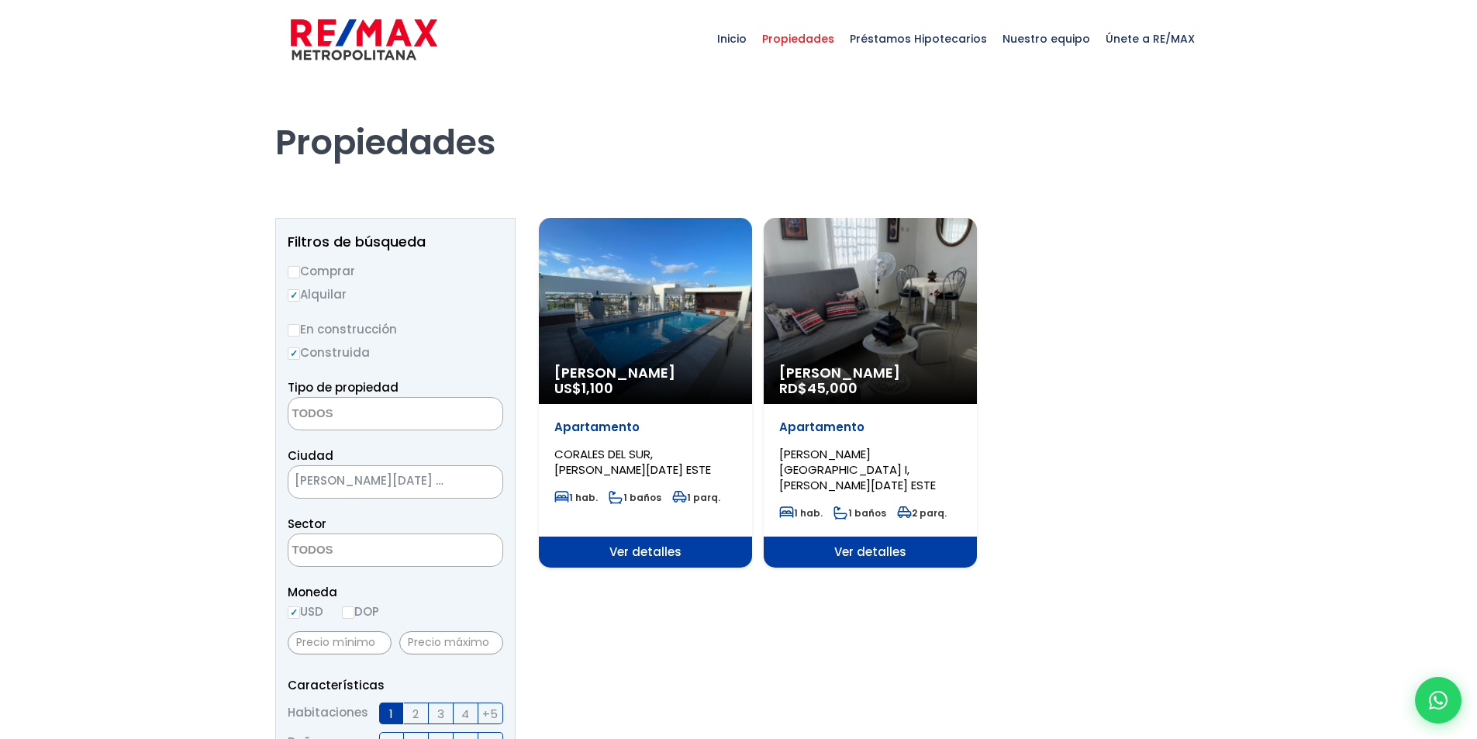
click at [295, 271] on input "Comprar" at bounding box center [294, 272] width 12 height 12
radio input "true"
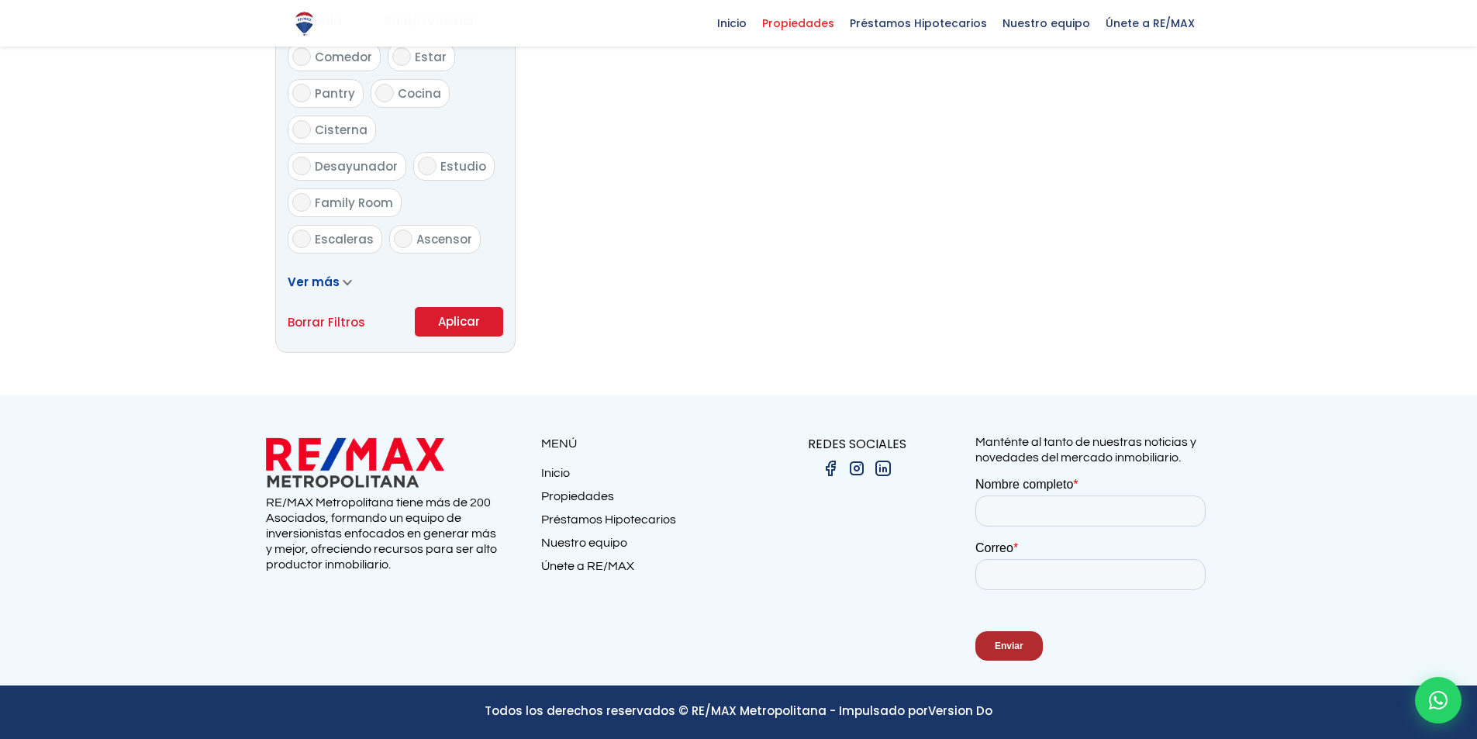
scroll to position [920, 0]
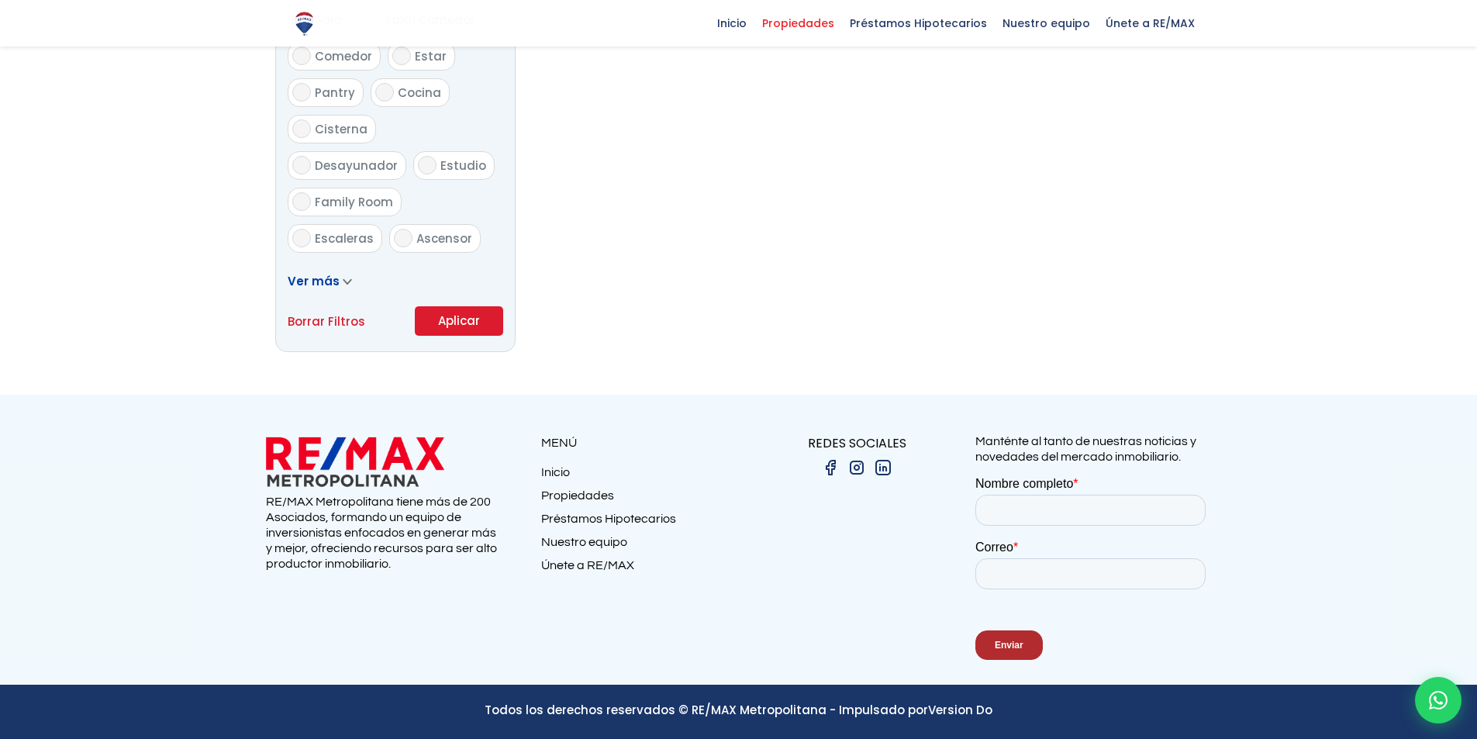
click at [481, 315] on button "Aplicar" at bounding box center [459, 320] width 88 height 29
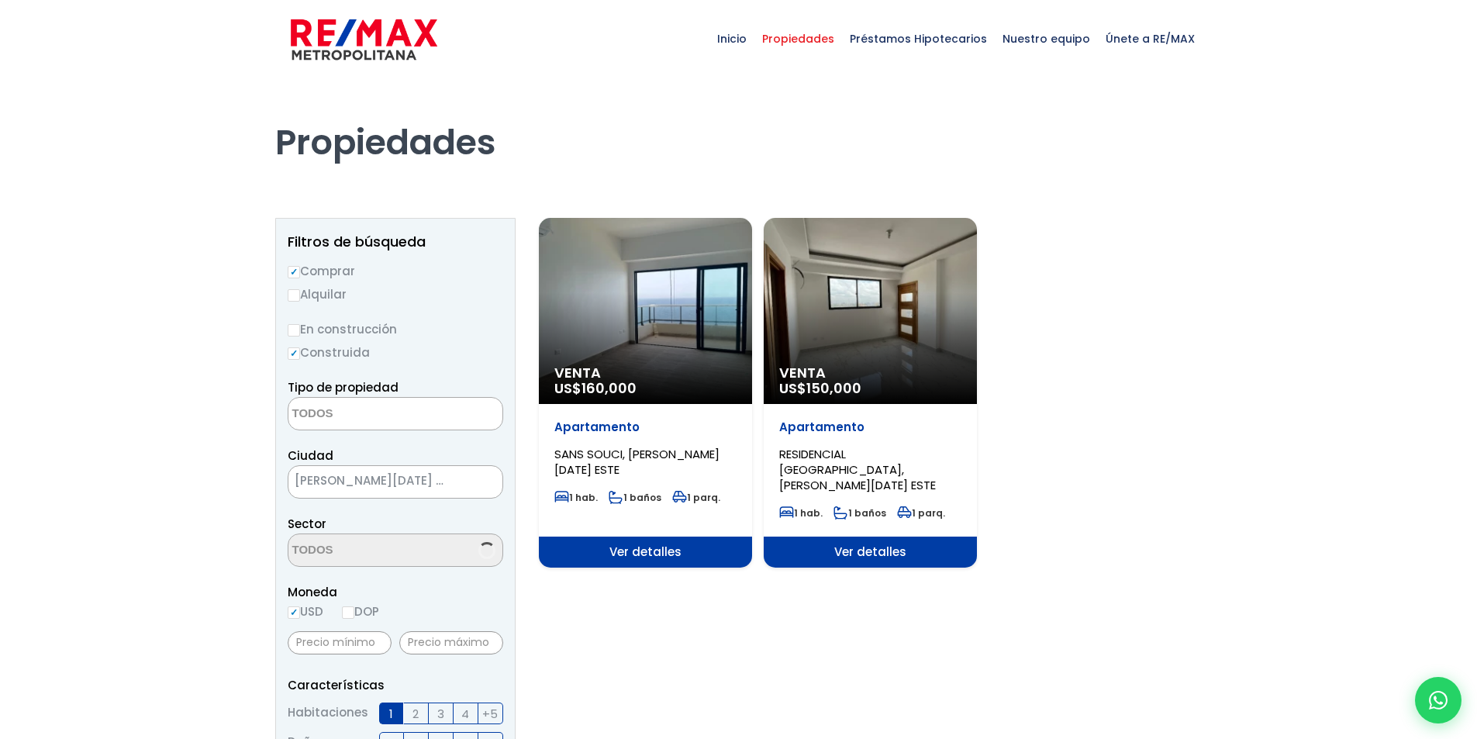
select select
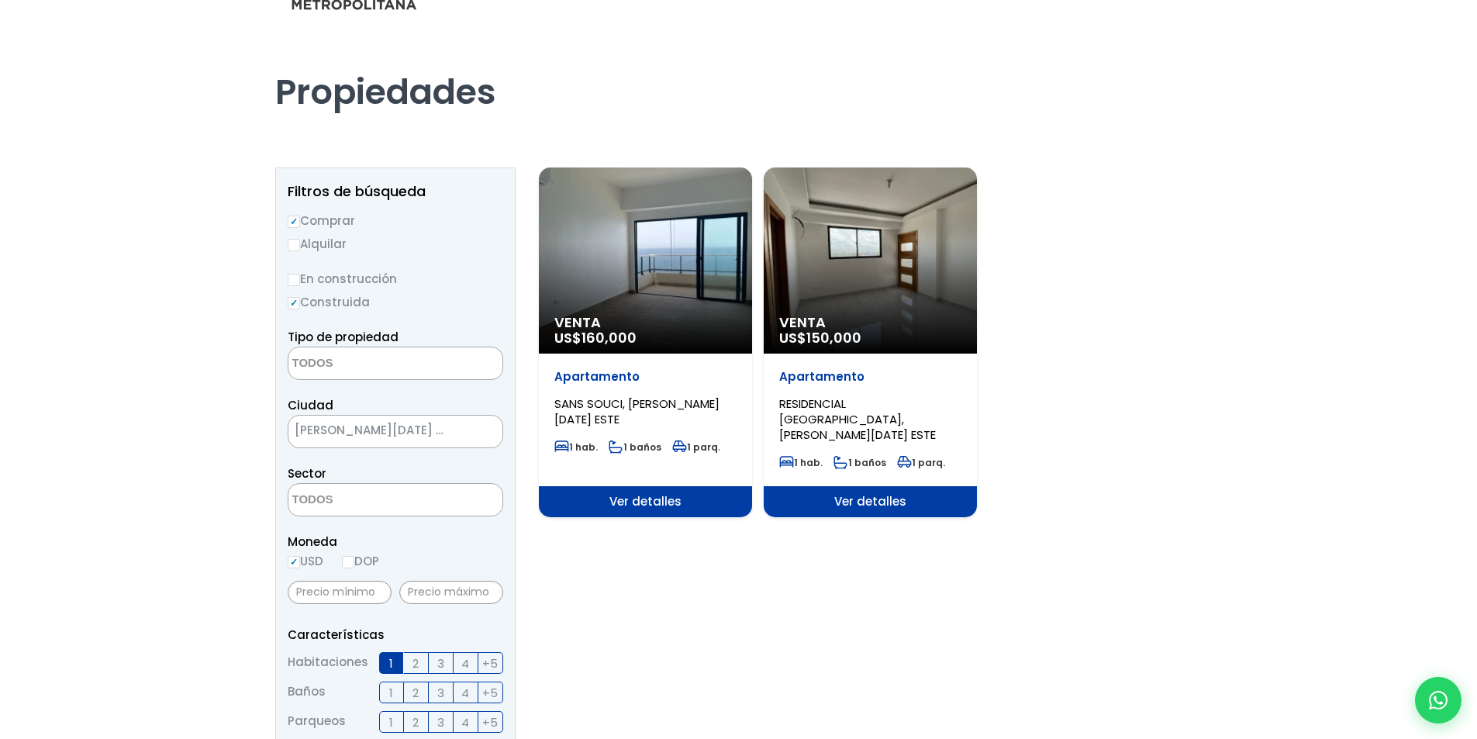
scroll to position [78, 0]
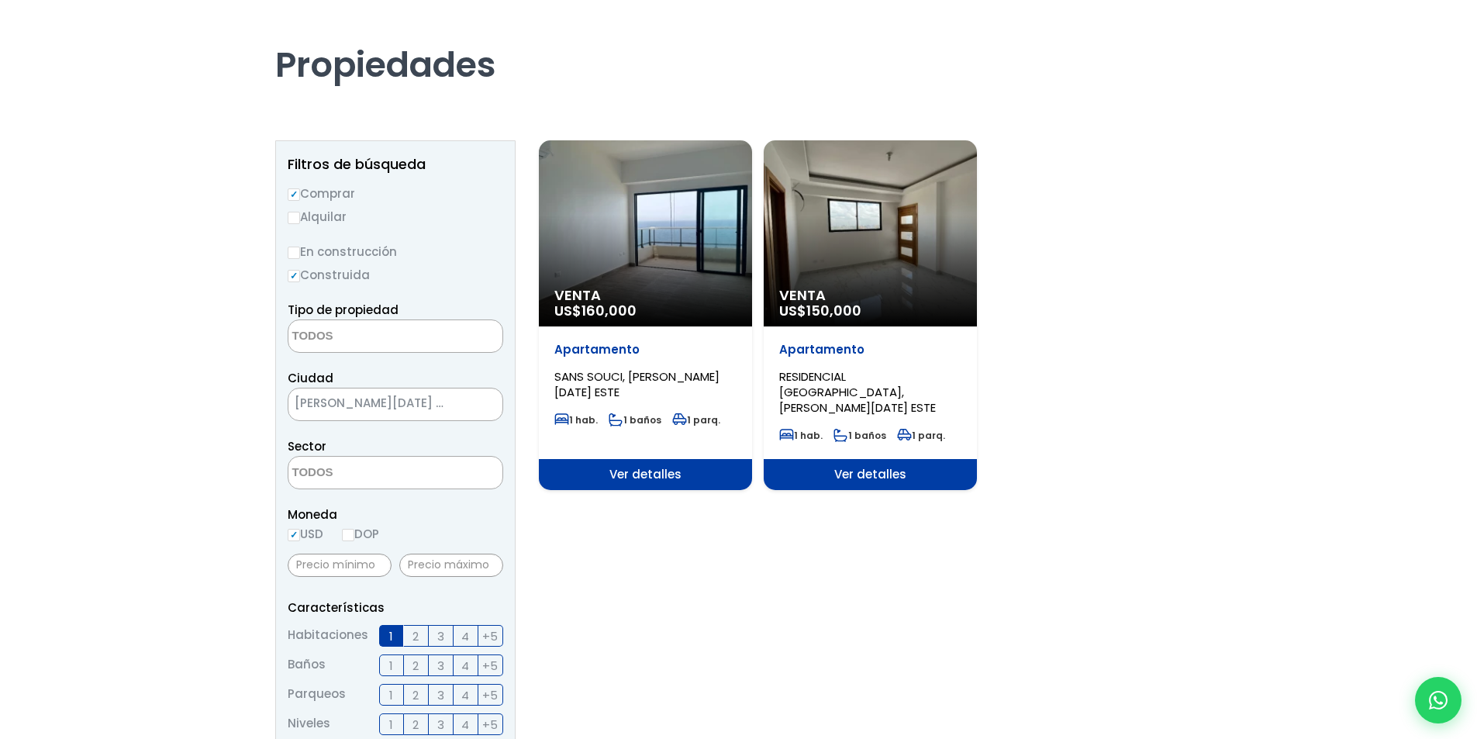
click at [856, 291] on span "Venta" at bounding box center [870, 296] width 182 height 16
click at [907, 373] on span "RESIDENCIAL LOS CORALES, SANTO DOMINGO ESTE" at bounding box center [857, 391] width 157 height 47
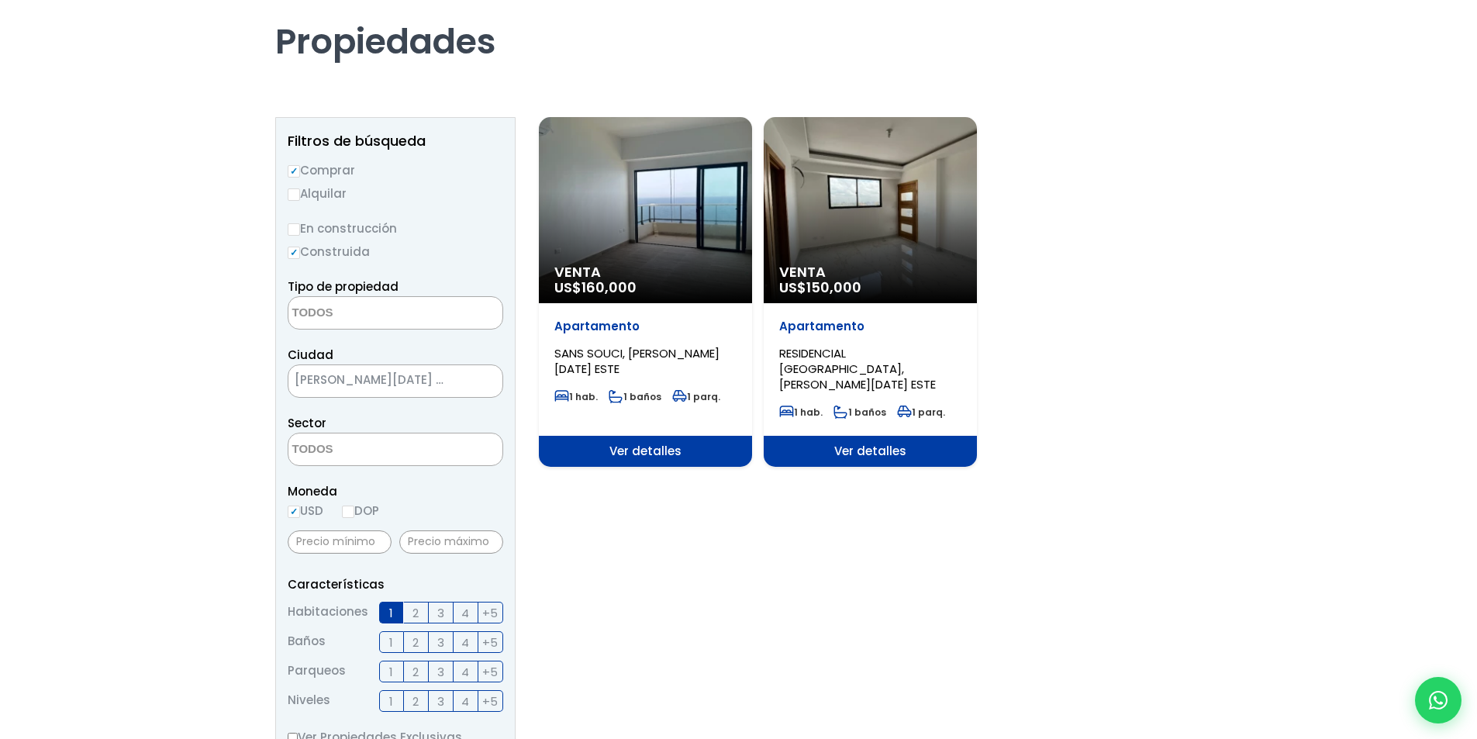
scroll to position [0, 0]
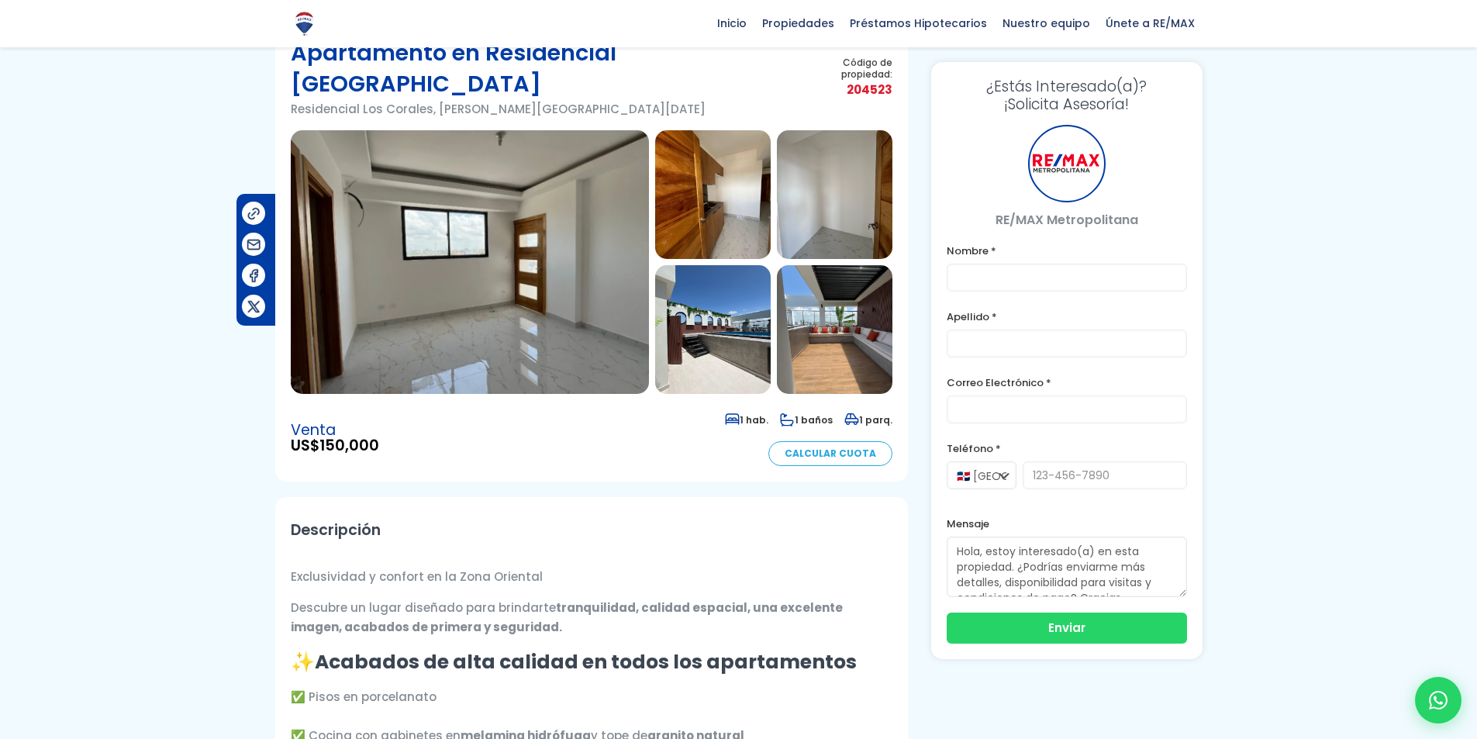
scroll to position [78, 0]
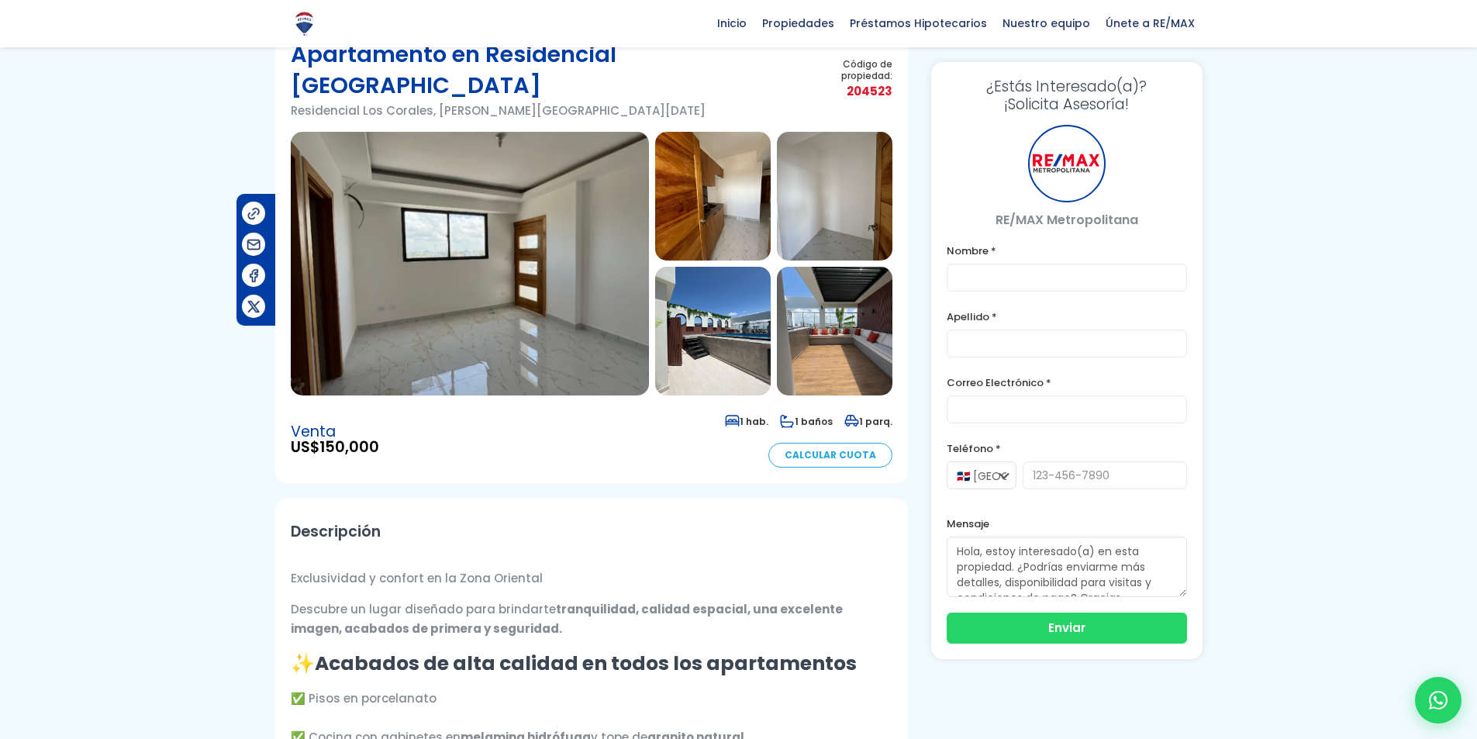
click at [464, 265] on img at bounding box center [470, 264] width 358 height 264
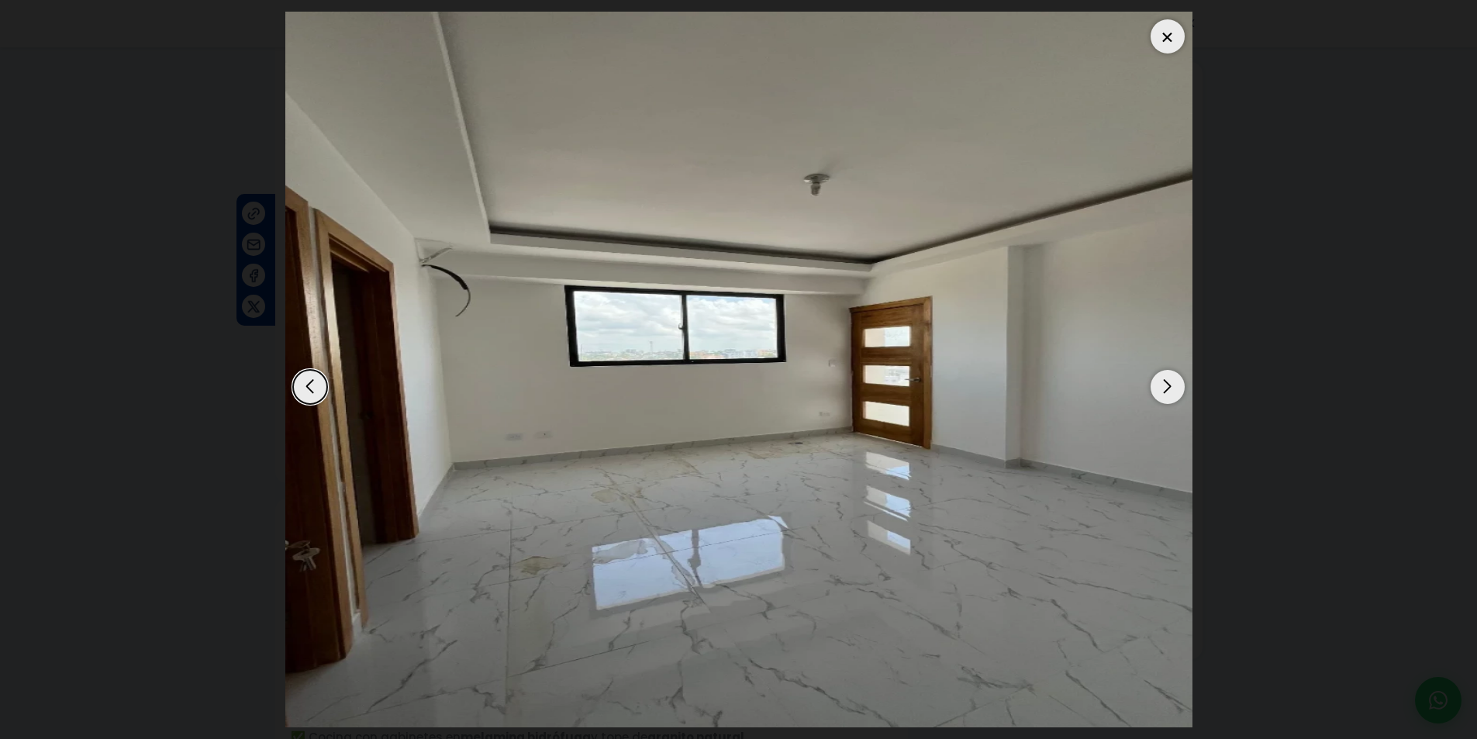
click at [1168, 385] on div "Next slide" at bounding box center [1167, 387] width 34 height 34
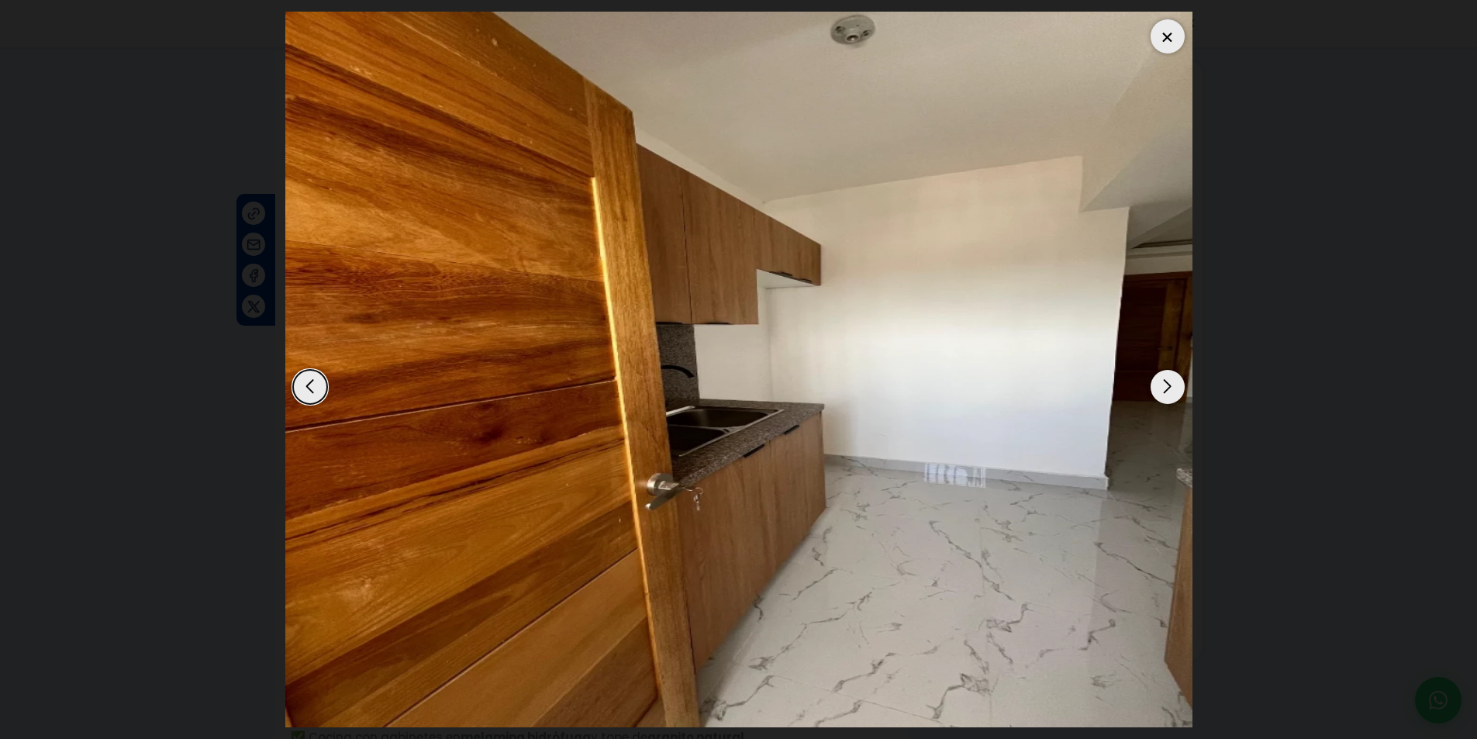
click at [1168, 385] on div "Next slide" at bounding box center [1167, 387] width 34 height 34
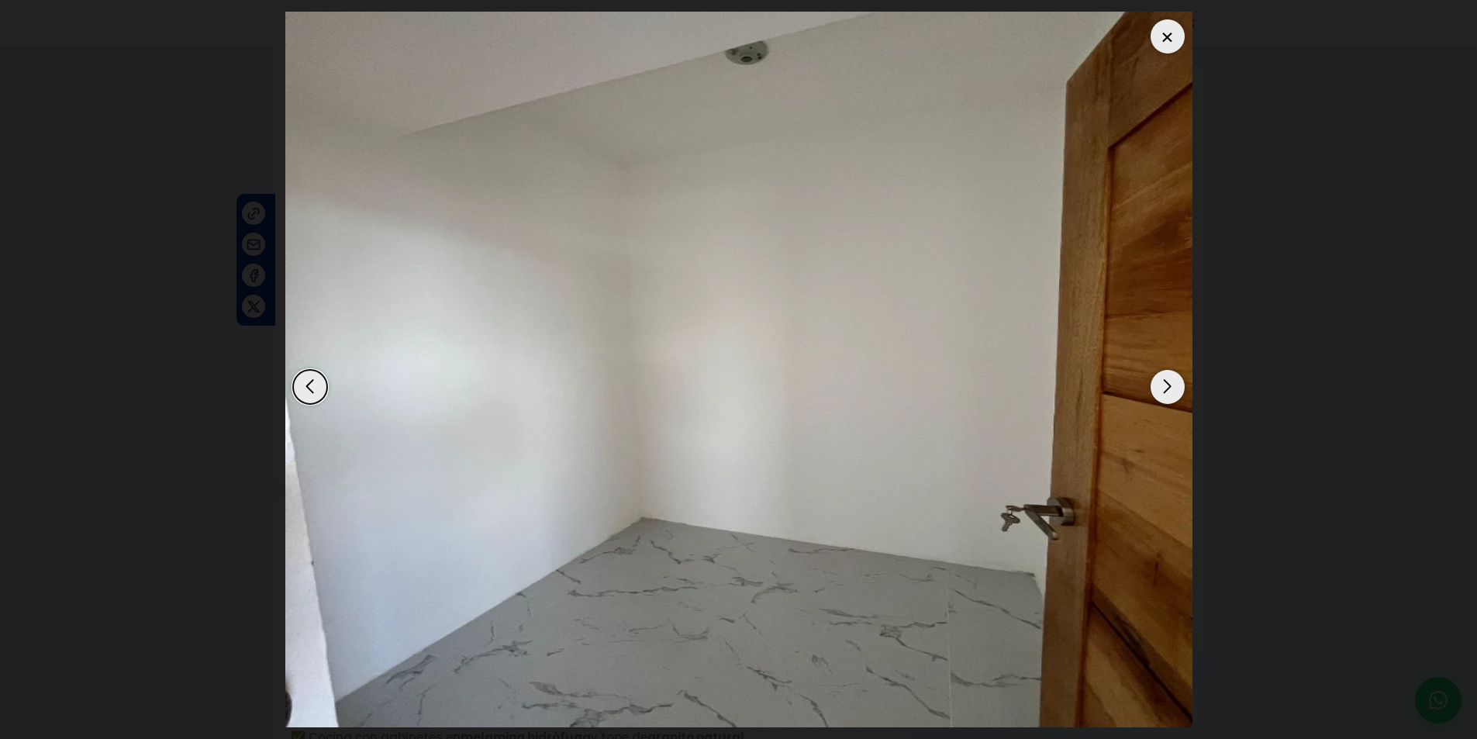
click at [1168, 385] on div "Next slide" at bounding box center [1167, 387] width 34 height 34
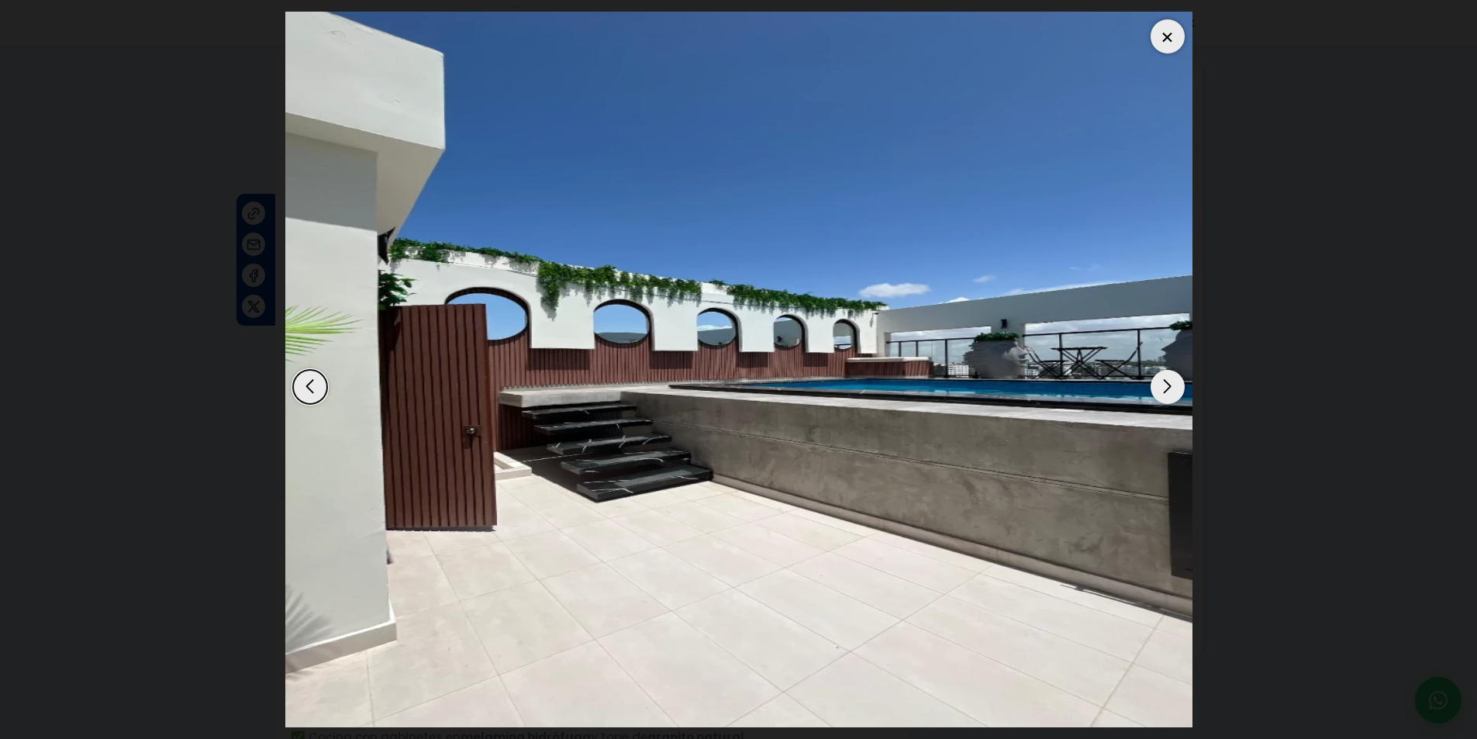
click at [1168, 385] on div "Next slide" at bounding box center [1167, 387] width 34 height 34
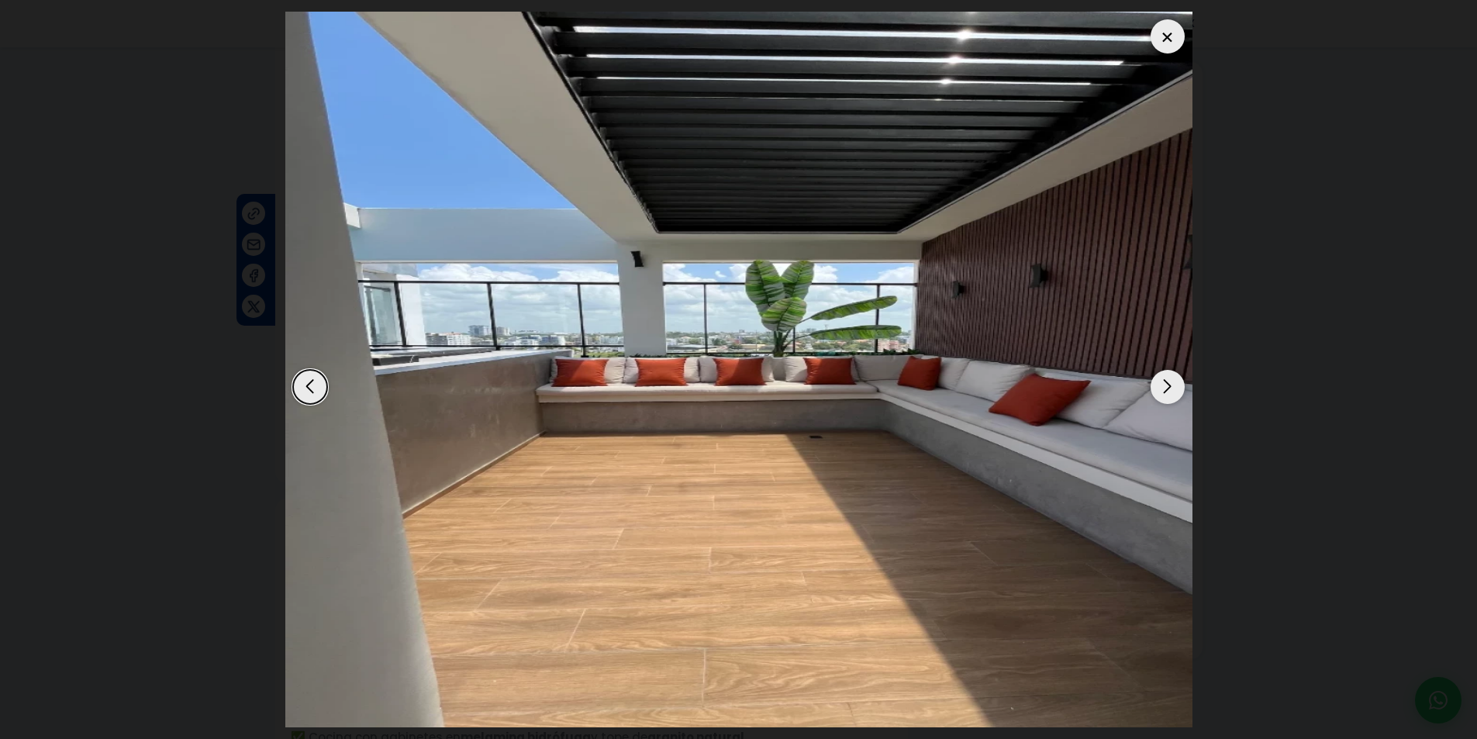
click at [1168, 385] on div "Next slide" at bounding box center [1167, 387] width 34 height 34
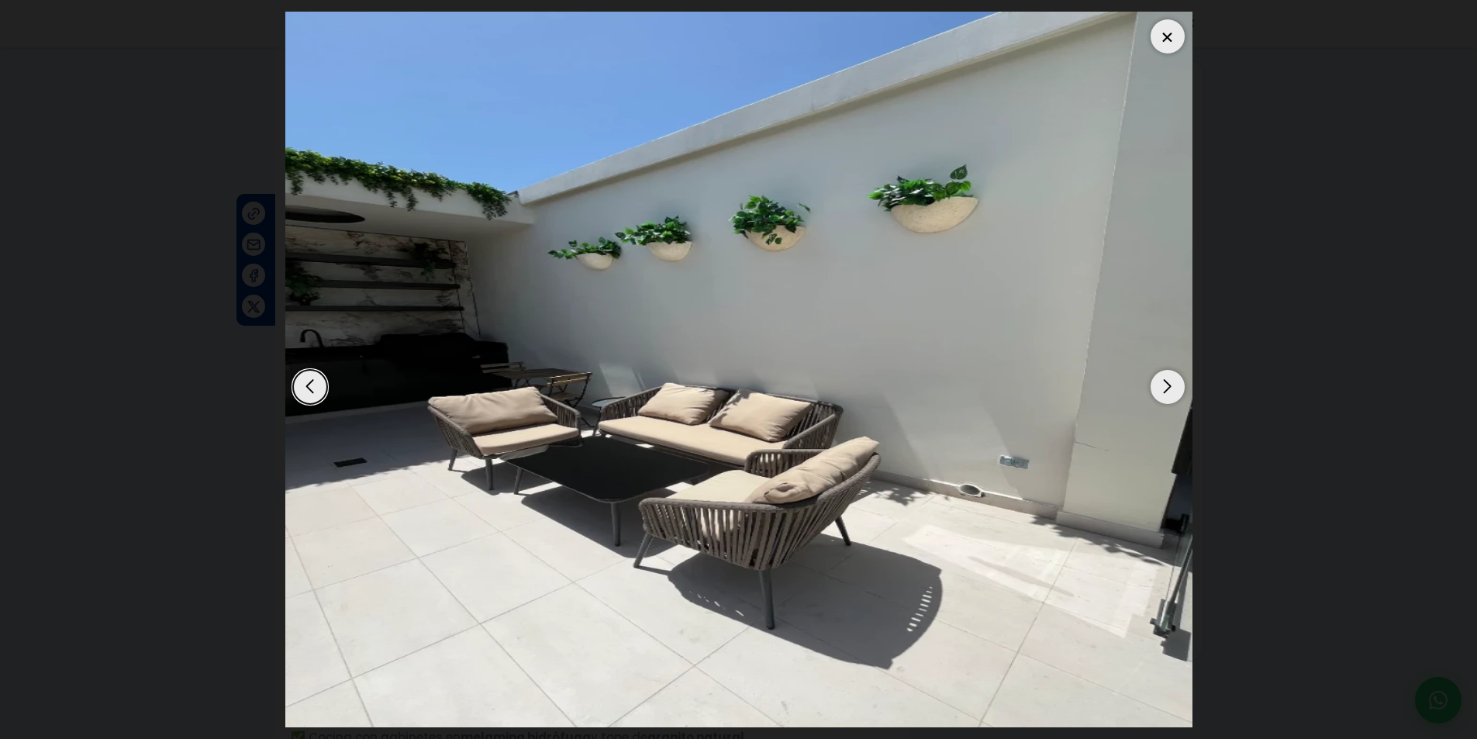
click at [1168, 385] on div "Next slide" at bounding box center [1167, 387] width 34 height 34
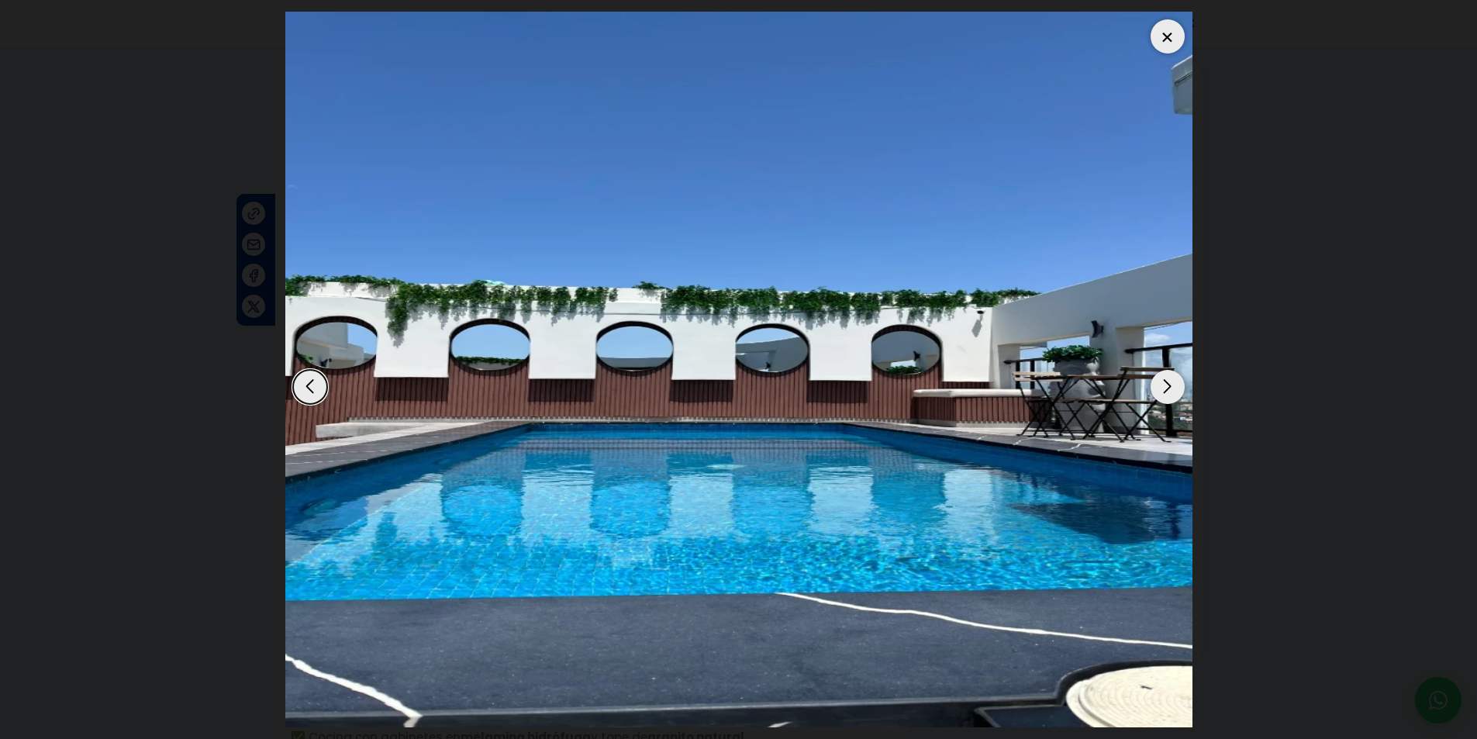
click at [1168, 385] on div "Next slide" at bounding box center [1167, 387] width 34 height 34
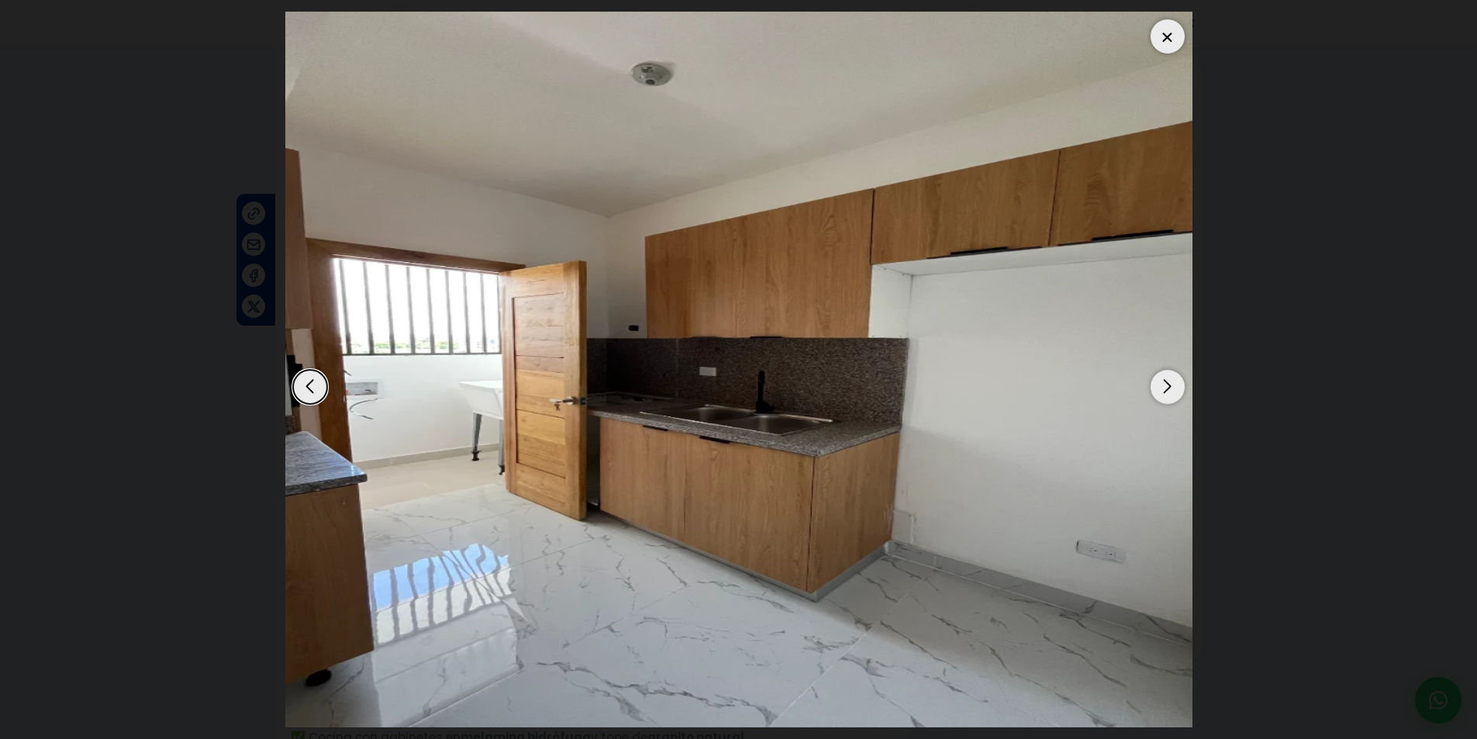
click at [305, 383] on div "Previous slide" at bounding box center [310, 387] width 34 height 34
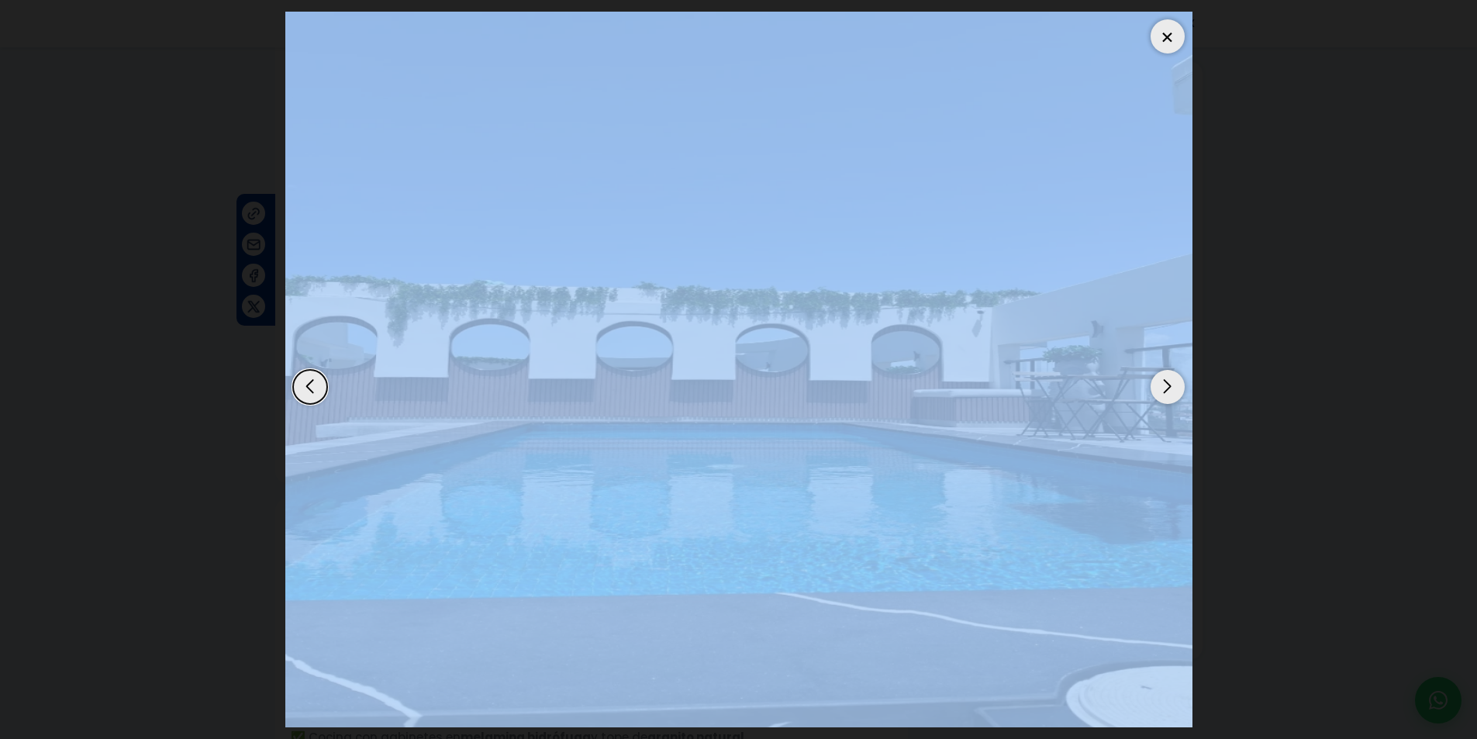
click at [305, 383] on div "Previous slide" at bounding box center [310, 387] width 34 height 34
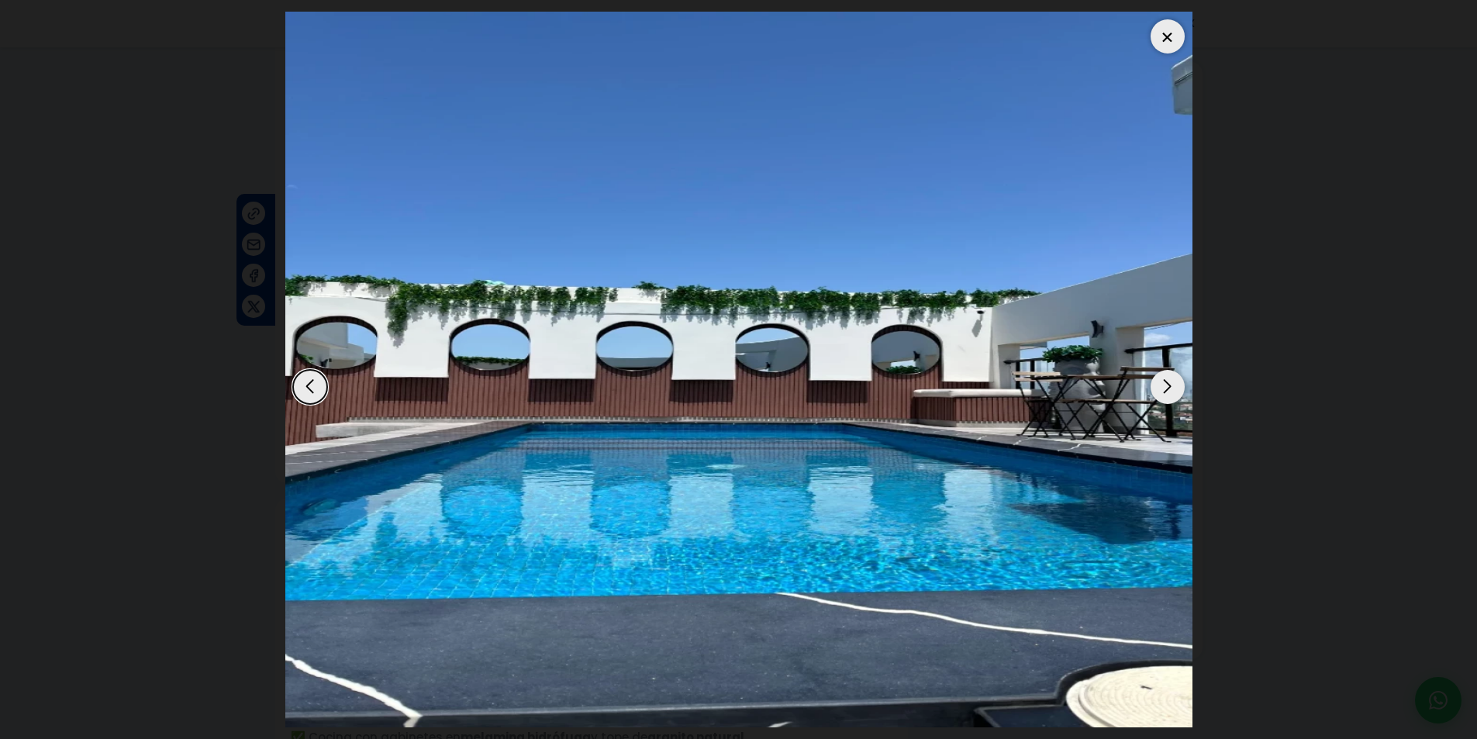
click at [305, 383] on div "Previous slide" at bounding box center [310, 387] width 34 height 34
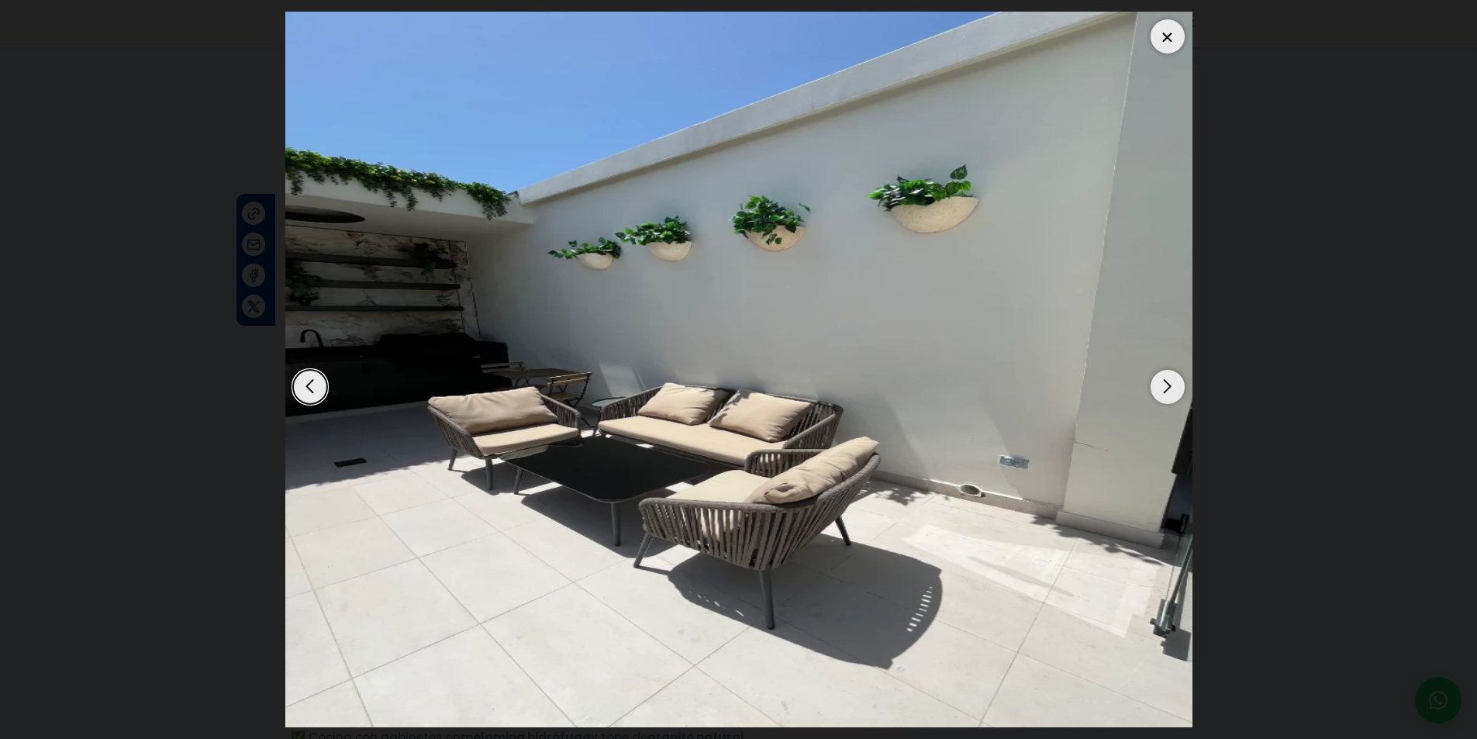
click at [305, 383] on div "Previous slide" at bounding box center [310, 387] width 34 height 34
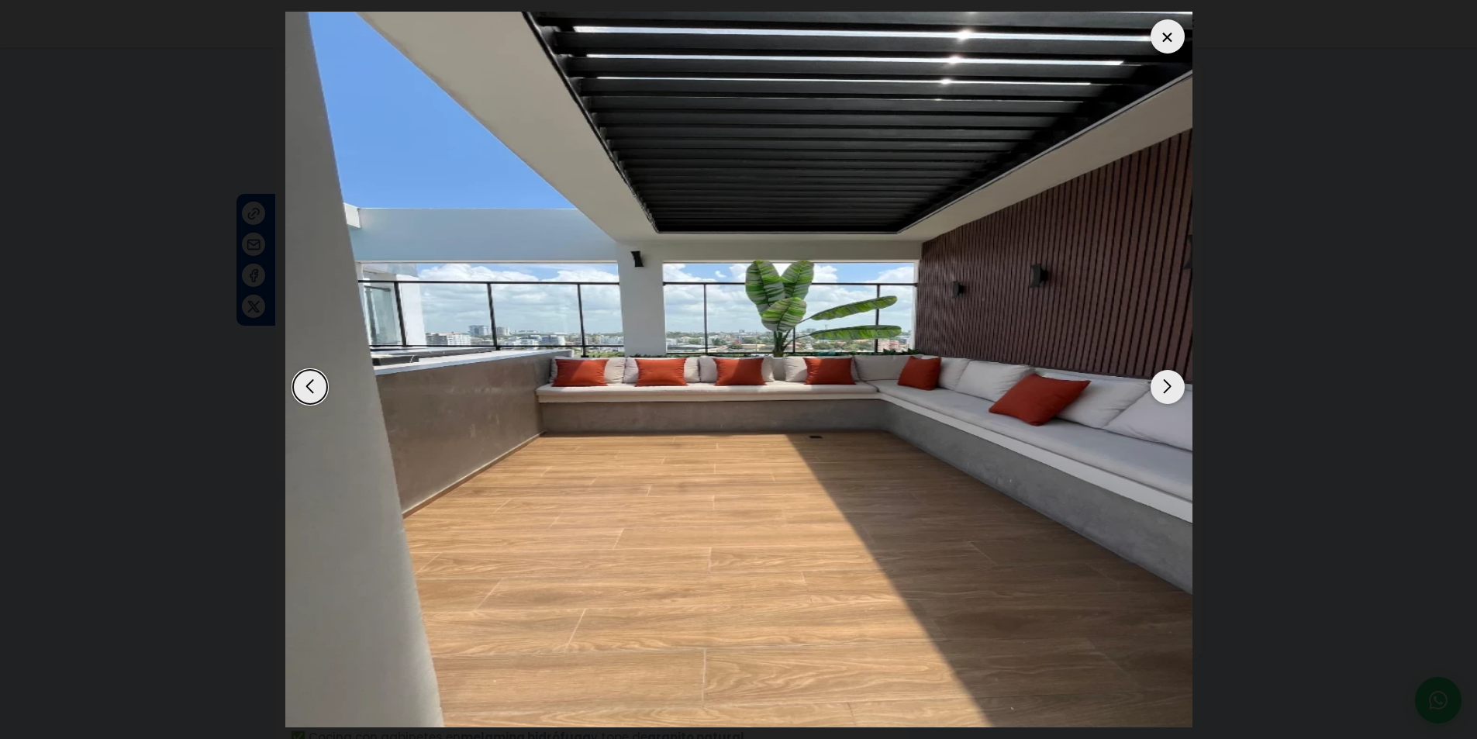
click at [305, 383] on div "Previous slide" at bounding box center [310, 387] width 34 height 34
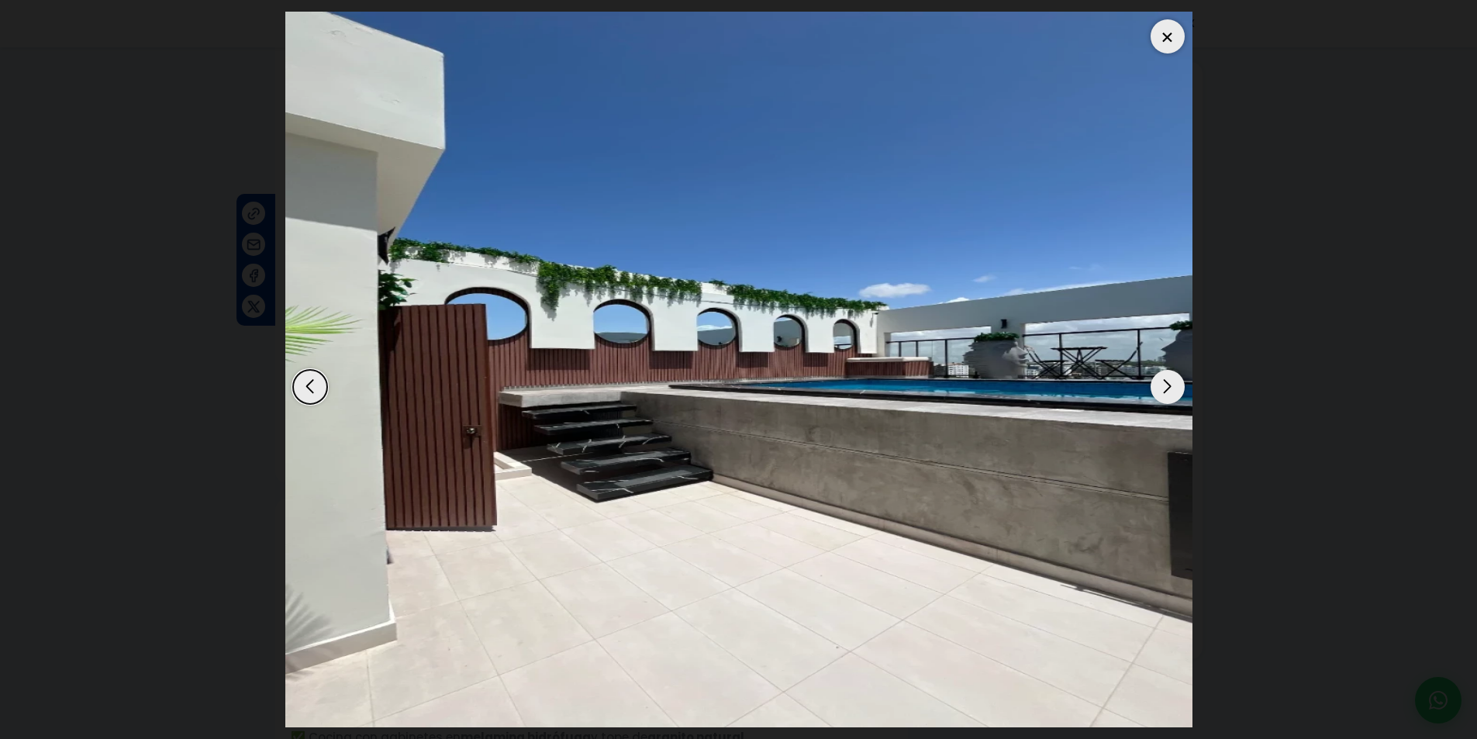
click at [305, 383] on div "Previous slide" at bounding box center [310, 387] width 34 height 34
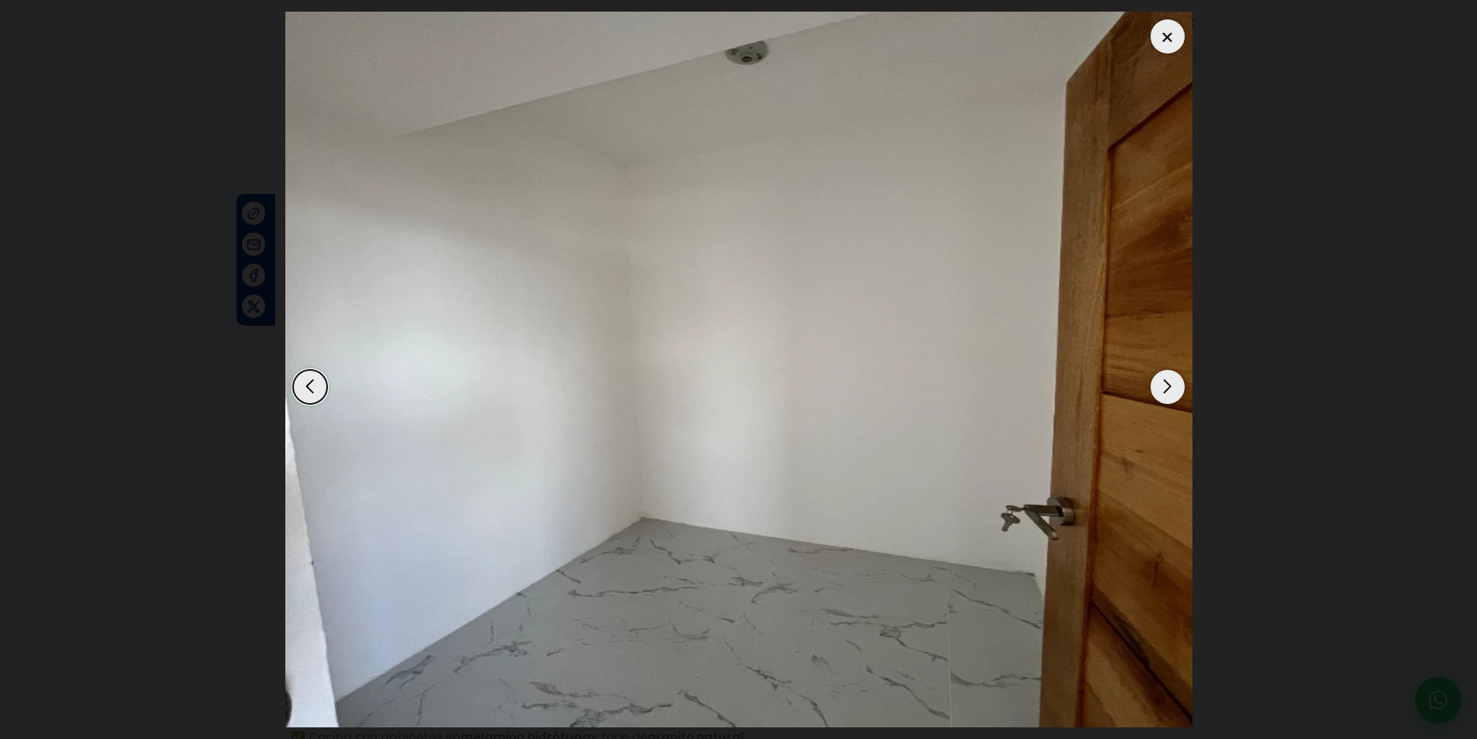
click at [305, 383] on div "Previous slide" at bounding box center [310, 387] width 34 height 34
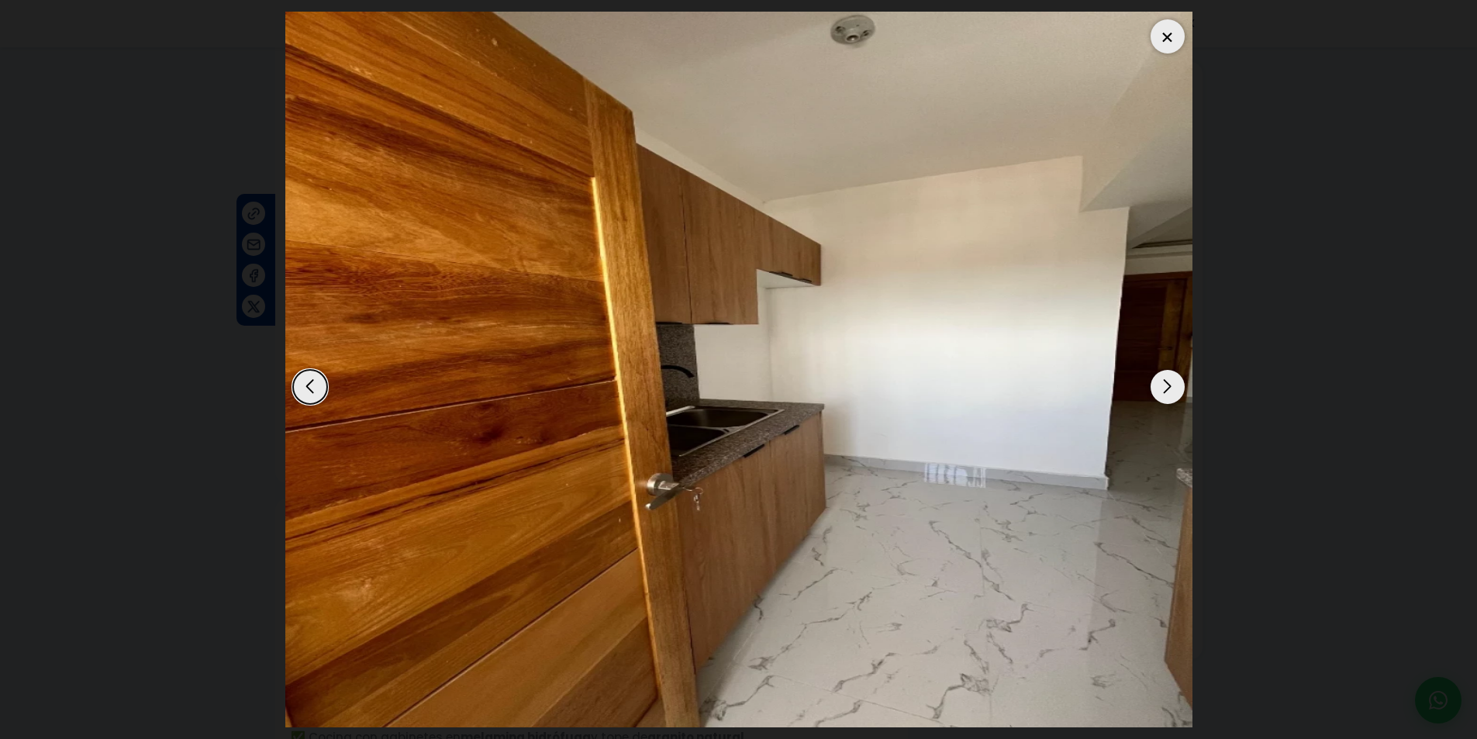
click at [305, 383] on div "Previous slide" at bounding box center [310, 387] width 34 height 34
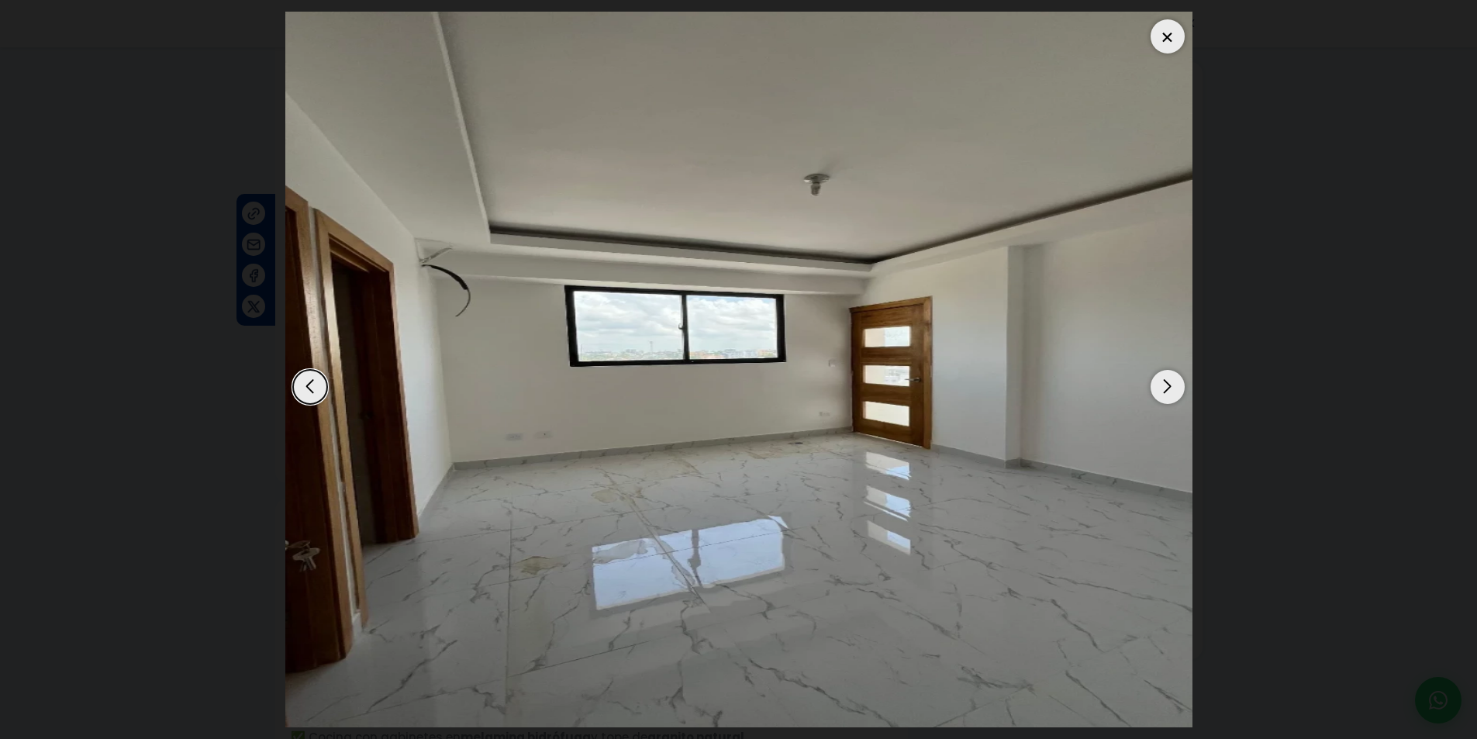
click at [305, 383] on div "Previous slide" at bounding box center [310, 387] width 34 height 34
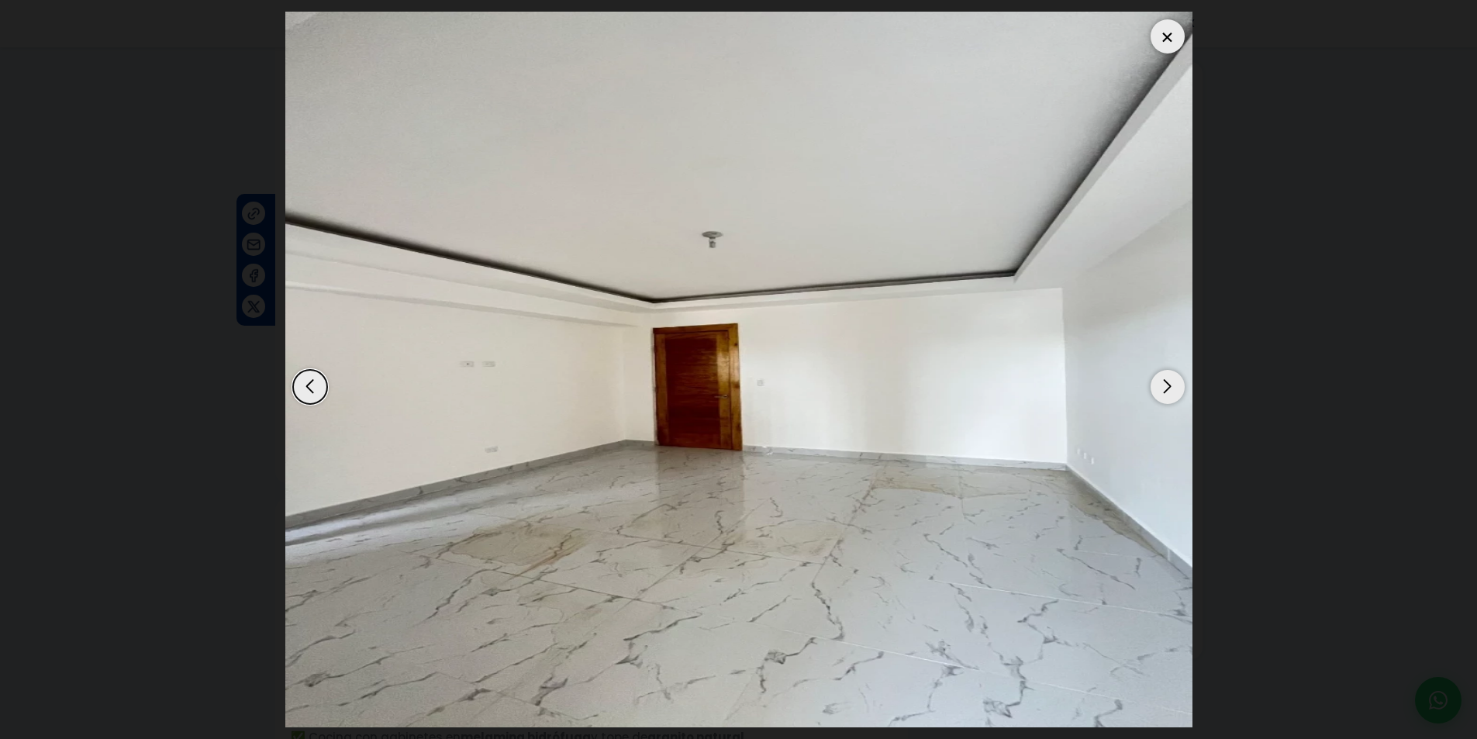
click at [305, 383] on div "Previous slide" at bounding box center [310, 387] width 34 height 34
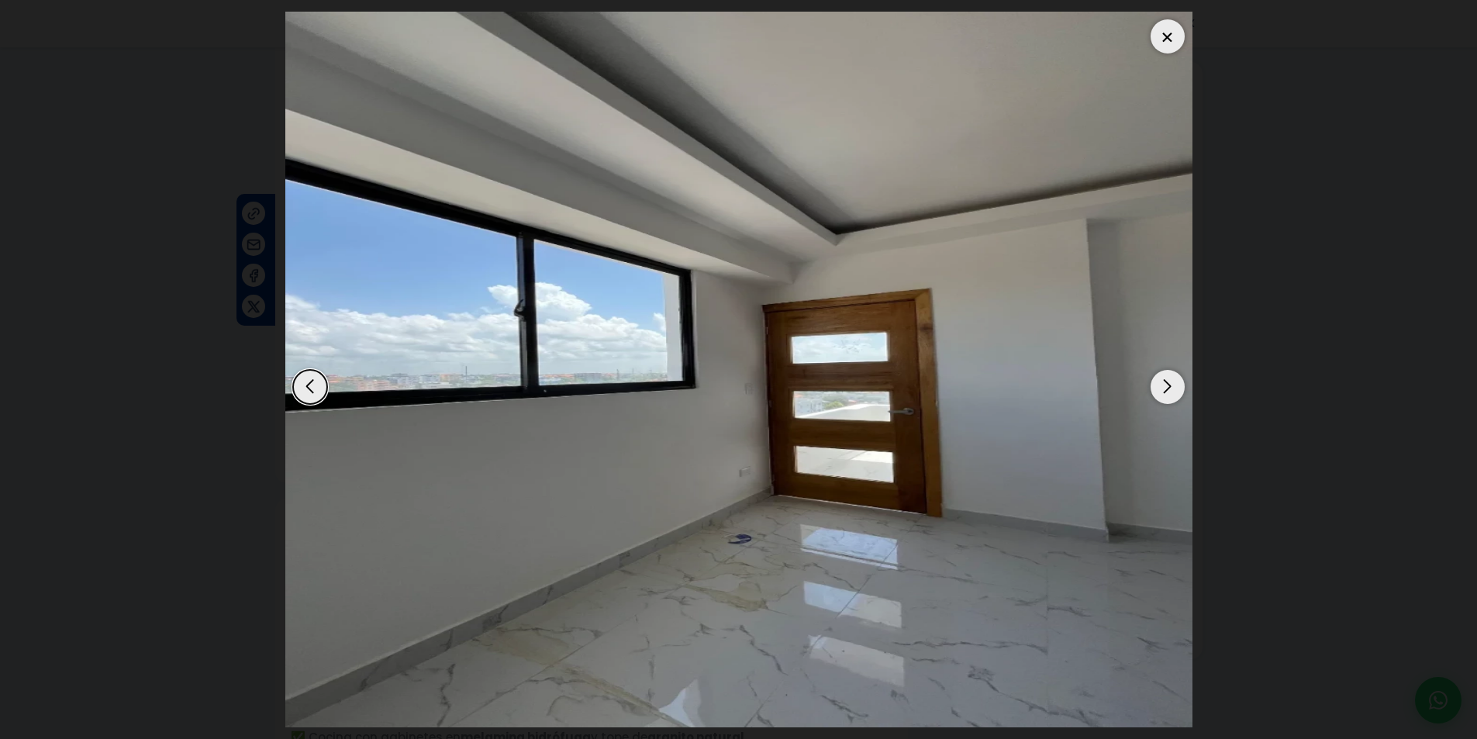
click at [305, 383] on div "Previous slide" at bounding box center [310, 387] width 34 height 34
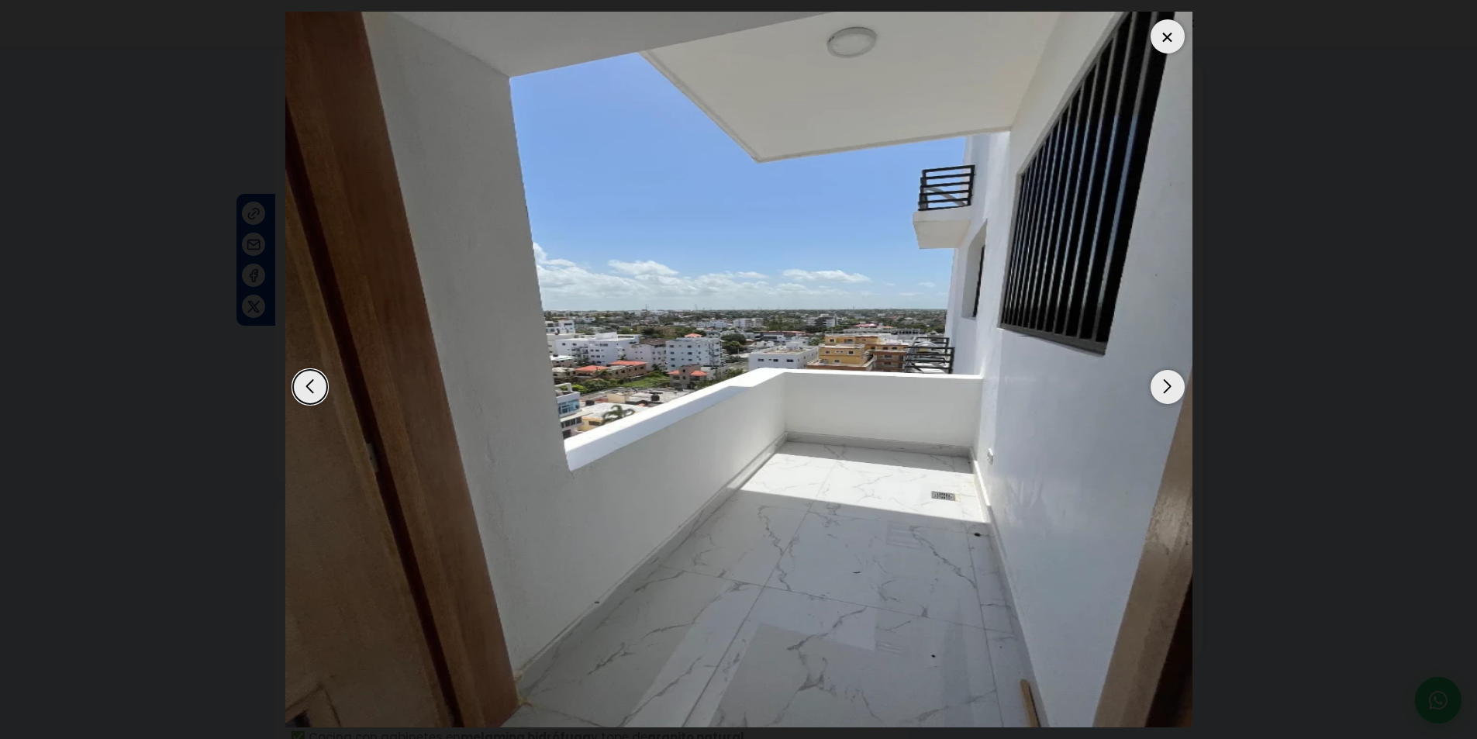
click at [305, 383] on div "Previous slide" at bounding box center [310, 387] width 34 height 34
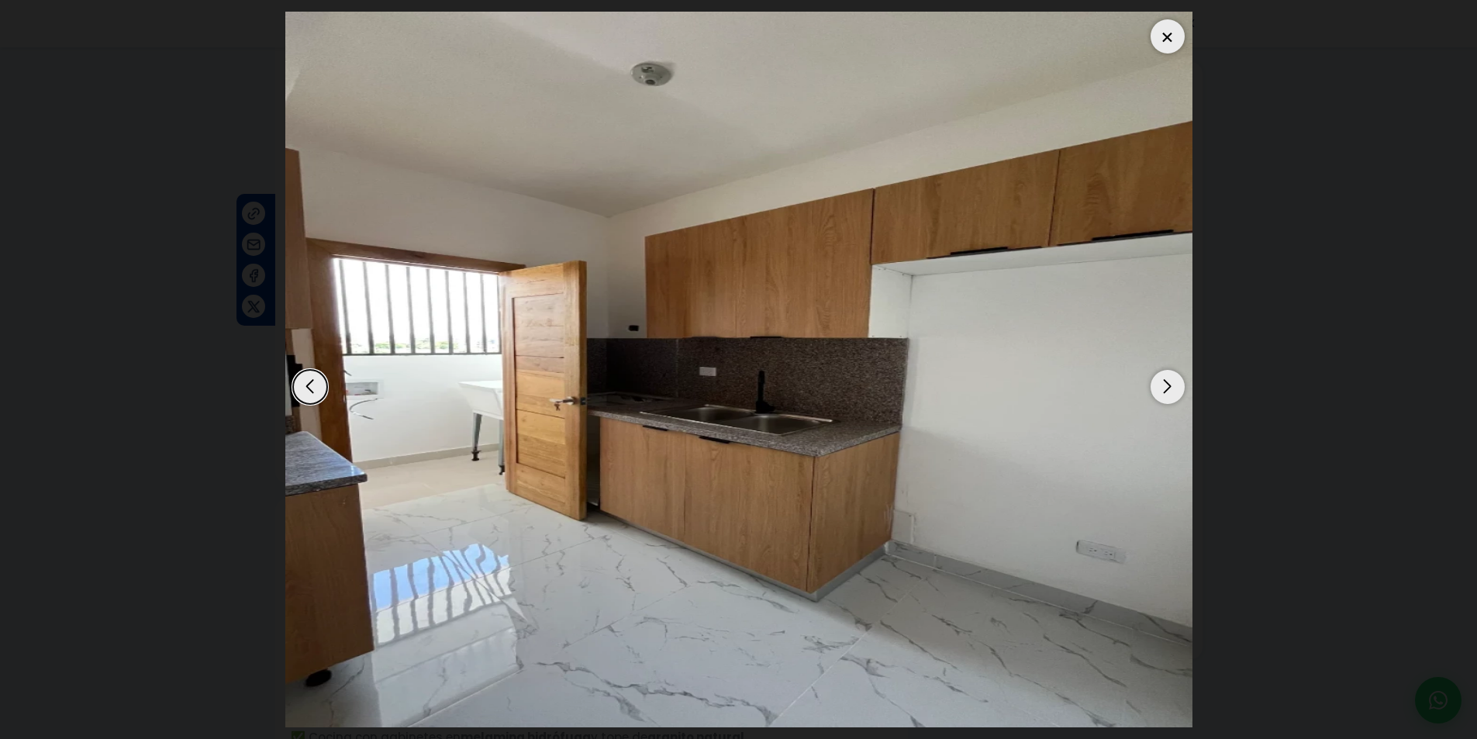
click at [1181, 28] on div at bounding box center [1167, 36] width 34 height 34
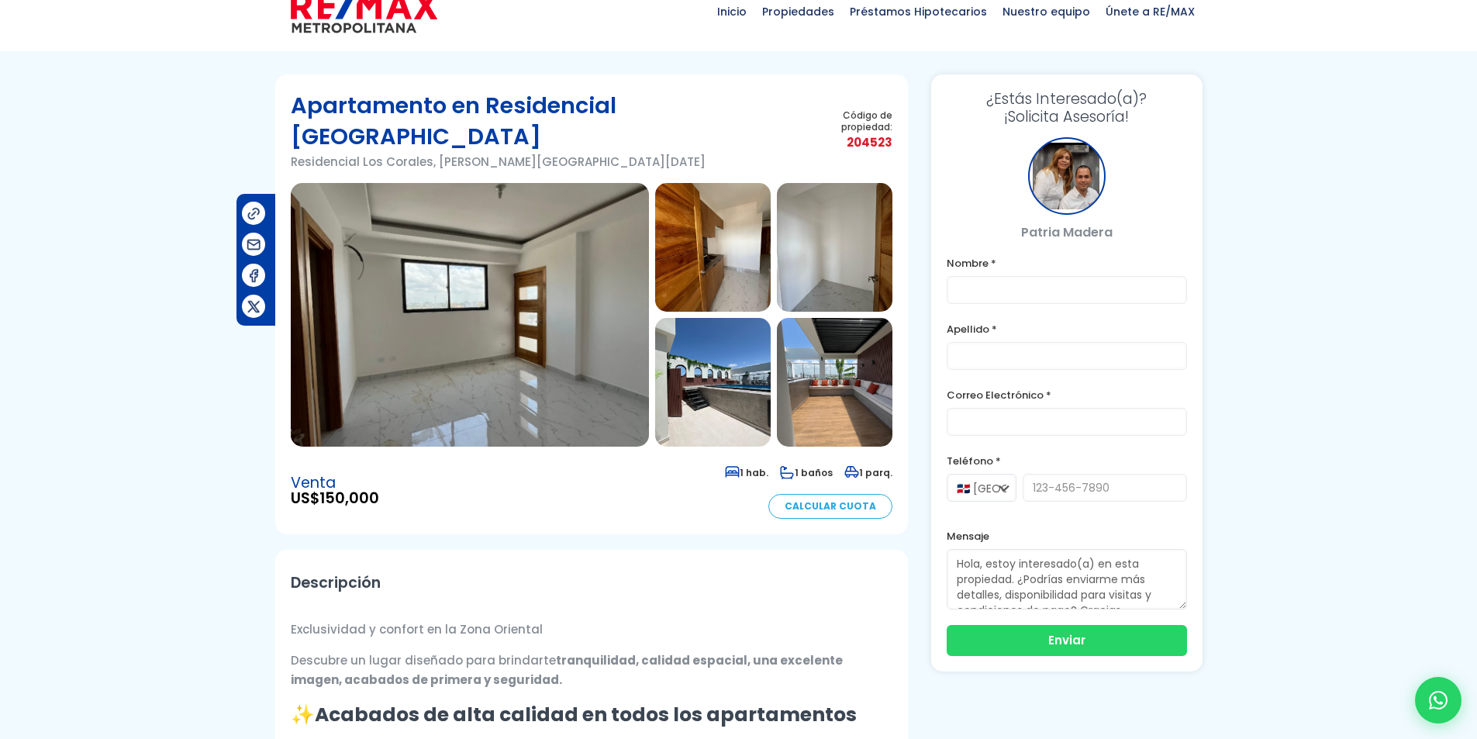
scroll to position [0, 0]
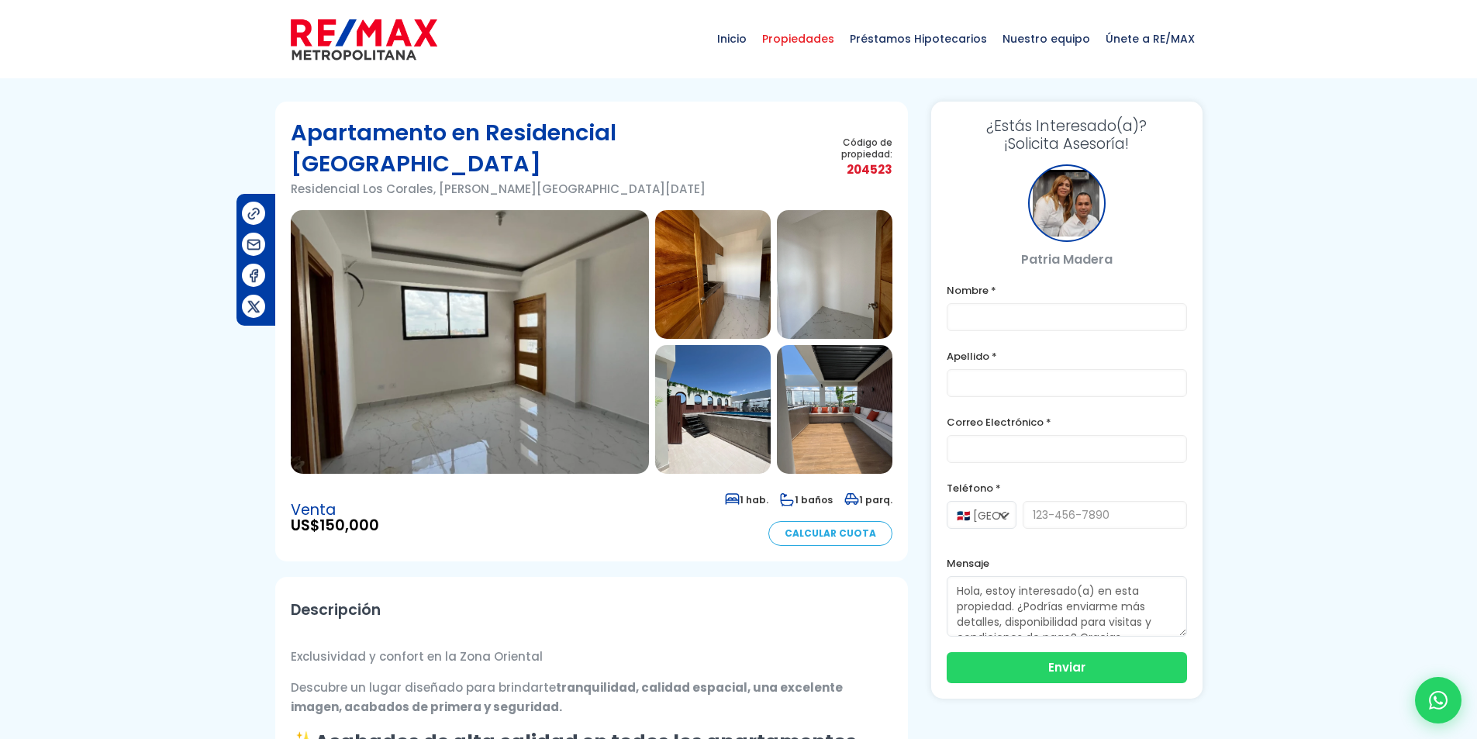
click at [796, 40] on span "Propiedades" at bounding box center [798, 39] width 88 height 47
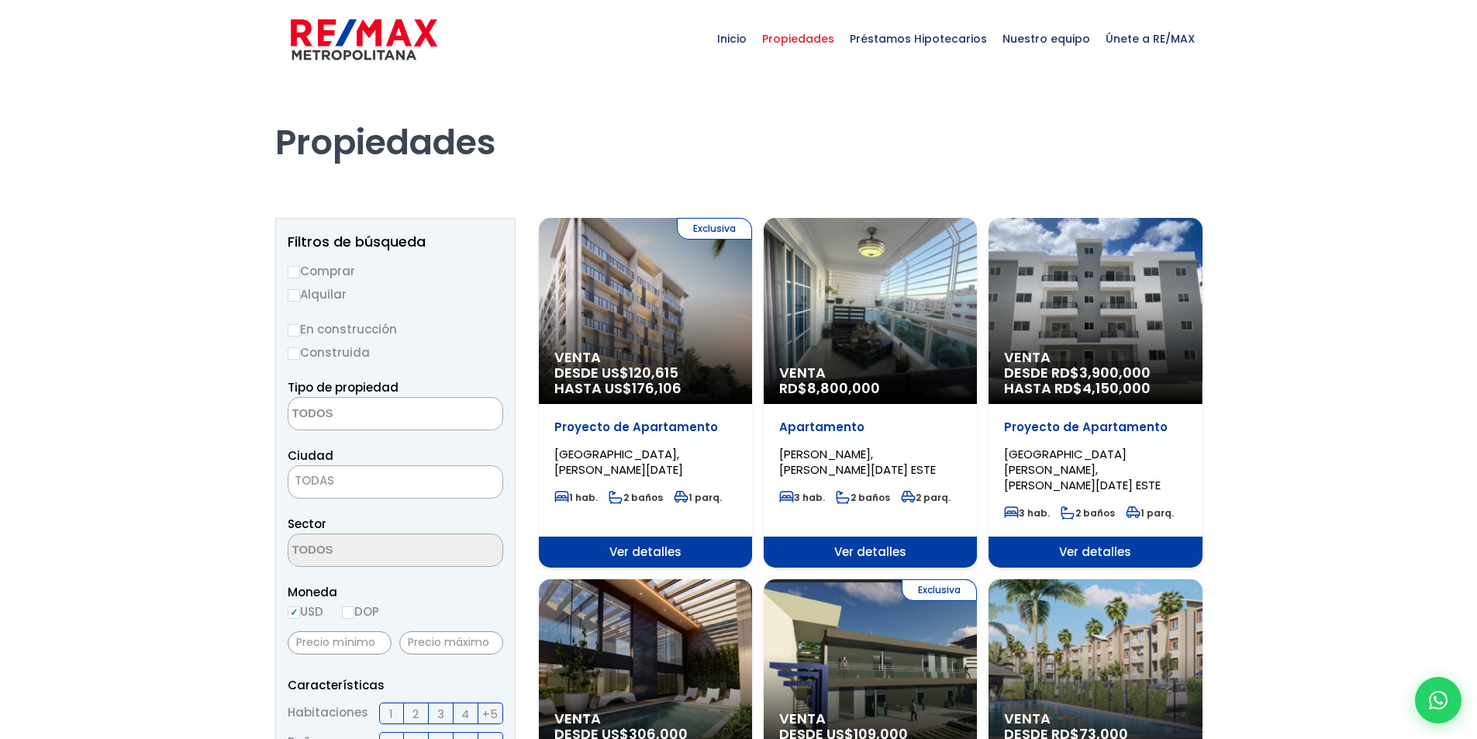
select select
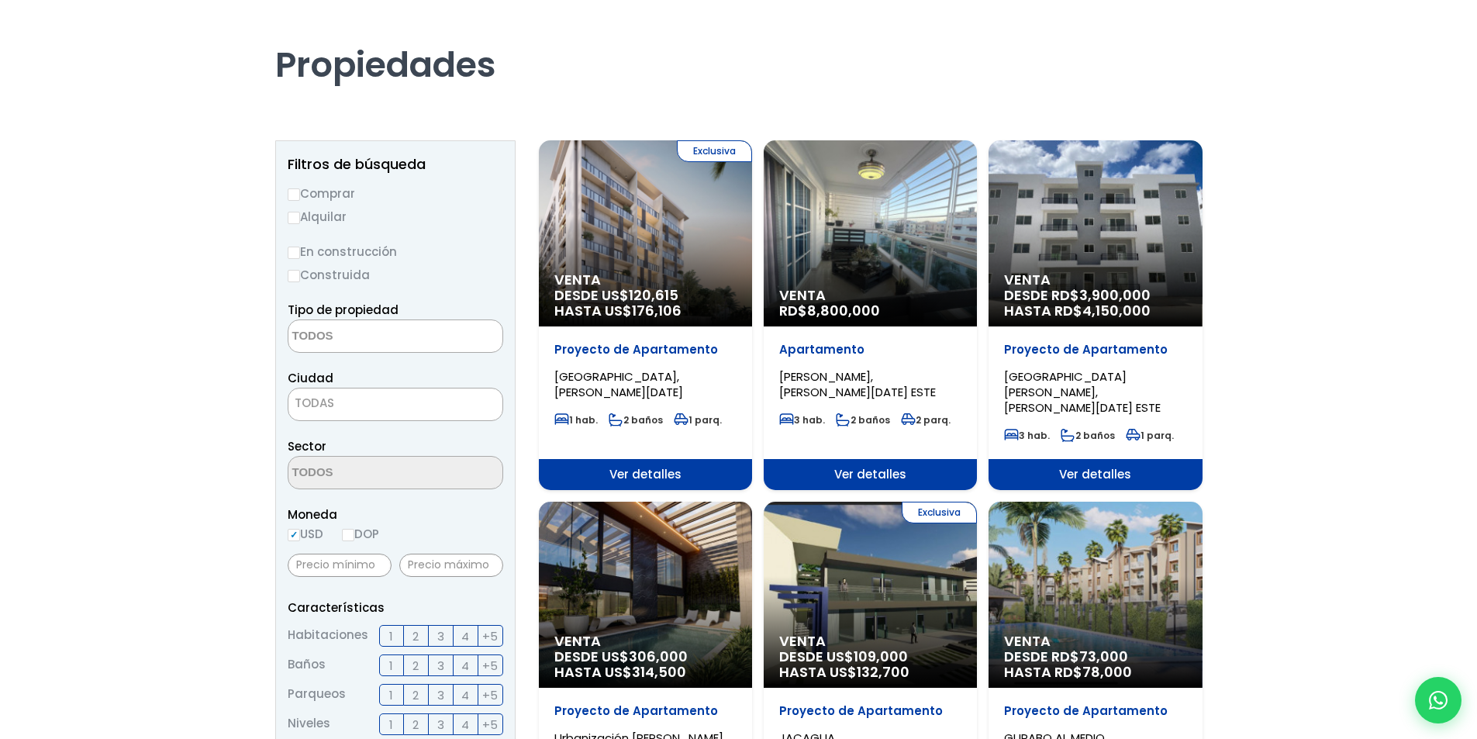
click at [292, 195] on input "Comprar" at bounding box center [294, 194] width 12 height 12
radio input "true"
click at [292, 270] on input "Construida" at bounding box center [294, 276] width 12 height 12
radio input "true"
click at [295, 254] on input "En construcción" at bounding box center [294, 253] width 12 height 12
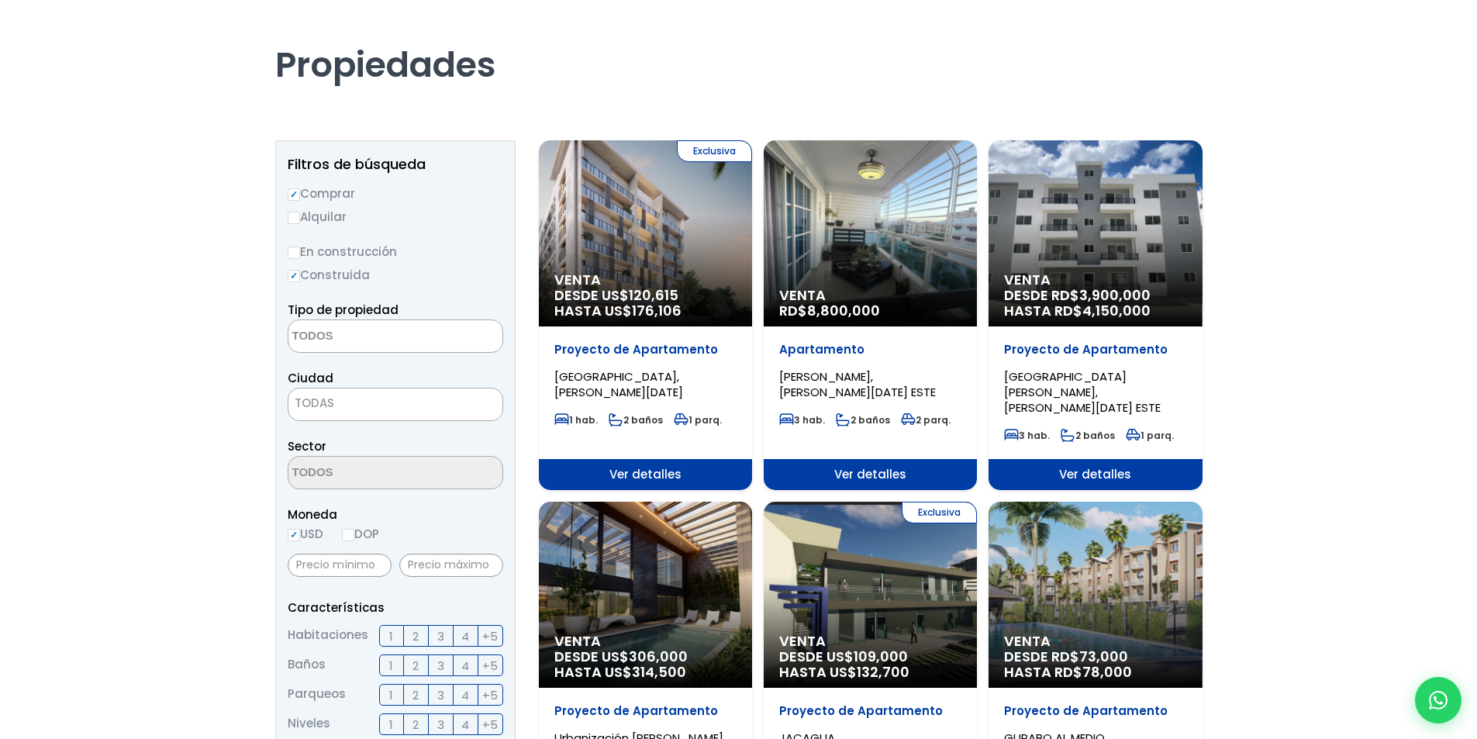
radio input "true"
click at [293, 278] on input "Construida" at bounding box center [294, 276] width 12 height 12
radio input "true"
click at [297, 253] on input "En construcción" at bounding box center [294, 253] width 12 height 12
radio input "true"
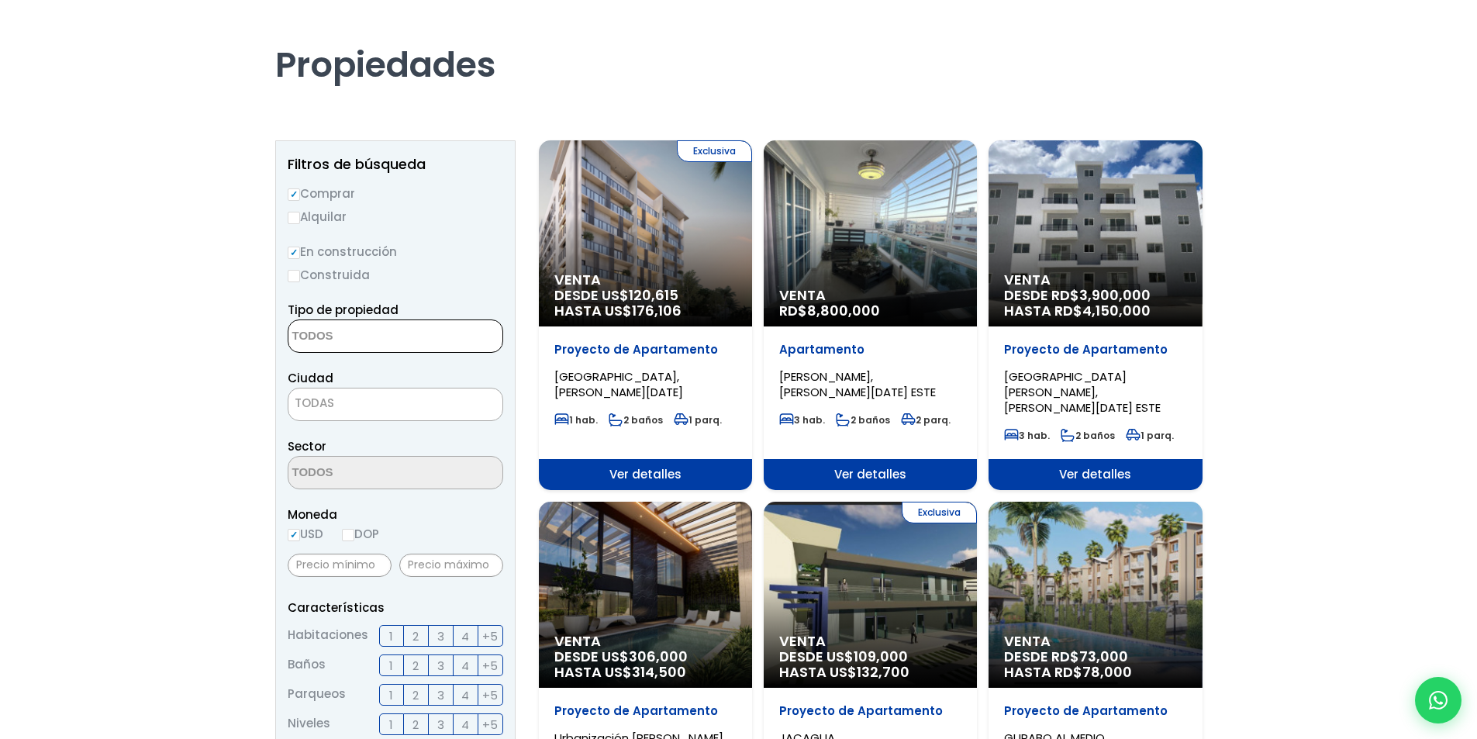
click at [366, 336] on textarea "Search" at bounding box center [363, 336] width 150 height 33
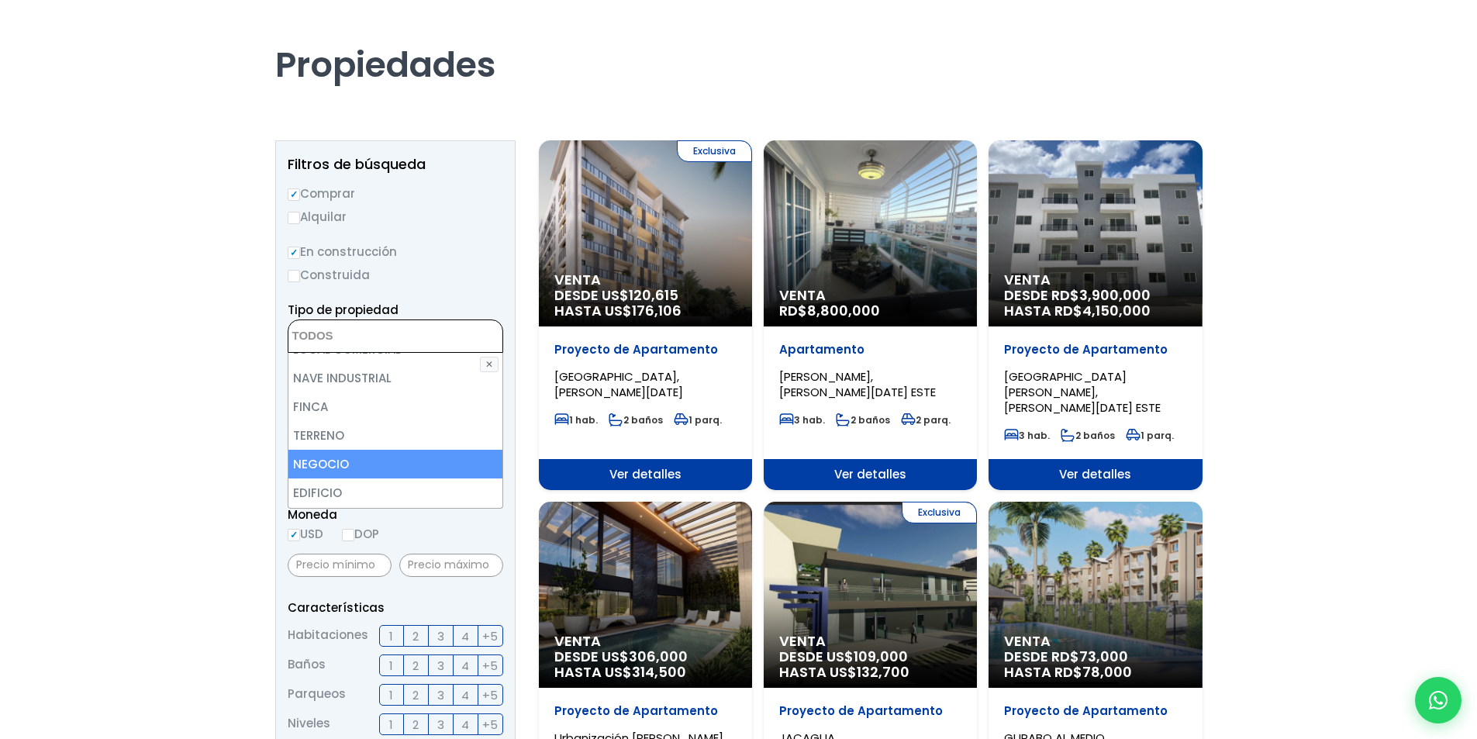
scroll to position [0, 0]
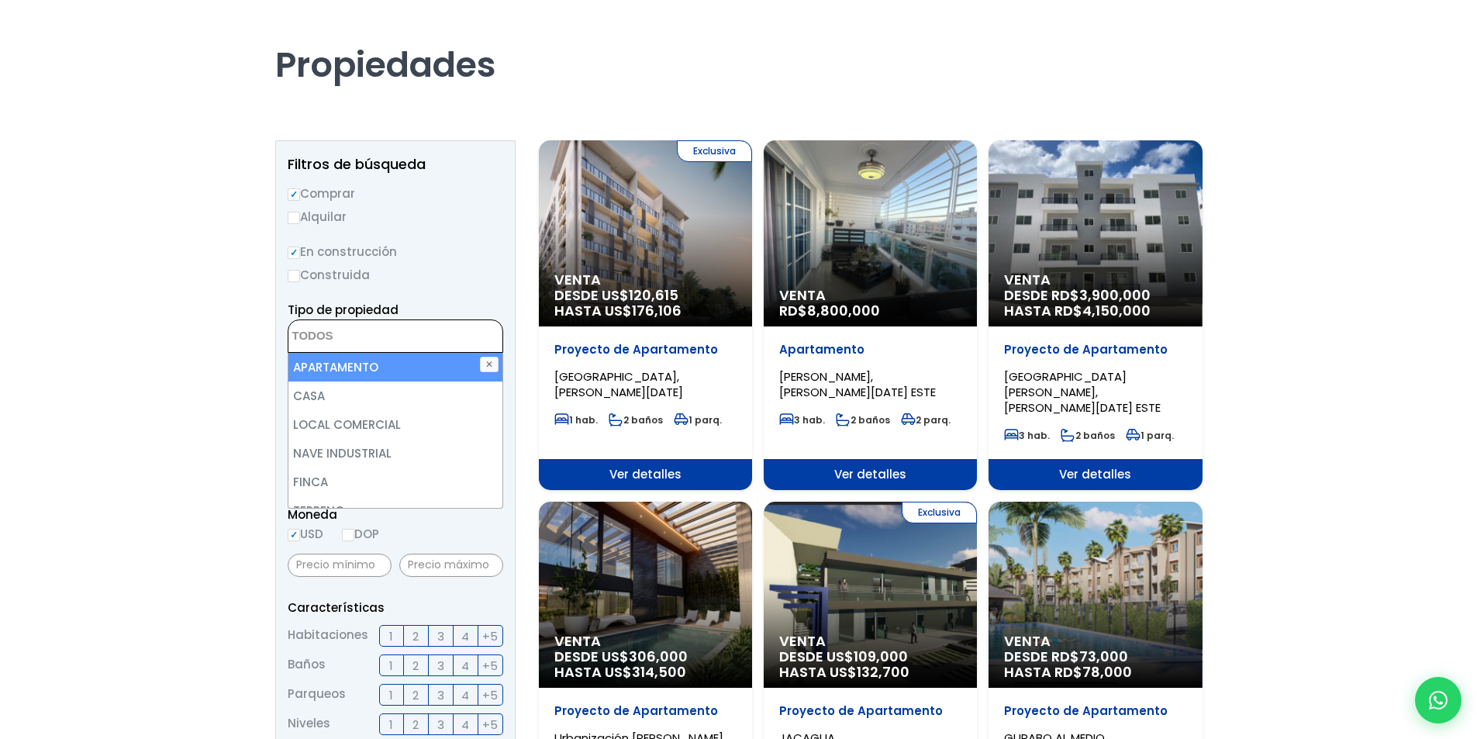
click at [340, 360] on li "APARTAMENTO" at bounding box center [395, 367] width 214 height 29
select select "apartment"
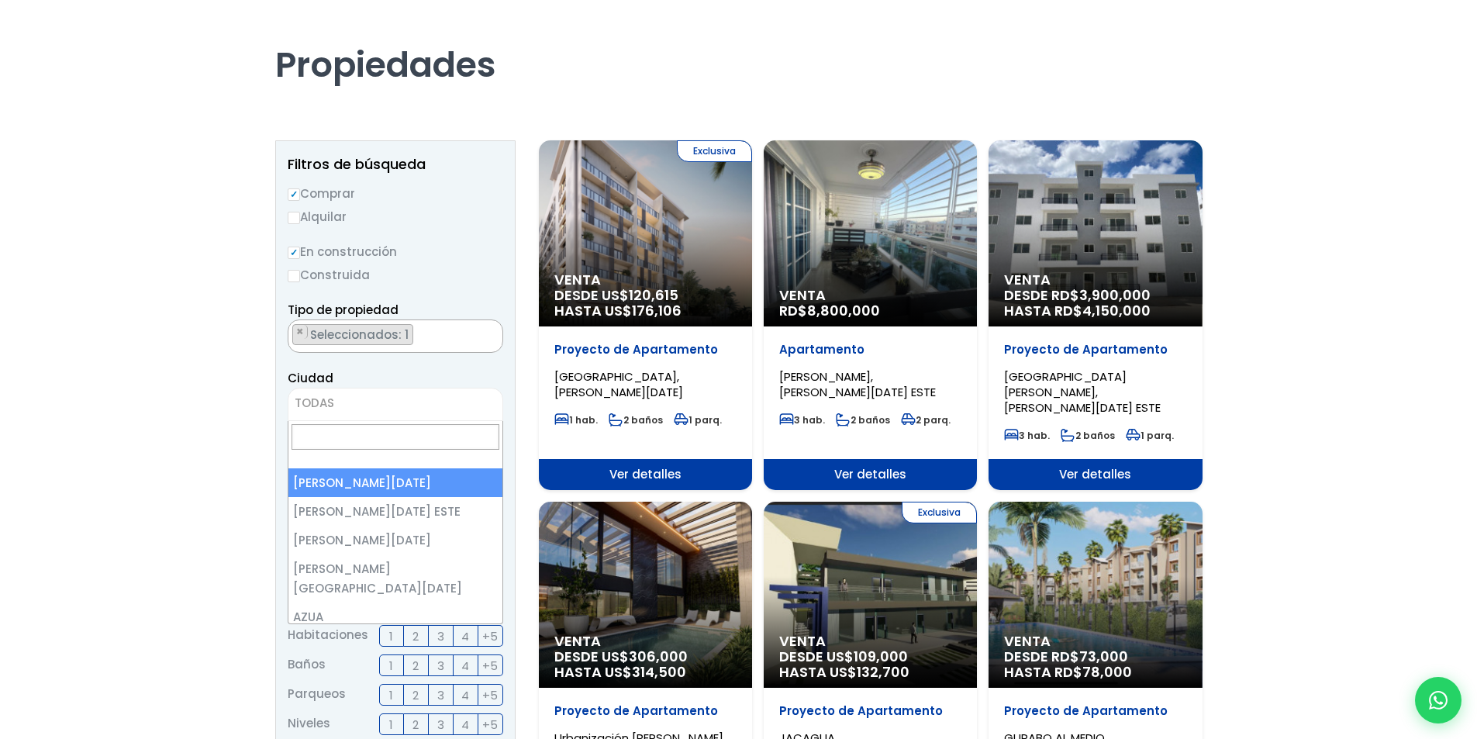
click at [357, 397] on span "TODAS" at bounding box center [395, 403] width 214 height 22
select select "1"
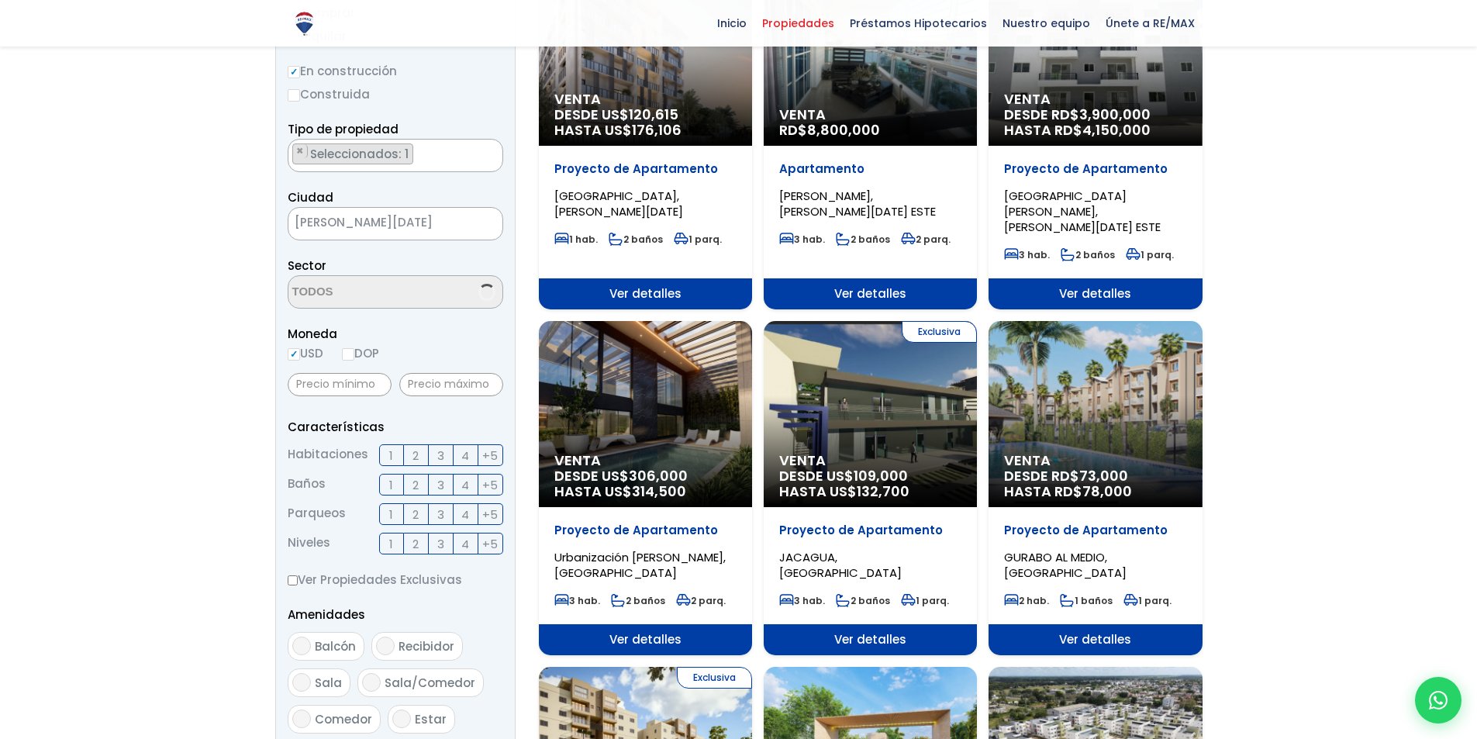
scroll to position [310, 0]
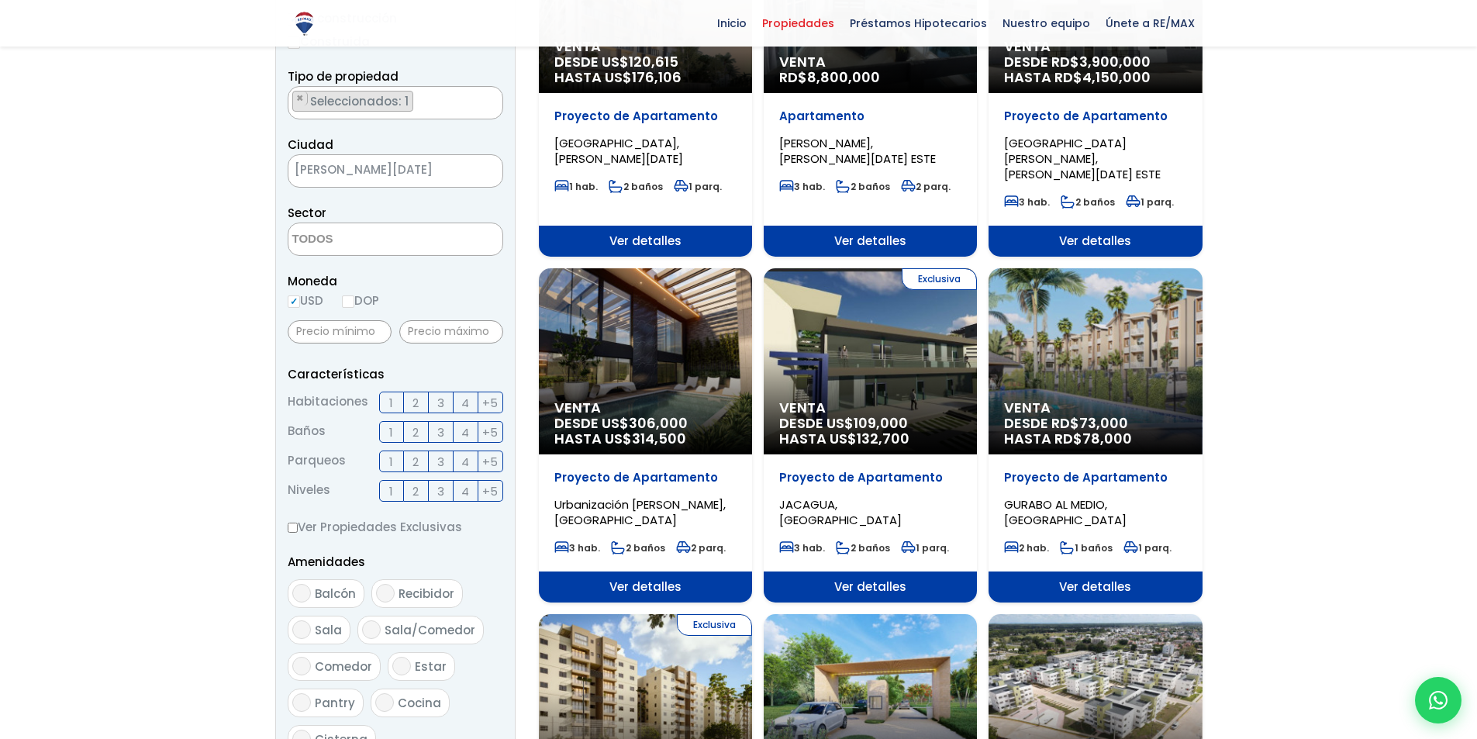
click at [346, 232] on textarea "Search" at bounding box center [363, 239] width 150 height 33
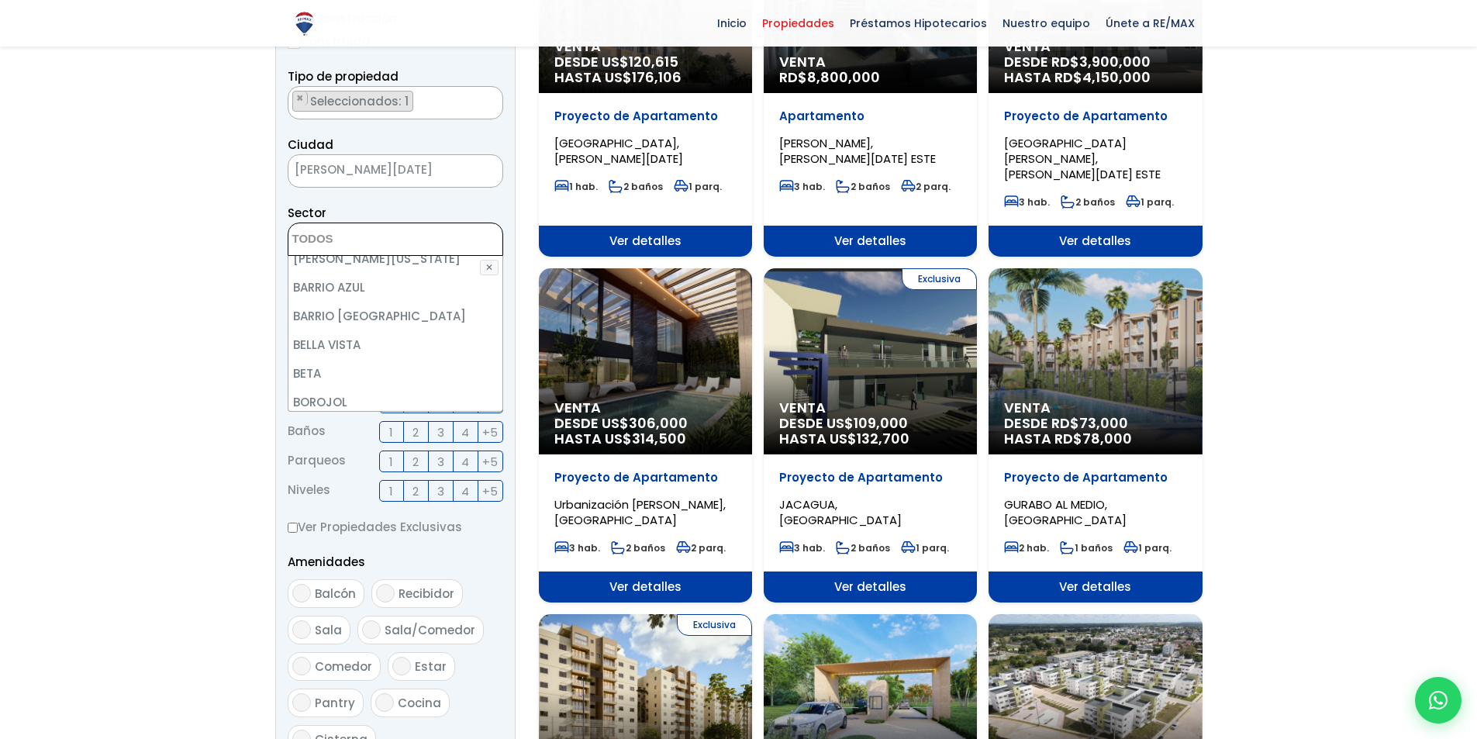
scroll to position [465, 0]
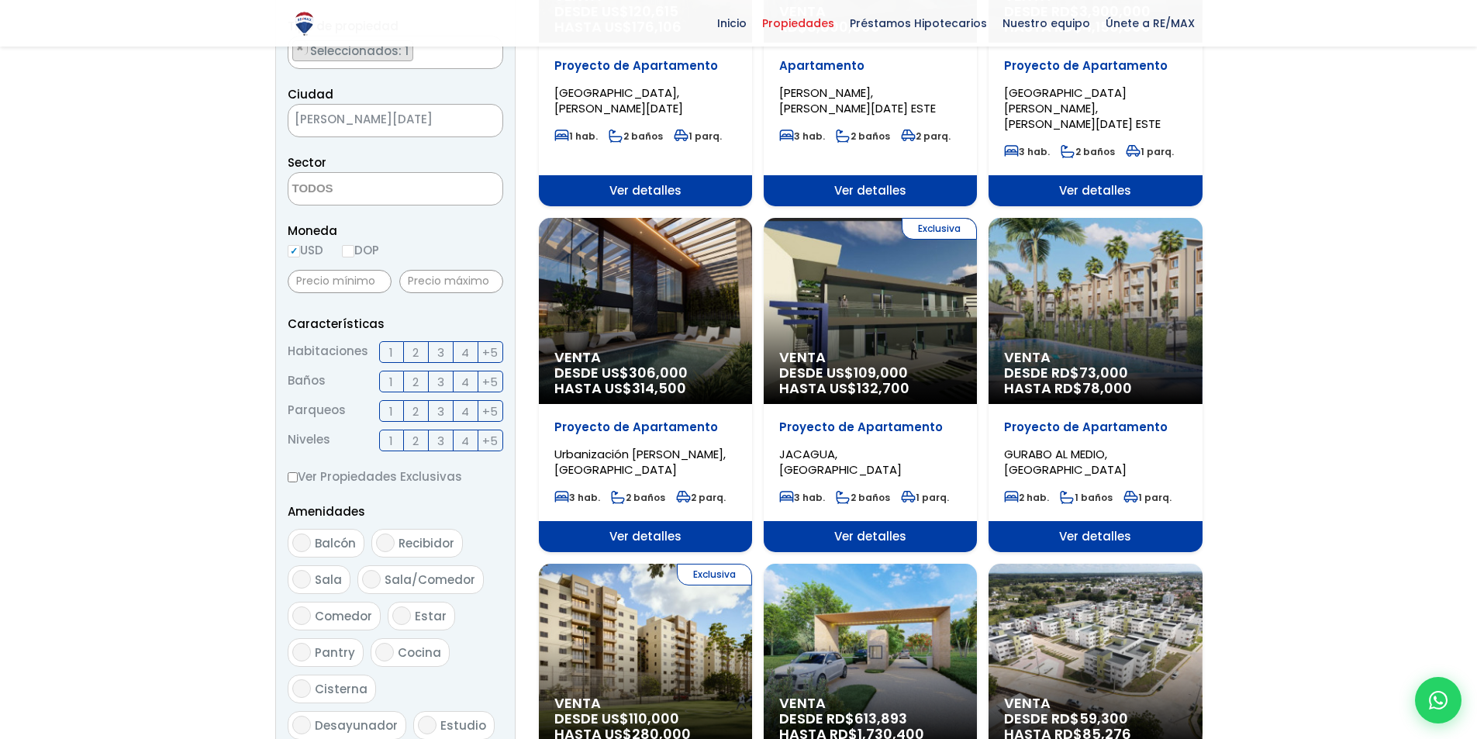
scroll to position [388, 0]
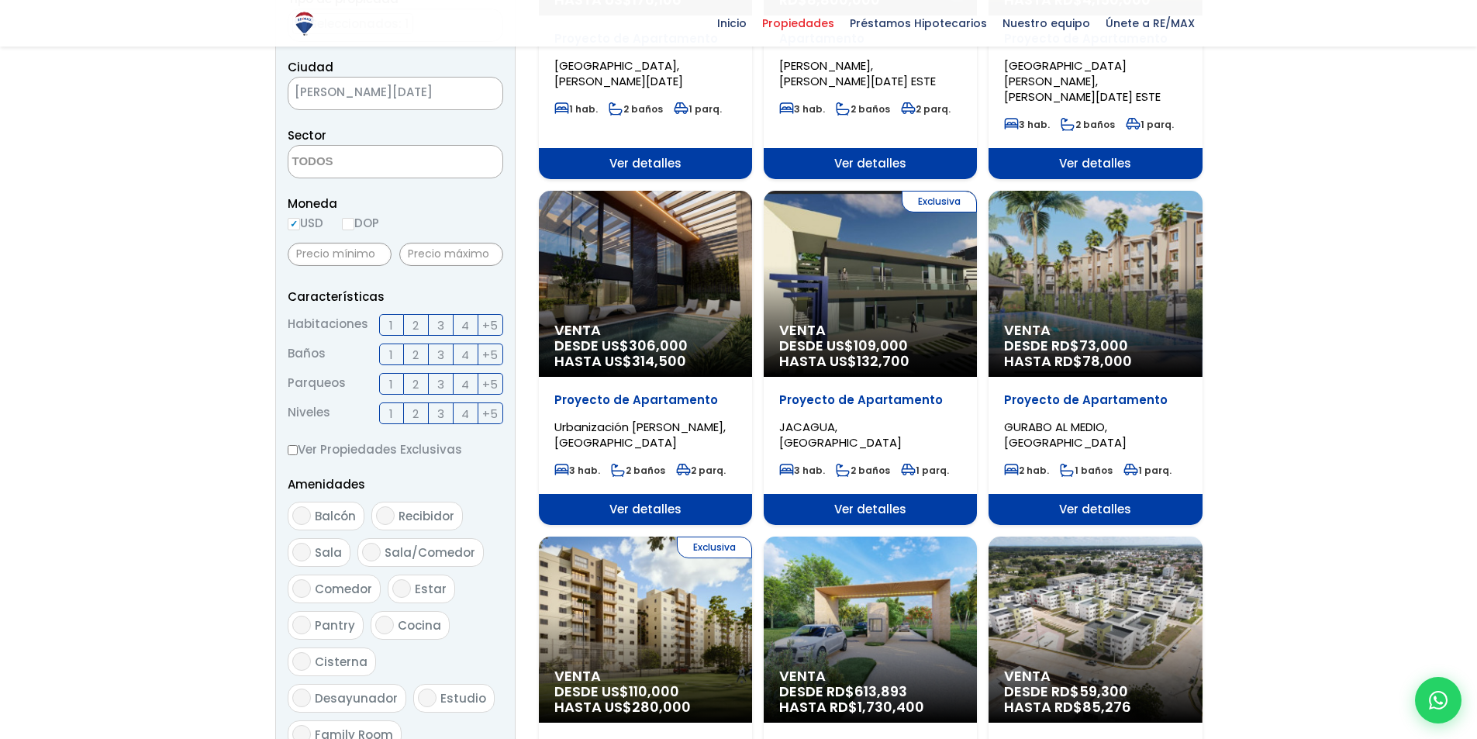
click at [380, 319] on label "1" at bounding box center [391, 325] width 25 height 22
click at [0, 0] on input "1" at bounding box center [0, 0] width 0 height 0
click at [413, 353] on span "2" at bounding box center [415, 354] width 6 height 19
click at [0, 0] on input "2" at bounding box center [0, 0] width 0 height 0
click at [392, 381] on span "1" at bounding box center [391, 383] width 4 height 19
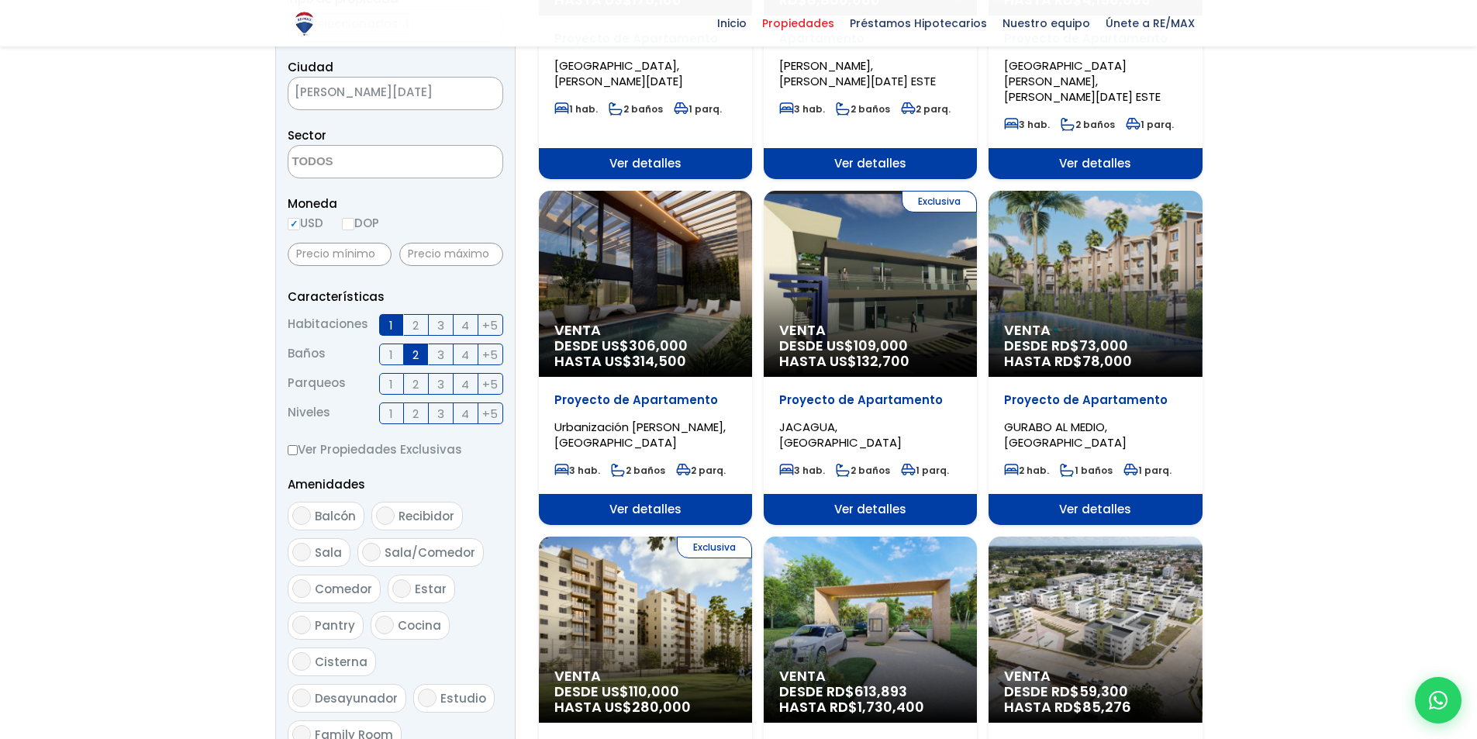
click at [0, 0] on input "1" at bounding box center [0, 0] width 0 height 0
click at [391, 408] on span "1" at bounding box center [391, 413] width 4 height 19
click at [0, 0] on input "1" at bounding box center [0, 0] width 0 height 0
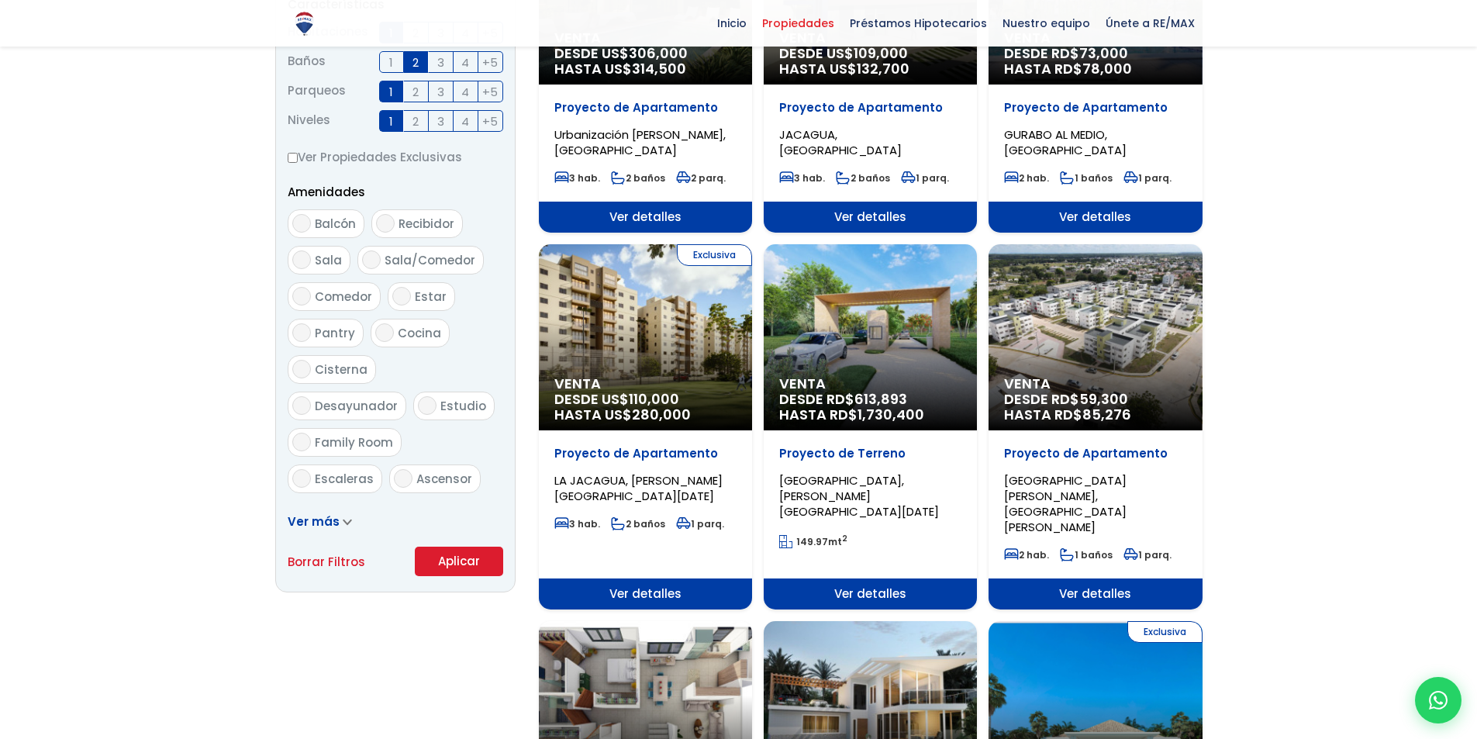
scroll to position [698, 0]
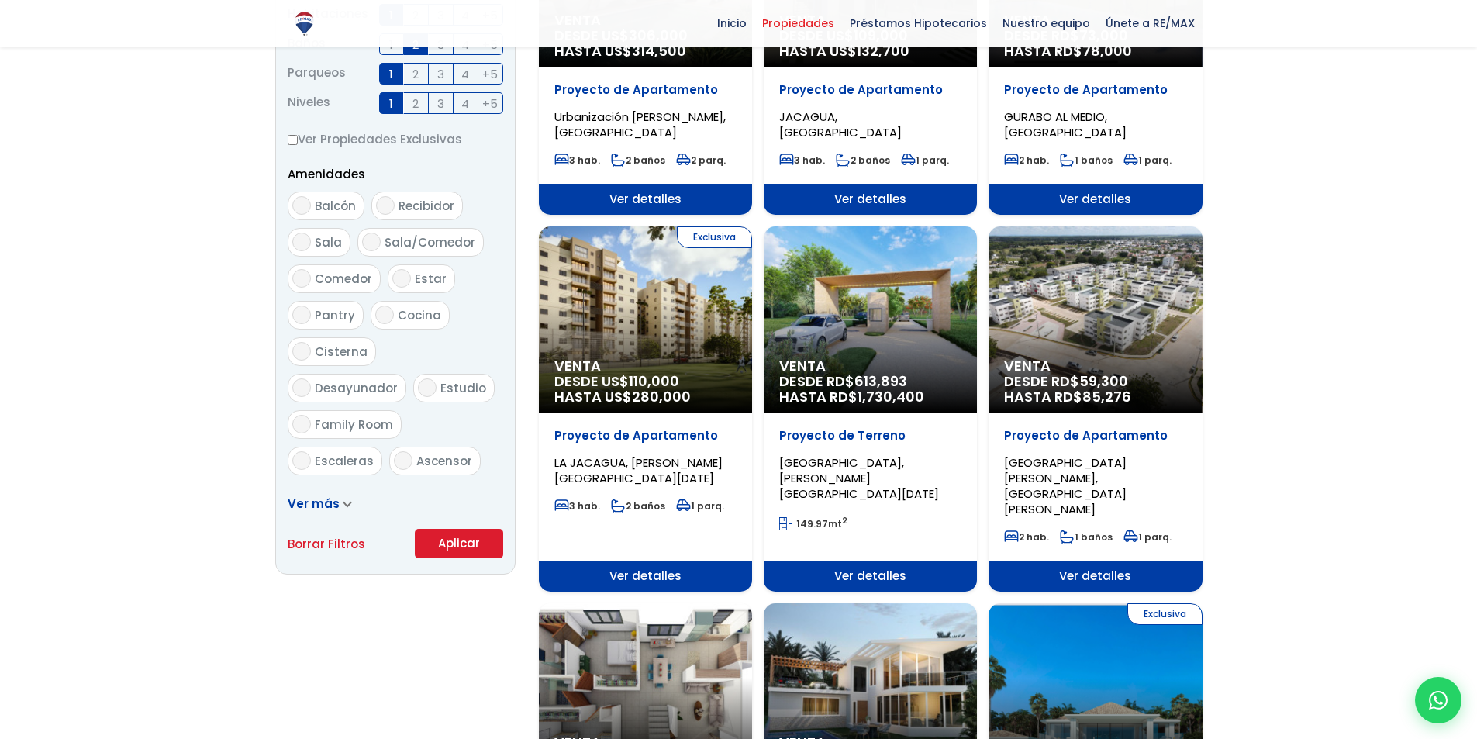
click at [465, 540] on button "Aplicar" at bounding box center [459, 543] width 88 height 29
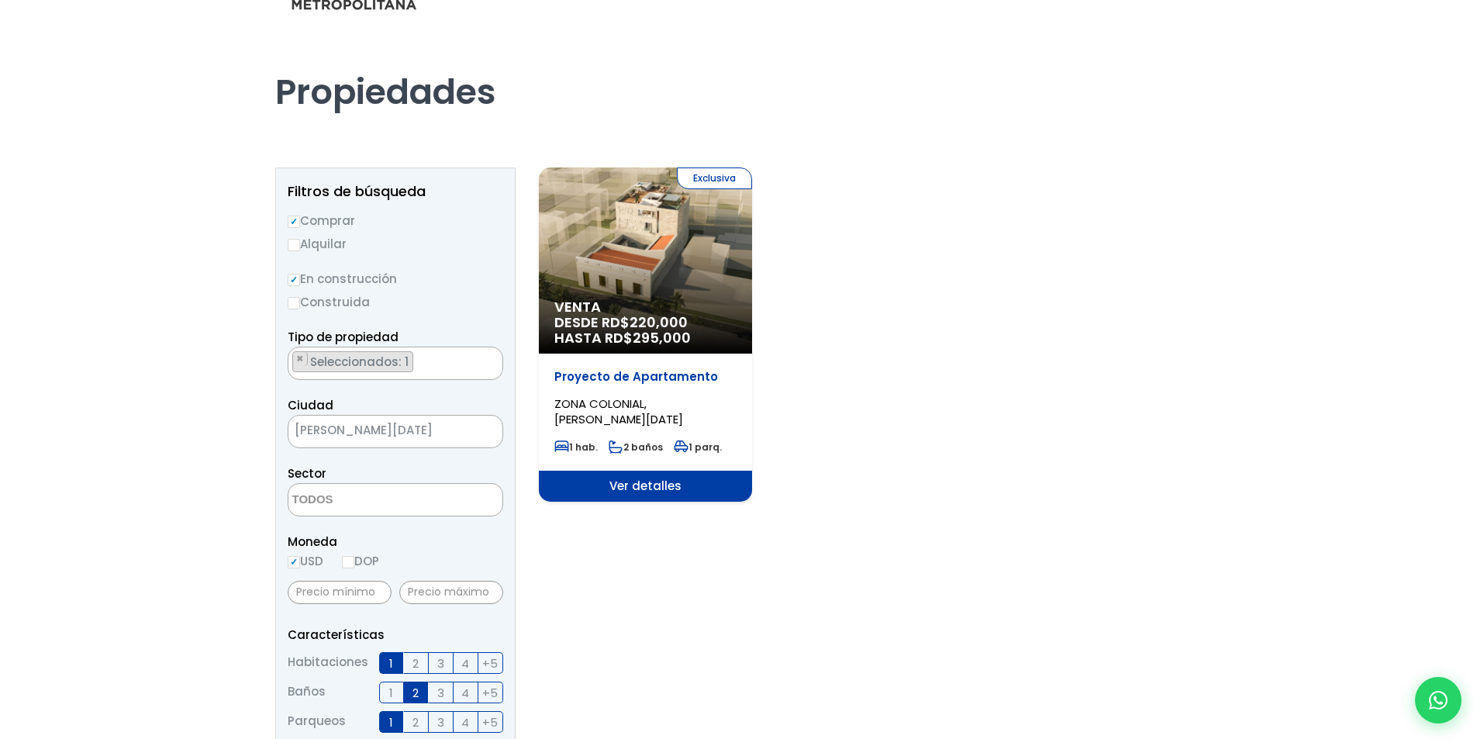
scroll to position [78, 0]
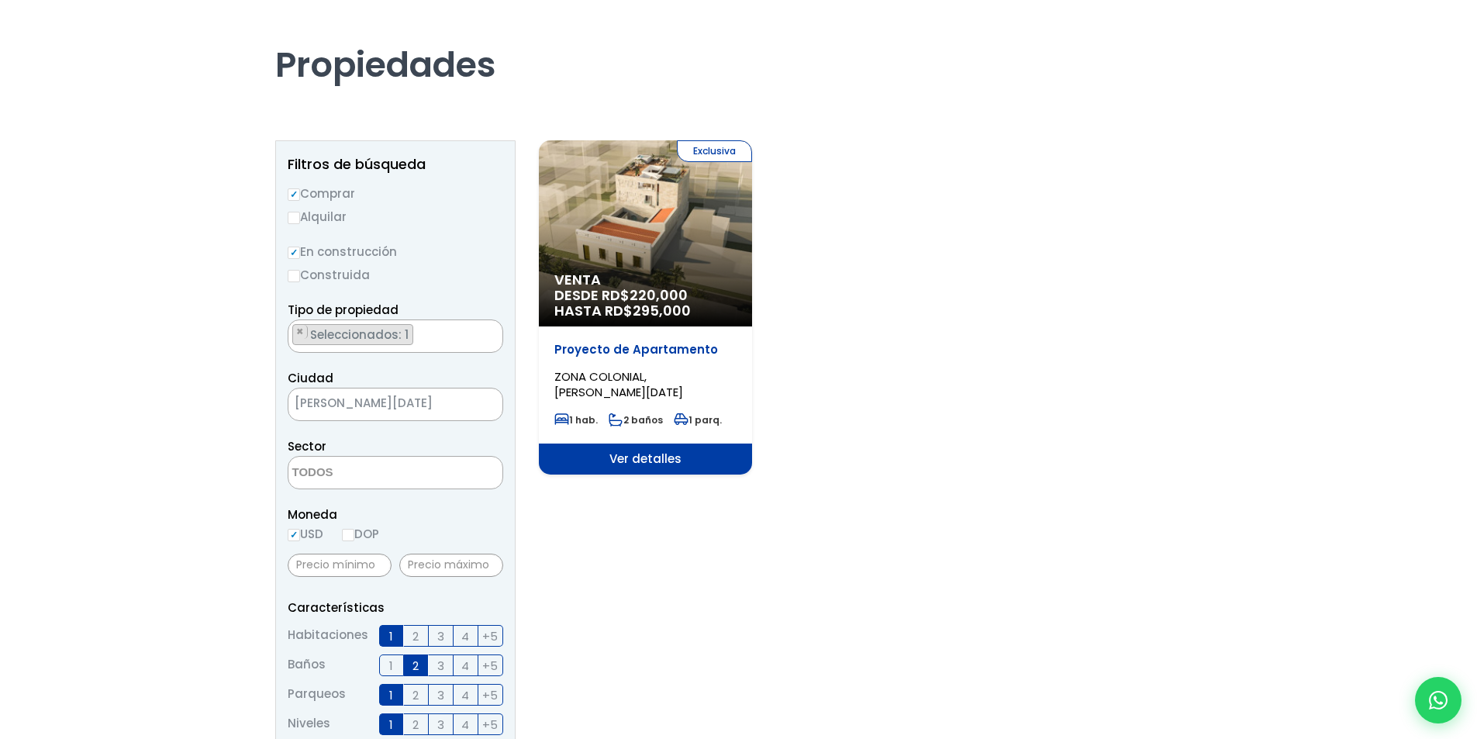
click at [400, 409] on span "[PERSON_NAME][DATE]" at bounding box center [375, 403] width 175 height 22
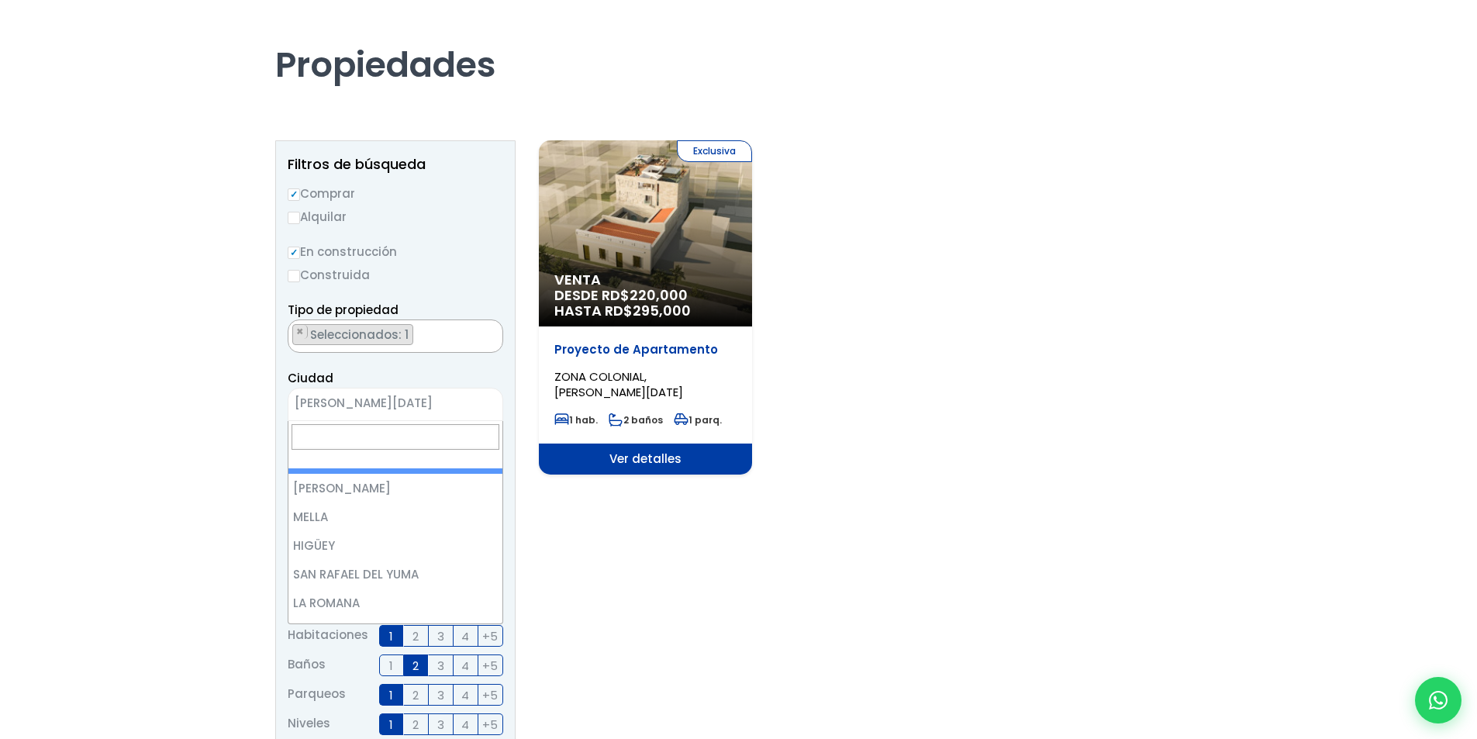
scroll to position [1706, 0]
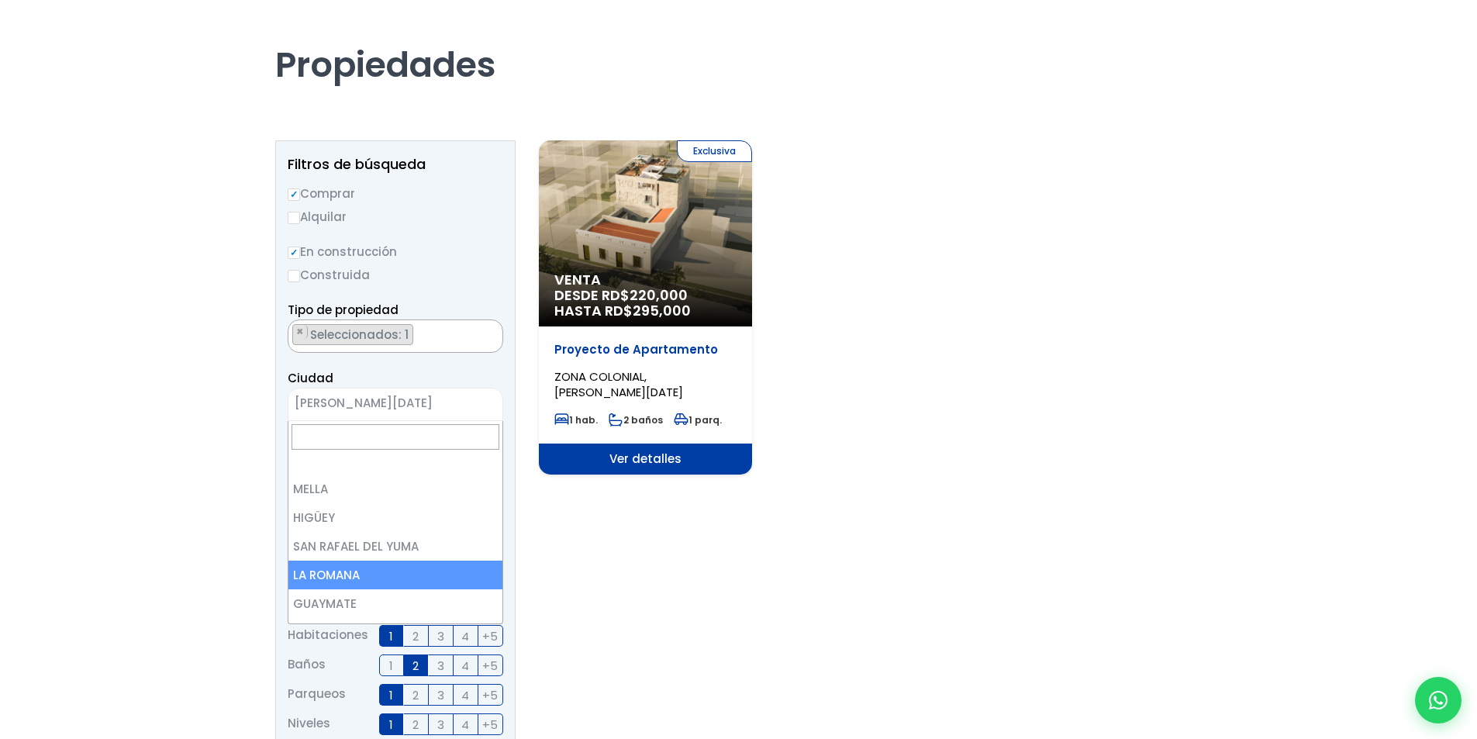
type input "F"
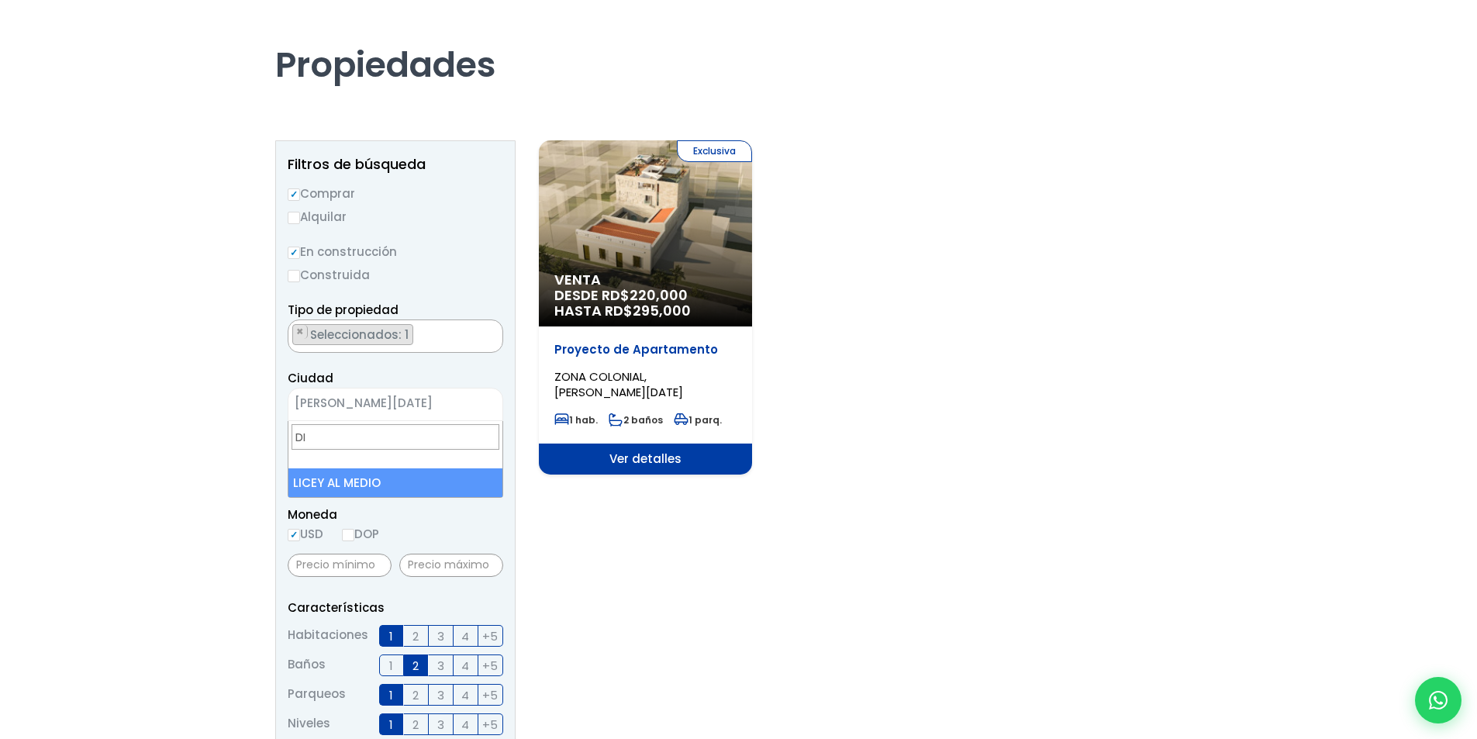
type input "D"
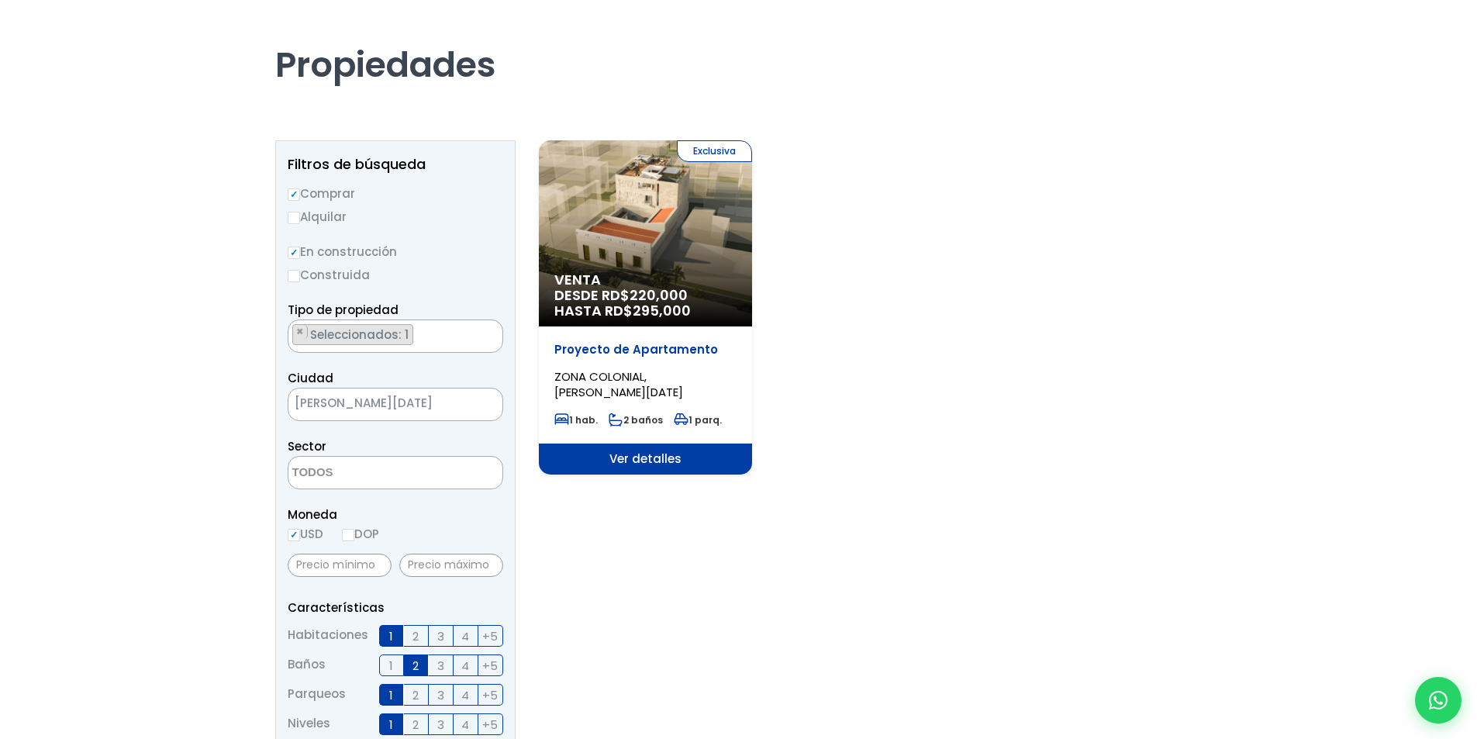
click at [309, 471] on textarea "Search" at bounding box center [363, 473] width 150 height 33
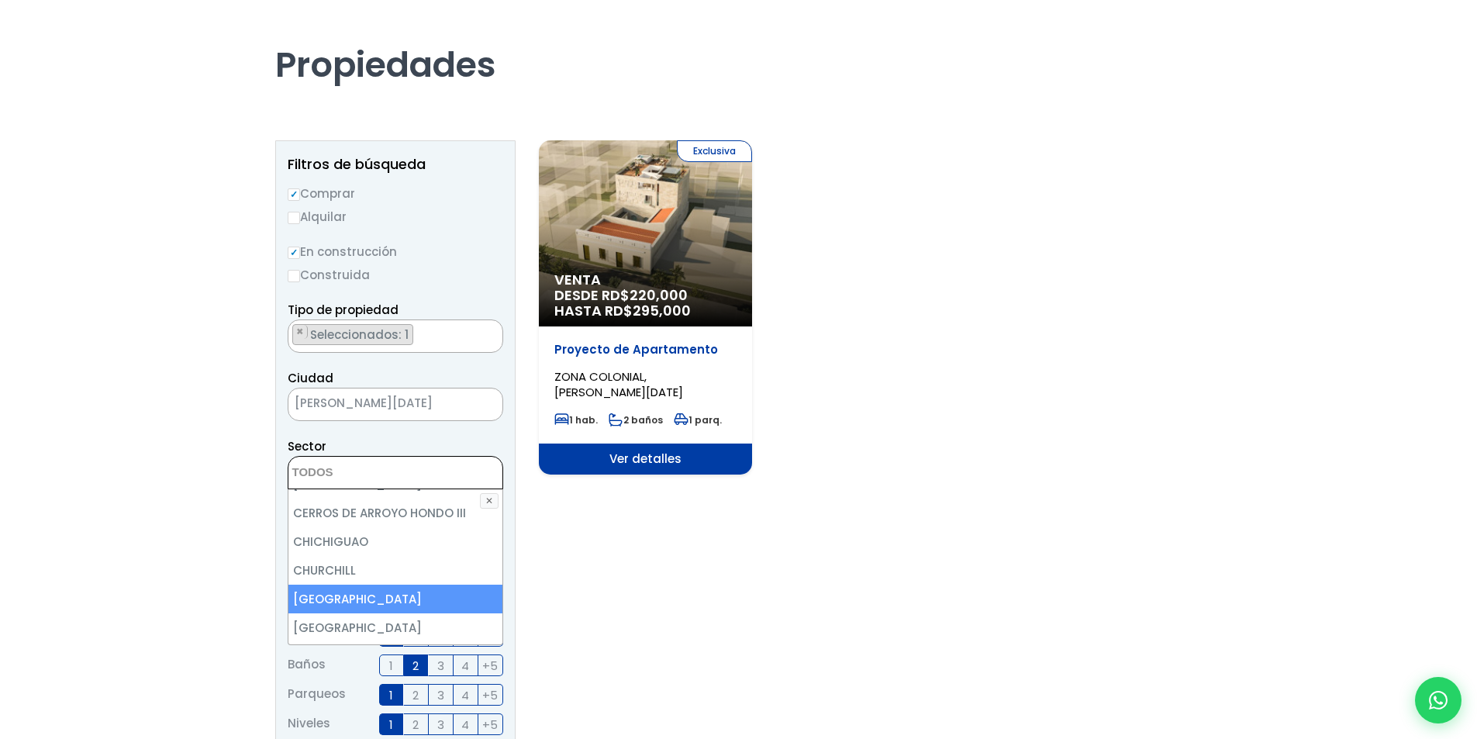
scroll to position [930, 0]
click at [381, 583] on li "CHURCHILL" at bounding box center [395, 597] width 214 height 29
select select "105"
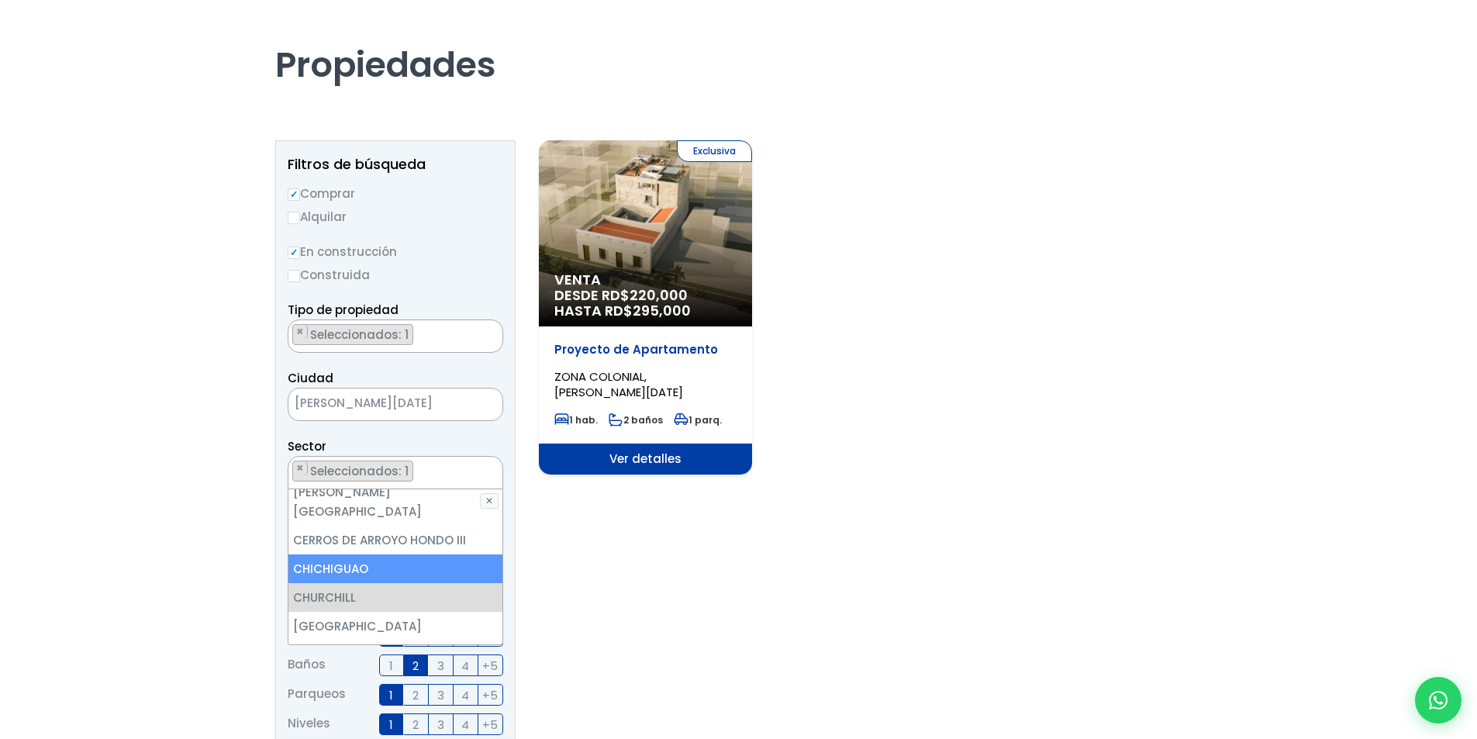
click at [670, 540] on section "Exclusiva Venta DESDE RD$ 220,000 HASTA RD$ 295,000 Proyecto de Apartamento ZON…" at bounding box center [871, 667] width 664 height 1055
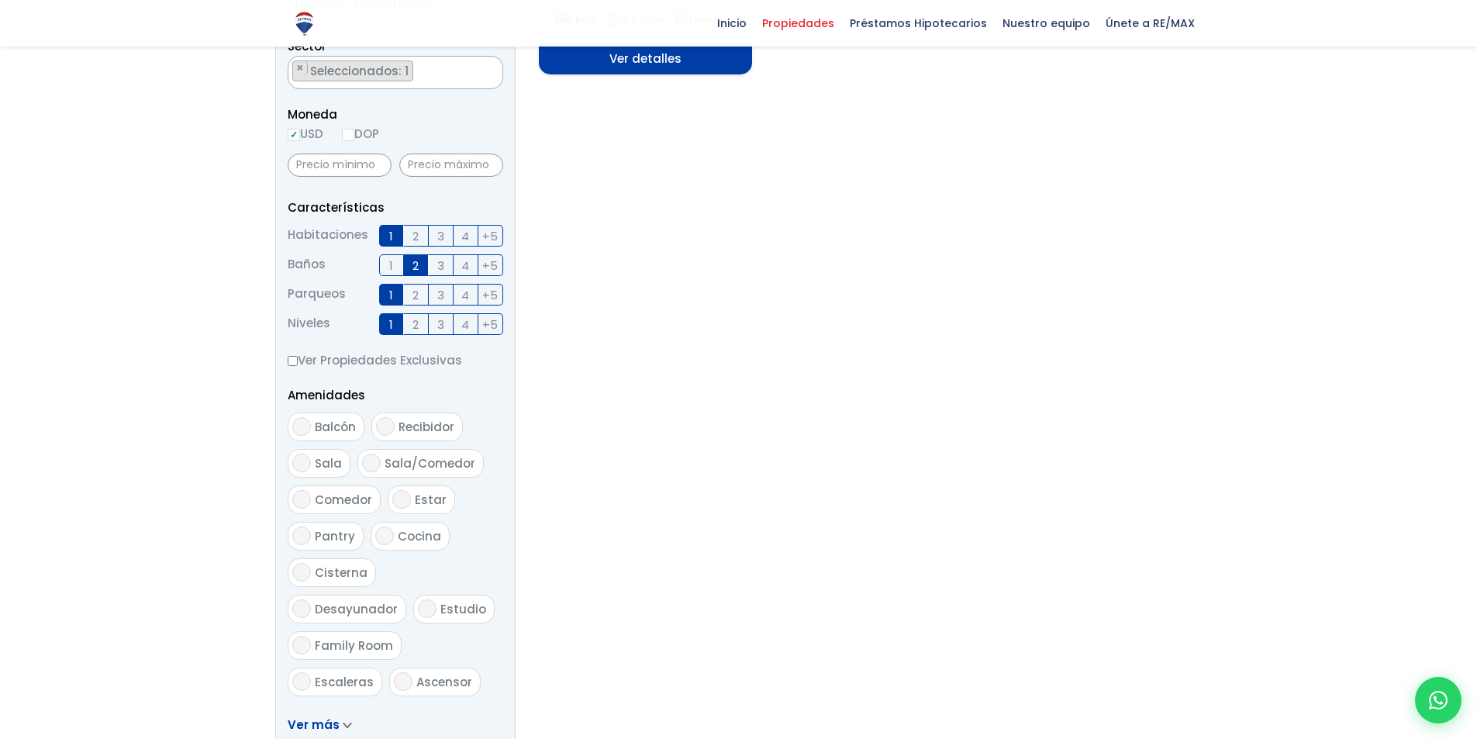
scroll to position [465, 0]
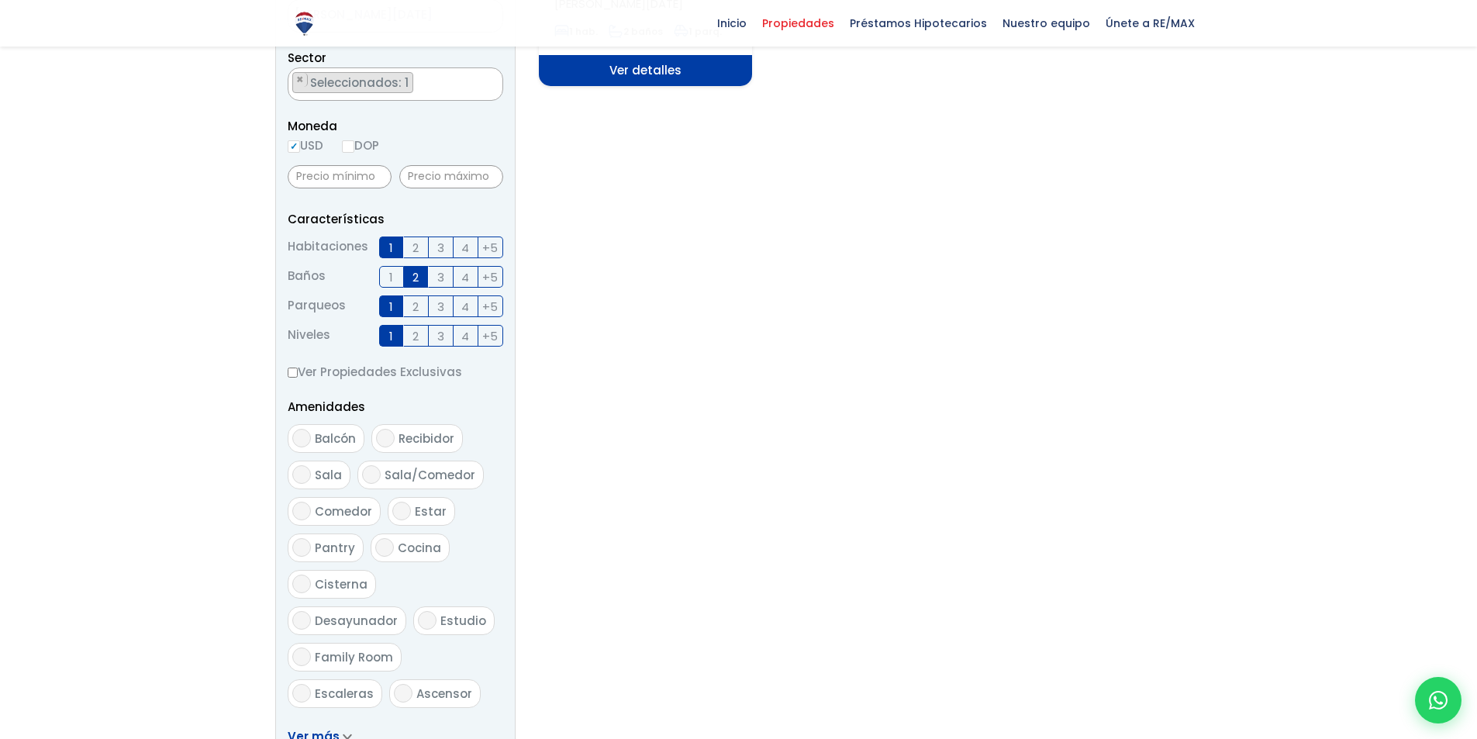
drag, startPoint x: 412, startPoint y: 278, endPoint x: 402, endPoint y: 291, distance: 17.7
click at [412, 281] on span "2" at bounding box center [415, 276] width 6 height 19
click at [0, 0] on input "2" at bounding box center [0, 0] width 0 height 0
click at [395, 308] on label "1" at bounding box center [391, 306] width 25 height 22
click at [0, 0] on input "1" at bounding box center [0, 0] width 0 height 0
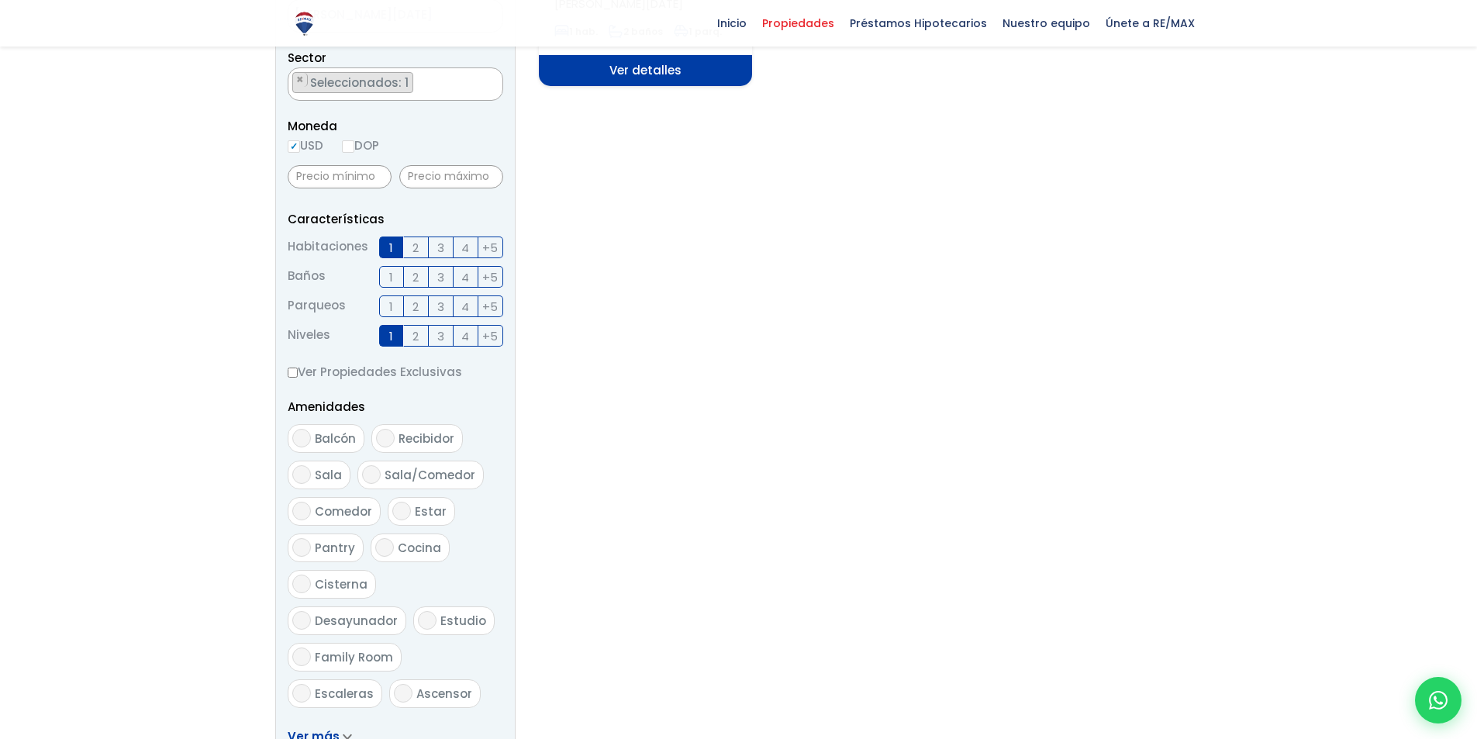
click at [384, 332] on label "1" at bounding box center [391, 336] width 25 height 22
click at [0, 0] on input "1" at bounding box center [0, 0] width 0 height 0
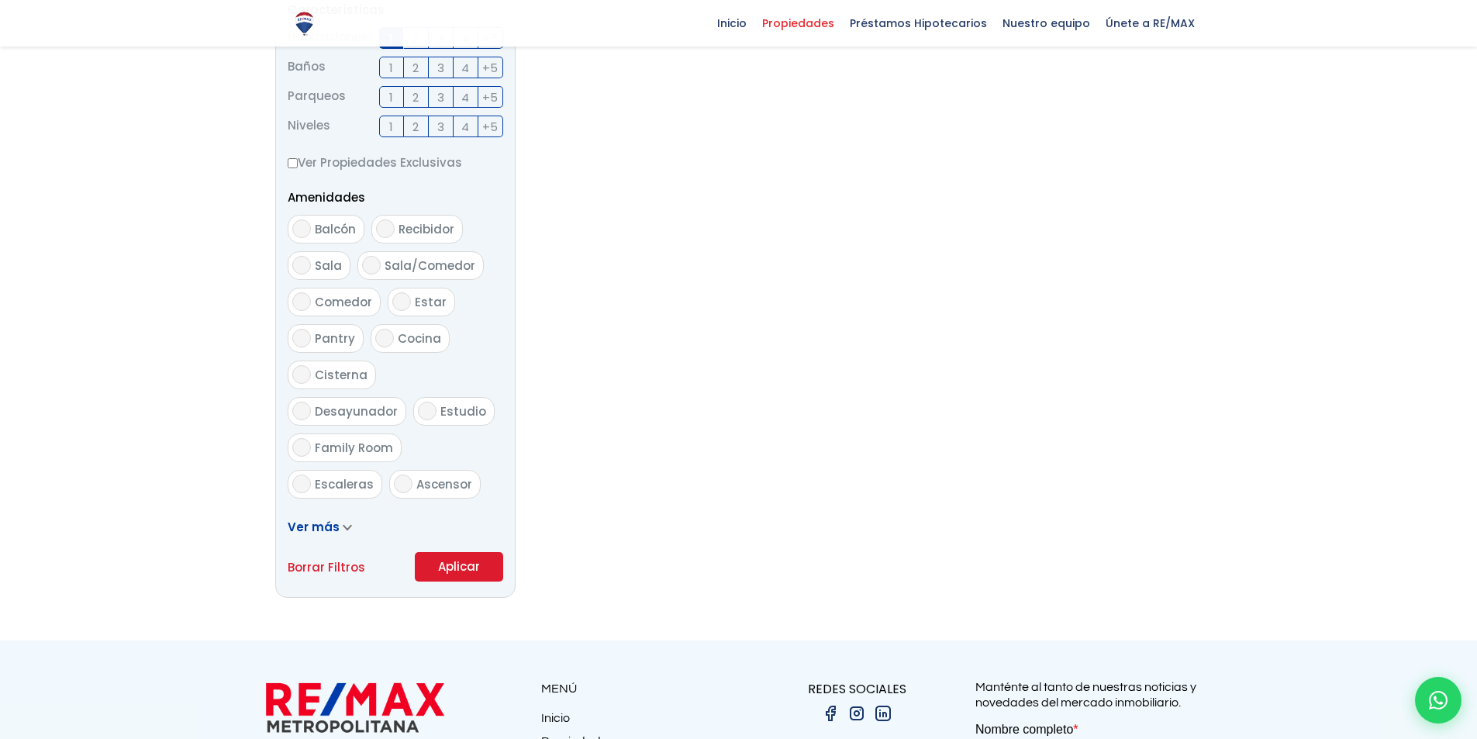
scroll to position [775, 0]
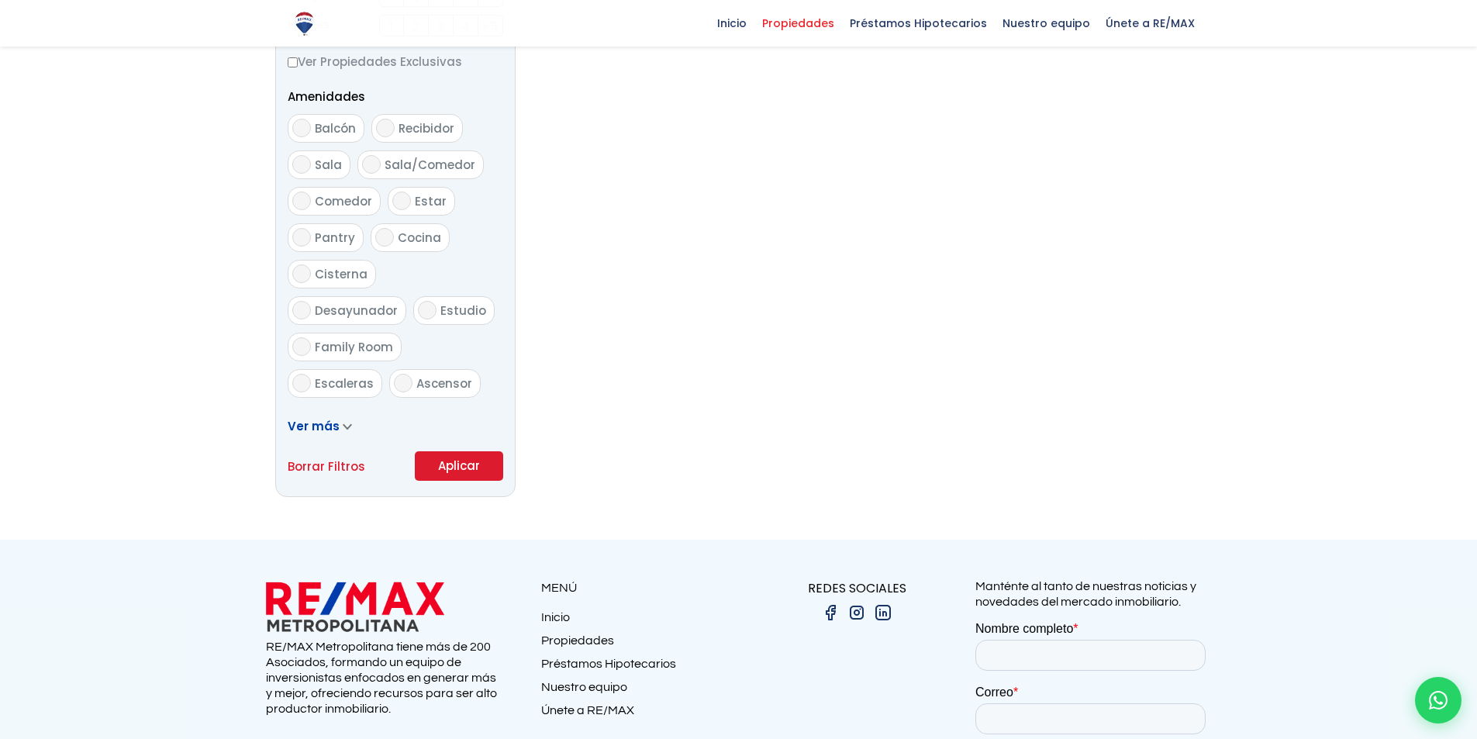
click at [443, 470] on button "Aplicar" at bounding box center [459, 465] width 88 height 29
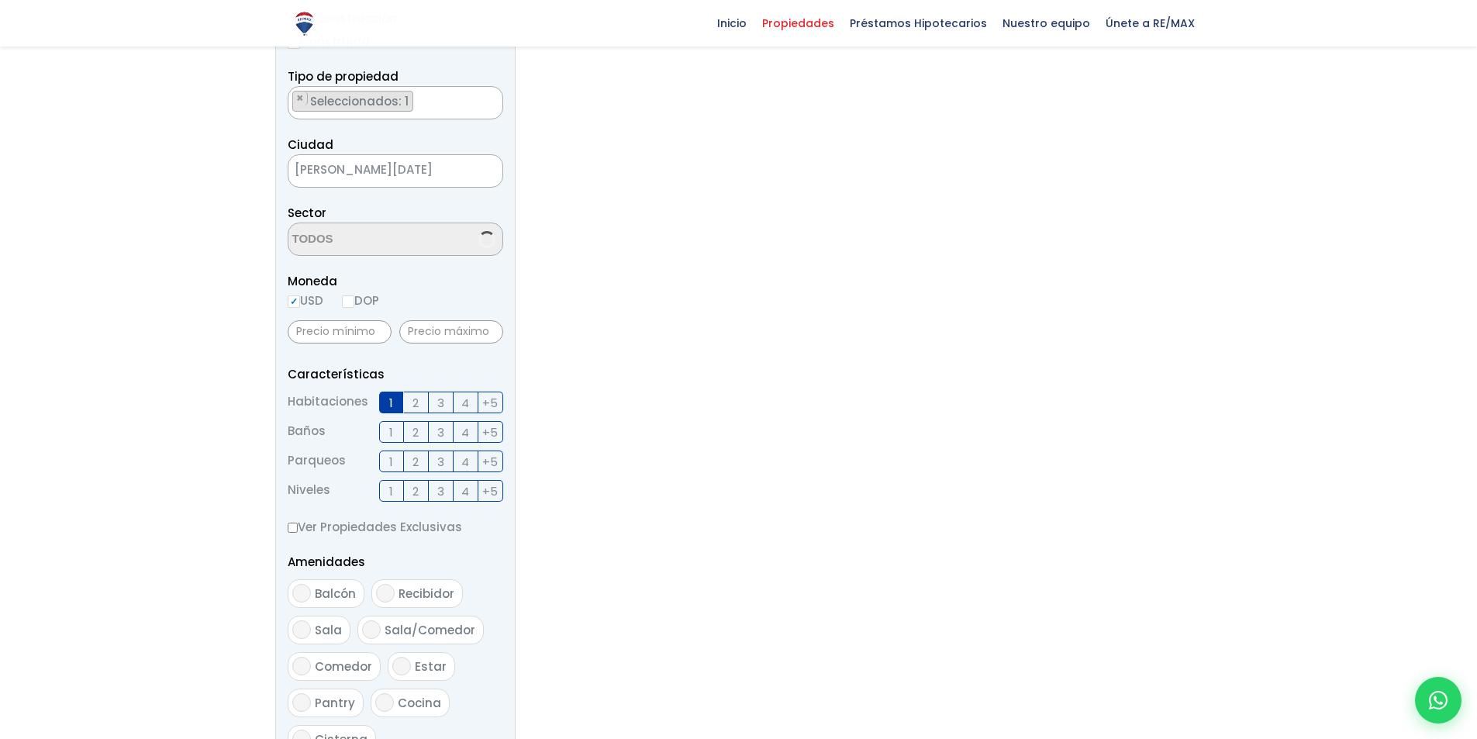
scroll to position [588, 0]
select select "105"
click at [392, 401] on span "1" at bounding box center [391, 402] width 4 height 19
click at [0, 0] on input "1" at bounding box center [0, 0] width 0 height 0
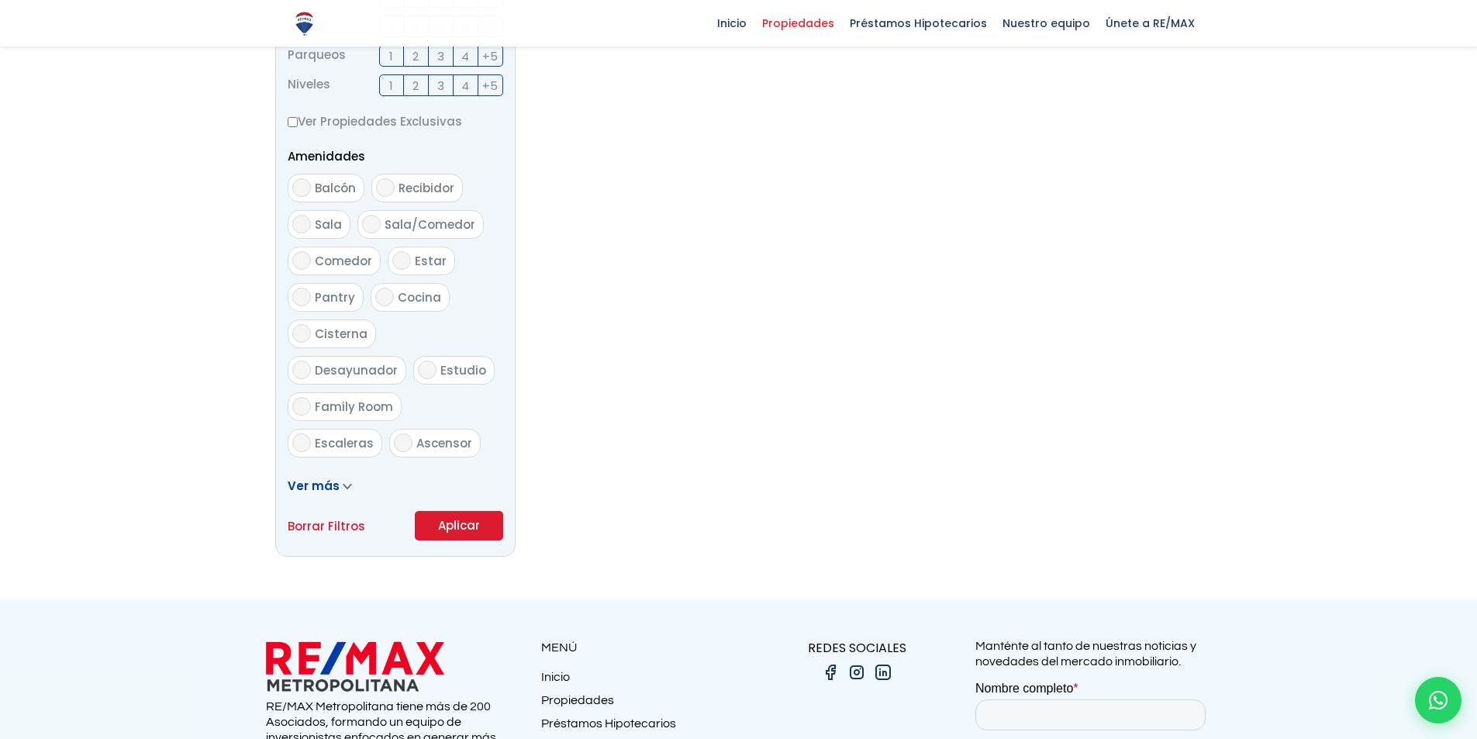
scroll to position [775, 0]
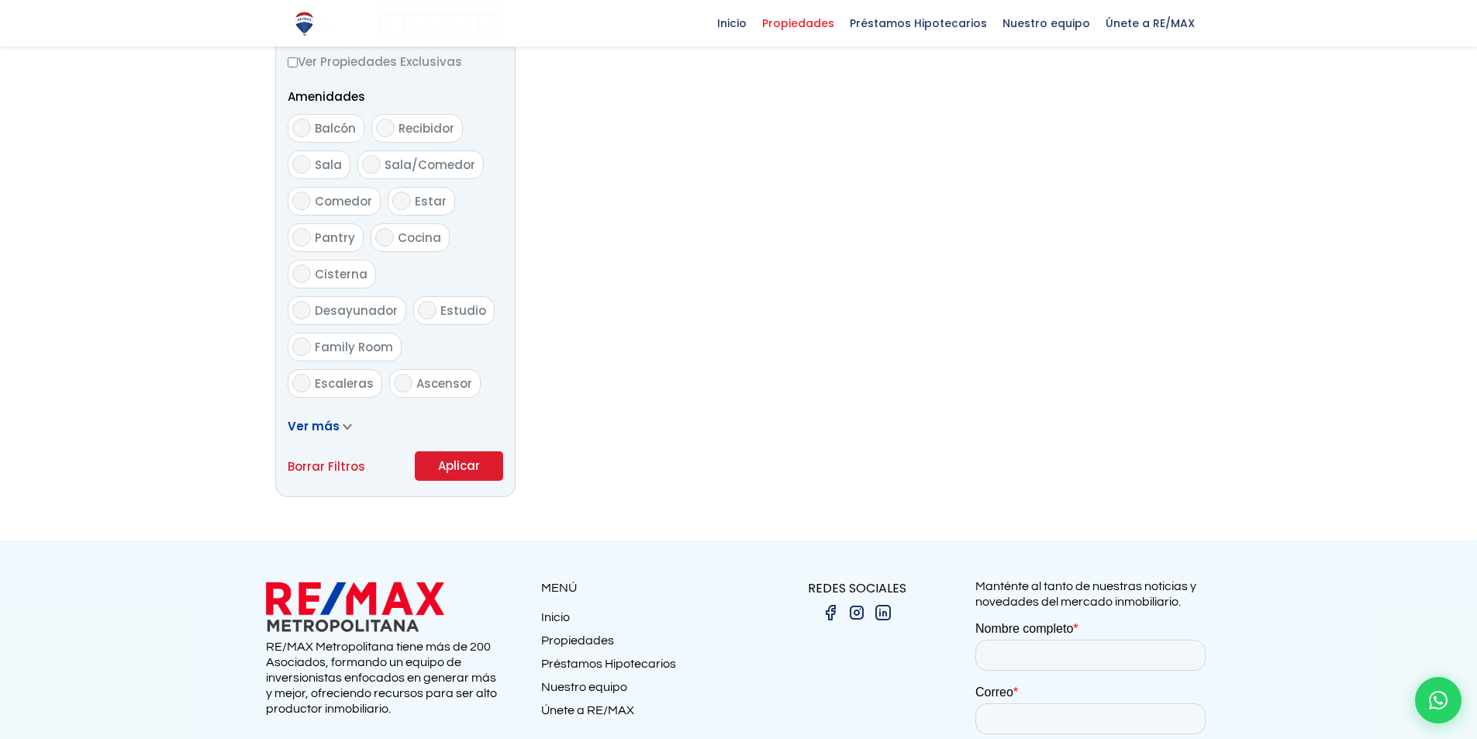
click at [473, 470] on button "Aplicar" at bounding box center [459, 465] width 88 height 29
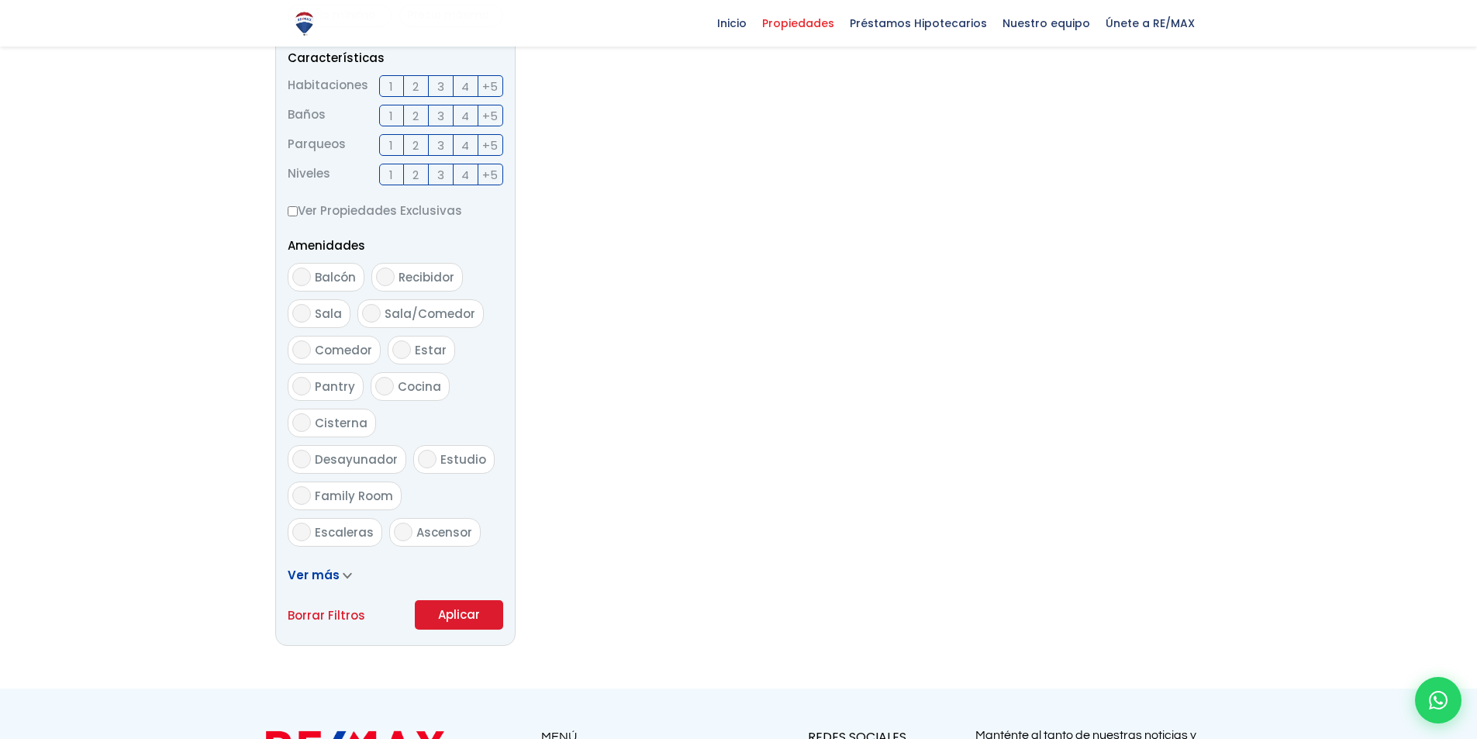
scroll to position [620, 0]
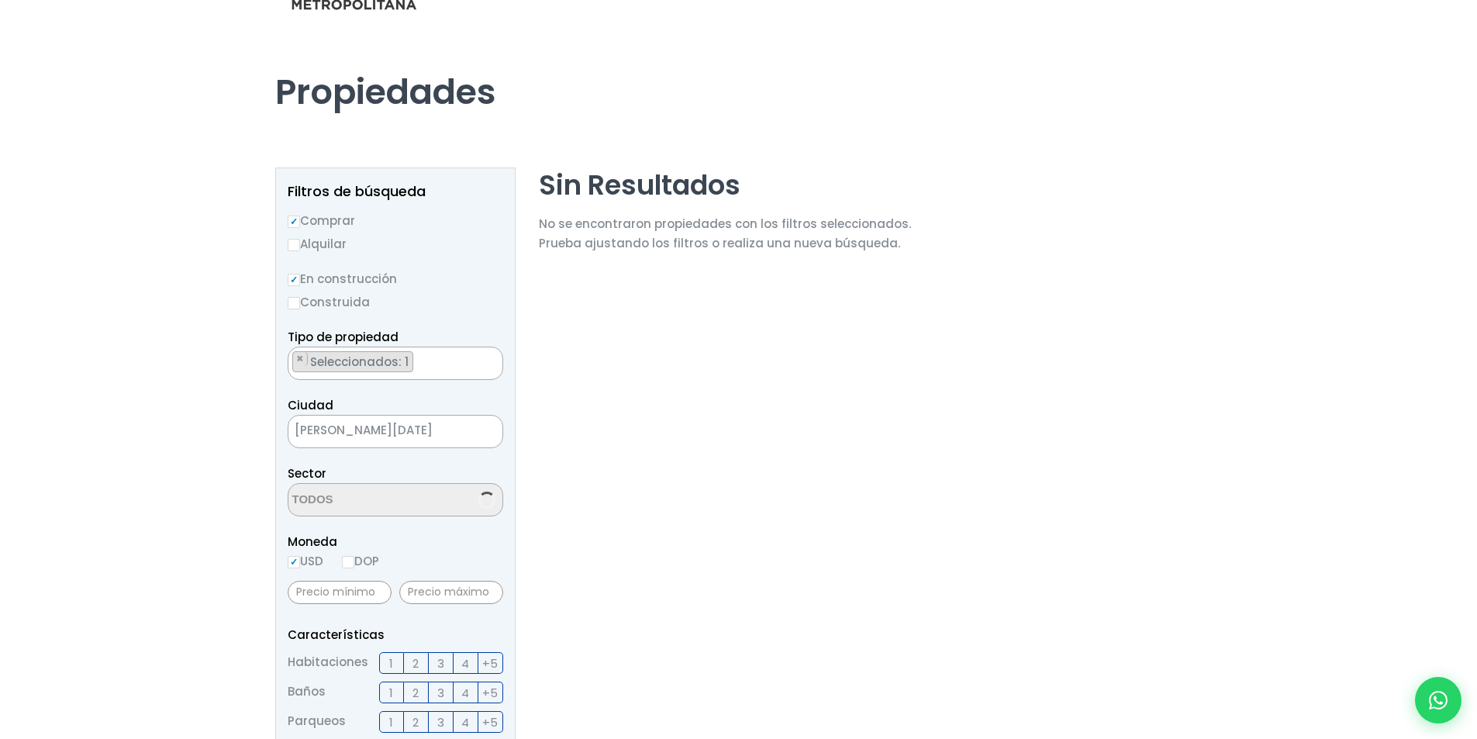
scroll to position [78, 0]
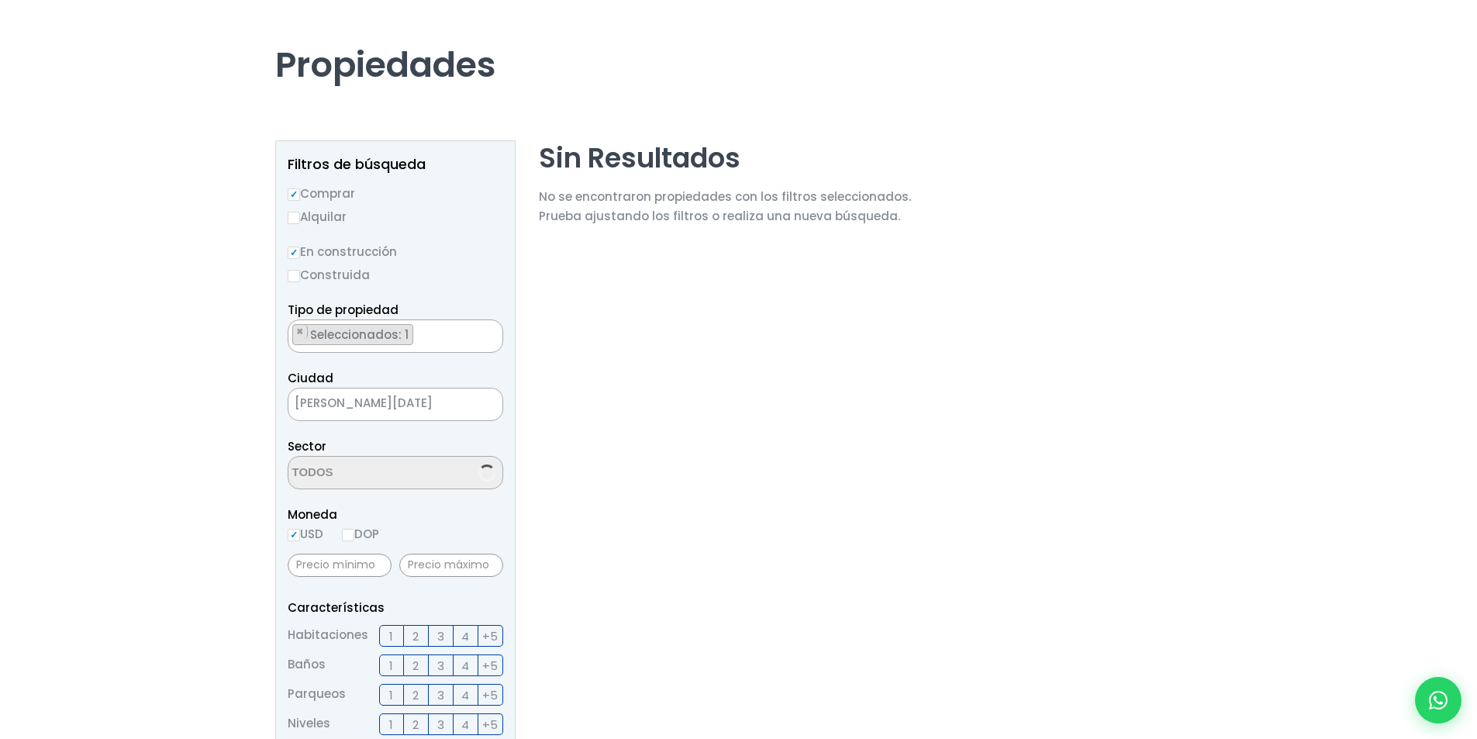
select select "105"
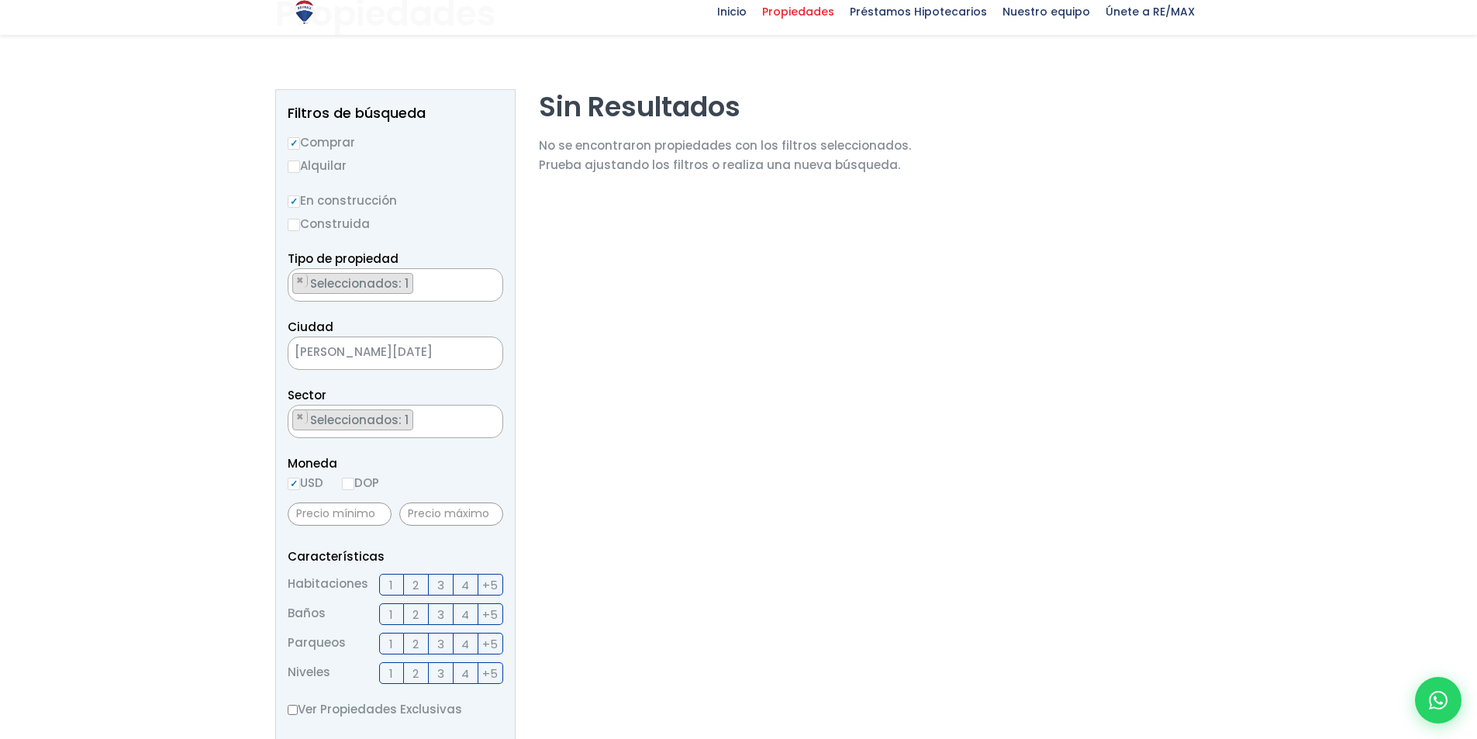
scroll to position [155, 0]
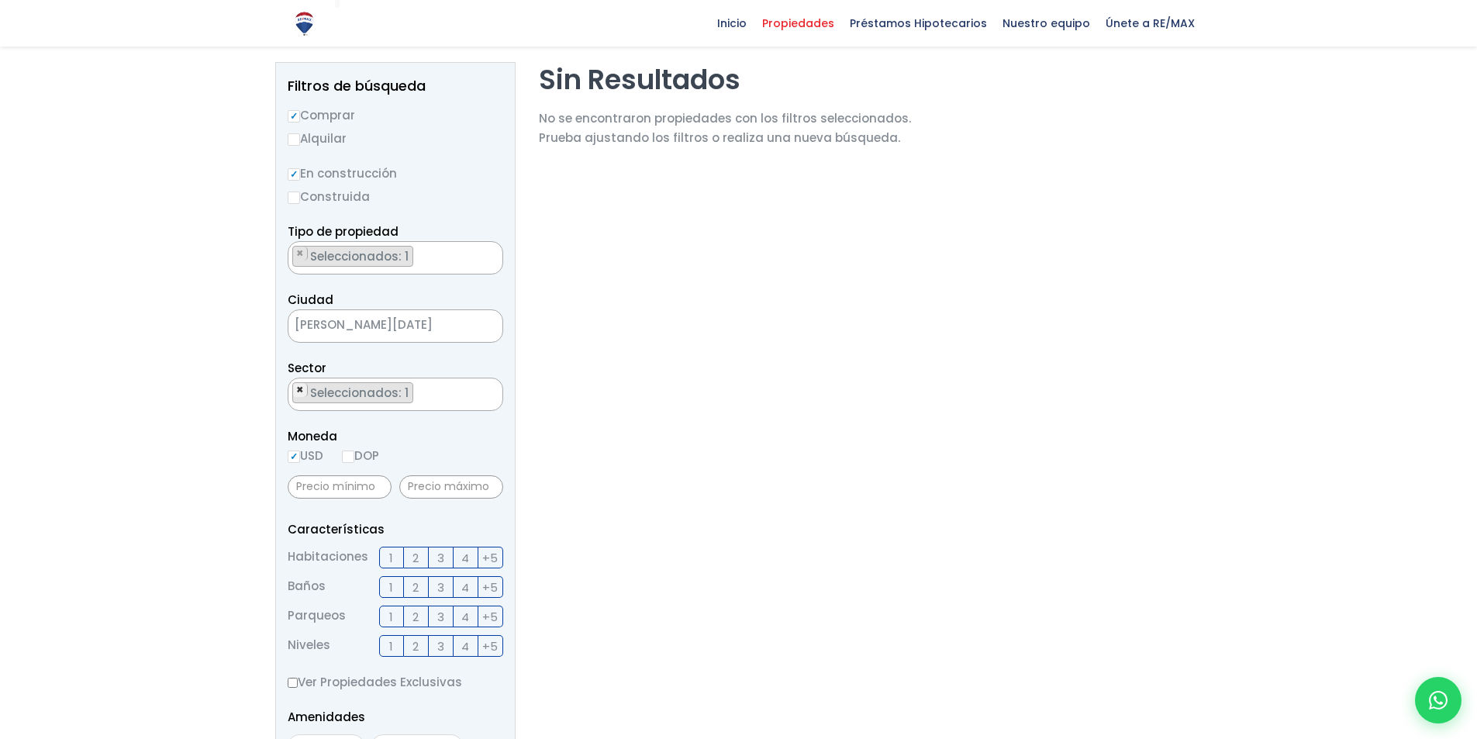
click at [304, 388] on button "×" at bounding box center [300, 390] width 15 height 14
select select
click at [421, 392] on textarea "Search" at bounding box center [363, 394] width 150 height 33
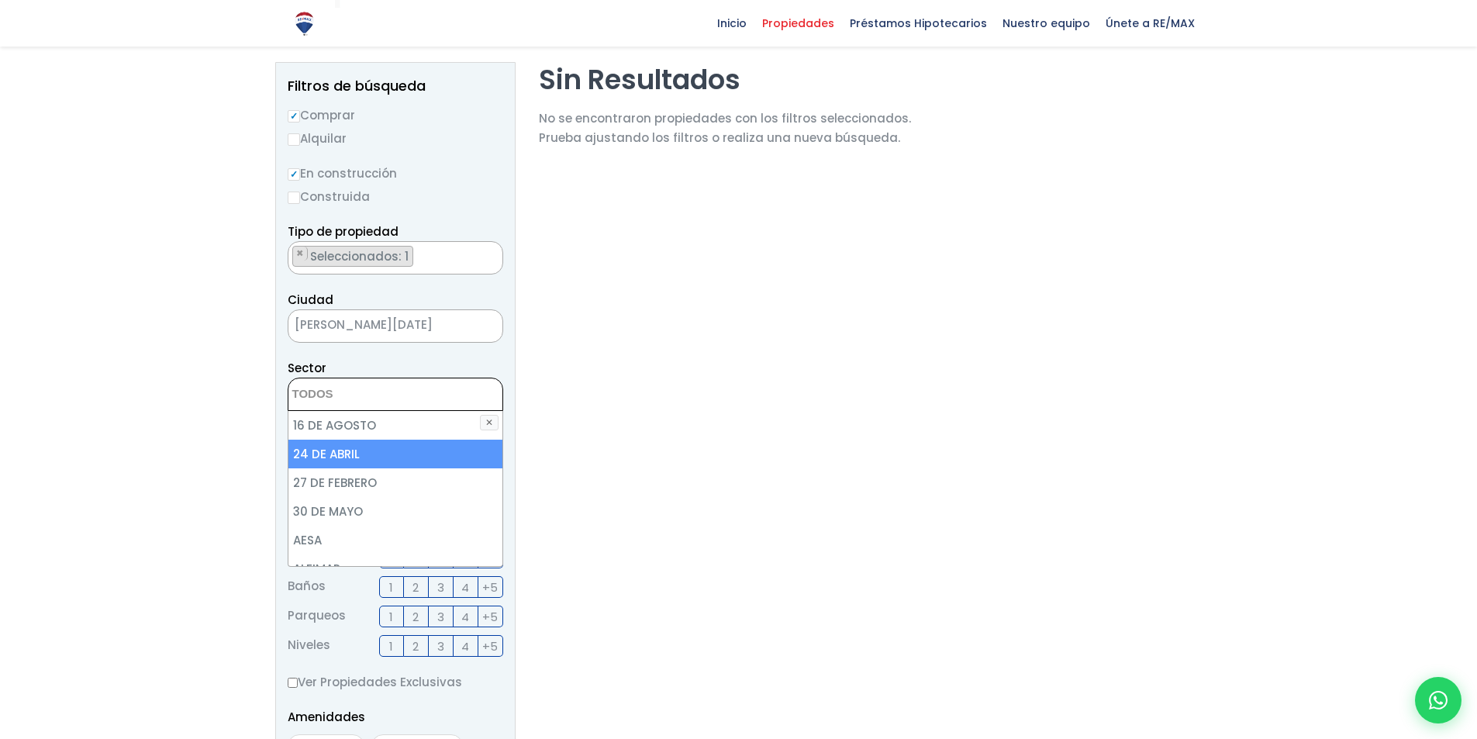
scroll to position [0, 0]
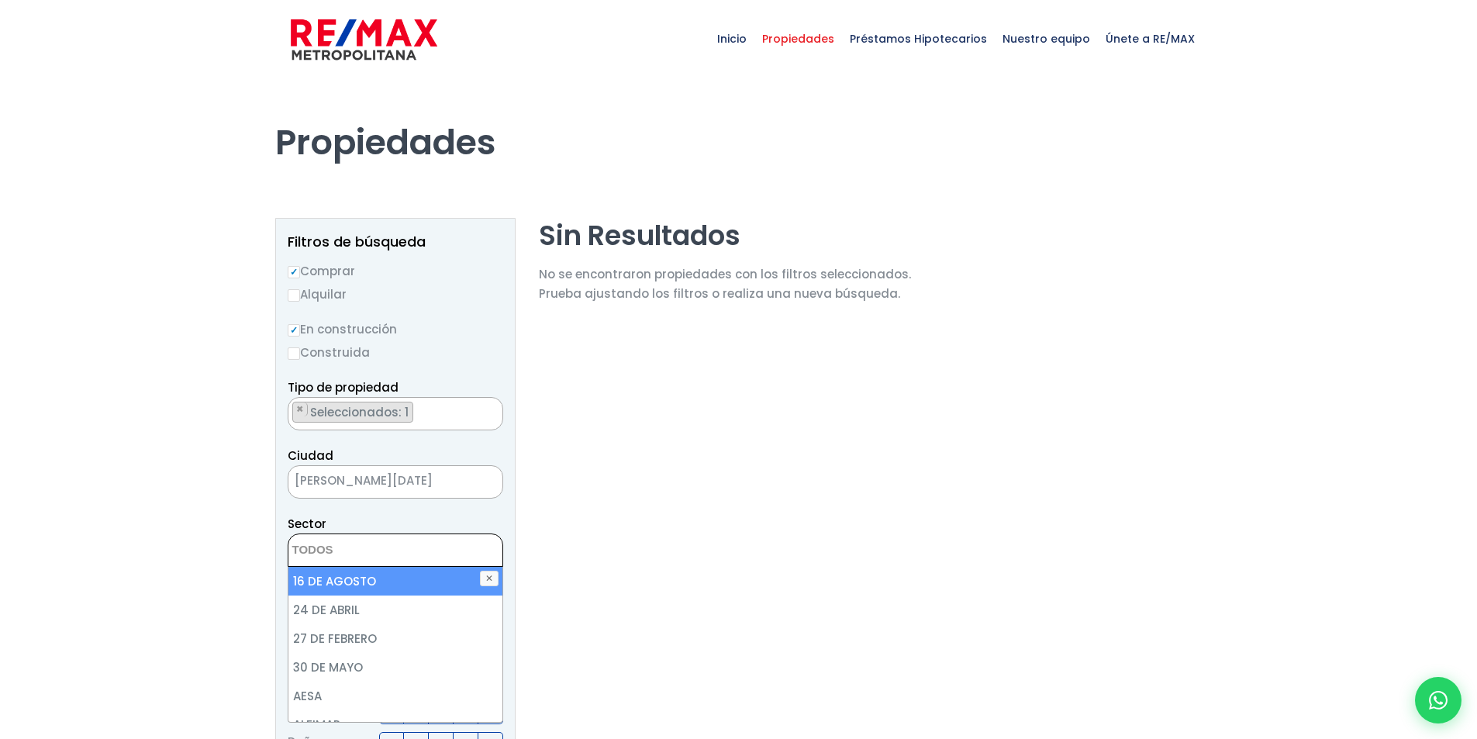
click at [592, 500] on section "Sin Resultados No se encontraron propiedades con los filtros seleccionados. Pru…" at bounding box center [725, 745] width 372 height 1055
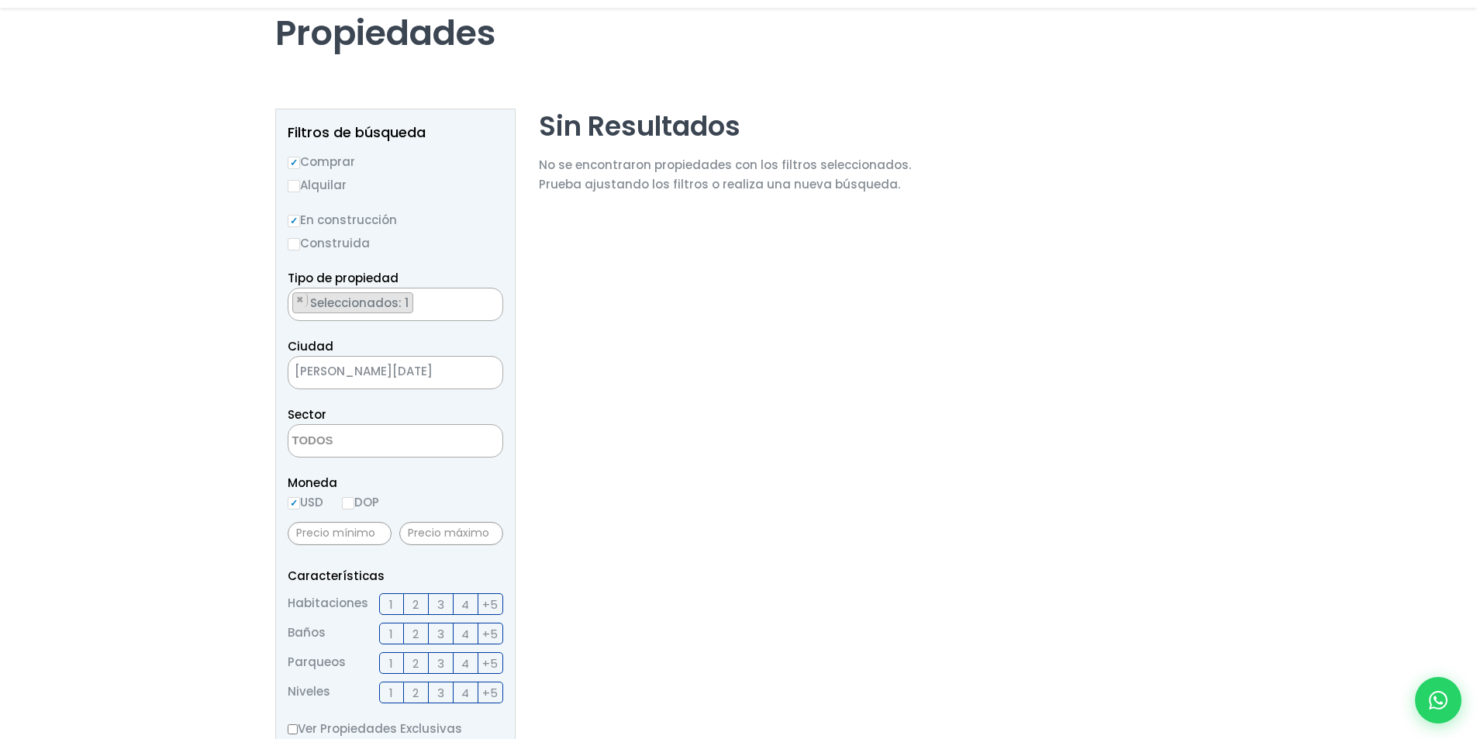
scroll to position [543, 0]
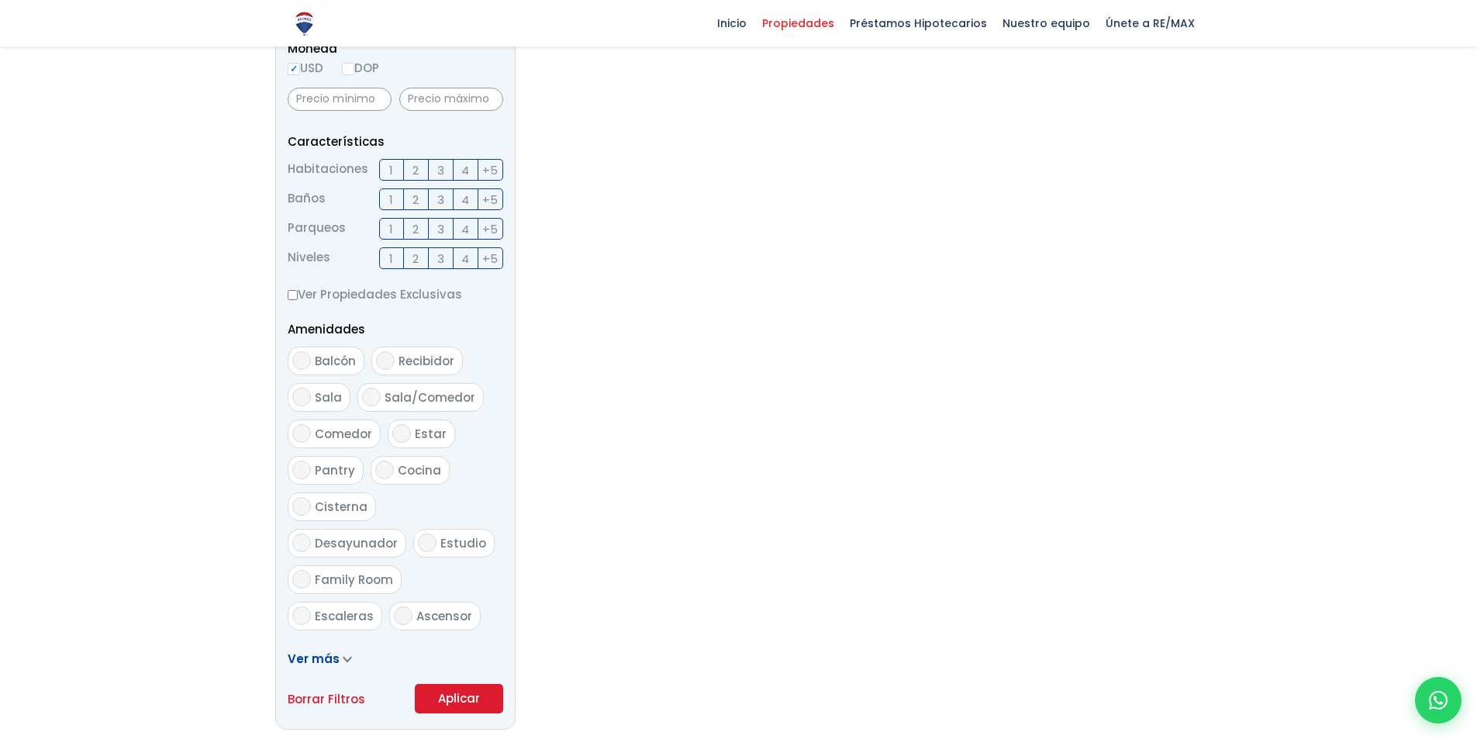
click at [446, 684] on button "Aplicar" at bounding box center [459, 698] width 88 height 29
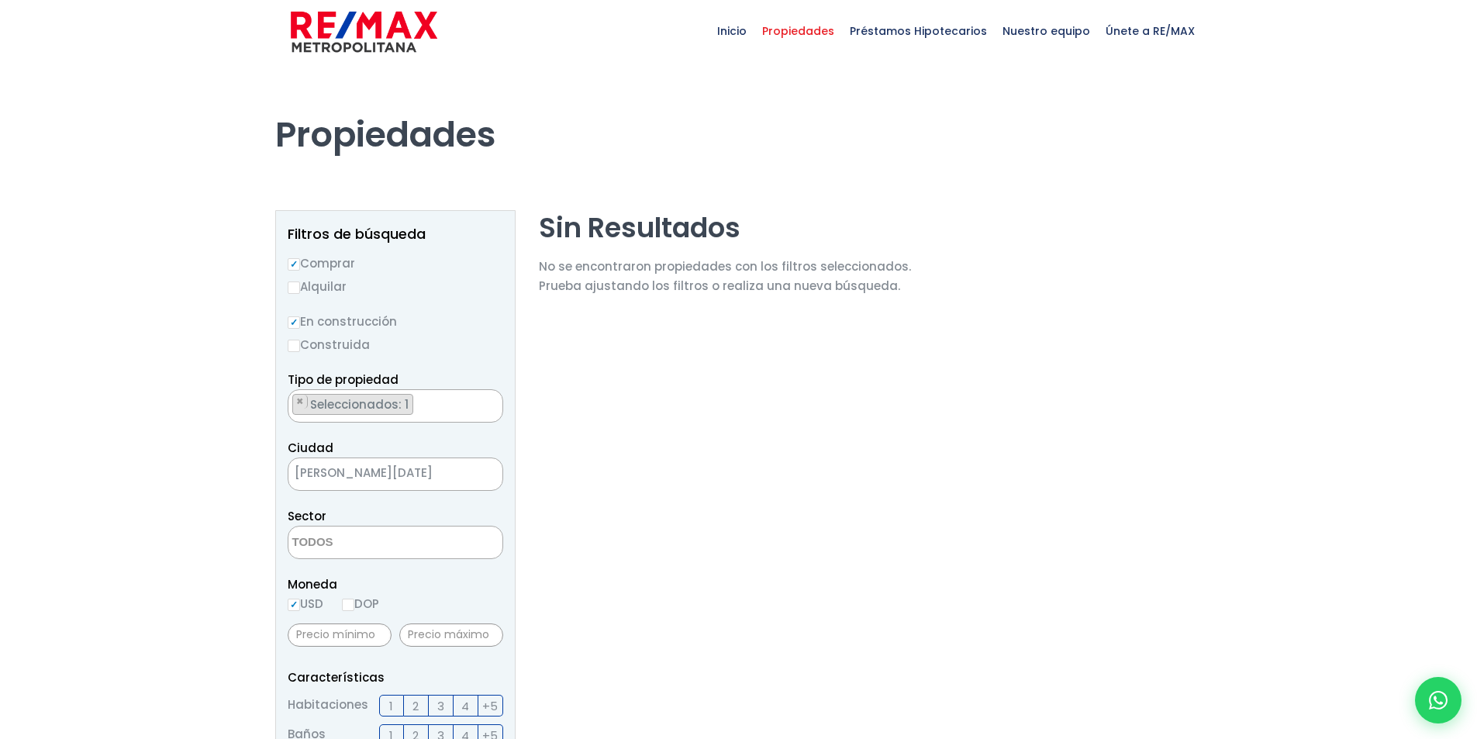
scroll to position [0, 0]
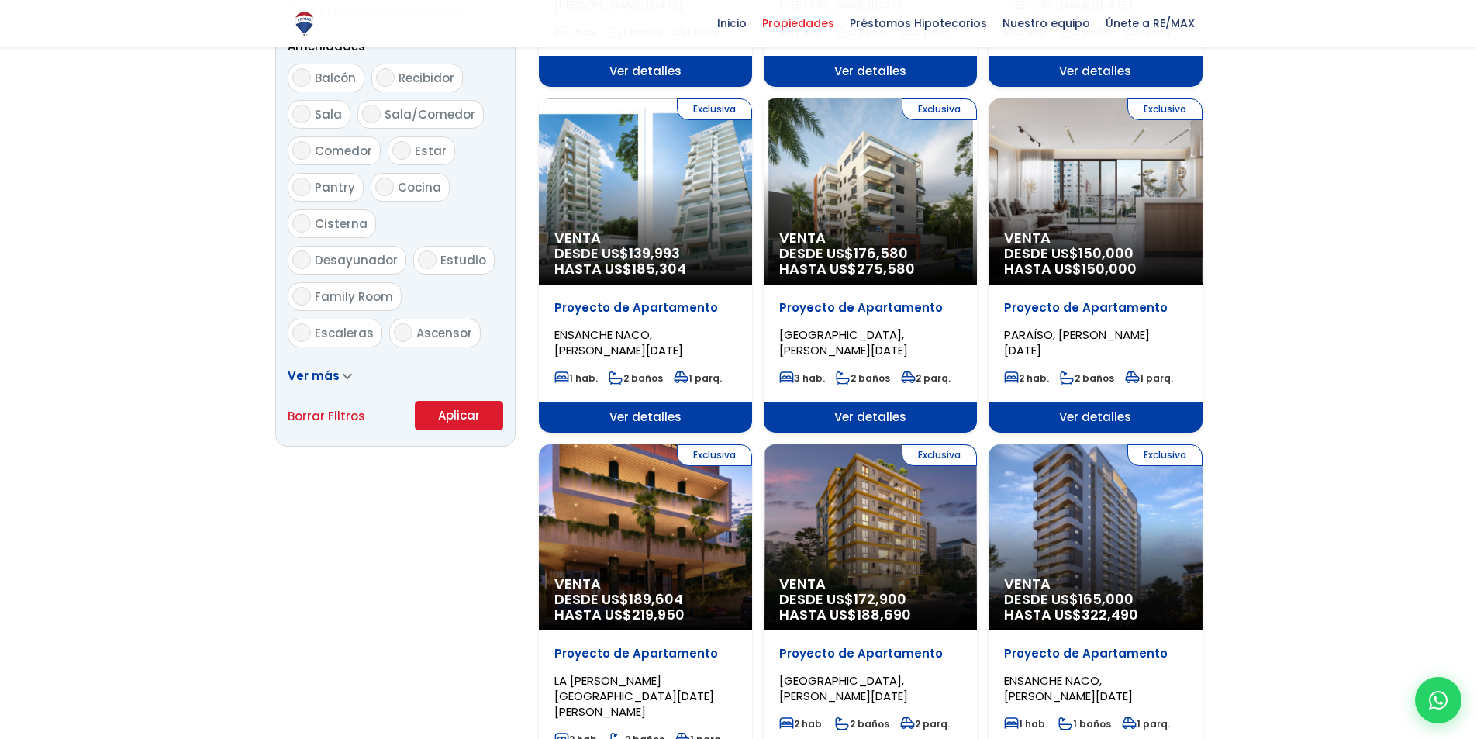
scroll to position [853, 0]
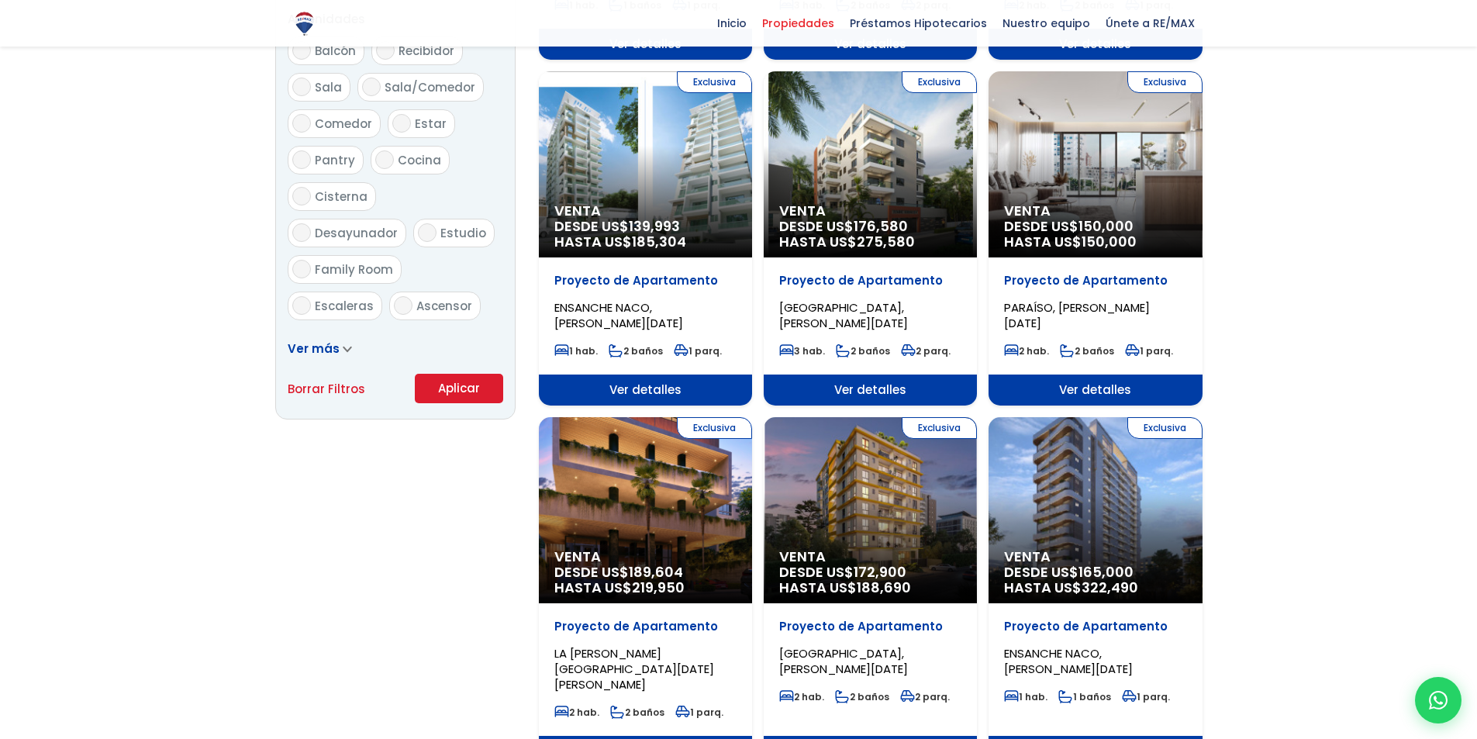
click at [667, 299] on span "ENSANCHE NACO, SANTO DOMINGO DE GUZMÁN" at bounding box center [618, 315] width 129 height 32
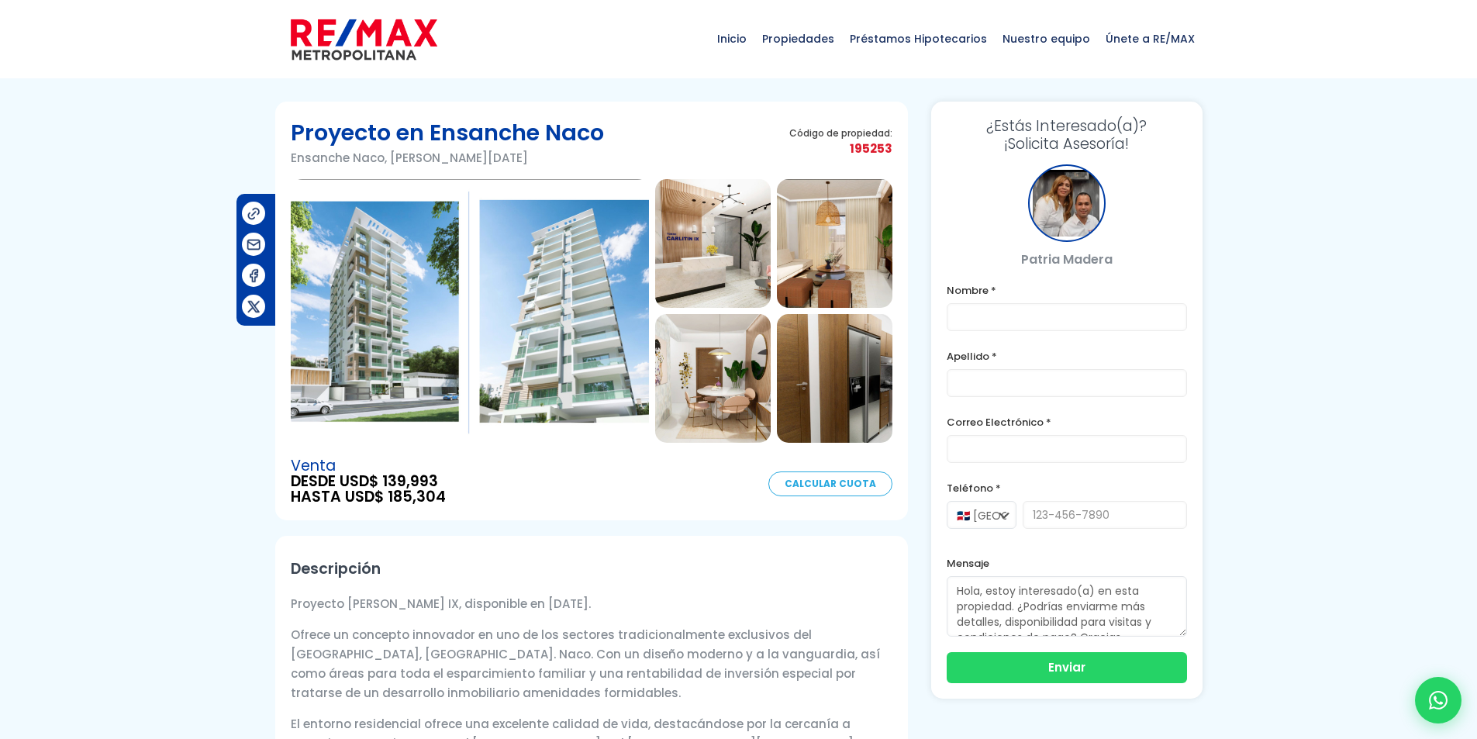
click at [819, 482] on link "Calcular Cuota" at bounding box center [830, 483] width 124 height 25
click at [409, 304] on img at bounding box center [470, 311] width 358 height 264
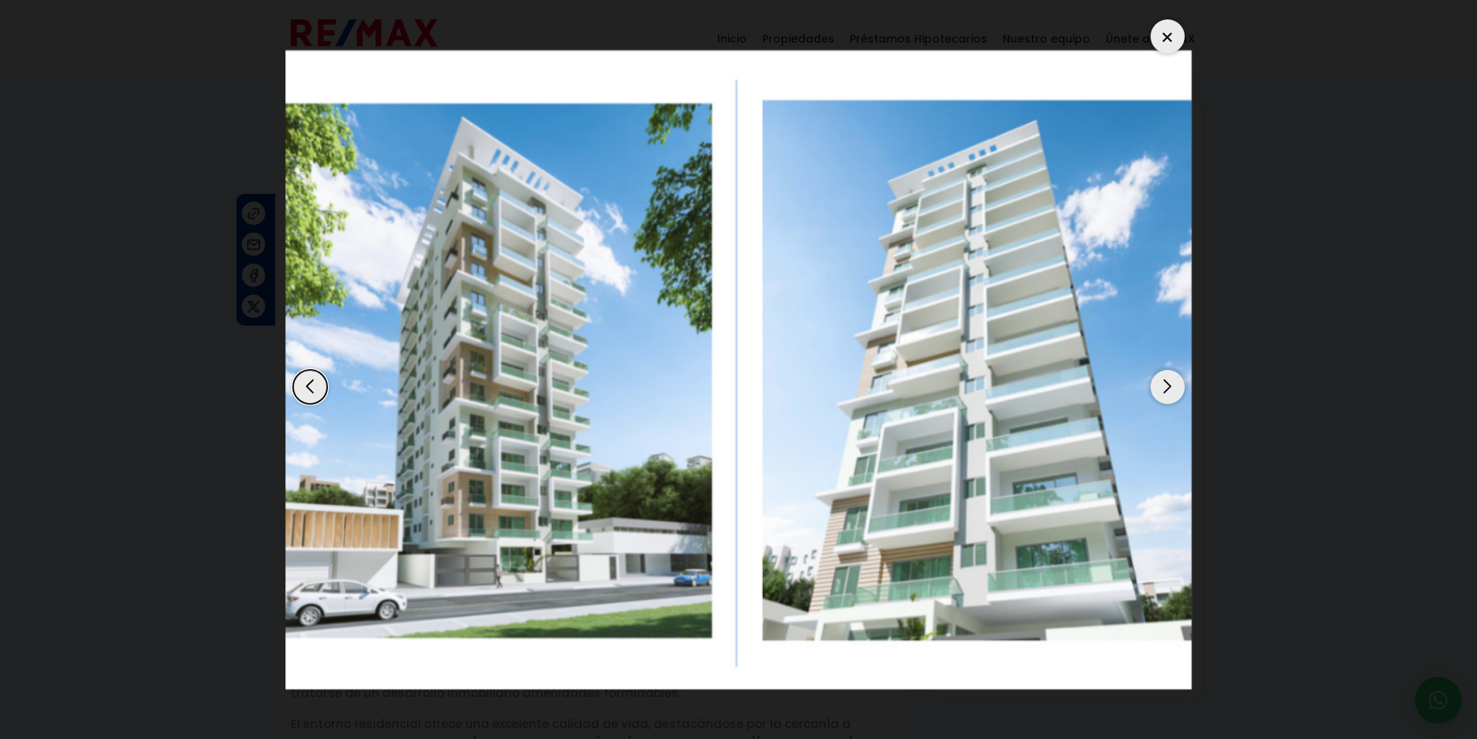
click at [1180, 391] on div "Next slide" at bounding box center [1167, 387] width 34 height 34
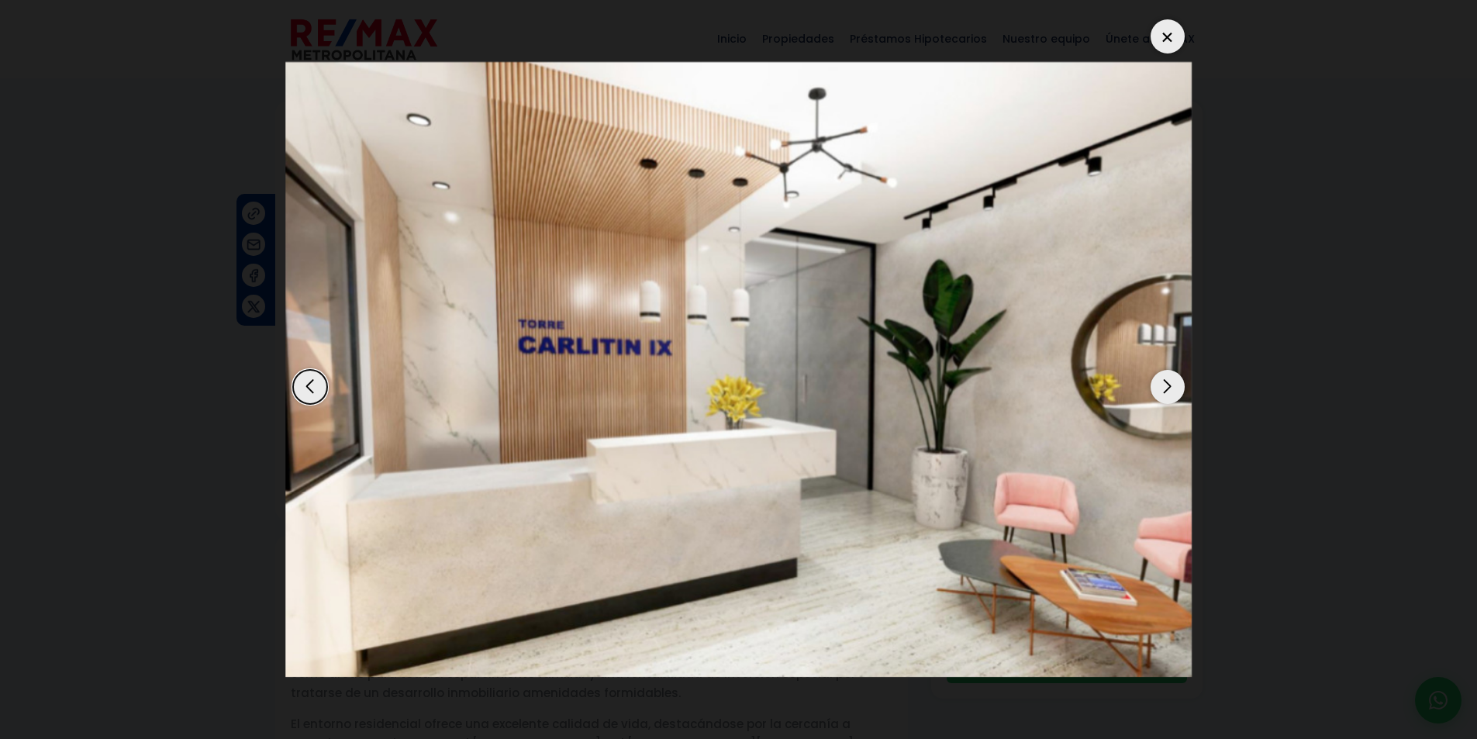
click at [1172, 391] on div "Next slide" at bounding box center [1167, 387] width 34 height 34
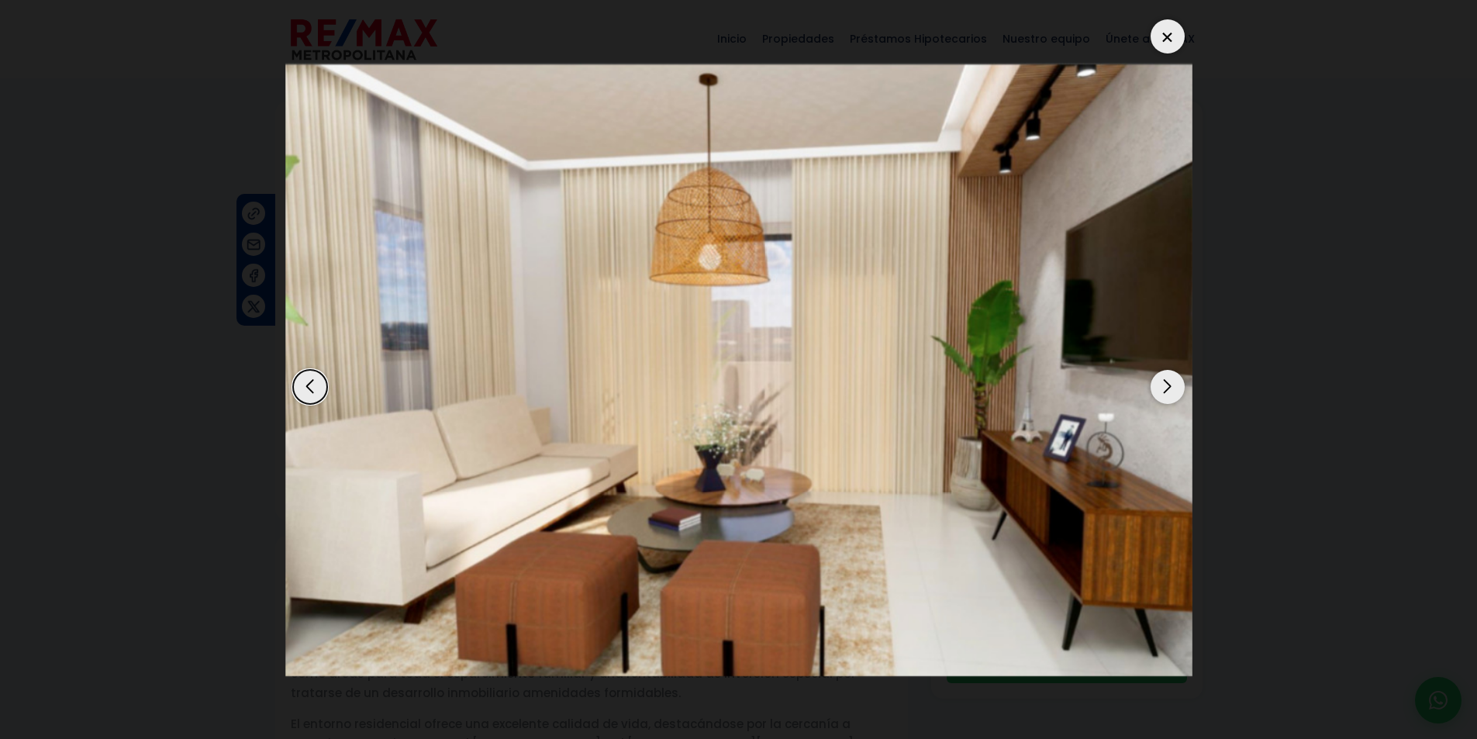
click at [1172, 391] on div "Next slide" at bounding box center [1167, 387] width 34 height 34
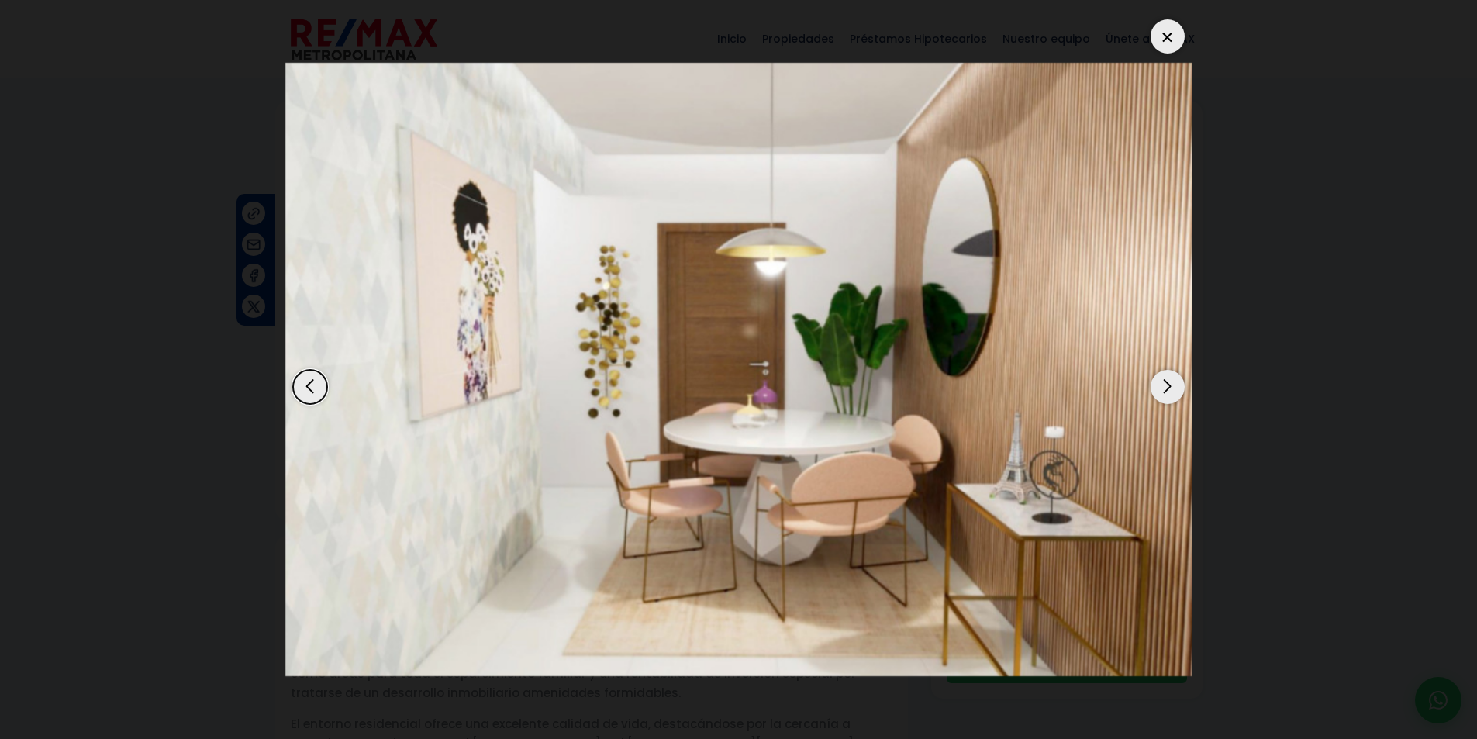
click at [1172, 391] on div "Next slide" at bounding box center [1167, 387] width 34 height 34
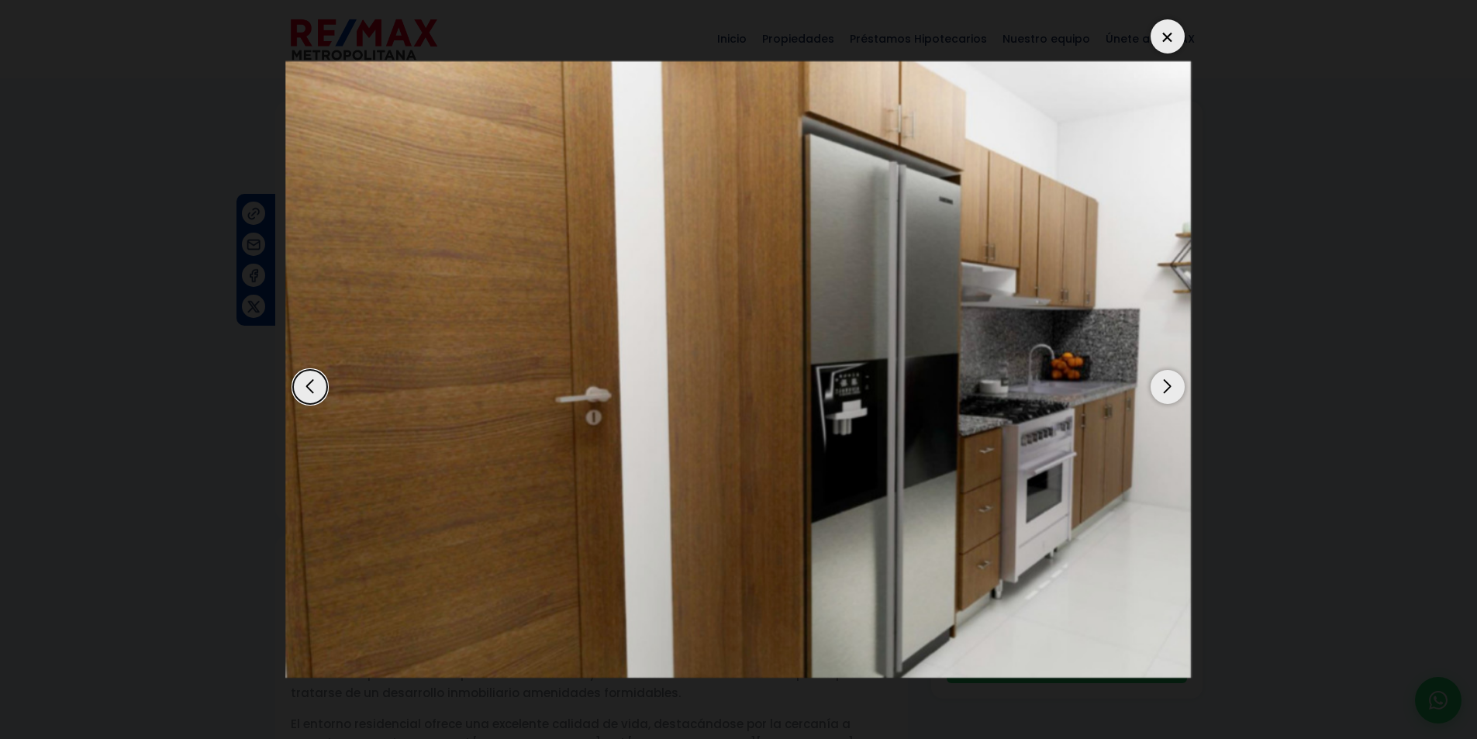
click at [1172, 391] on div "Next slide" at bounding box center [1167, 387] width 34 height 34
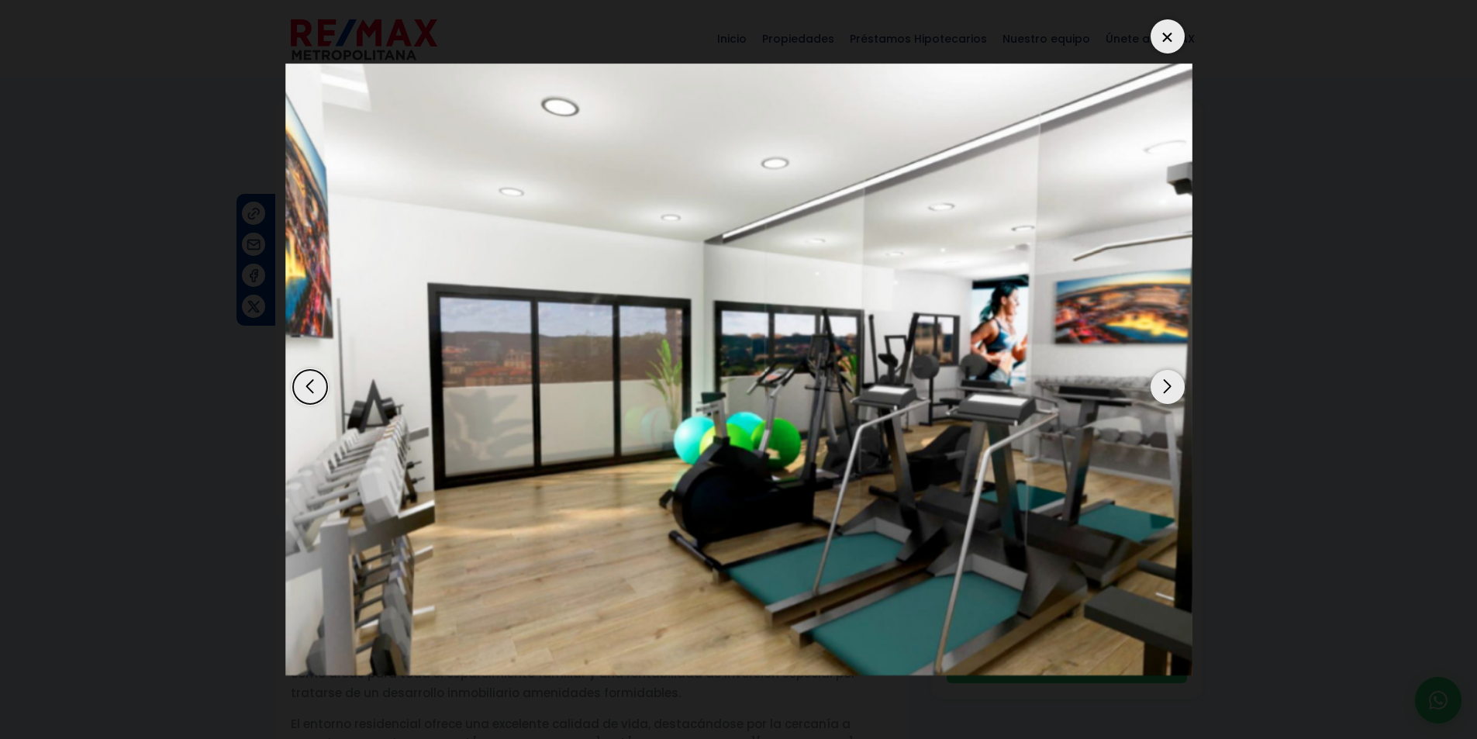
click at [1172, 391] on div "Next slide" at bounding box center [1167, 387] width 34 height 34
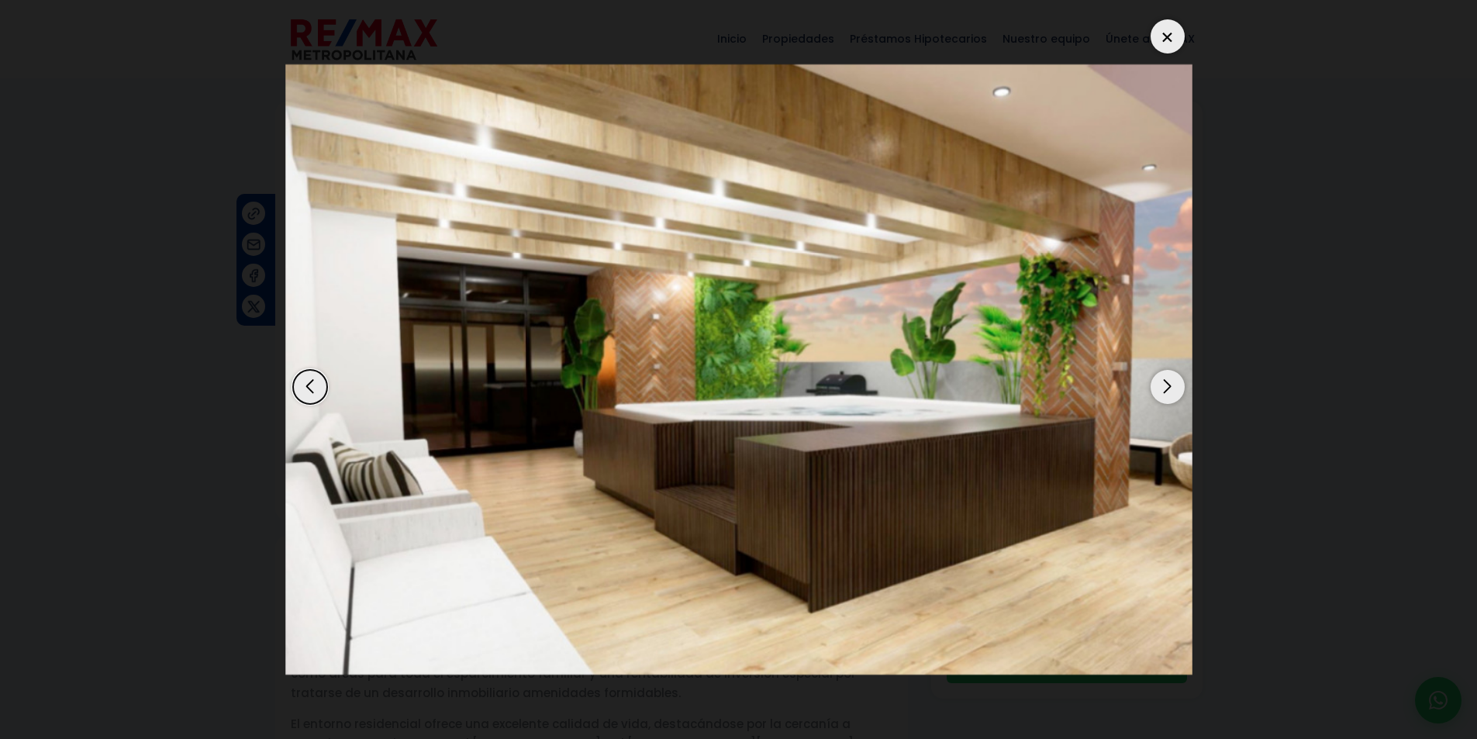
click at [1172, 391] on div "Next slide" at bounding box center [1167, 387] width 34 height 34
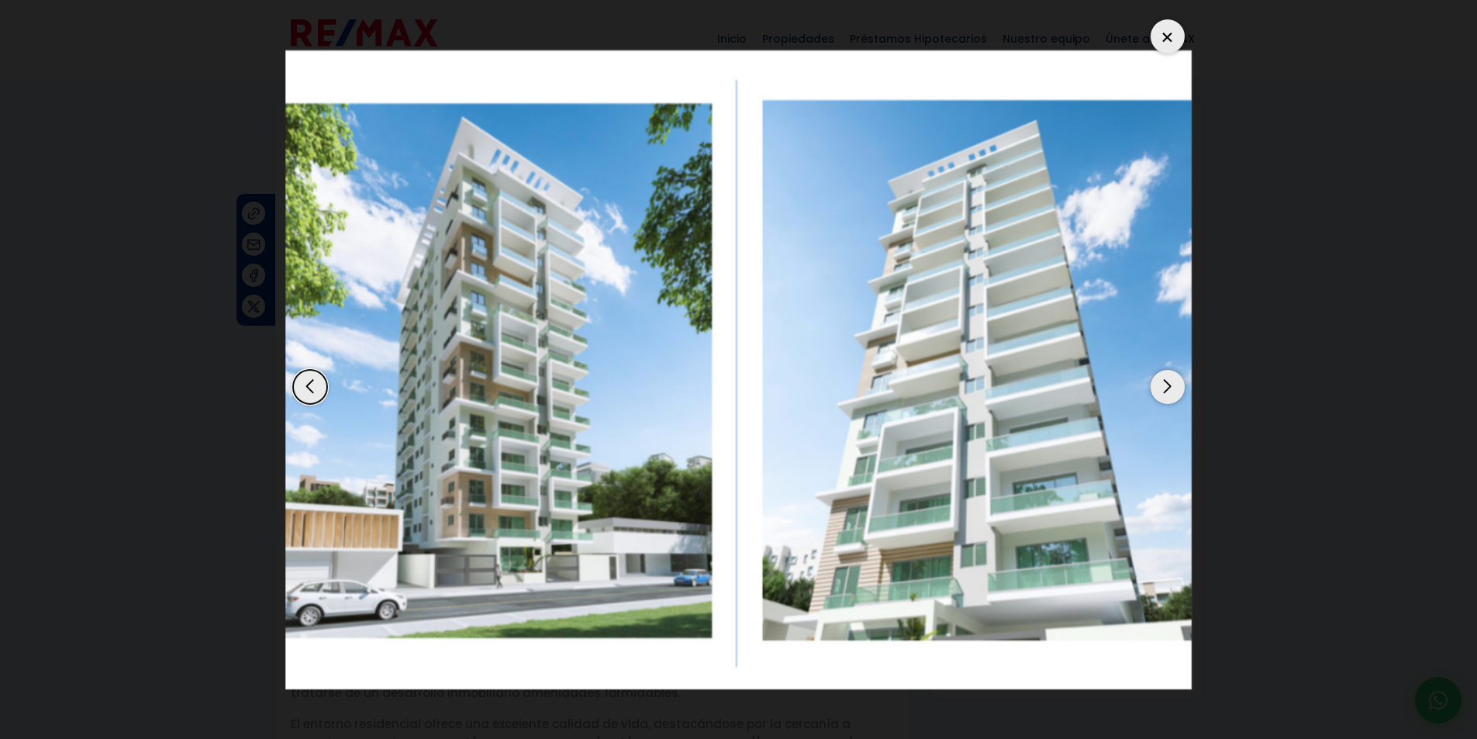
click at [1172, 391] on div "Next slide" at bounding box center [1167, 387] width 34 height 34
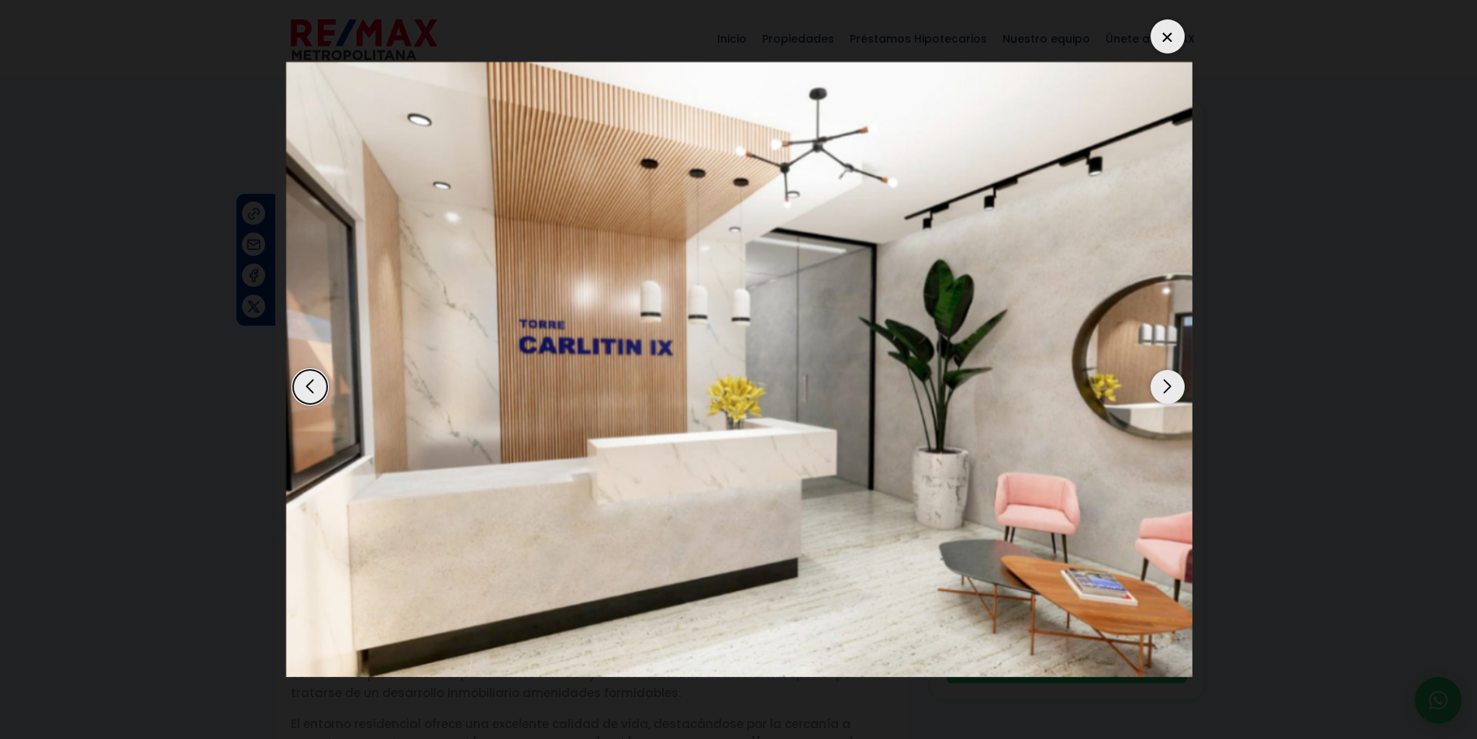
click at [1163, 16] on div "2 / 7" at bounding box center [739, 370] width 907 height 716
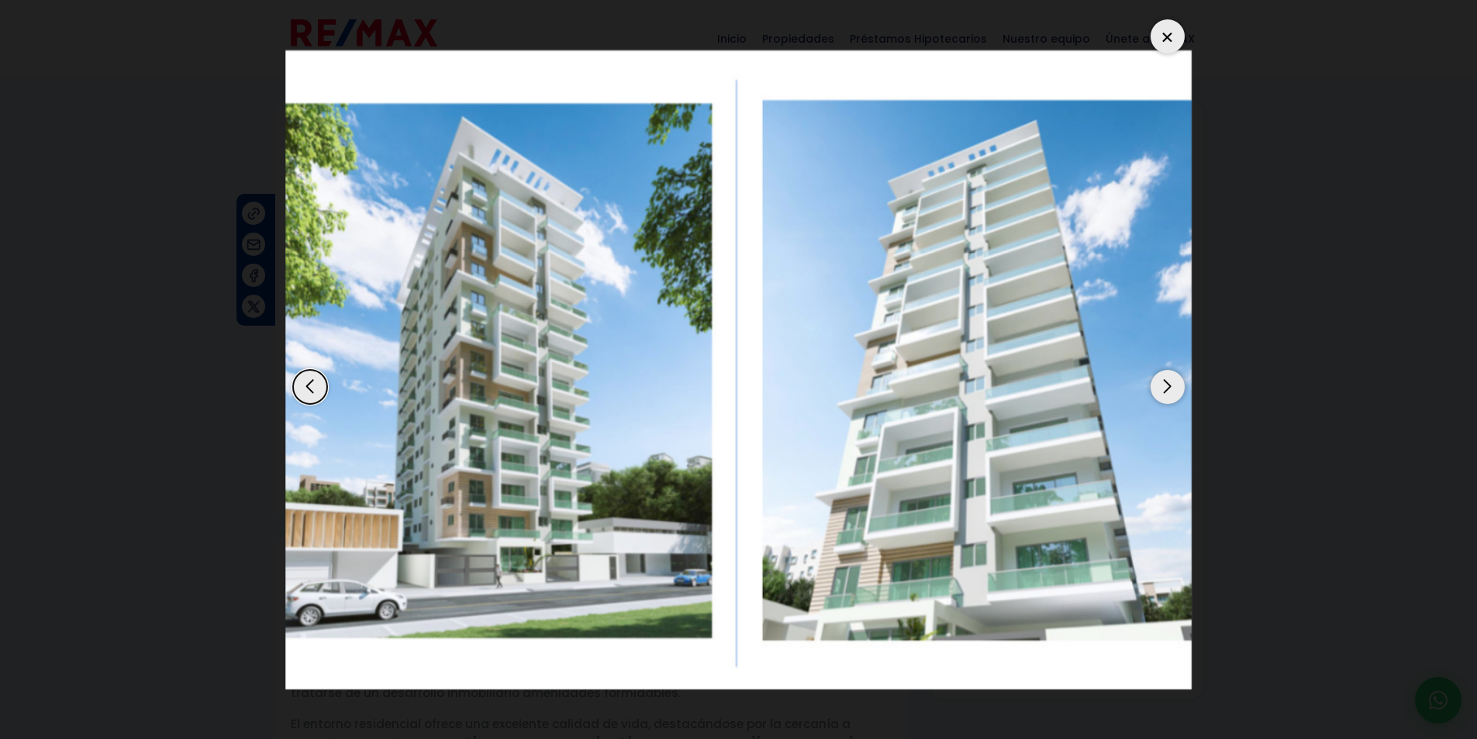
click at [1187, 28] on div "1 / 7" at bounding box center [738, 370] width 907 height 716
click at [1165, 38] on div at bounding box center [1167, 36] width 34 height 34
